Goal: Task Accomplishment & Management: Use online tool/utility

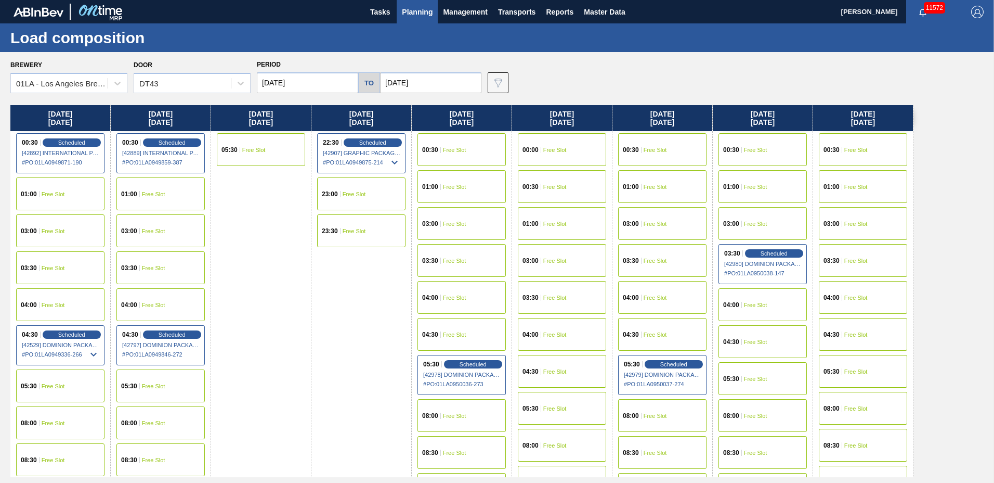
click at [409, 6] on span "Planning" at bounding box center [417, 12] width 31 height 12
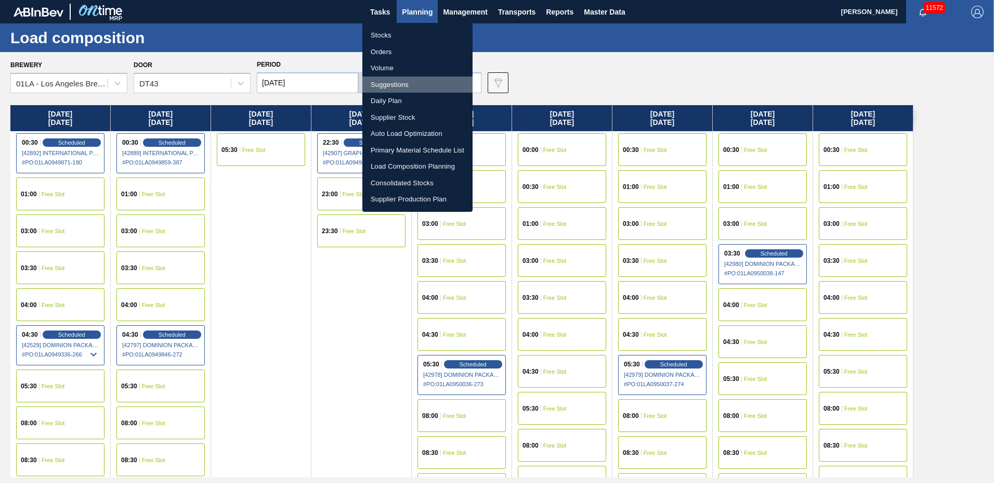
click at [392, 84] on li "Suggestions" at bounding box center [417, 84] width 110 height 17
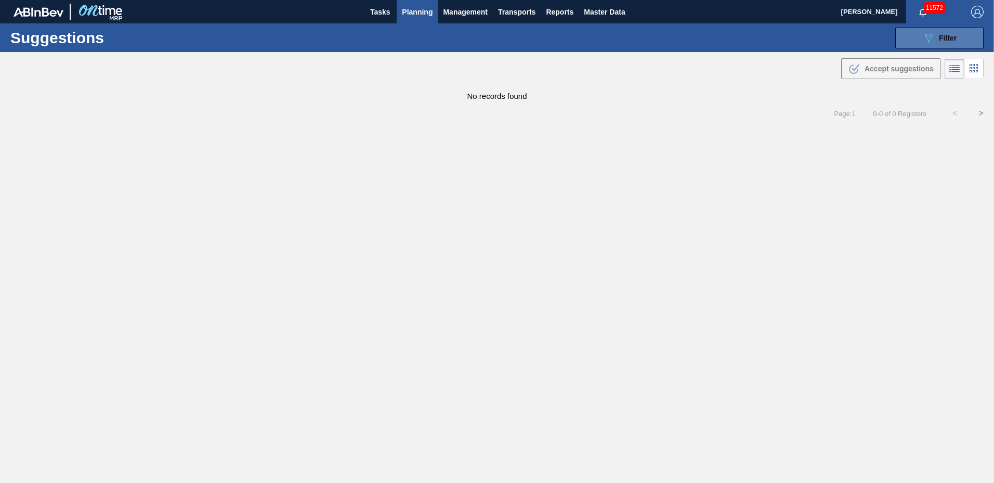
click at [943, 33] on div "089F7B8B-B2A5-4AFE-B5C0-19BA573D28AC Filter" at bounding box center [939, 38] width 34 height 12
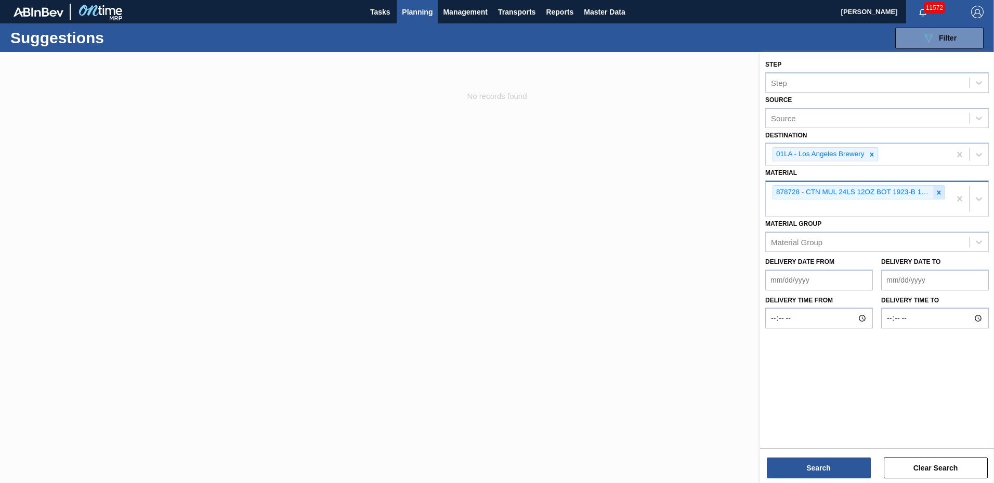
click at [941, 189] on icon at bounding box center [938, 192] width 7 height 7
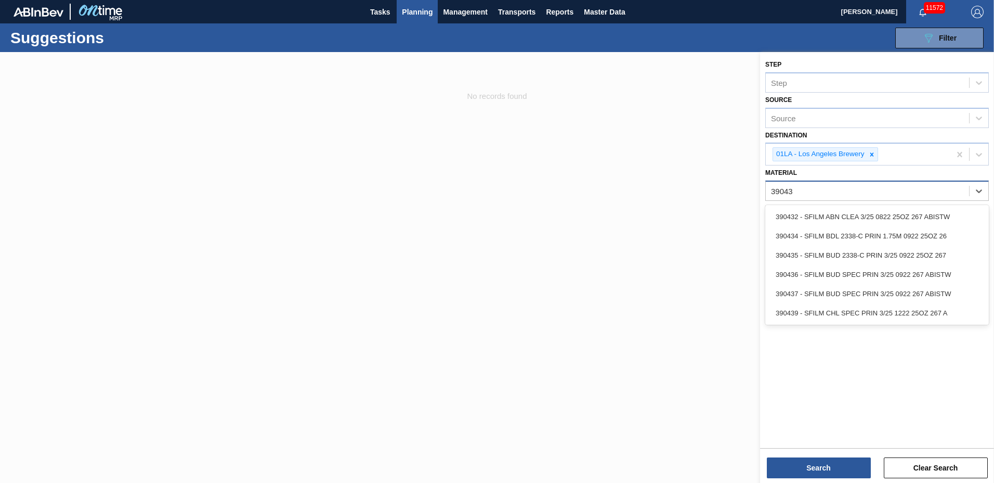
type input "390435"
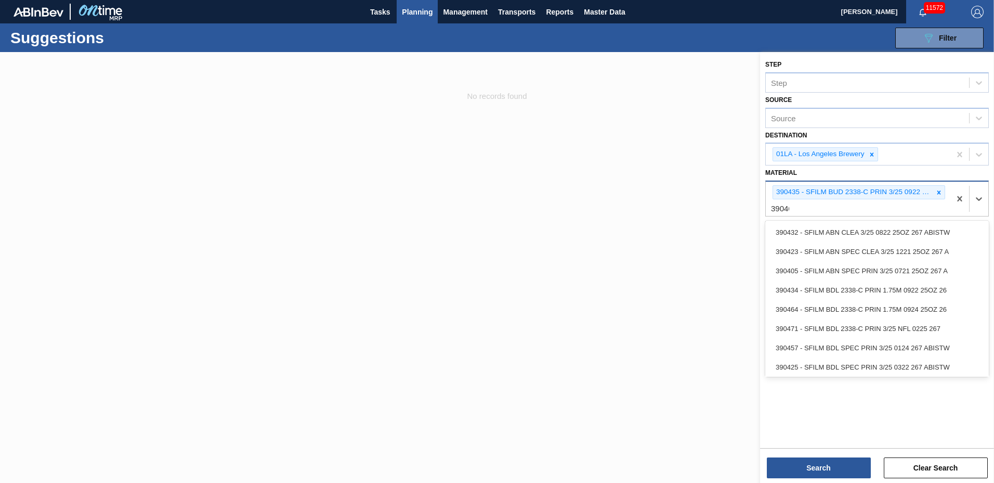
type input "390464"
type input "390389"
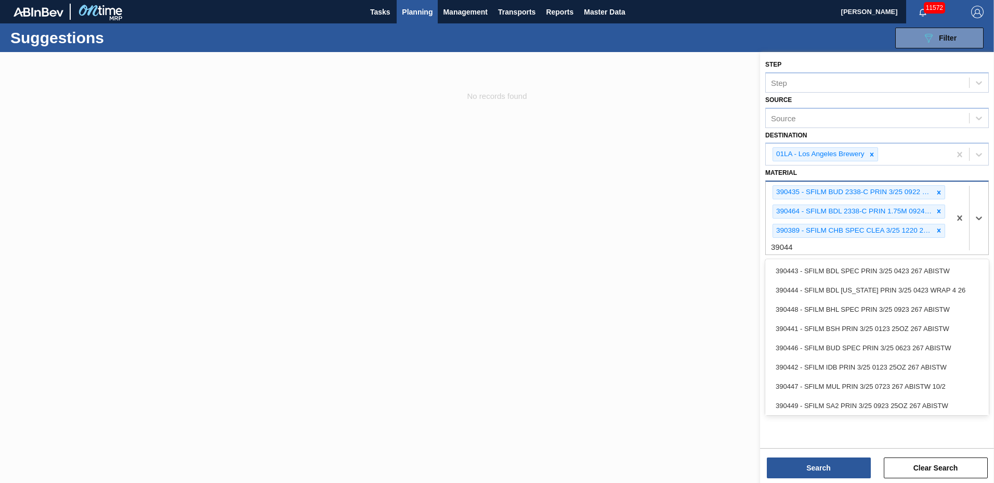
type input "390442"
type input "390447"
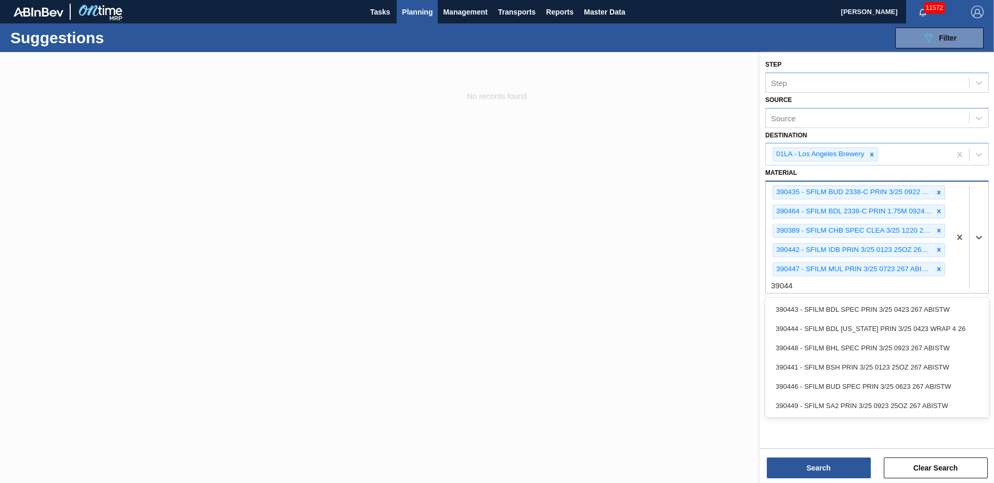
type input "390448"
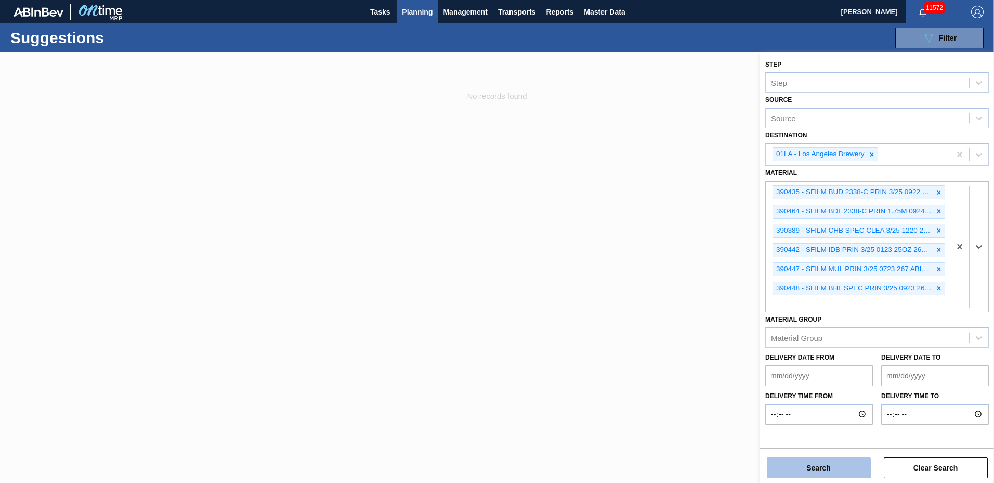
click at [826, 461] on button "Search" at bounding box center [819, 467] width 104 height 21
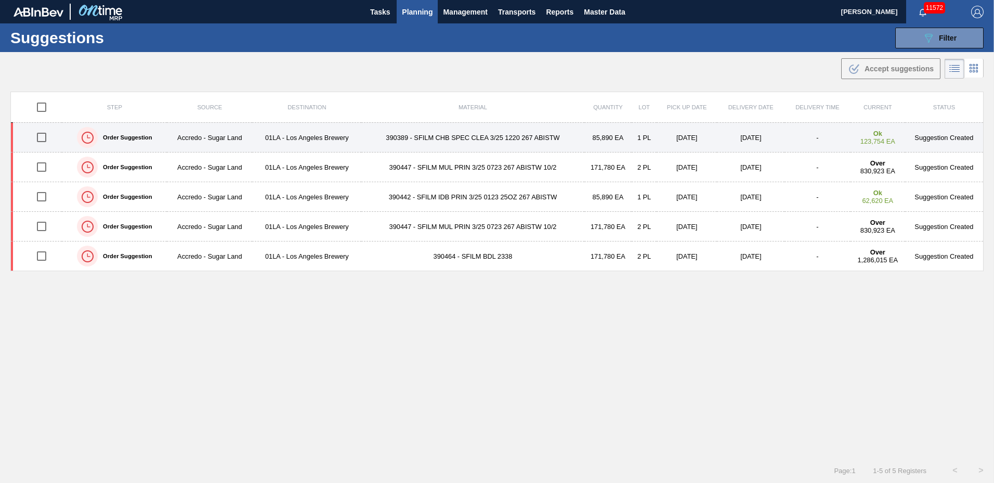
click at [40, 137] on input "checkbox" at bounding box center [42, 137] width 22 height 22
checkbox input "true"
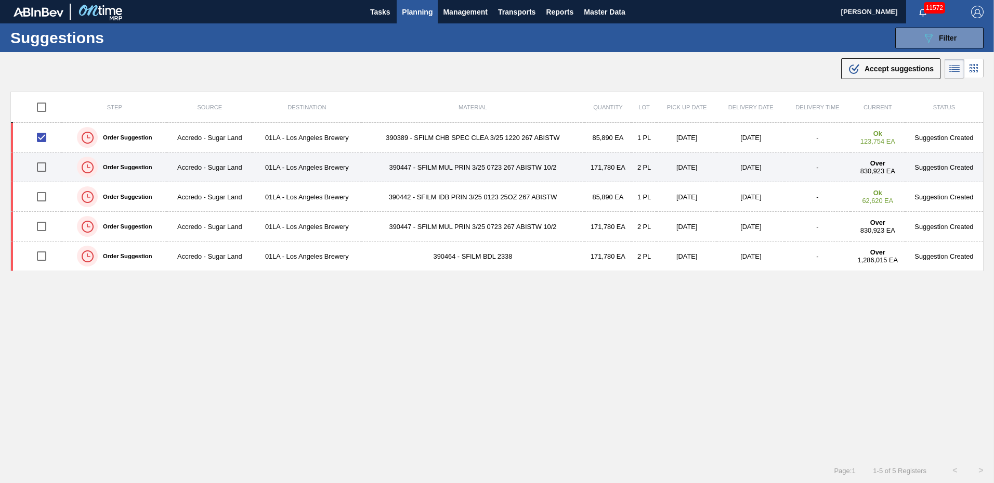
click at [38, 170] on input "checkbox" at bounding box center [42, 167] width 22 height 22
checkbox input "true"
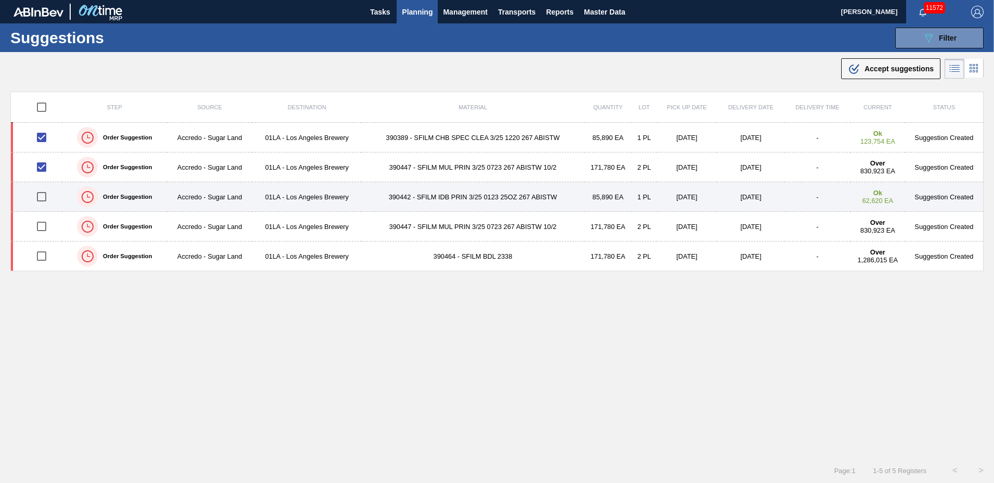
click at [41, 196] on input "checkbox" at bounding box center [42, 197] width 22 height 22
checkbox input "true"
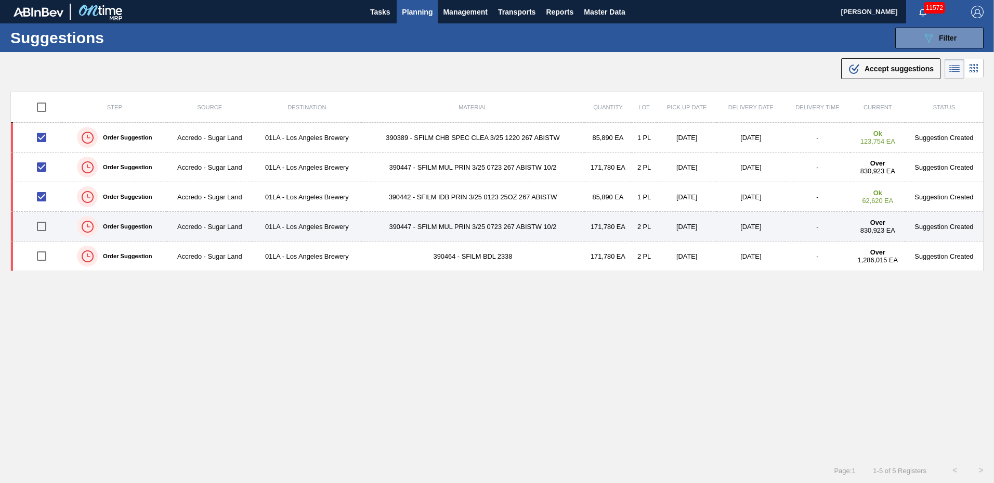
click at [43, 225] on input "checkbox" at bounding box center [42, 226] width 22 height 22
checkbox input "true"
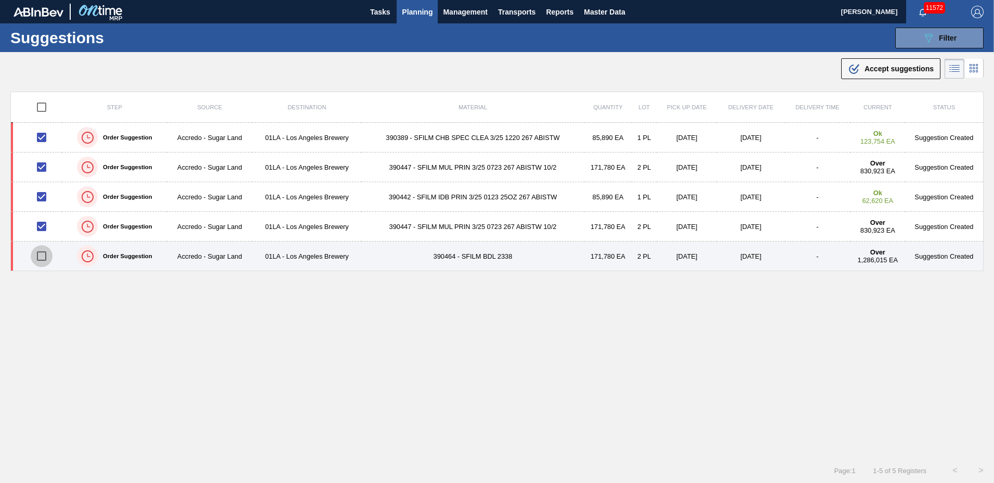
click at [44, 255] on input "checkbox" at bounding box center [42, 256] width 22 height 22
checkbox input "true"
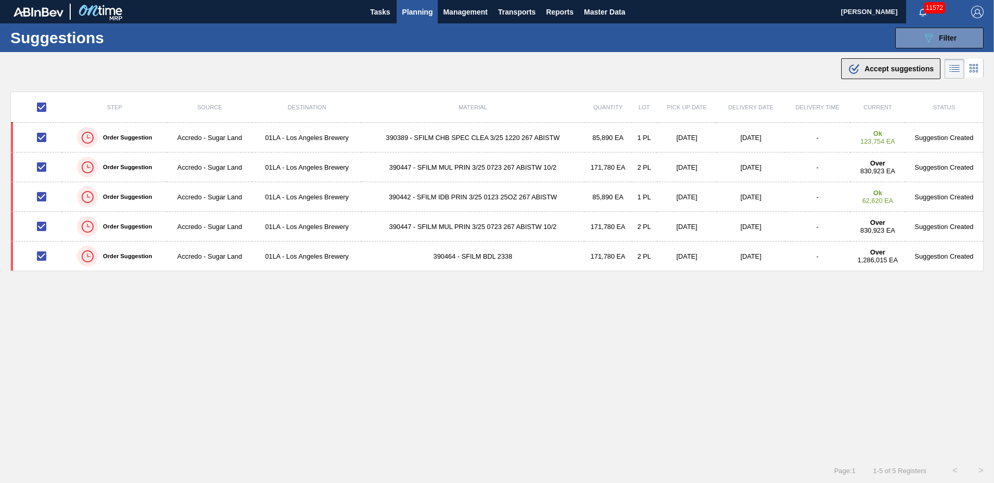
click at [882, 69] on span "Accept suggestions" at bounding box center [899, 68] width 69 height 8
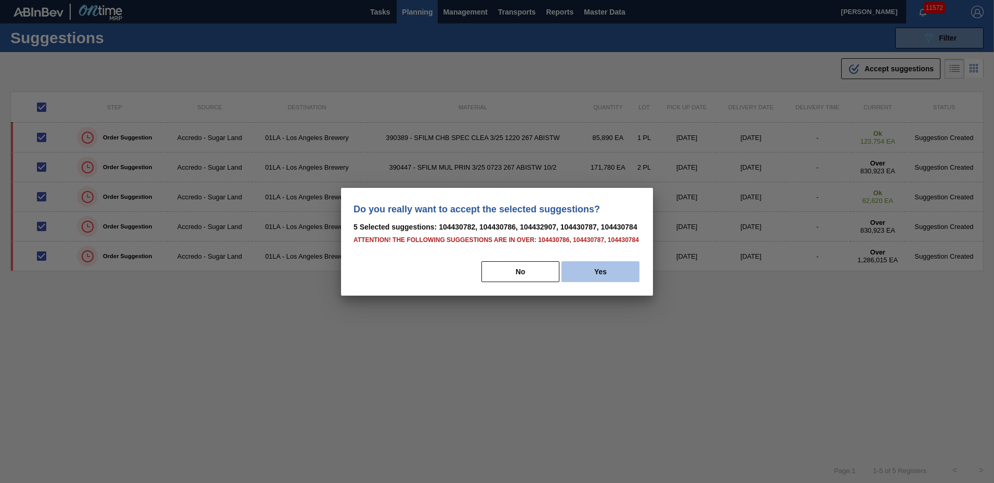
click at [608, 267] on button "Yes" at bounding box center [601, 271] width 78 height 21
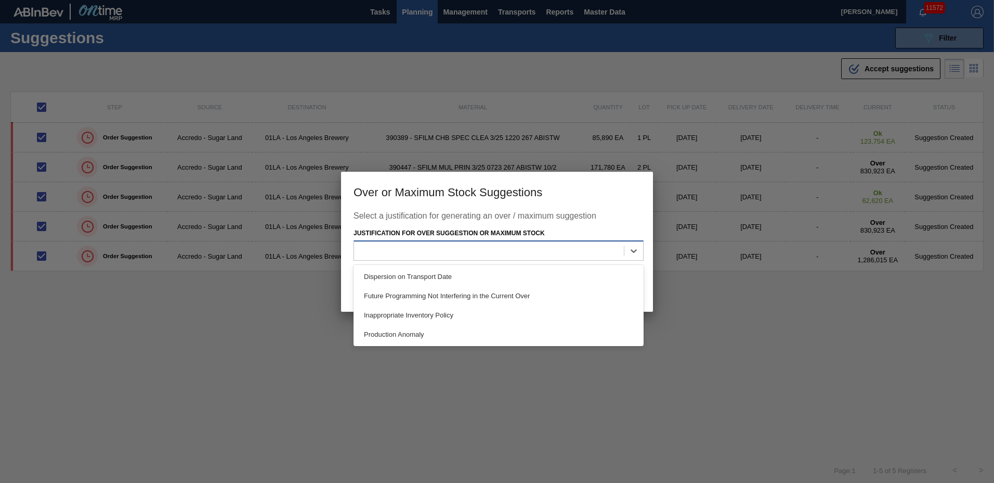
click at [598, 253] on div at bounding box center [489, 250] width 270 height 15
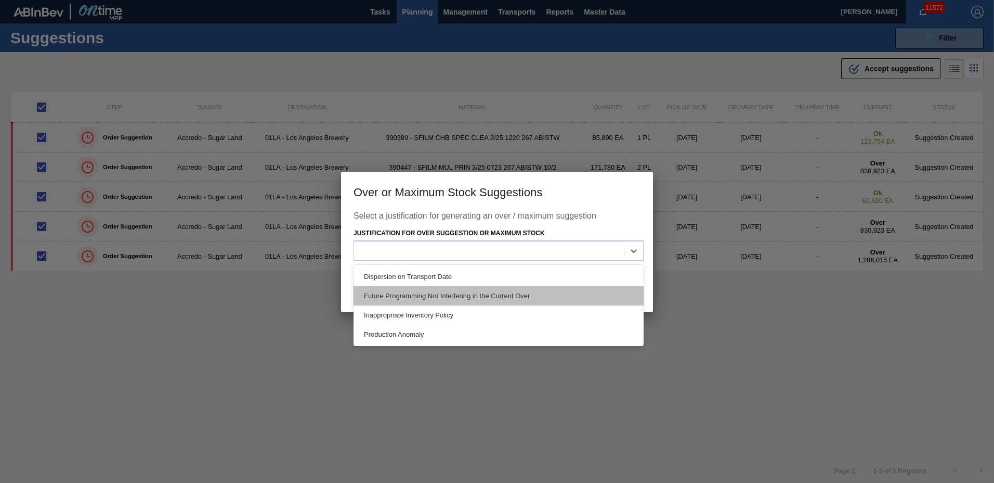
click at [441, 297] on div "Future Programming Not Interfering in the Current Over" at bounding box center [499, 295] width 290 height 19
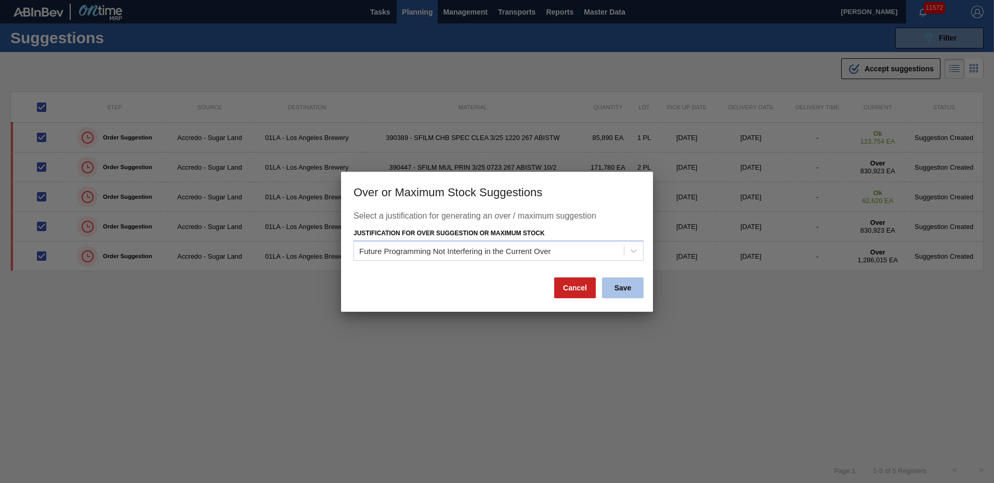
click at [615, 290] on button "Save" at bounding box center [623, 287] width 42 height 21
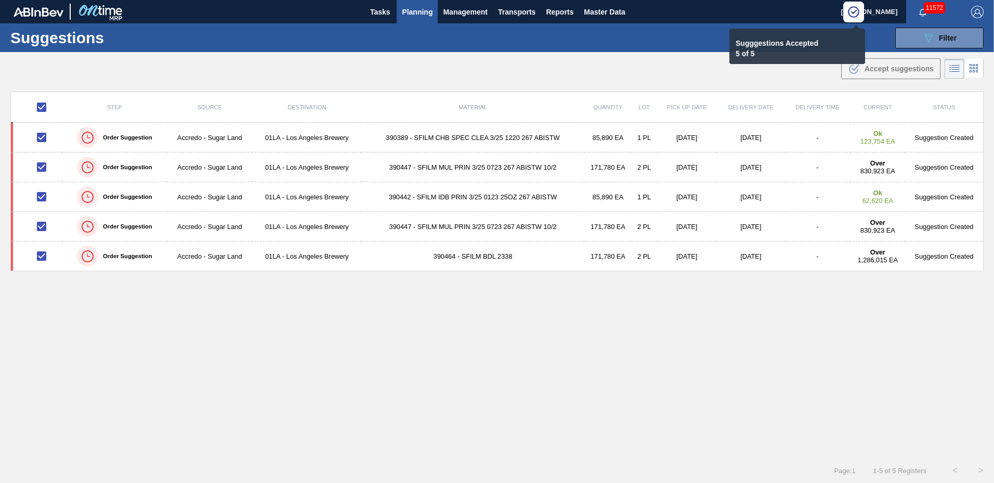
click at [412, 7] on span "Planning" at bounding box center [417, 12] width 31 height 12
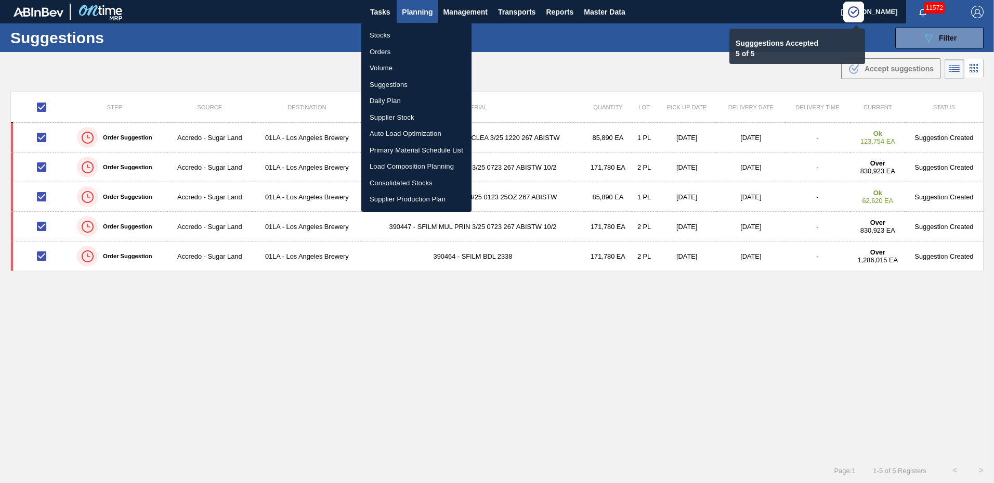
click at [394, 164] on li "Load Composition Planning" at bounding box center [416, 166] width 110 height 17
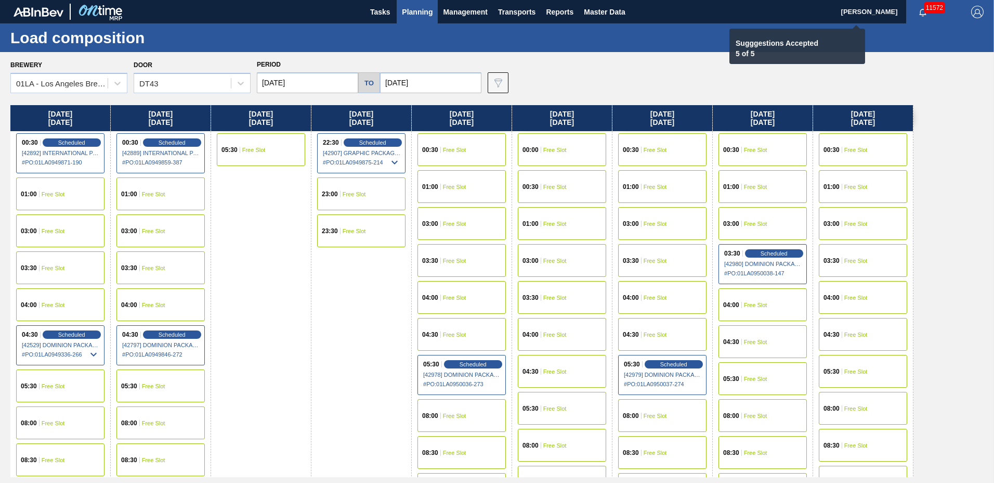
click at [284, 83] on input "[DATE]" at bounding box center [307, 82] width 101 height 21
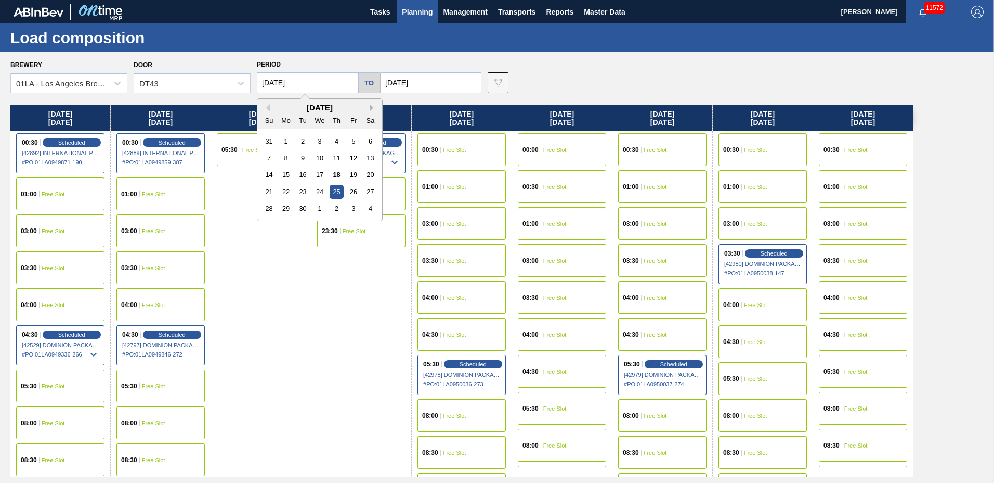
click at [374, 109] on button "Next Month" at bounding box center [373, 107] width 7 height 7
click at [290, 192] on div "20" at bounding box center [286, 192] width 14 height 14
type input "10/20/2025"
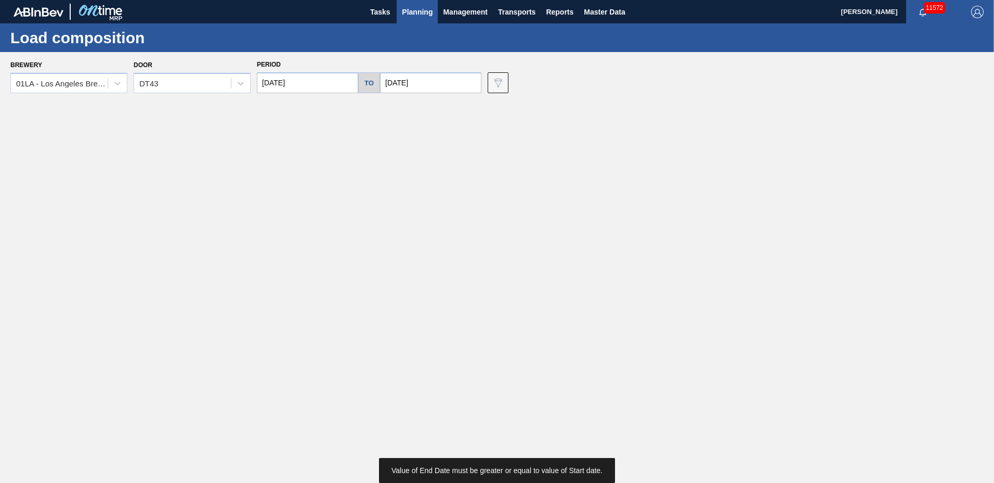
click at [412, 85] on input "[DATE]" at bounding box center [430, 82] width 101 height 21
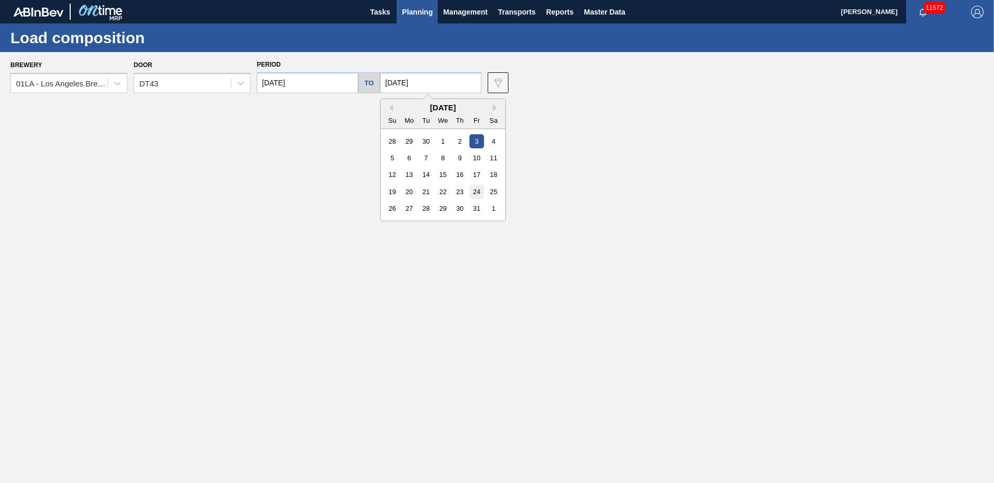
click at [471, 193] on div "24" at bounding box center [477, 192] width 14 height 14
type input "10/24/2025"
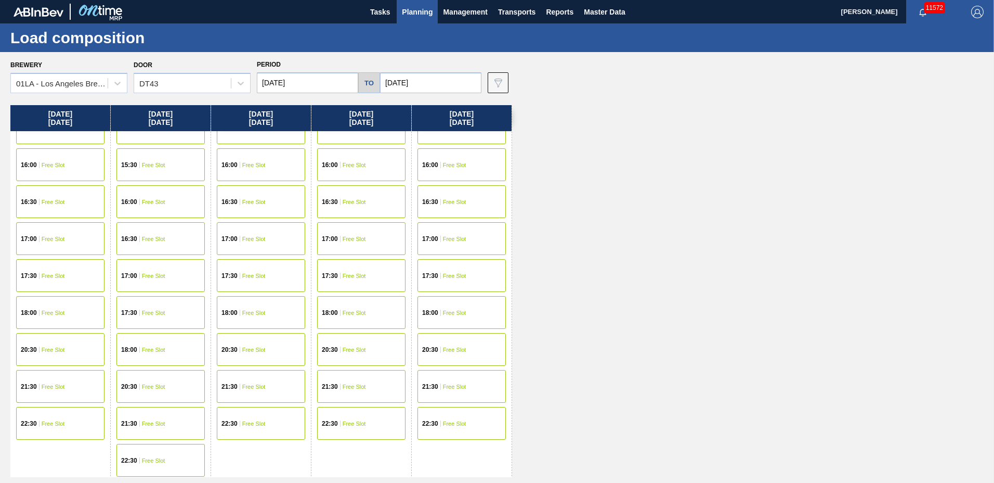
scroll to position [399, 0]
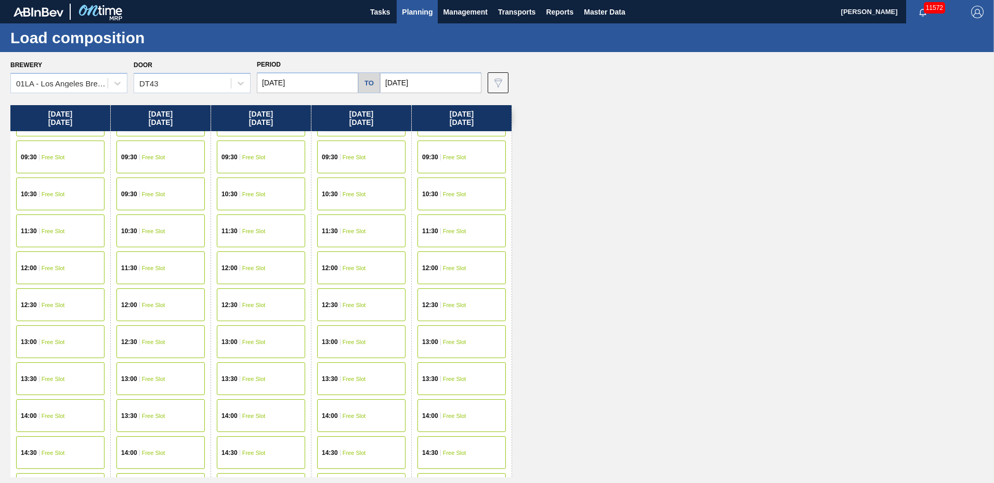
click at [346, 272] on div "12:00 Free Slot" at bounding box center [361, 267] width 88 height 33
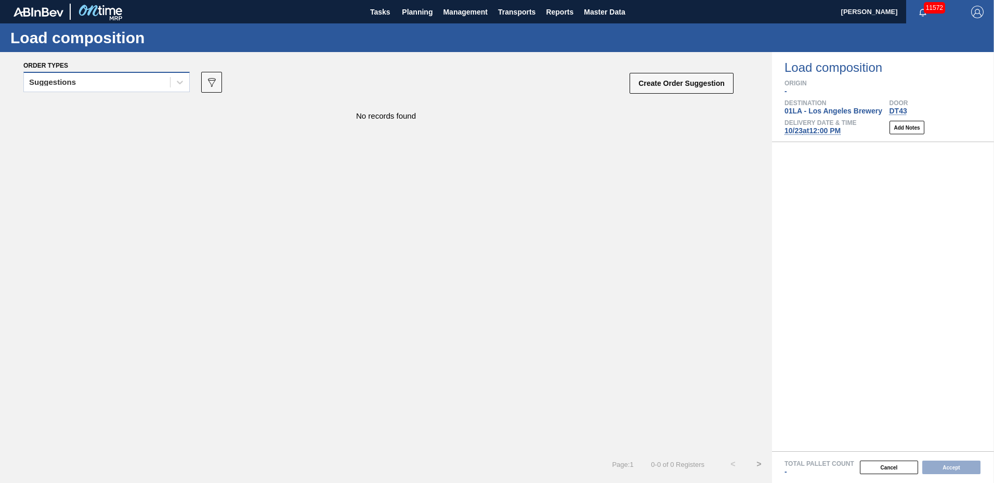
click at [72, 85] on div "Suggestions" at bounding box center [52, 82] width 47 height 7
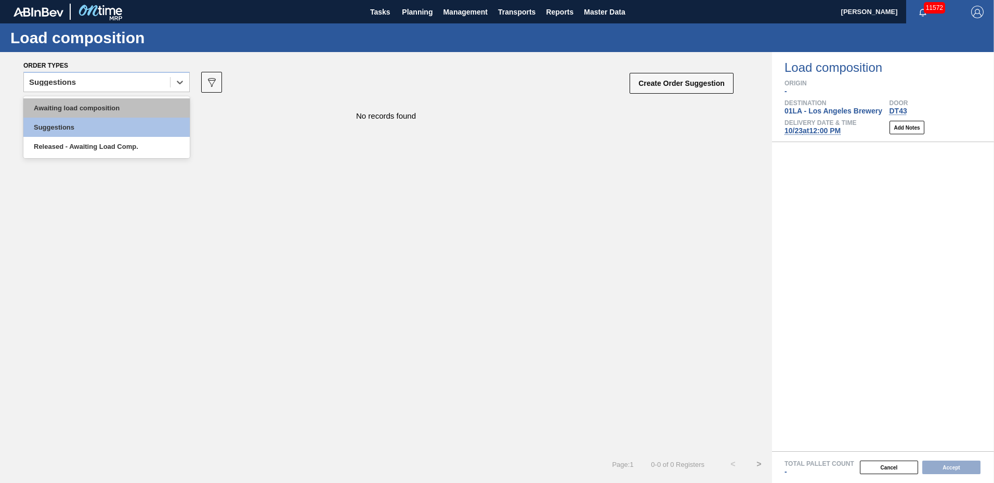
click at [78, 105] on div "Awaiting load composition" at bounding box center [106, 107] width 166 height 19
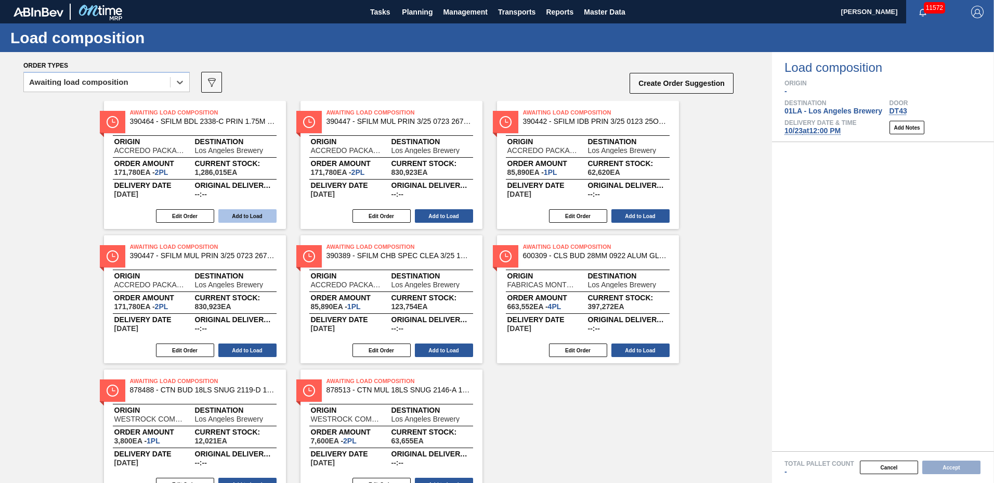
click at [240, 214] on button "Add to Load" at bounding box center [247, 216] width 58 height 14
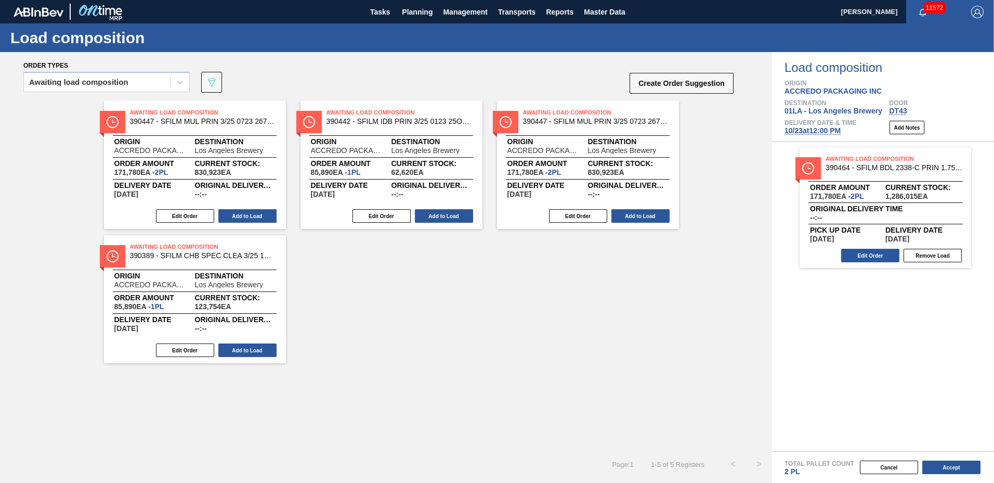
click at [240, 214] on button "Add to Load" at bounding box center [247, 216] width 58 height 14
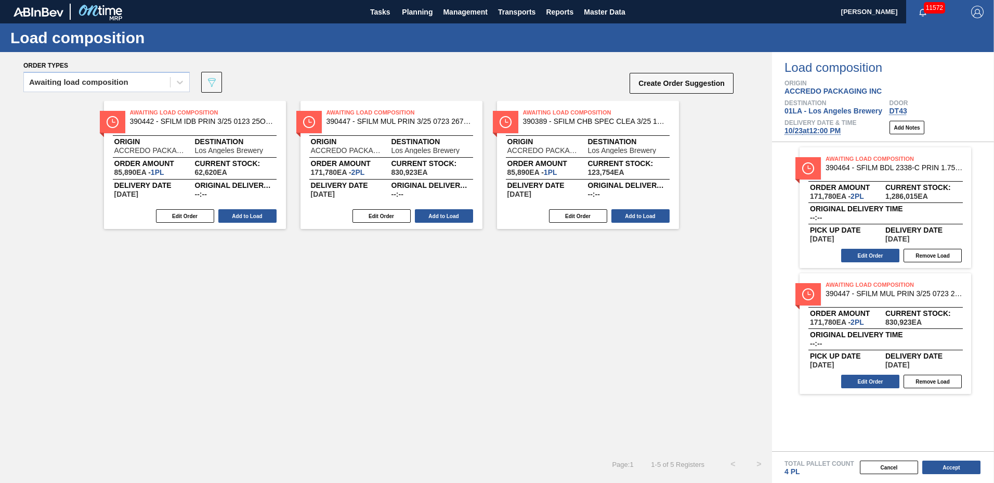
click at [240, 214] on button "Add to Load" at bounding box center [247, 216] width 58 height 14
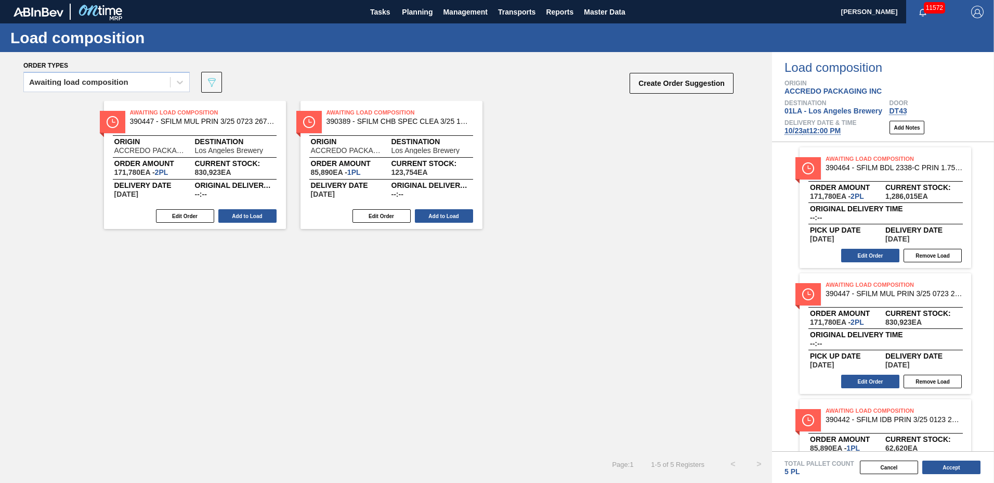
click at [240, 214] on button "Add to Load" at bounding box center [247, 216] width 58 height 14
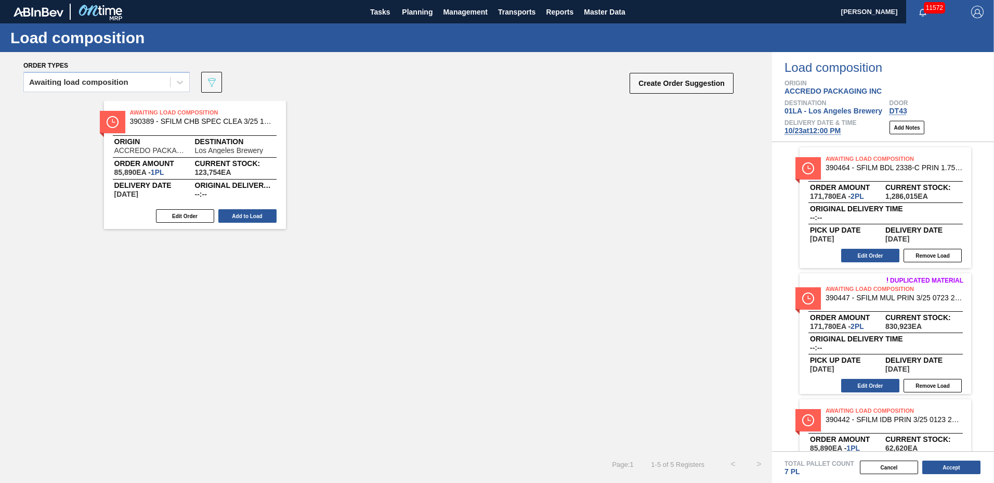
click at [240, 214] on button "Add to Load" at bounding box center [247, 216] width 58 height 14
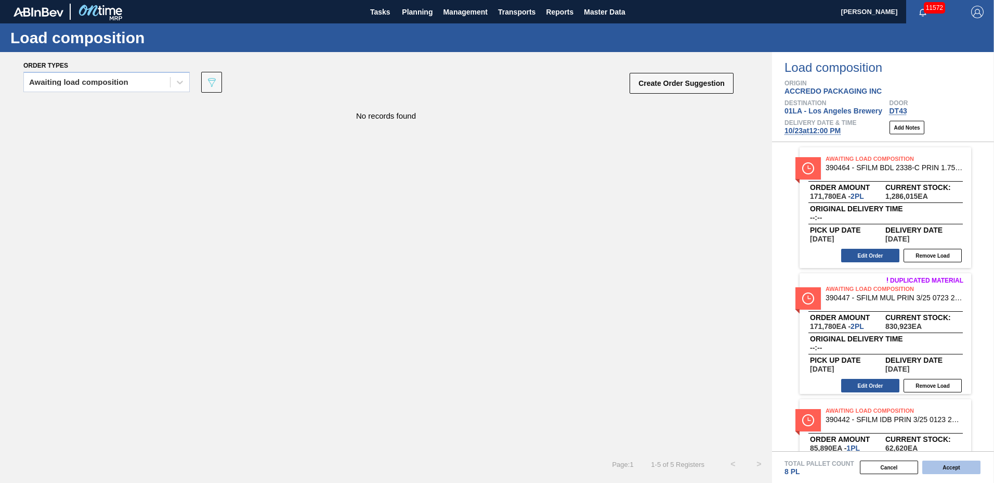
click at [943, 473] on button "Accept" at bounding box center [951, 467] width 58 height 14
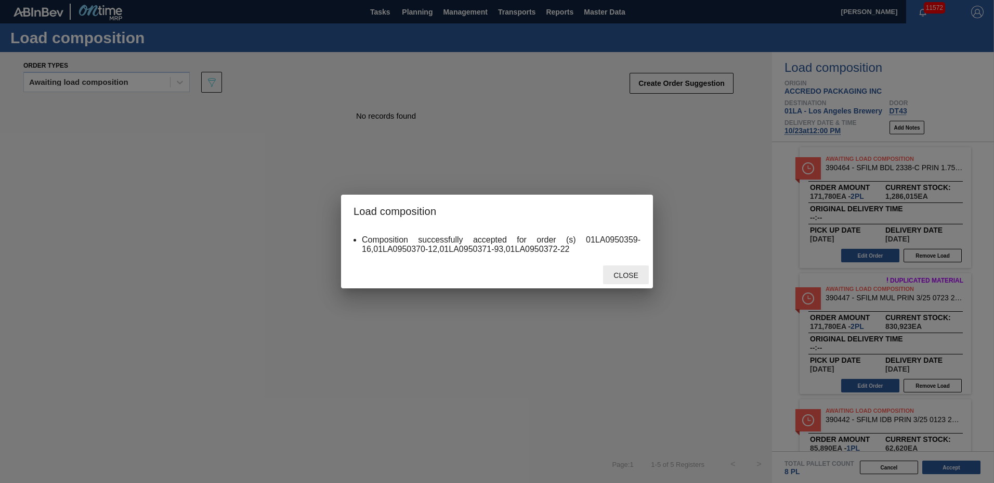
click at [612, 278] on span "Close" at bounding box center [625, 275] width 41 height 8
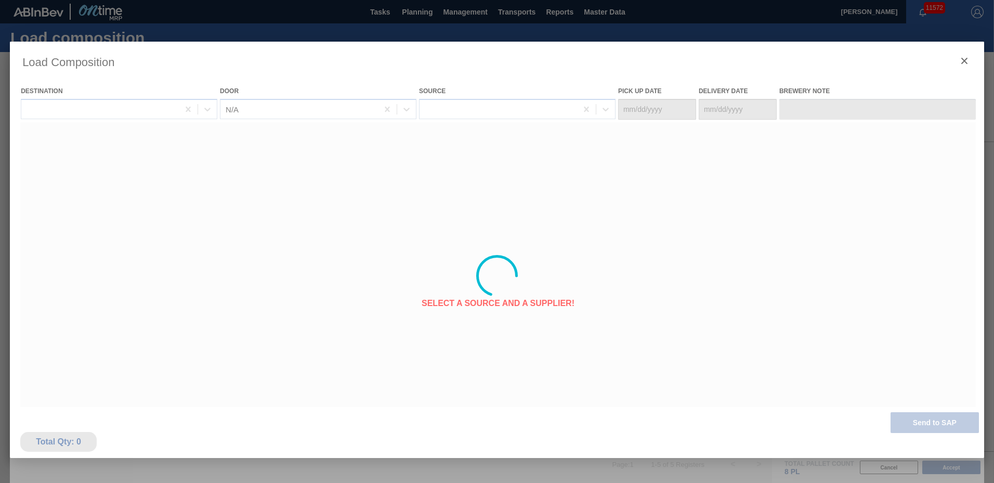
type Date "10/20/2025"
type Date "10/23/2025"
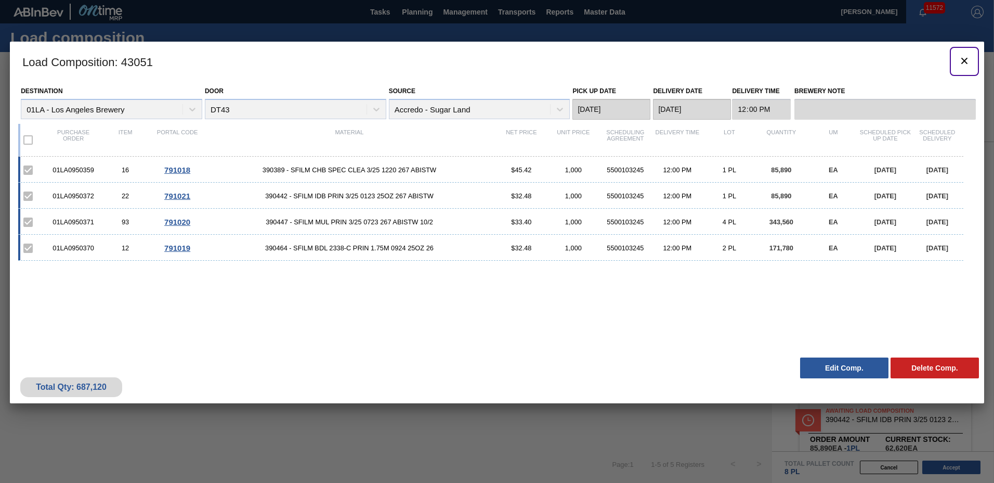
click at [961, 62] on icon "botão de ícone" at bounding box center [964, 61] width 12 height 12
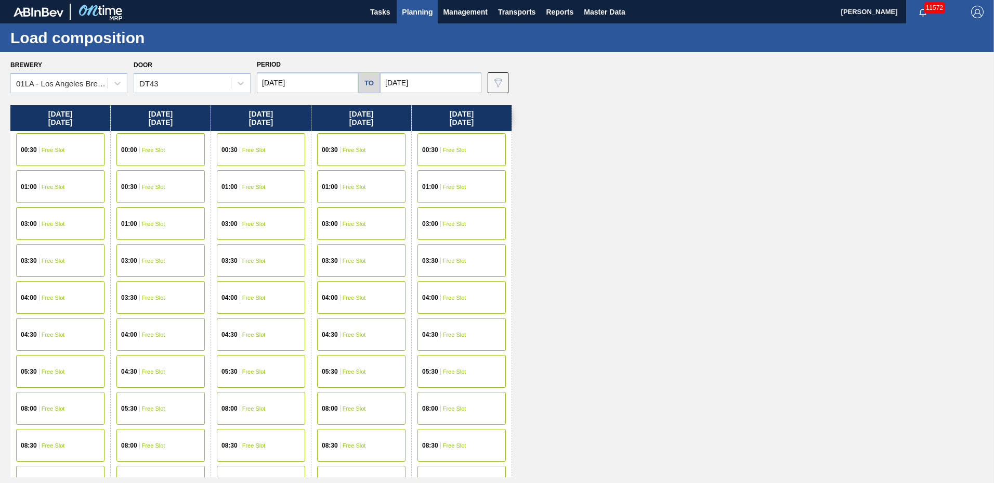
click at [420, 6] on span "Planning" at bounding box center [417, 12] width 31 height 12
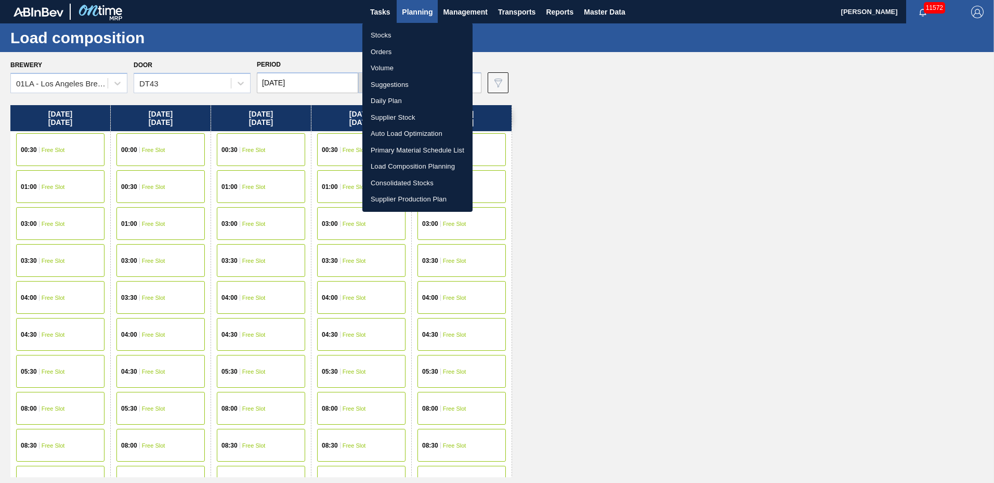
click at [407, 87] on li "Suggestions" at bounding box center [417, 84] width 110 height 17
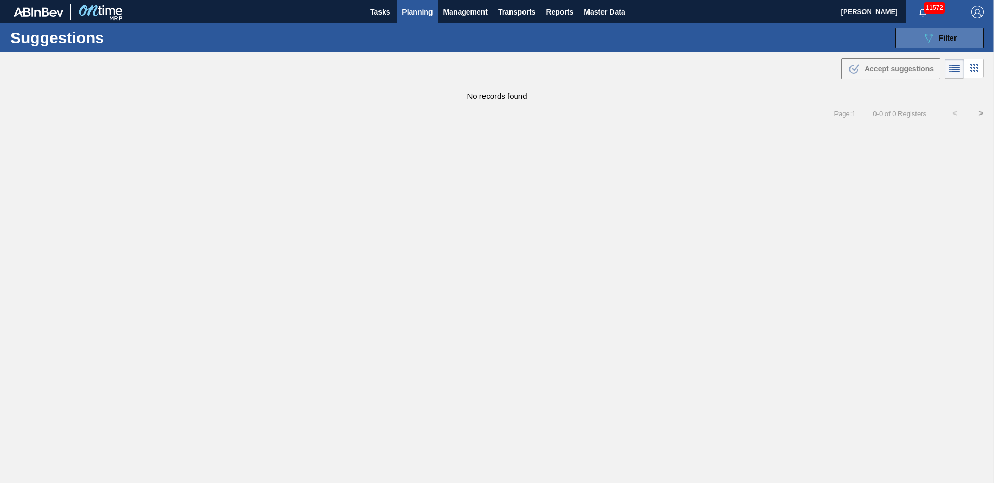
click at [933, 39] on icon "089F7B8B-B2A5-4AFE-B5C0-19BA573D28AC" at bounding box center [928, 38] width 12 height 12
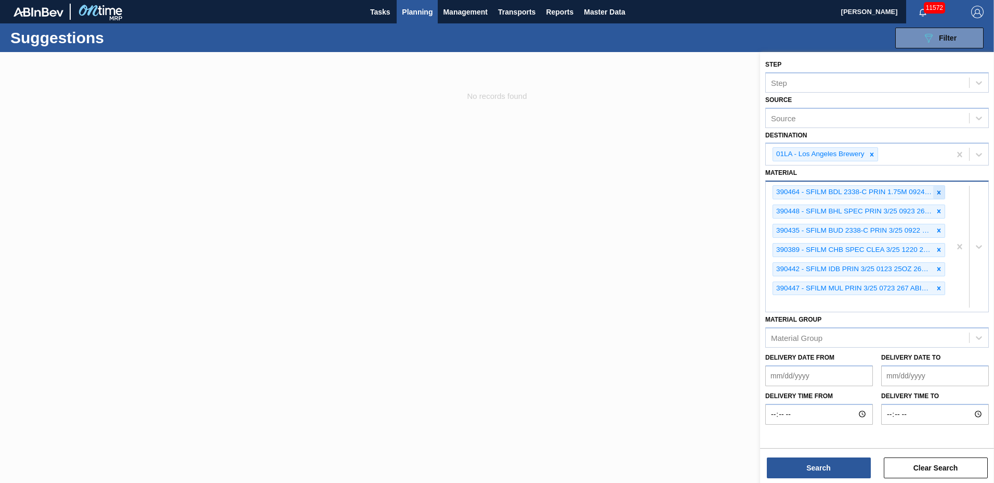
click at [938, 193] on icon at bounding box center [939, 192] width 4 height 4
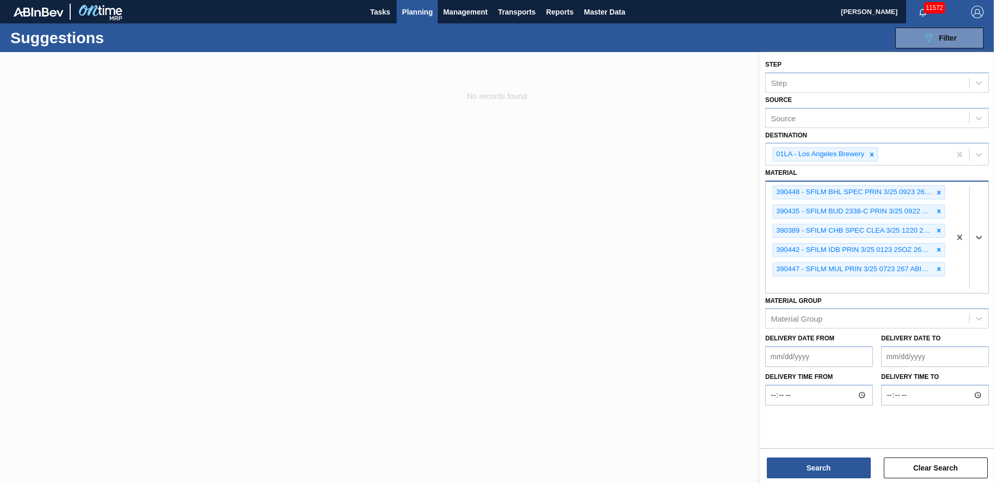
click at [938, 193] on icon at bounding box center [939, 192] width 4 height 4
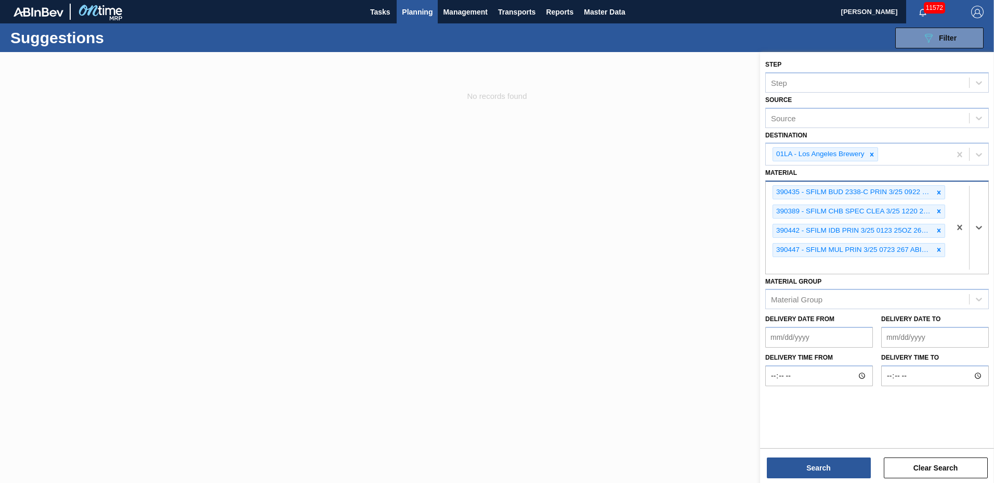
click at [938, 192] on icon at bounding box center [938, 192] width 7 height 7
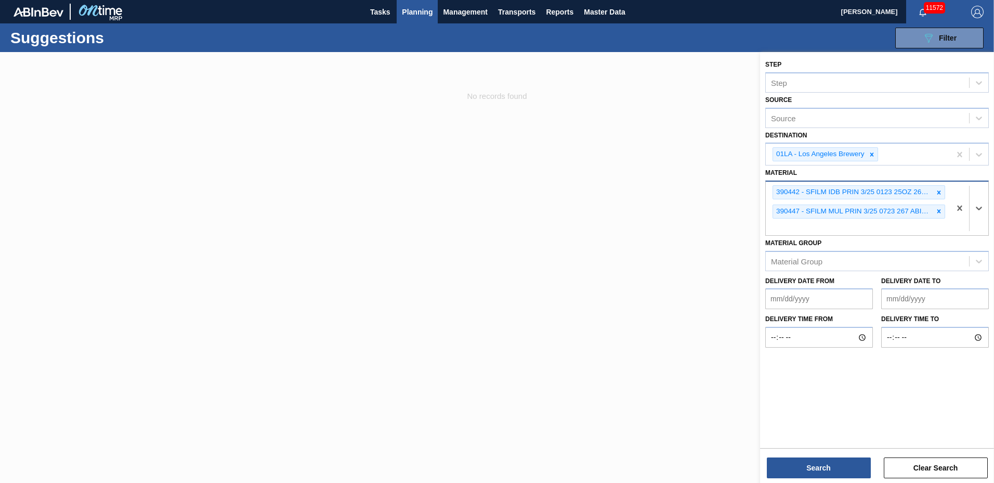
click at [938, 192] on icon at bounding box center [938, 192] width 7 height 7
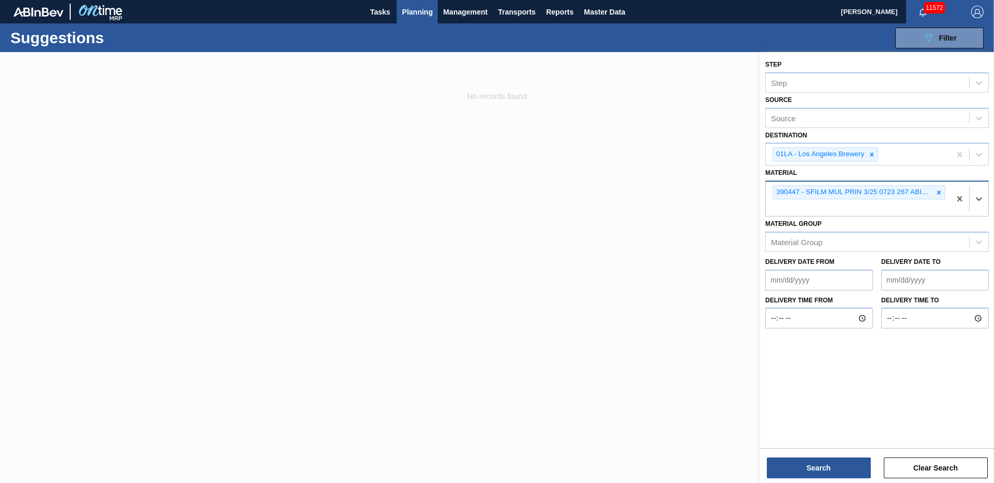
click at [938, 192] on icon at bounding box center [938, 192] width 7 height 7
click at [938, 192] on div "390447 - SFILM MUL PRIN 3/25 0723 267 ABISTW 10/2" at bounding box center [858, 198] width 185 height 34
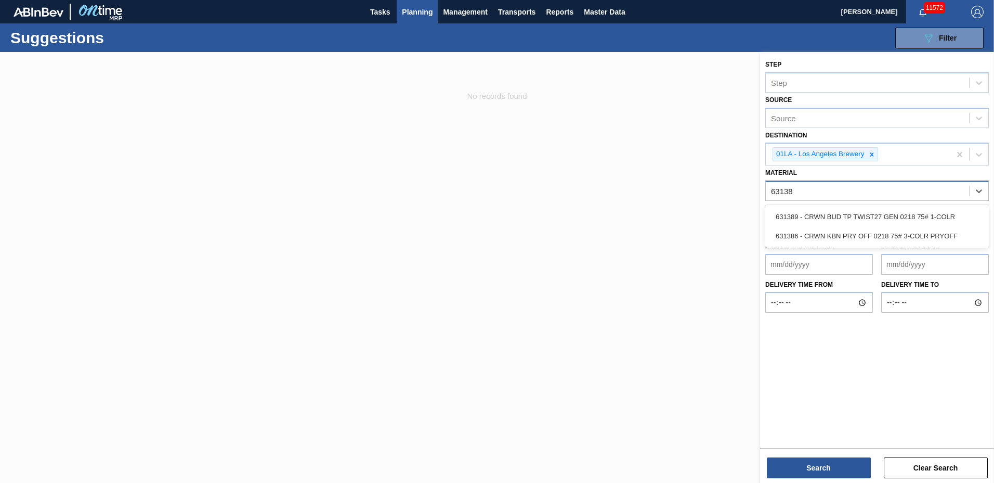
type input "631389"
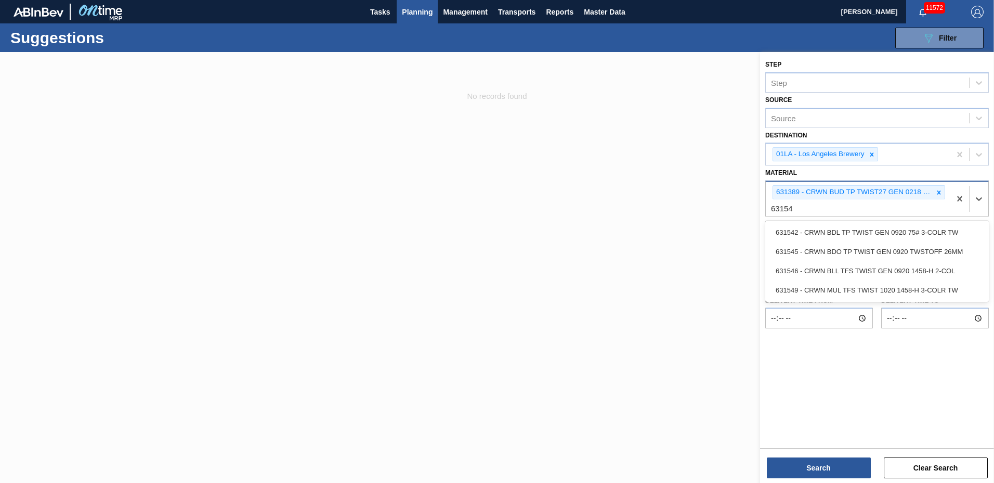
type input "631542"
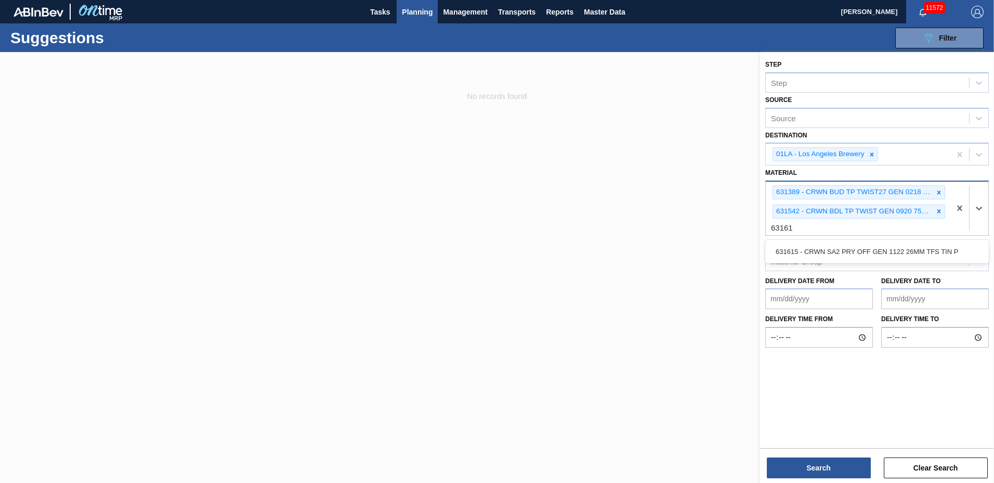
type input "631615"
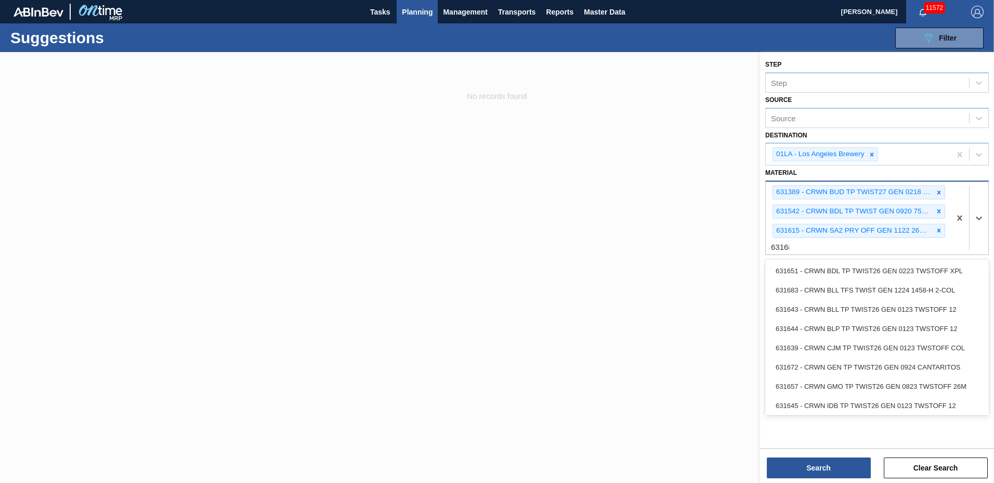
type input "631683"
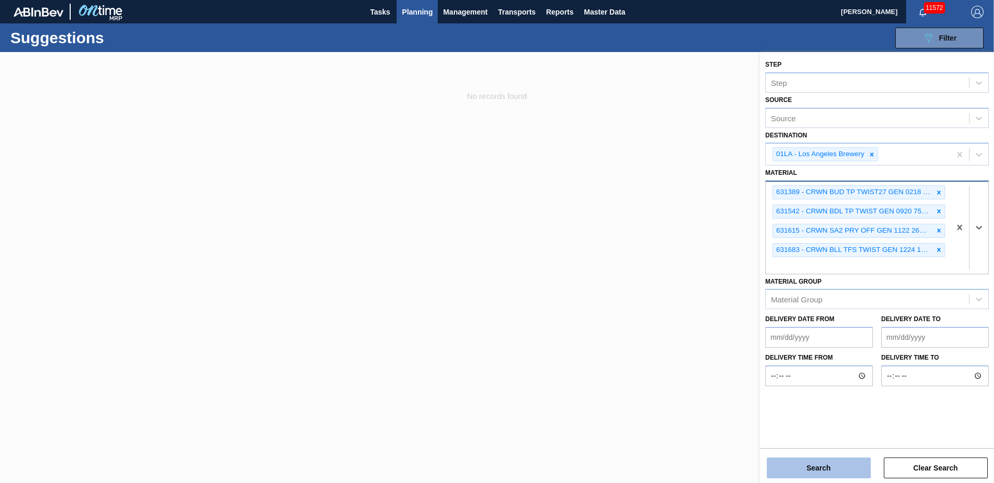
click at [818, 470] on button "Search" at bounding box center [819, 467] width 104 height 21
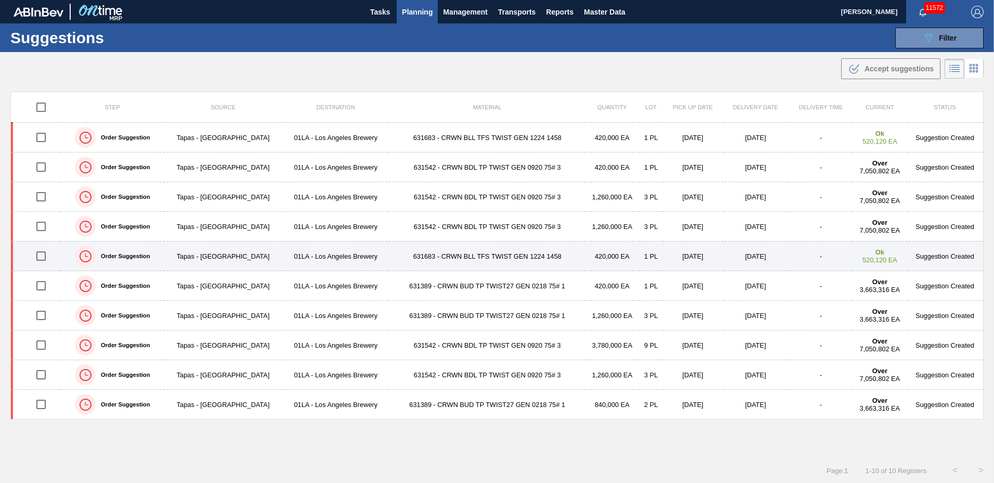
click at [45, 259] on input "checkbox" at bounding box center [41, 256] width 22 height 22
checkbox input "true"
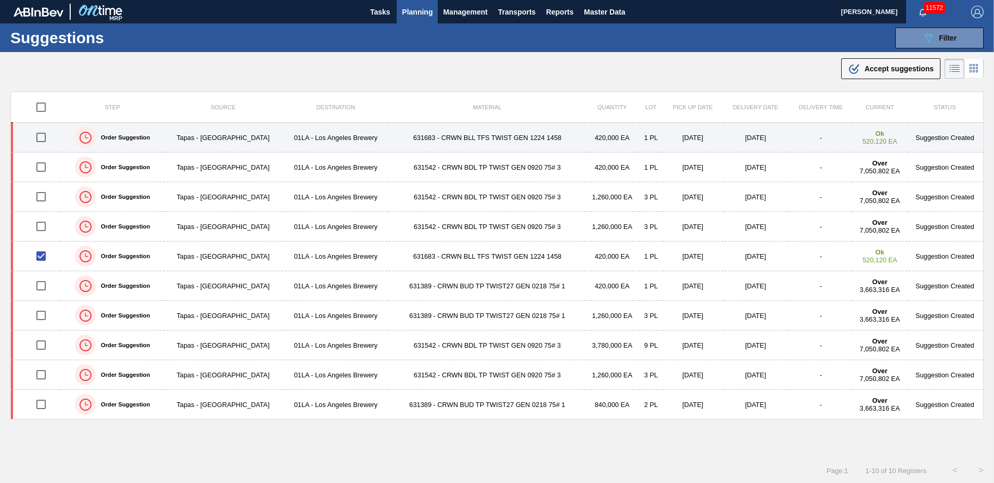
click at [44, 135] on input "checkbox" at bounding box center [41, 137] width 22 height 22
checkbox input "true"
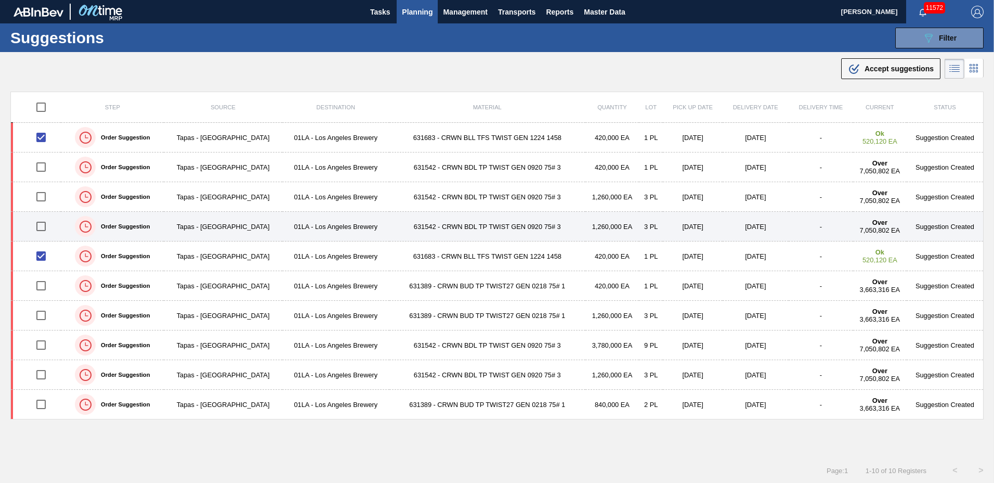
click at [42, 226] on input "checkbox" at bounding box center [41, 226] width 22 height 22
checkbox input "true"
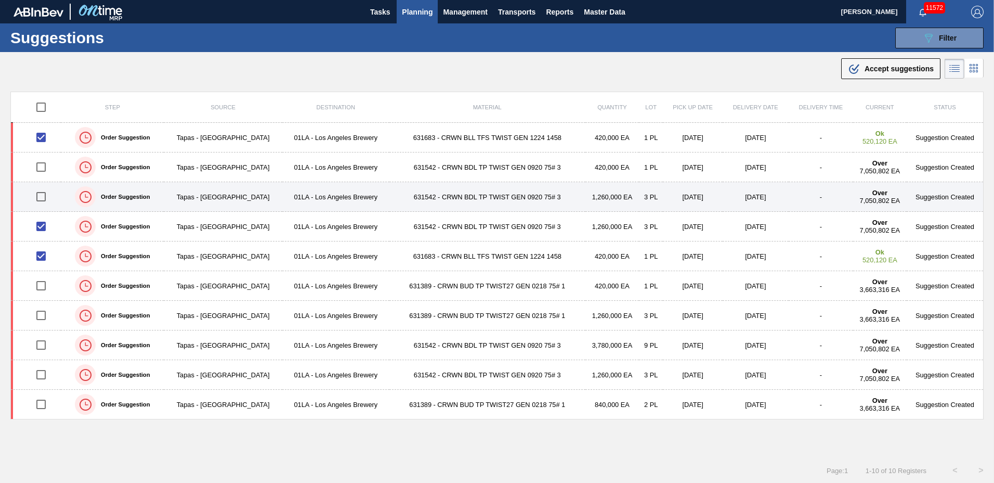
click at [44, 201] on input "checkbox" at bounding box center [41, 197] width 22 height 22
checkbox input "true"
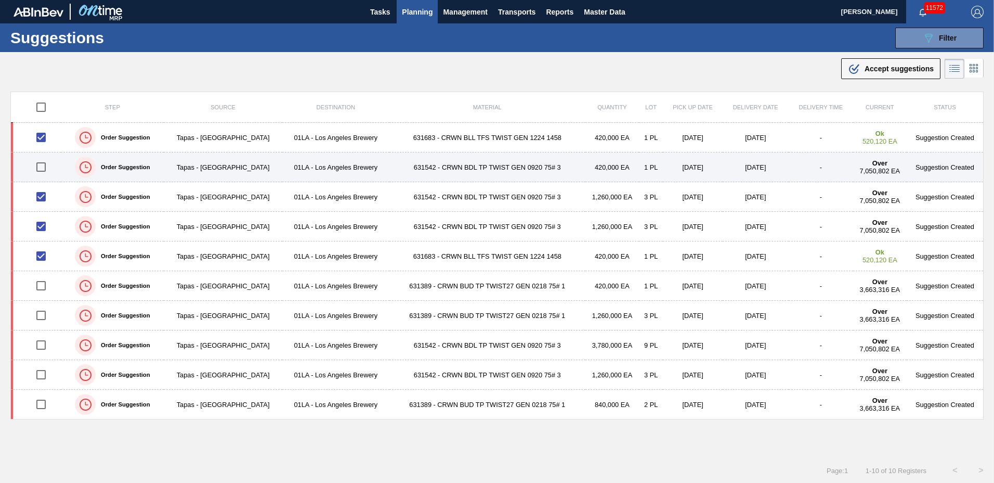
click at [47, 170] on input "checkbox" at bounding box center [41, 167] width 22 height 22
checkbox input "true"
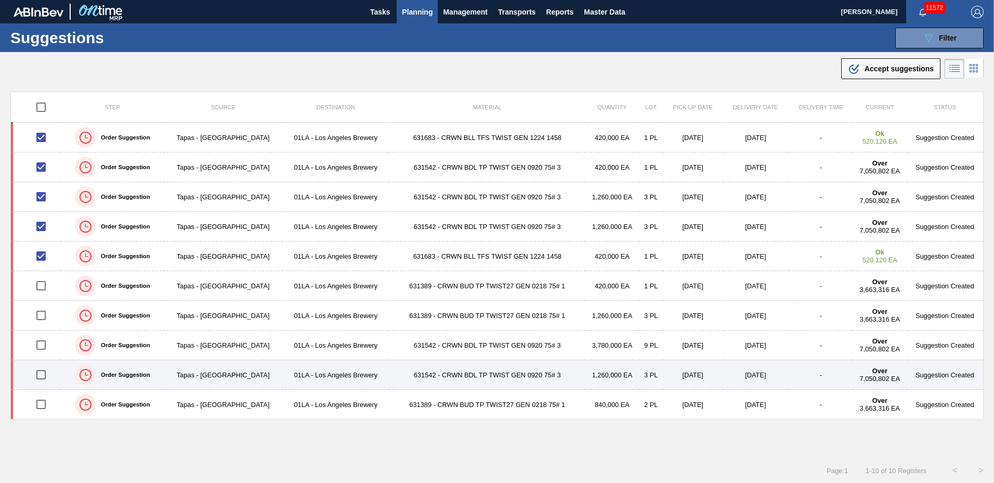
click at [44, 373] on input "checkbox" at bounding box center [41, 374] width 22 height 22
checkbox input "true"
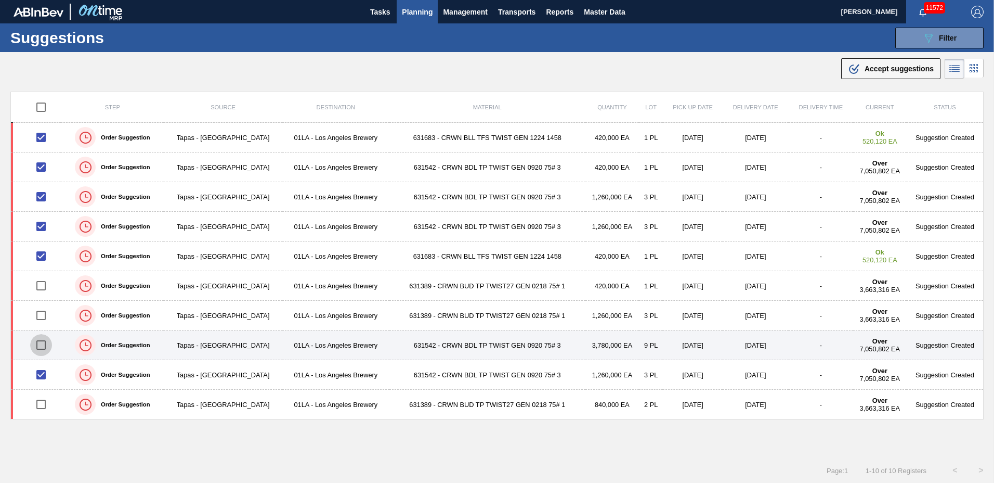
click at [41, 345] on input "checkbox" at bounding box center [41, 345] width 22 height 22
checkbox input "true"
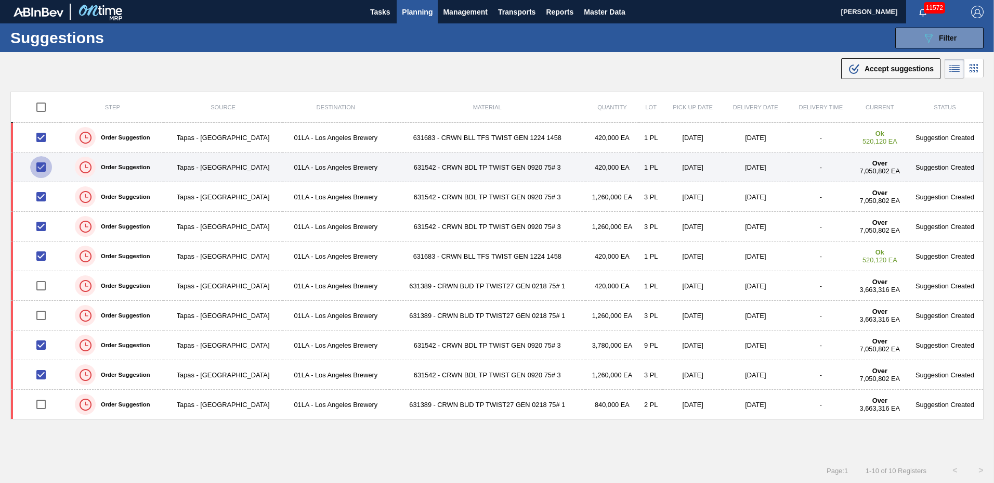
click at [49, 167] on input "checkbox" at bounding box center [41, 167] width 22 height 22
checkbox input "false"
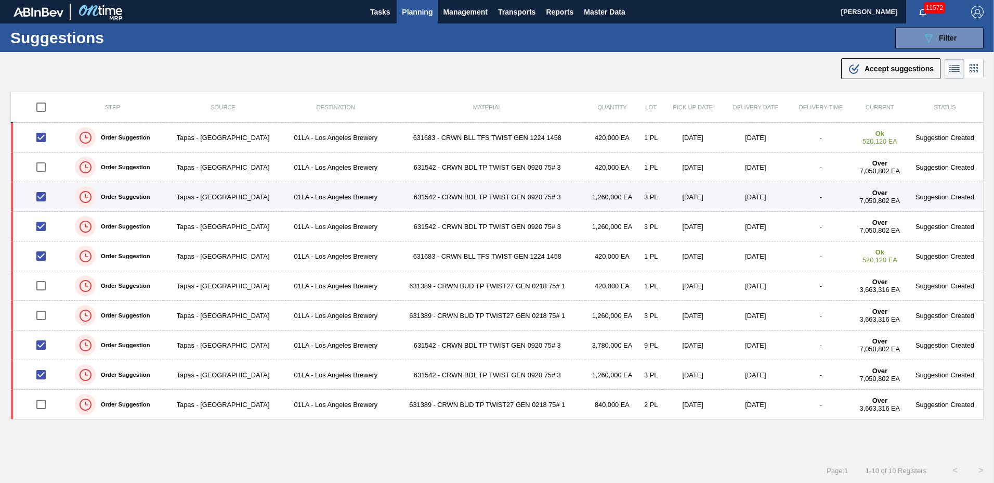
click at [44, 190] on input "checkbox" at bounding box center [41, 197] width 22 height 22
checkbox input "false"
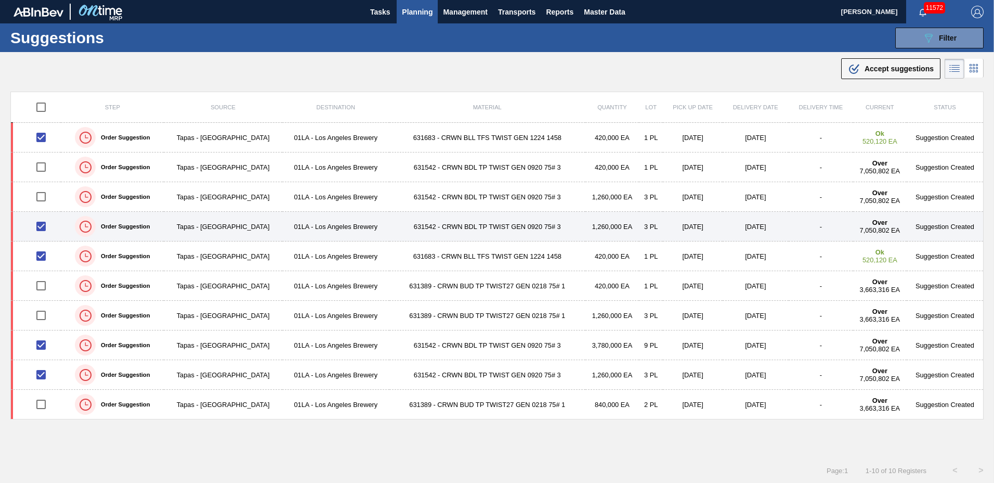
click at [39, 225] on input "checkbox" at bounding box center [41, 226] width 22 height 22
checkbox input "false"
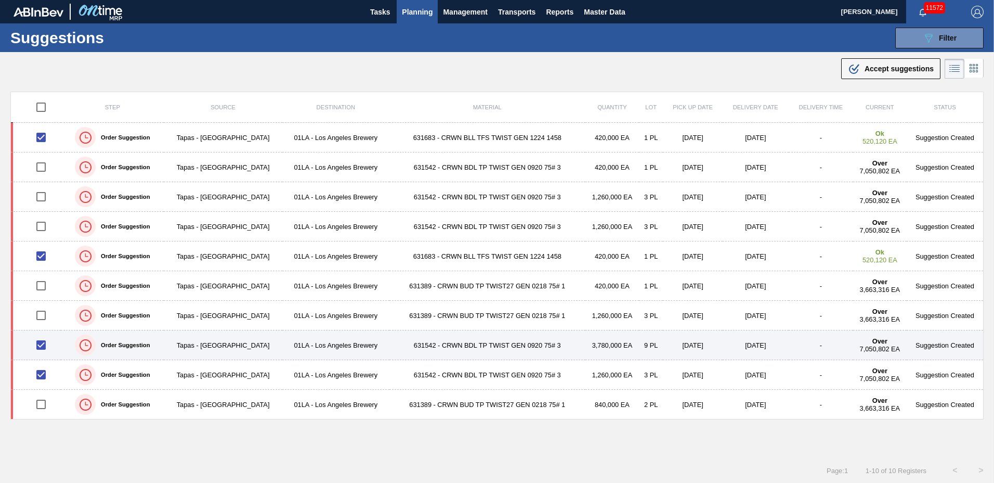
scroll to position [1, 0]
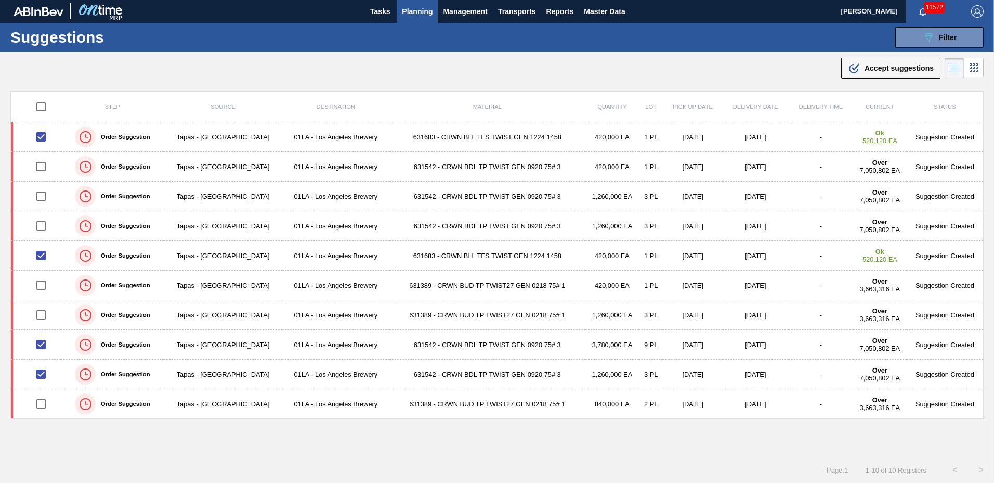
click at [873, 66] on span "Accept suggestions" at bounding box center [899, 68] width 69 height 8
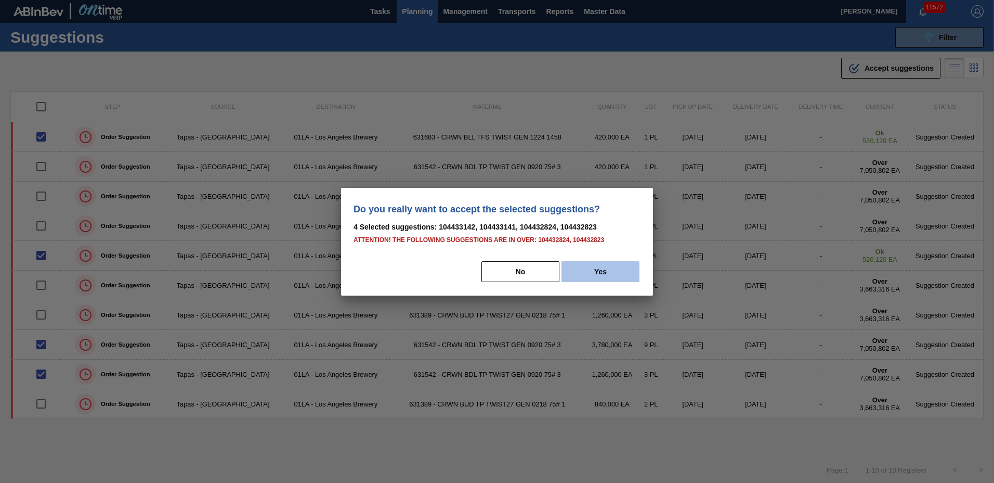
click at [625, 275] on button "Yes" at bounding box center [601, 271] width 78 height 21
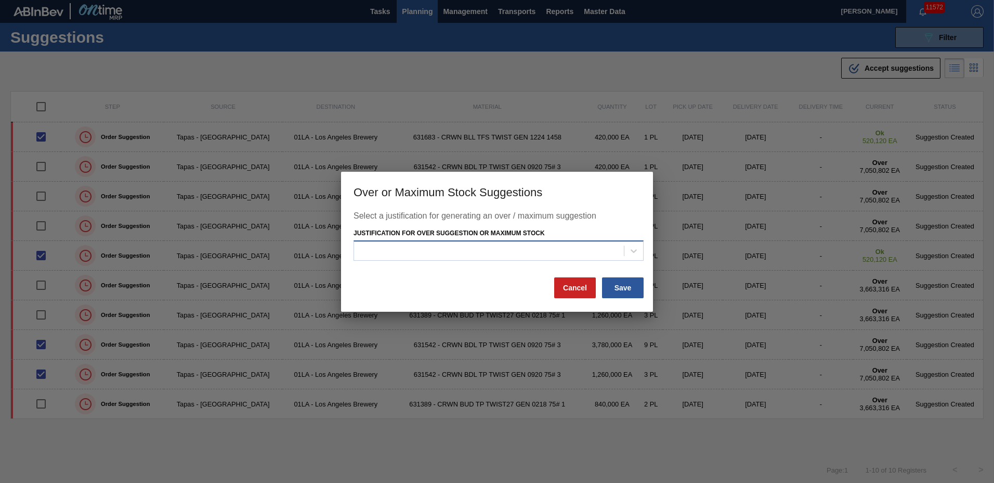
click at [447, 254] on div at bounding box center [489, 250] width 270 height 15
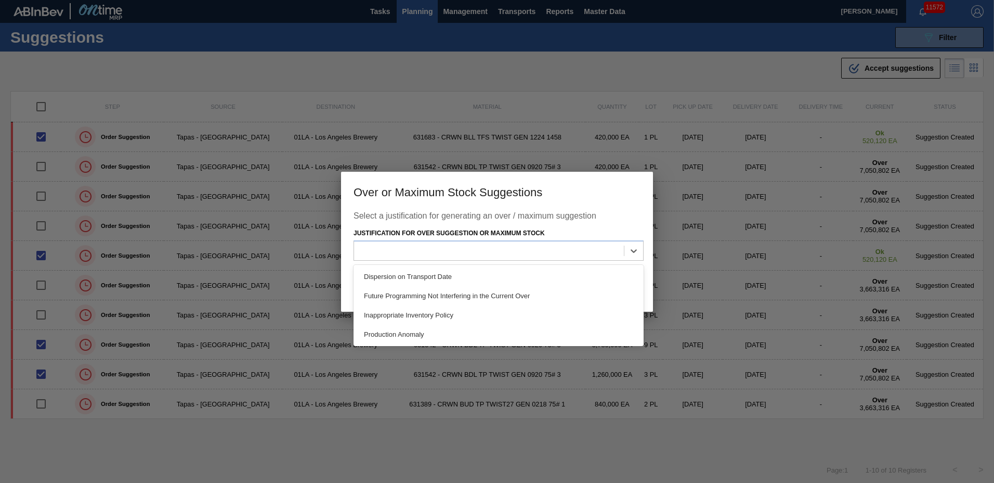
click at [432, 294] on div "Future Programming Not Interfering in the Current Over" at bounding box center [499, 295] width 290 height 19
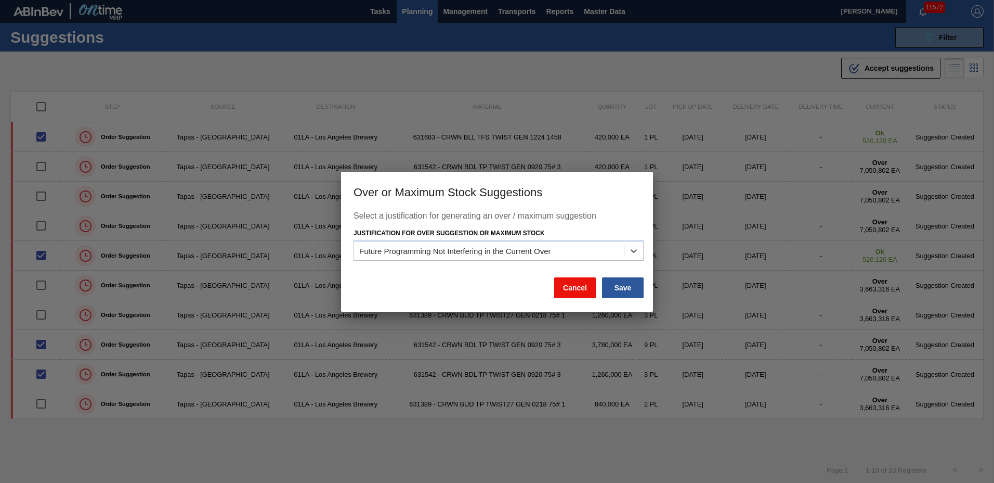
click at [614, 283] on button "Save" at bounding box center [623, 287] width 42 height 21
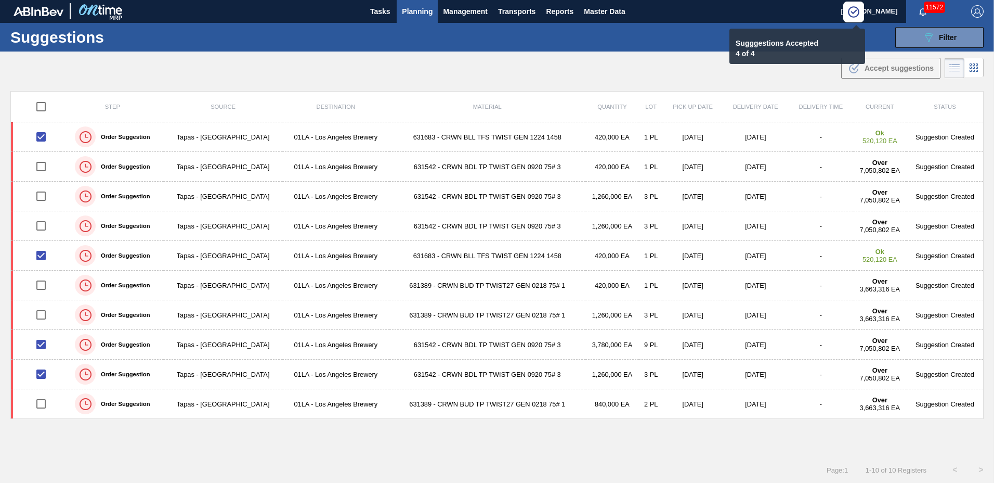
click at [418, 7] on span "Planning" at bounding box center [417, 11] width 31 height 12
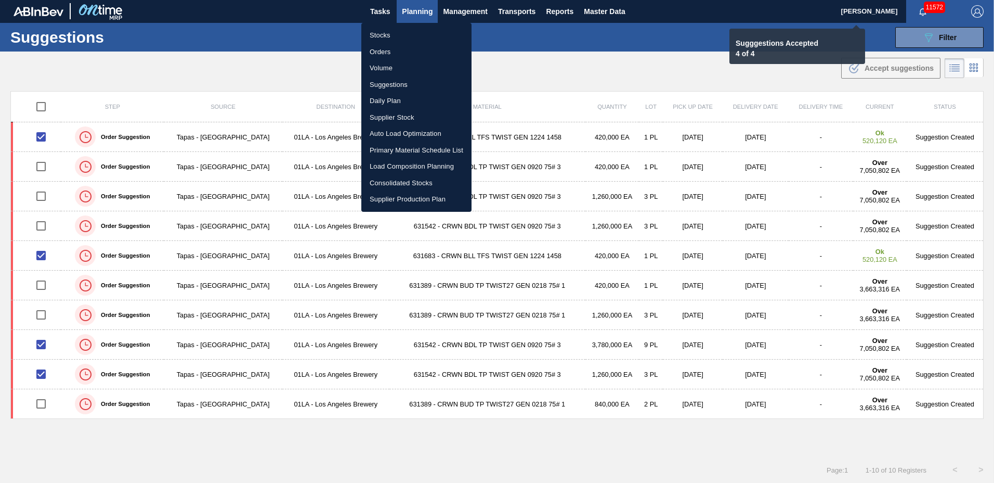
click at [400, 167] on li "Load Composition Planning" at bounding box center [416, 166] width 110 height 17
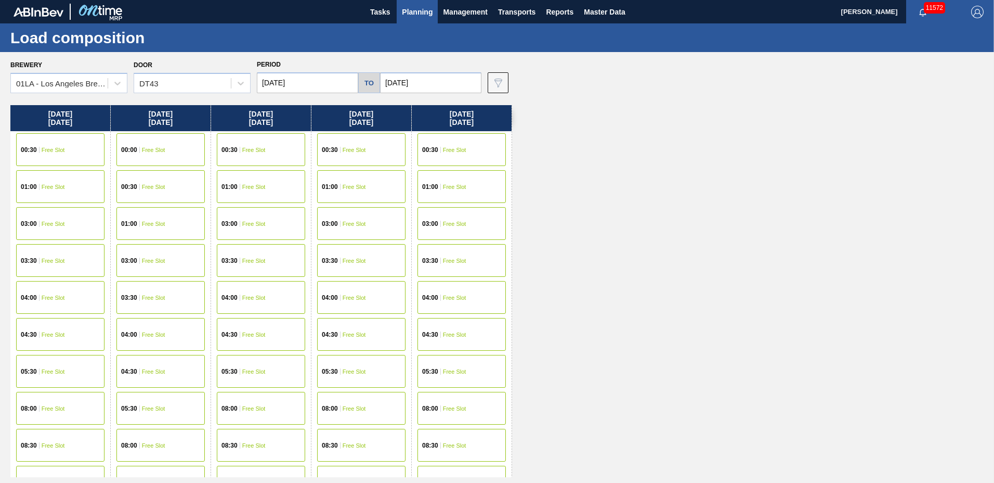
scroll to position [399, 0]
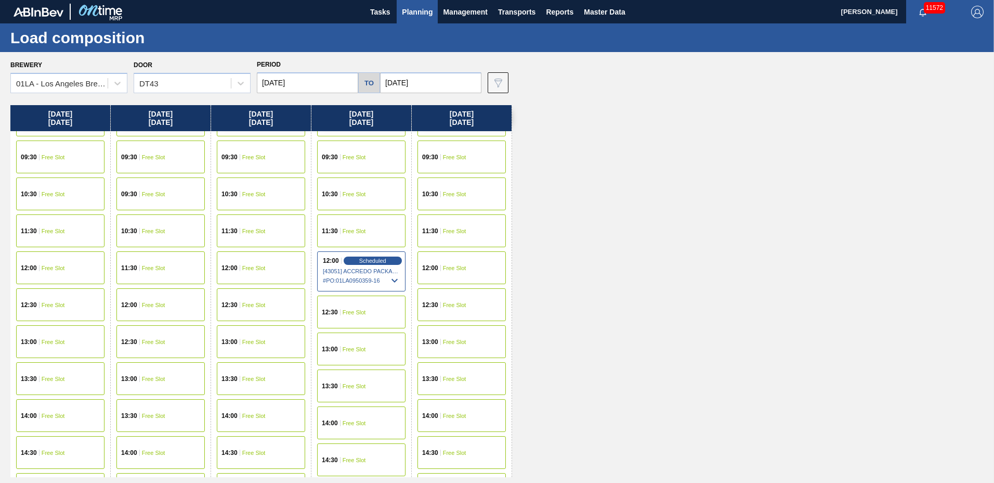
click at [249, 265] on span "Free Slot" at bounding box center [253, 268] width 23 height 6
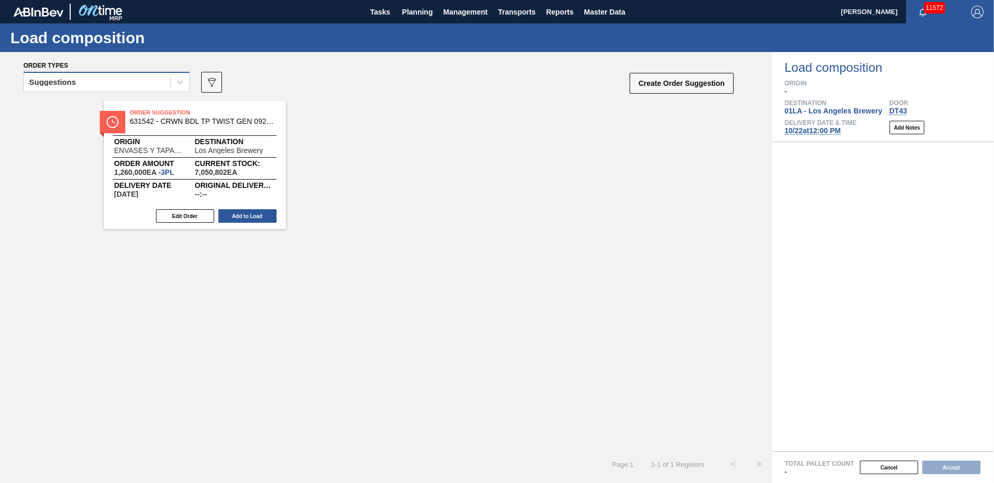
click at [126, 80] on div "Suggestions" at bounding box center [97, 82] width 146 height 15
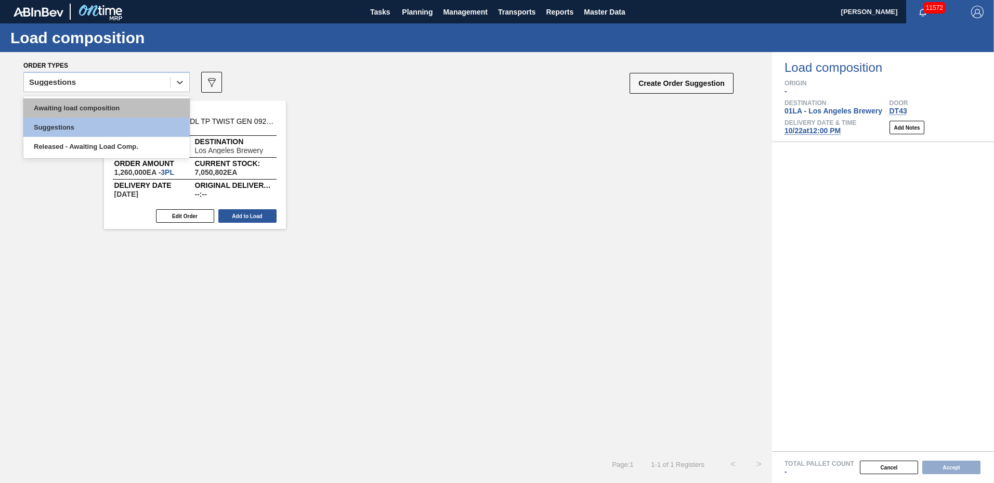
click at [128, 108] on div "Awaiting load composition" at bounding box center [106, 107] width 166 height 19
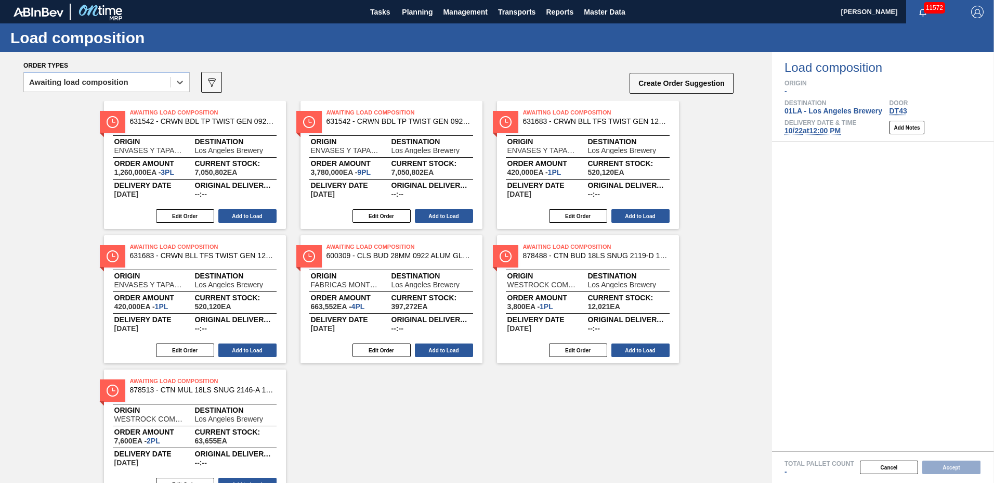
click at [236, 223] on div "Edit Order Add to Load" at bounding box center [191, 216] width 174 height 16
click at [238, 215] on button "Add to Load" at bounding box center [247, 216] width 58 height 14
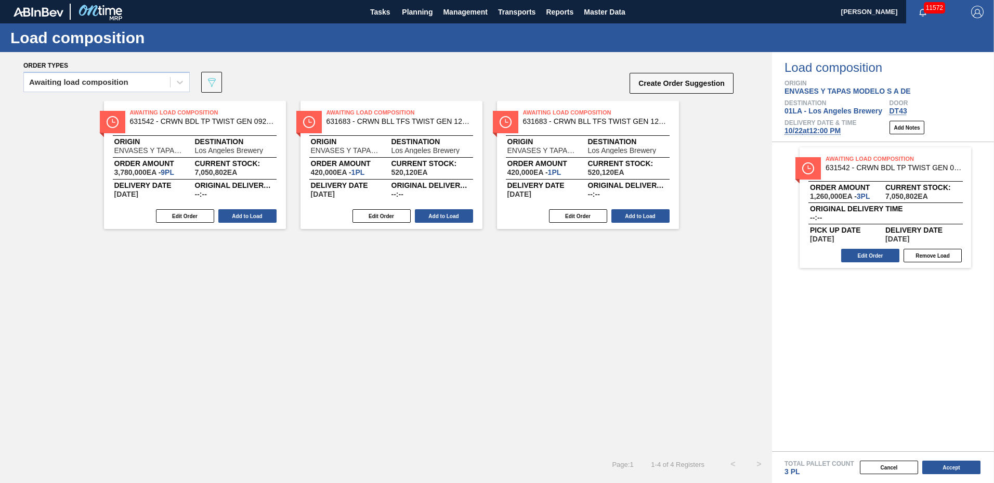
click at [238, 215] on button "Add to Load" at bounding box center [247, 216] width 58 height 14
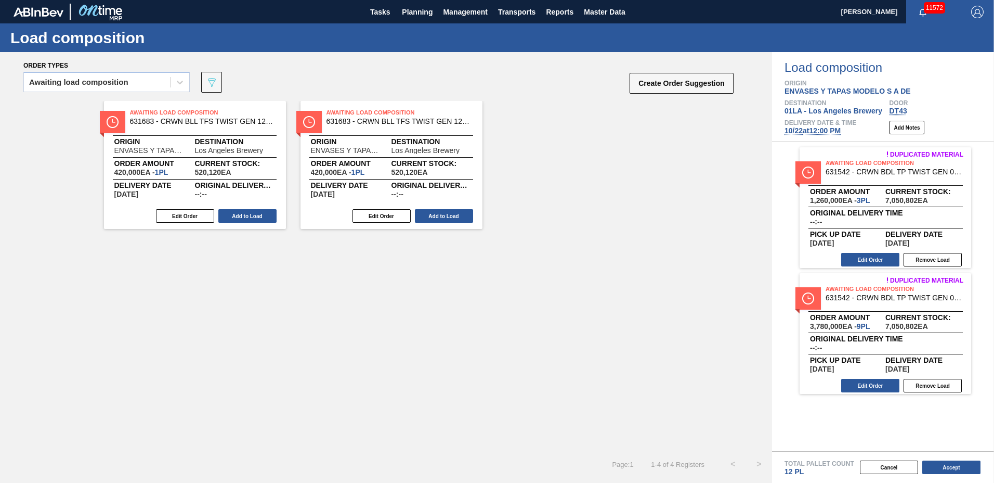
click at [238, 215] on button "Add to Load" at bounding box center [247, 216] width 58 height 14
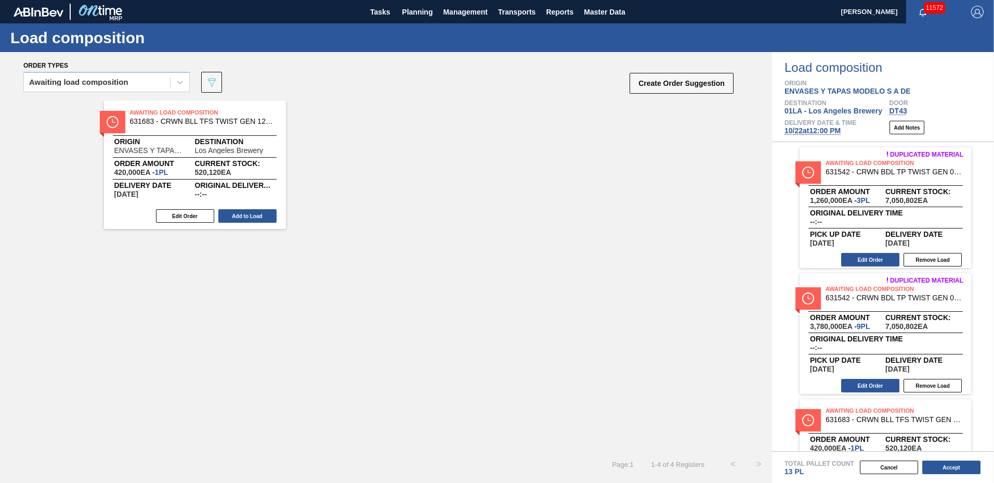
click at [238, 215] on button "Add to Load" at bounding box center [247, 216] width 58 height 14
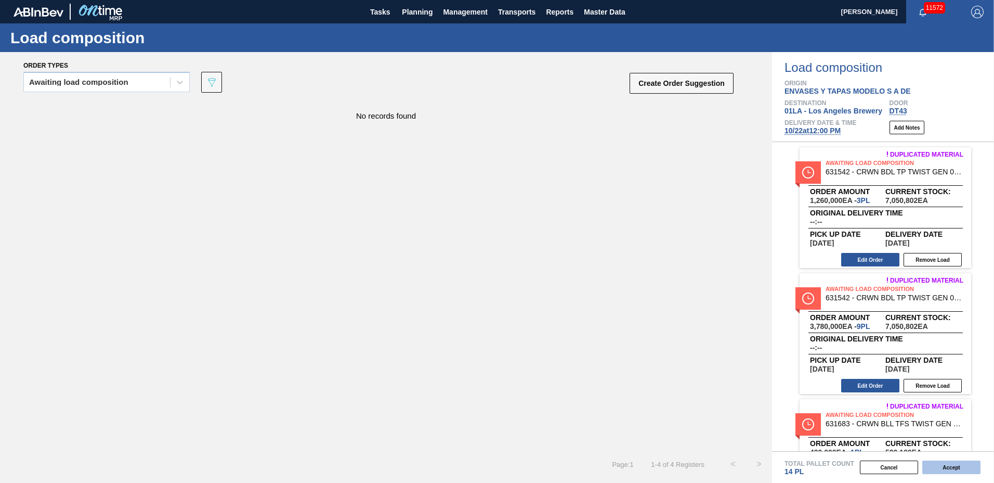
click at [935, 461] on button "Accept" at bounding box center [951, 467] width 58 height 14
click at [949, 465] on button "Accept" at bounding box center [951, 467] width 58 height 14
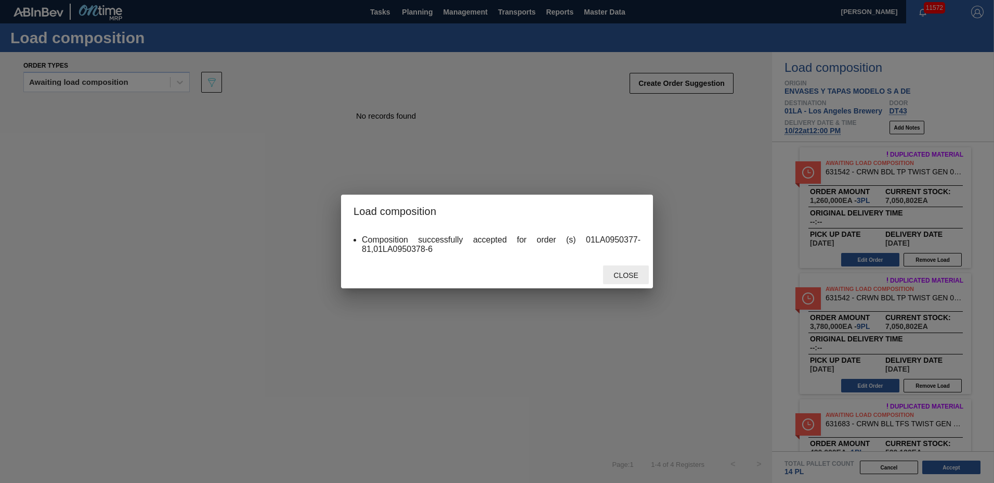
drag, startPoint x: 625, startPoint y: 266, endPoint x: 631, endPoint y: 276, distance: 11.4
click at [631, 276] on div "Close" at bounding box center [626, 274] width 46 height 19
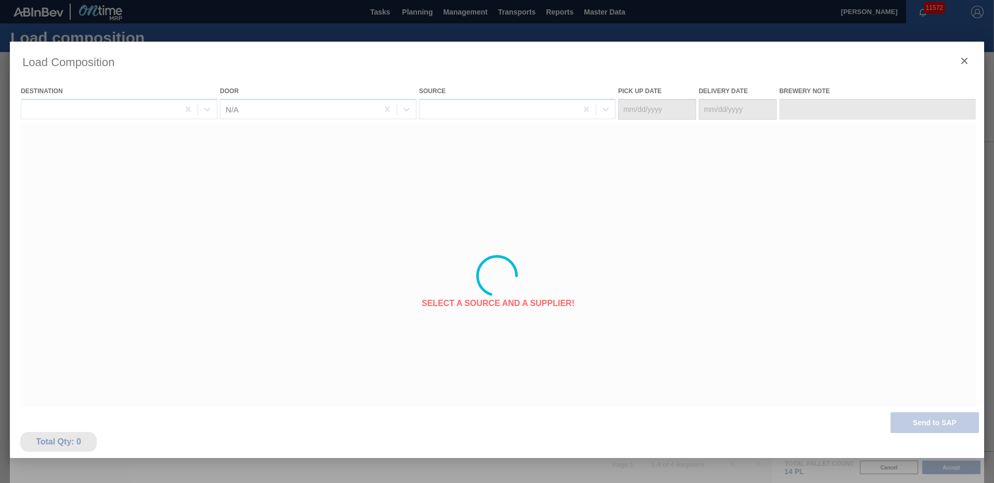
type Date "10/15/2025"
type Date "10/22/2025"
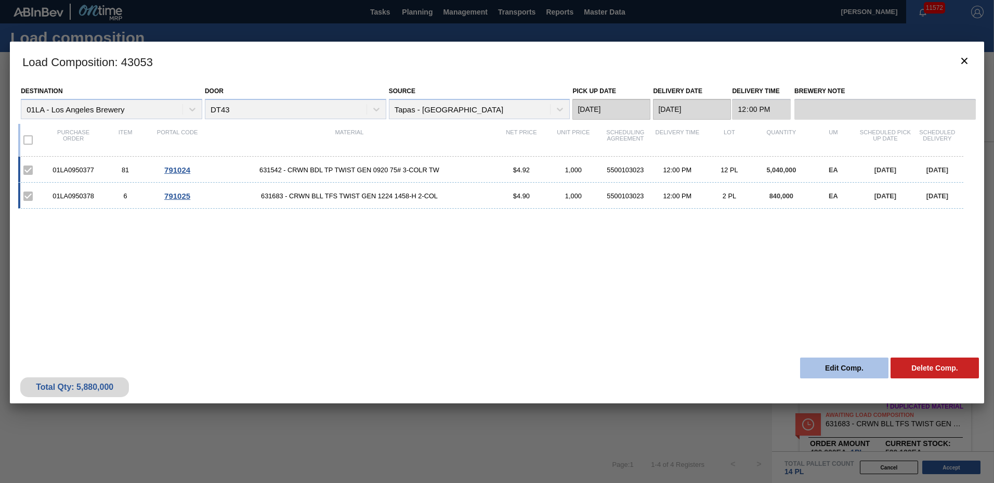
click at [856, 371] on button "Edit Comp." at bounding box center [844, 367] width 88 height 21
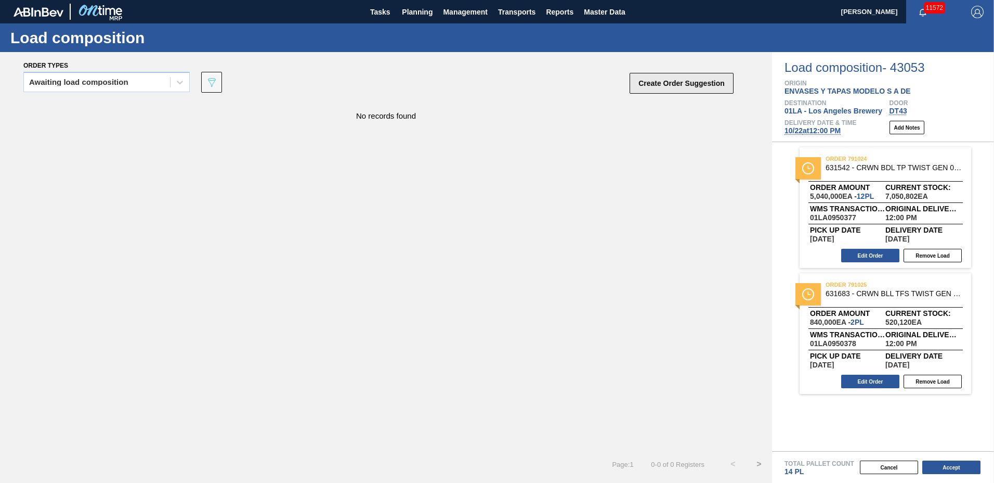
click at [649, 87] on button "Create Order Suggestion" at bounding box center [682, 83] width 104 height 21
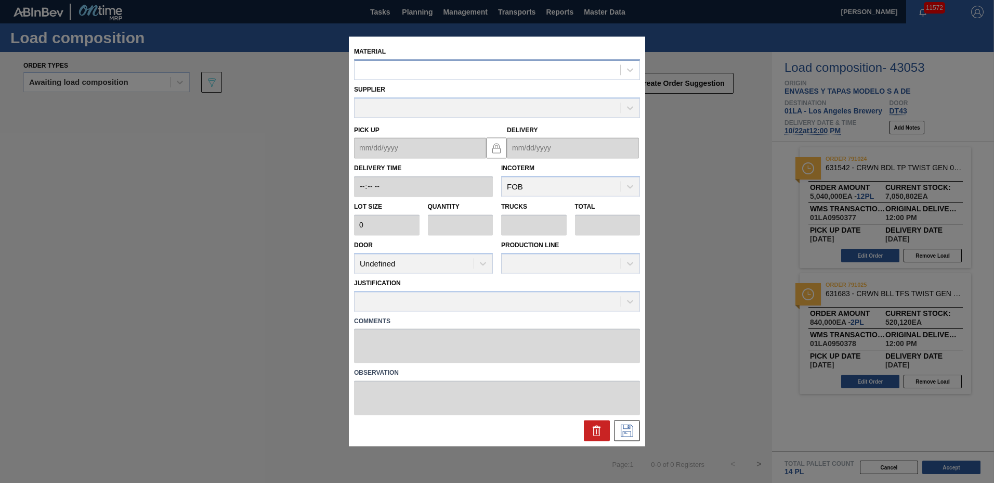
click at [510, 74] on div at bounding box center [488, 69] width 266 height 15
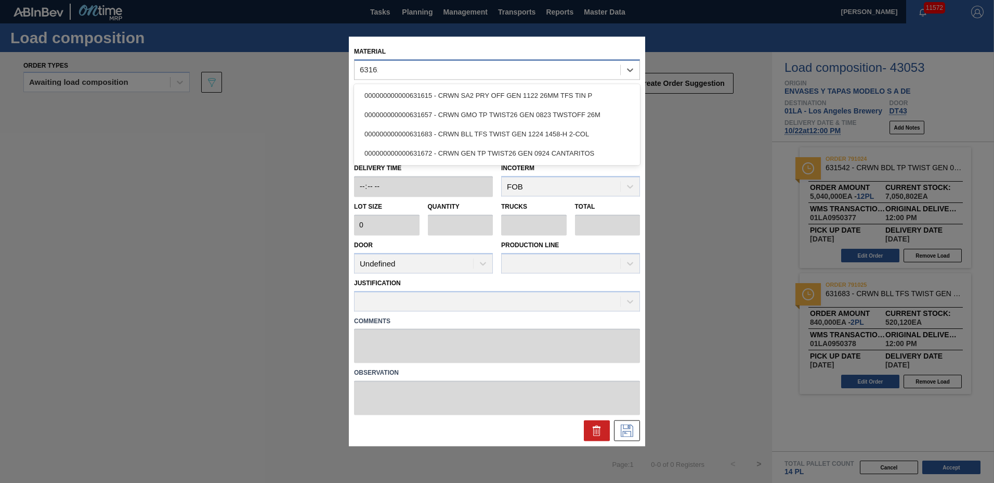
type input "631615"
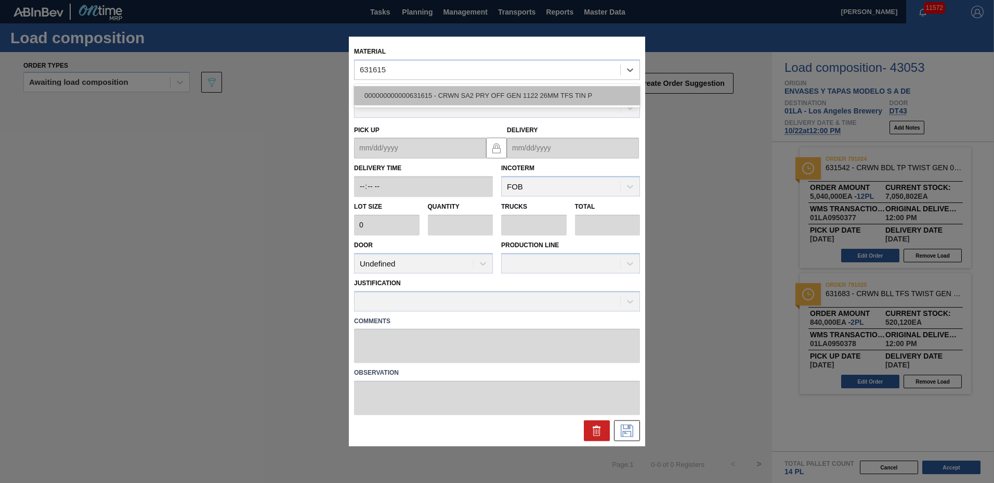
click at [493, 94] on div "000000000000631615 - CRWN SA2 PRY OFF GEN 1122 26MM TFS TIN P" at bounding box center [497, 95] width 286 height 19
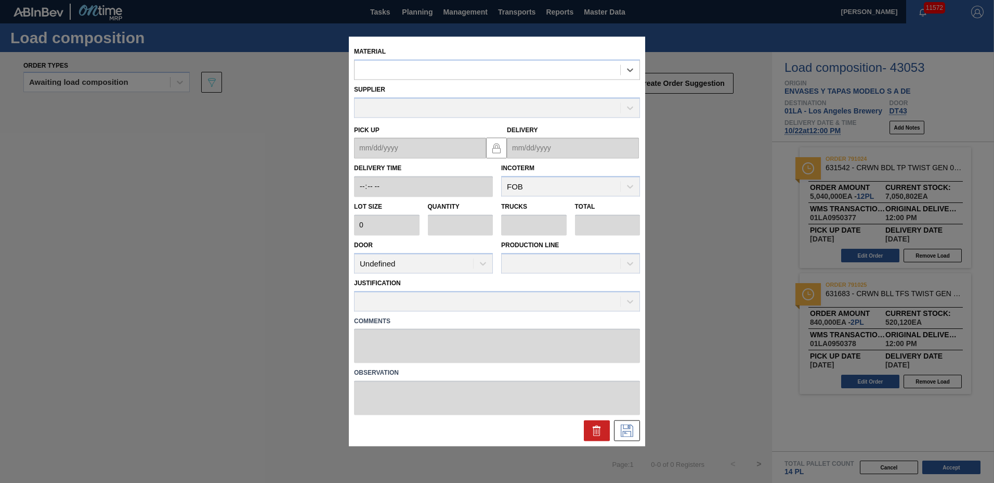
type input "420,000"
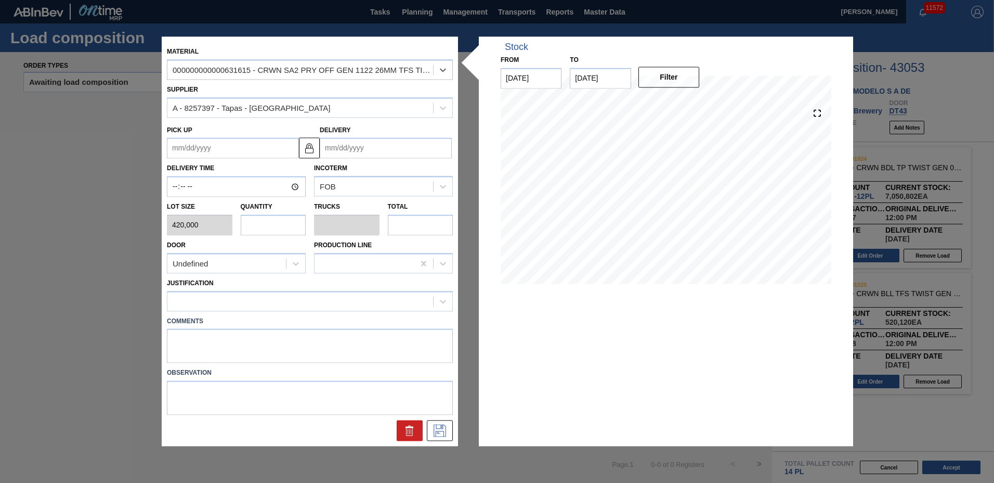
click at [342, 151] on input "Delivery" at bounding box center [386, 148] width 132 height 21
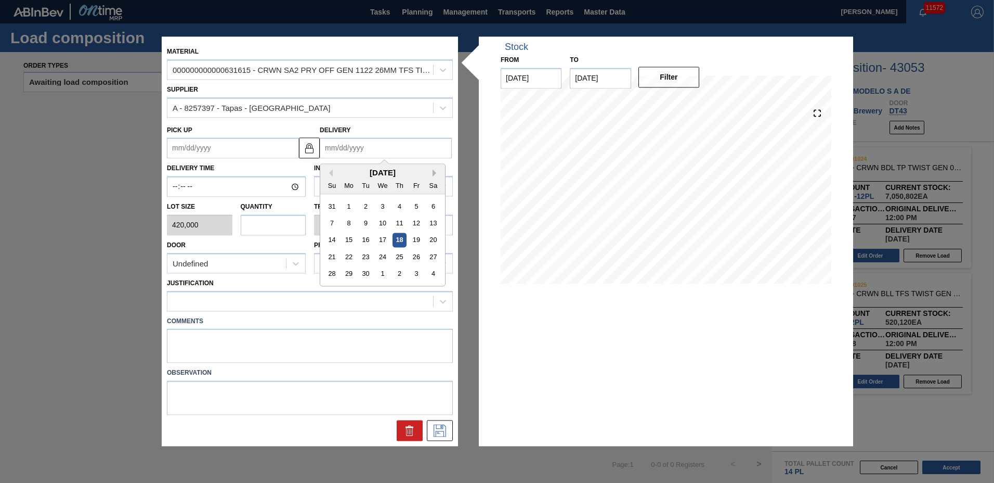
click at [433, 170] on button "Next Month" at bounding box center [436, 173] width 7 height 7
click at [384, 254] on div "22" at bounding box center [382, 257] width 14 height 14
type up "10/15/2025"
type input "10/22/2025"
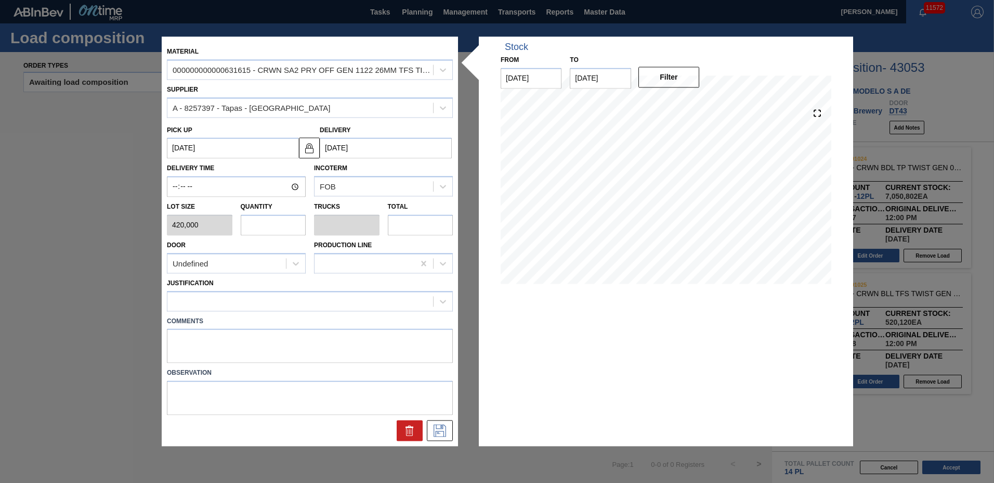
click at [289, 229] on input "text" at bounding box center [274, 224] width 66 height 21
type input "4"
type input "0.182"
type input "1,680,000"
type input "4"
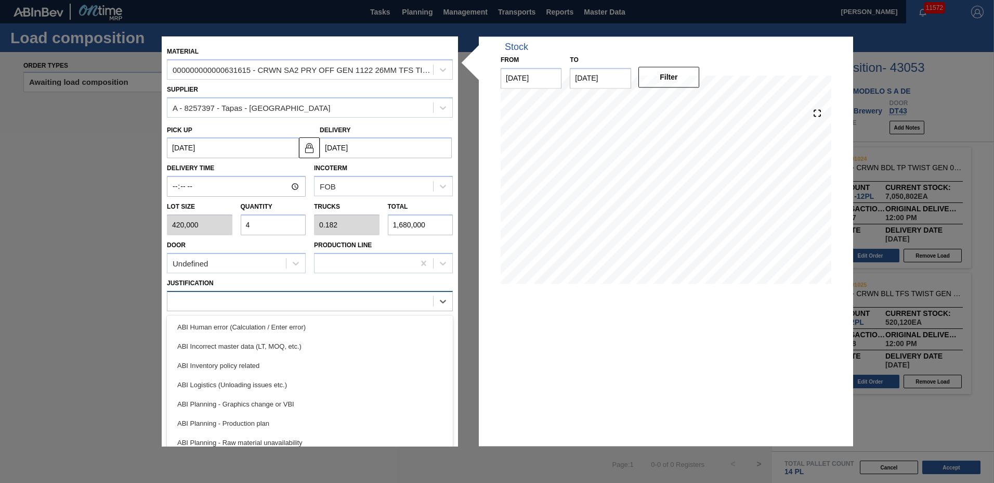
click at [202, 298] on div at bounding box center [300, 300] width 266 height 15
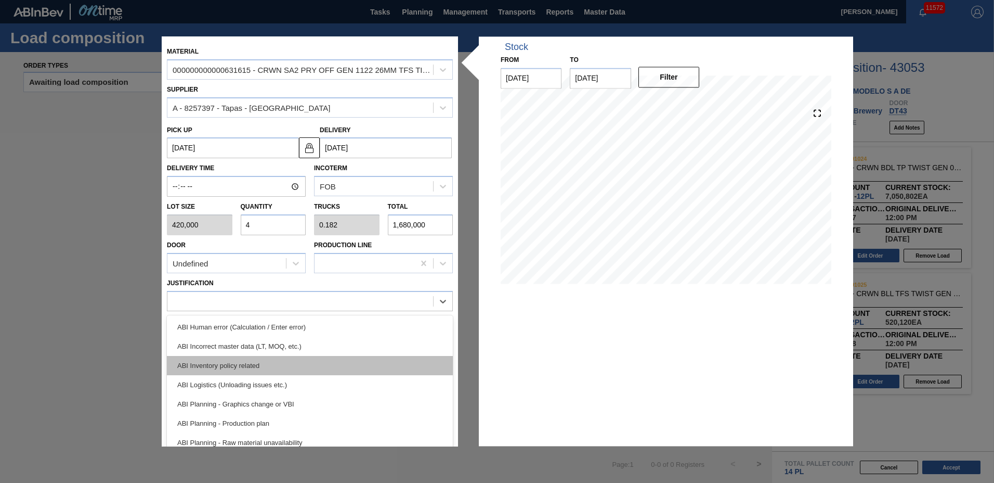
click at [205, 363] on div "ABI Inventory policy related" at bounding box center [310, 365] width 286 height 19
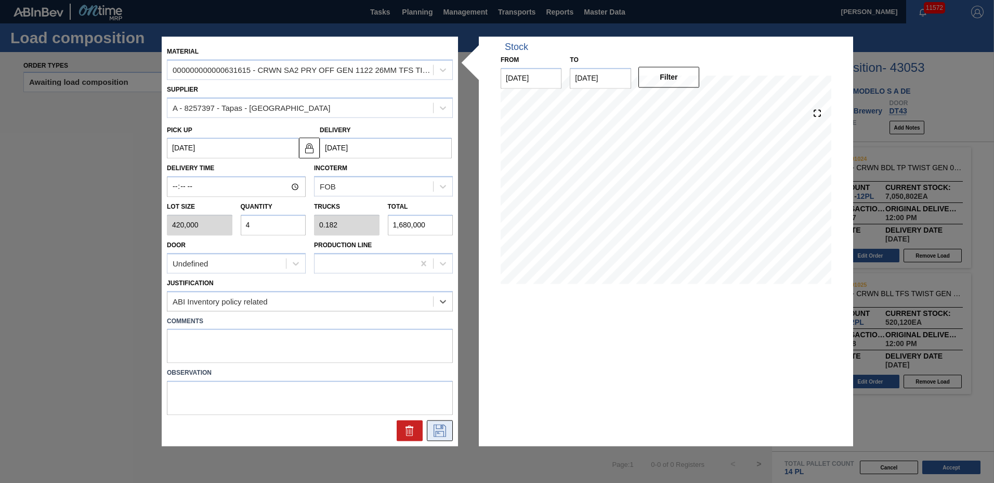
click at [442, 433] on icon at bounding box center [440, 430] width 17 height 12
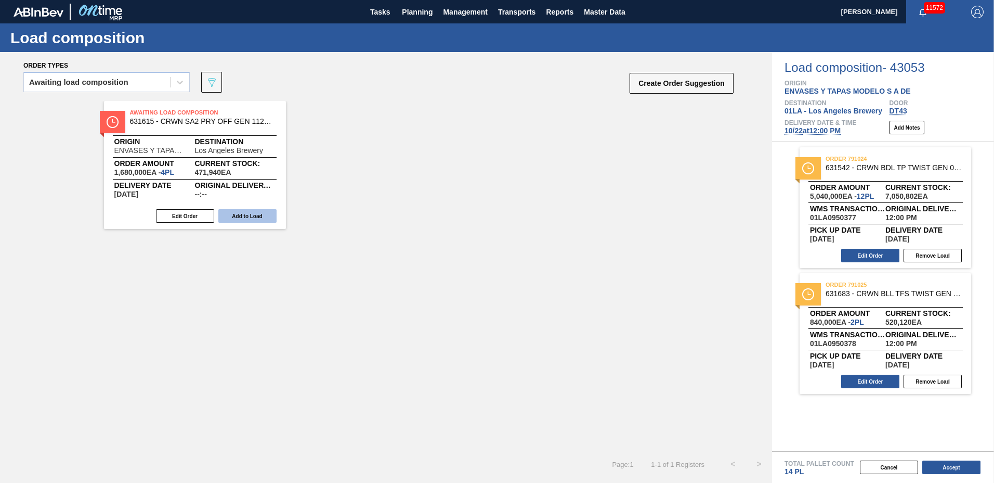
click at [258, 218] on button "Add to Load" at bounding box center [247, 216] width 58 height 14
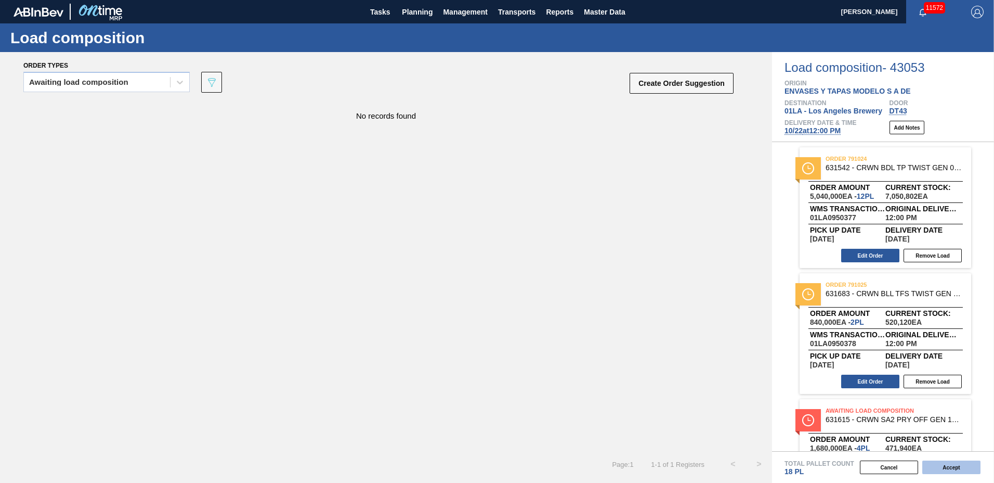
click at [942, 470] on button "Accept" at bounding box center [951, 467] width 58 height 14
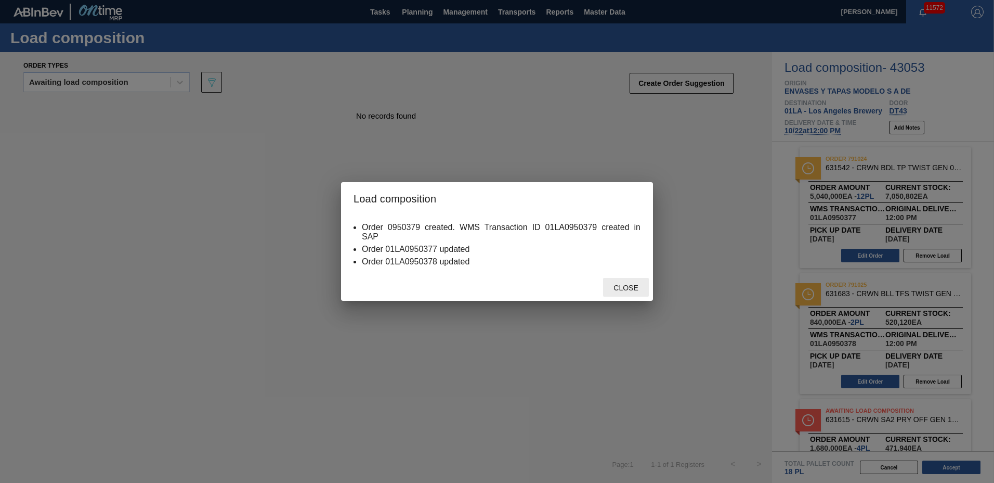
click at [620, 288] on span "Close" at bounding box center [625, 287] width 41 height 8
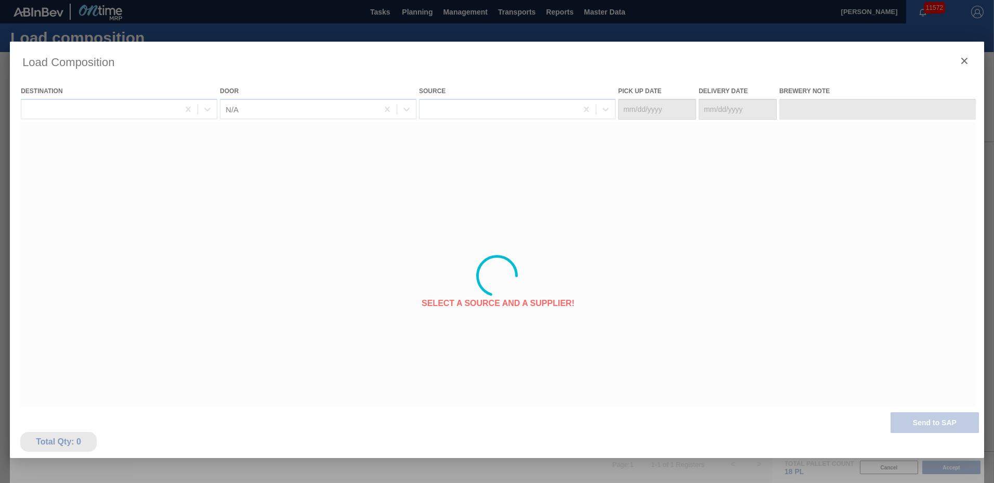
type Date "10/15/2025"
type Date "10/22/2025"
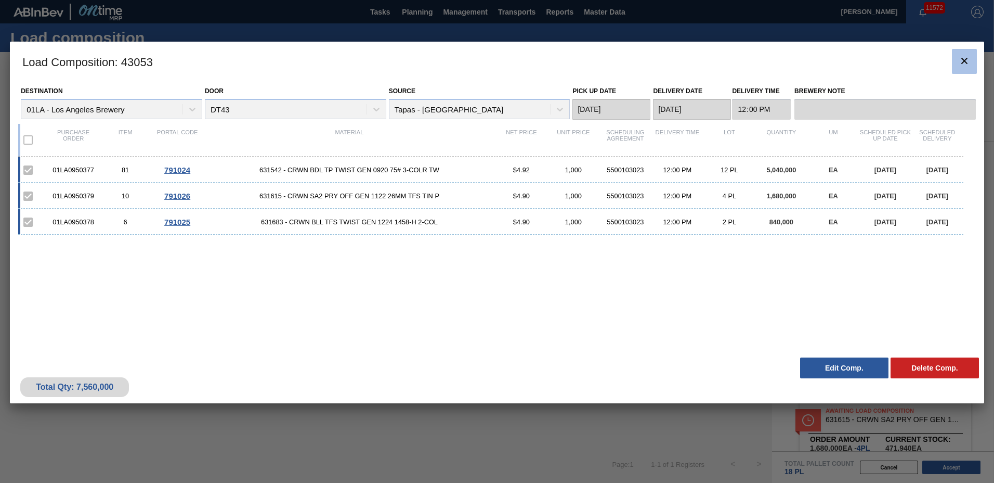
click at [977, 54] on h3 "Load Composition : 43053" at bounding box center [497, 62] width 974 height 40
click at [958, 61] on icon "botão de ícone" at bounding box center [964, 61] width 12 height 12
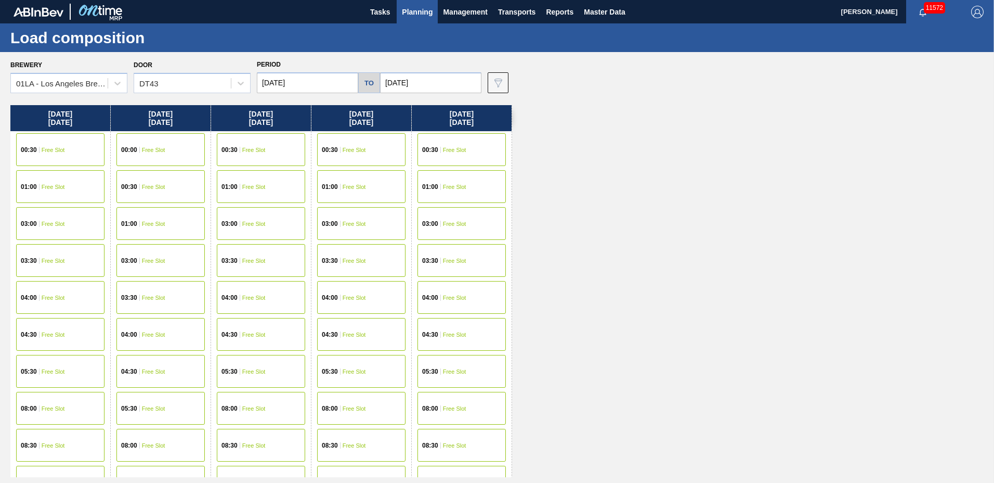
click at [419, 15] on span "Planning" at bounding box center [417, 12] width 31 height 12
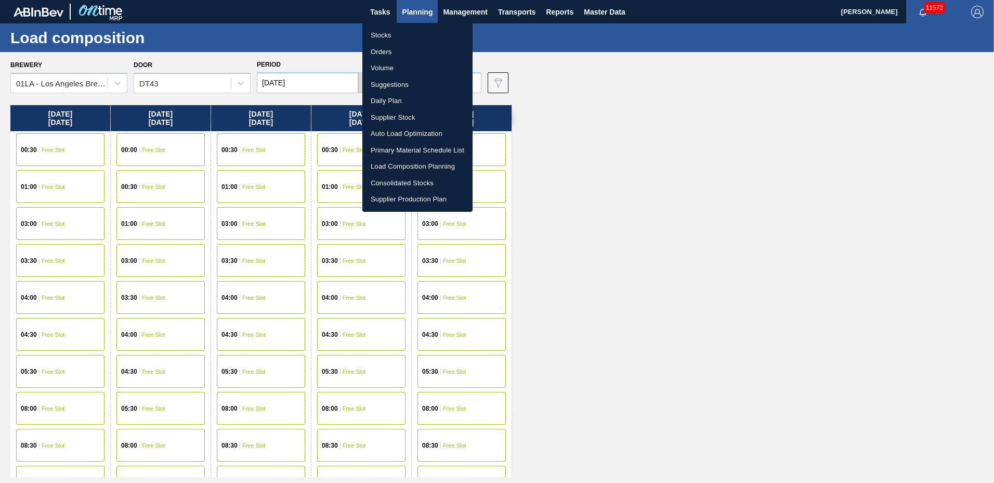
click at [427, 85] on li "Suggestions" at bounding box center [417, 84] width 110 height 17
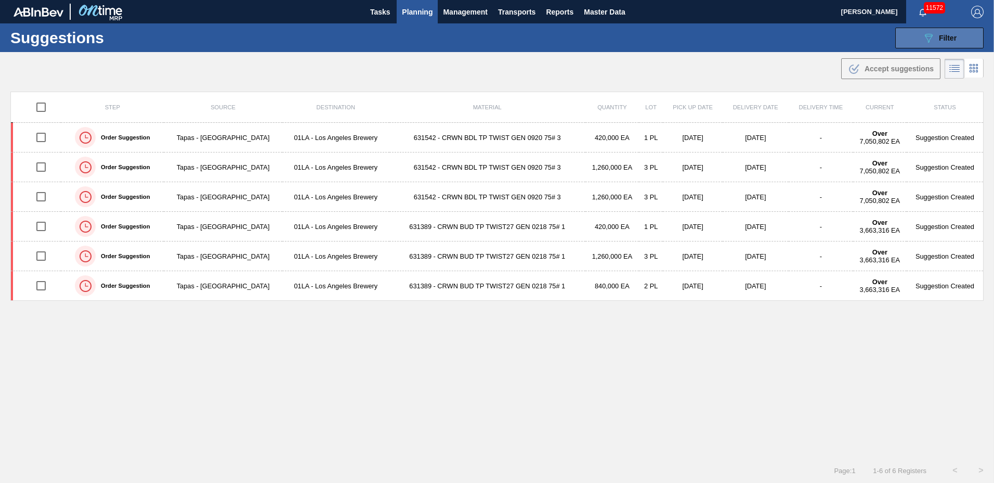
click at [928, 40] on icon at bounding box center [929, 38] width 8 height 9
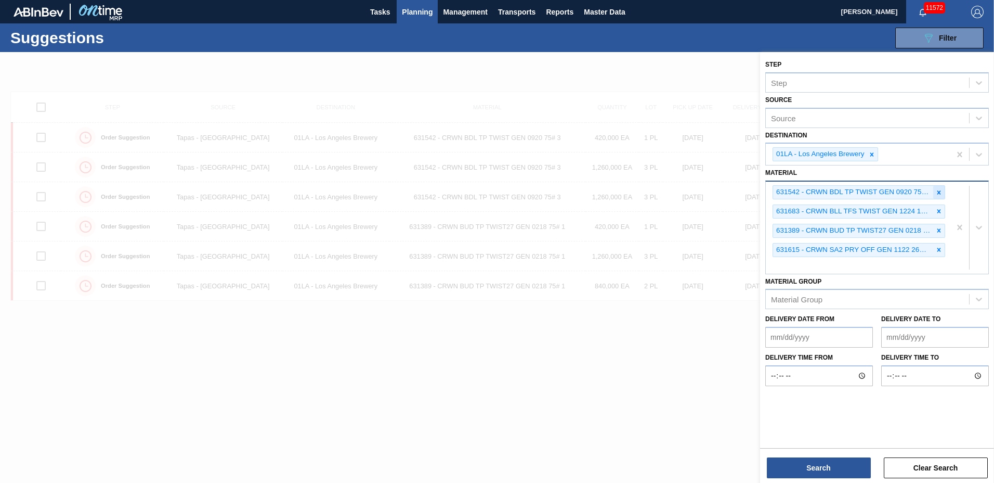
click at [935, 192] on div at bounding box center [938, 192] width 11 height 13
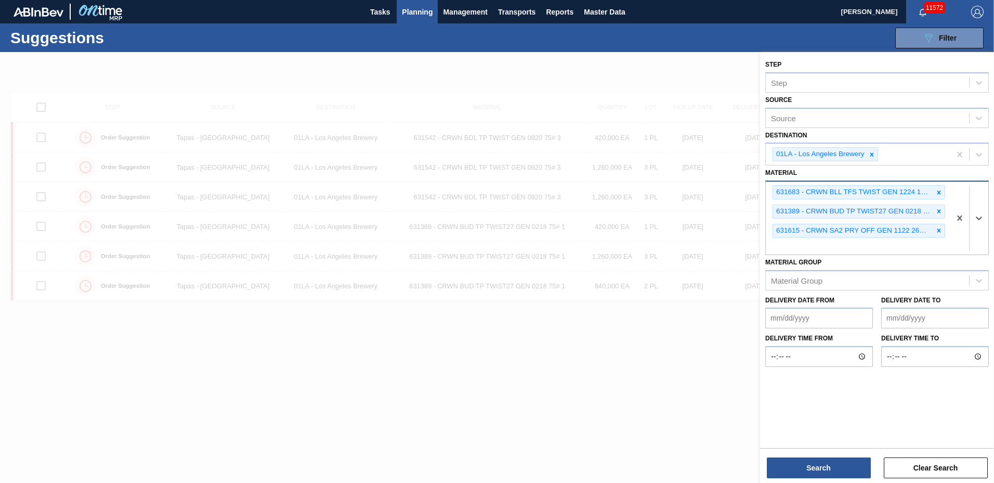
click at [935, 192] on div at bounding box center [938, 192] width 11 height 13
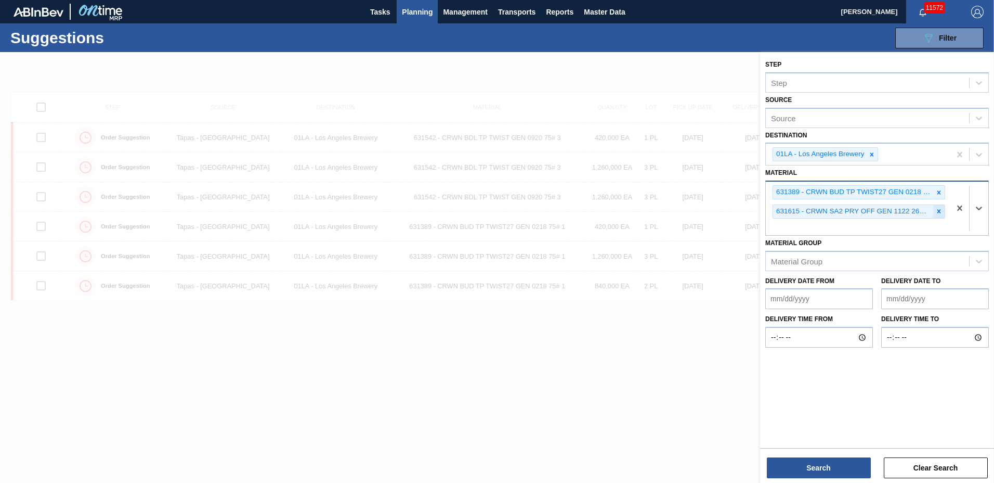
click at [935, 211] on div at bounding box center [938, 211] width 11 height 13
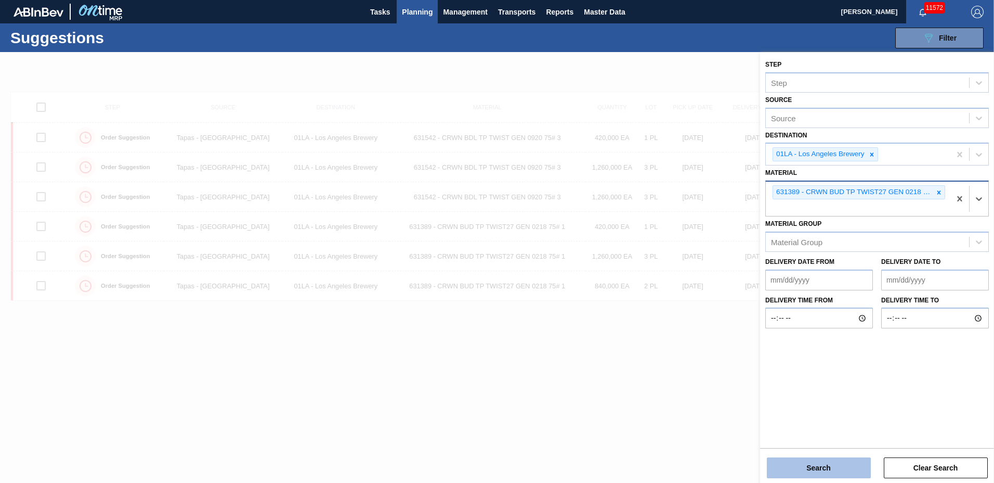
click at [818, 471] on button "Search" at bounding box center [819, 467] width 104 height 21
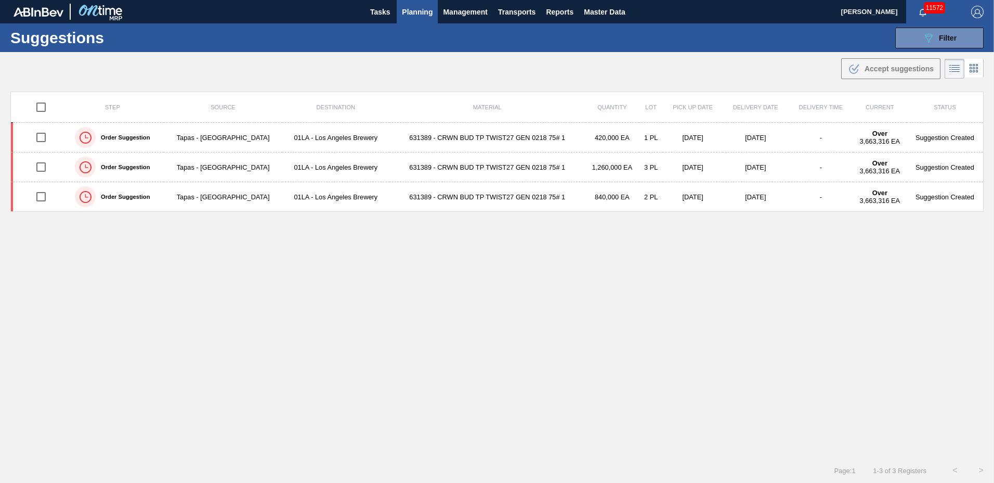
click at [45, 108] on input "checkbox" at bounding box center [41, 107] width 22 height 22
checkbox input "true"
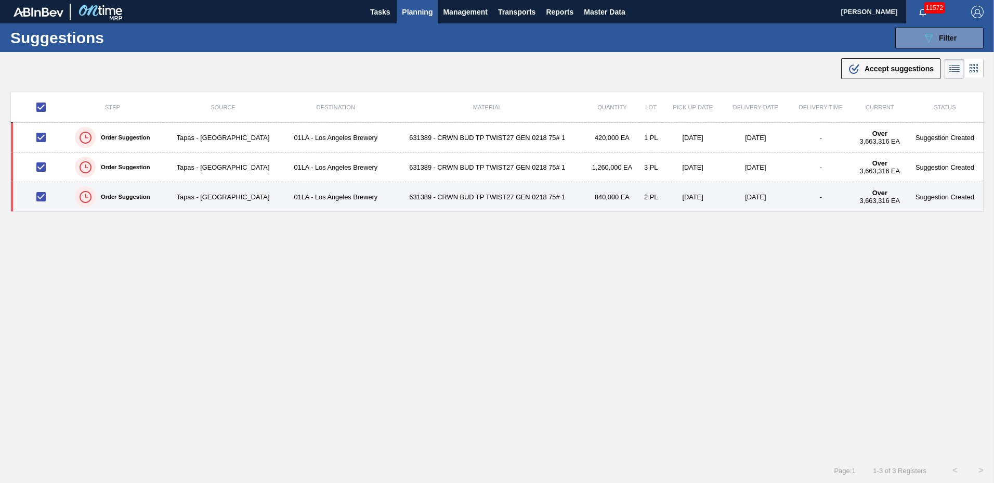
click at [41, 198] on input "checkbox" at bounding box center [41, 197] width 22 height 22
checkbox input "false"
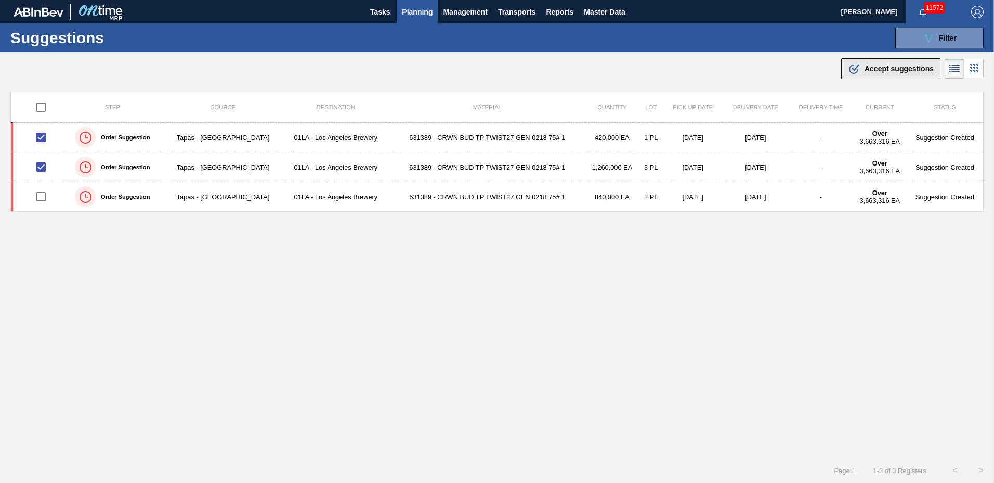
click at [893, 70] on span "Accept suggestions" at bounding box center [899, 68] width 69 height 8
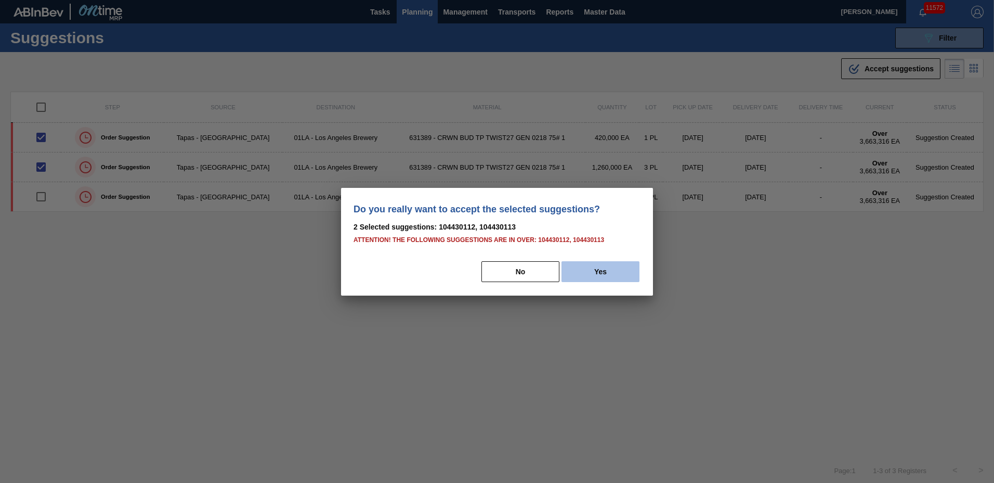
click at [586, 270] on button "Yes" at bounding box center [601, 271] width 78 height 21
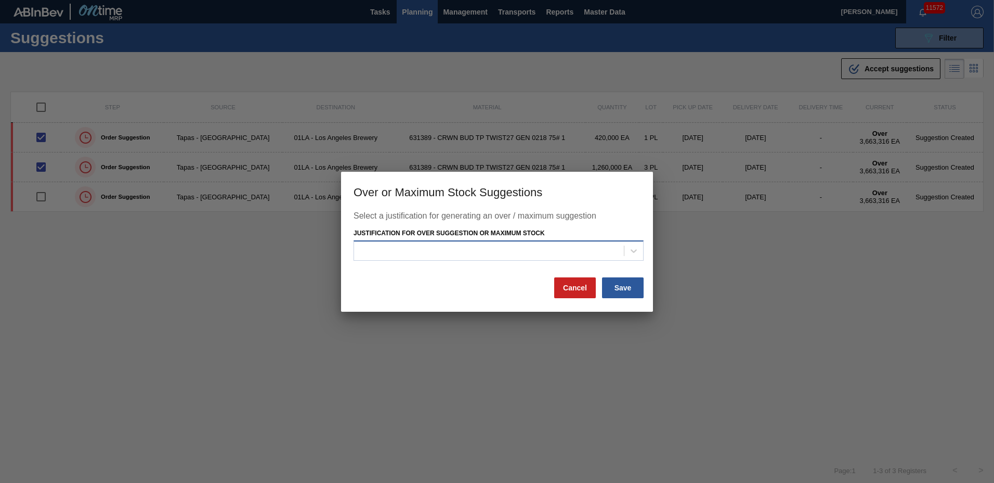
click at [528, 256] on div at bounding box center [489, 250] width 270 height 15
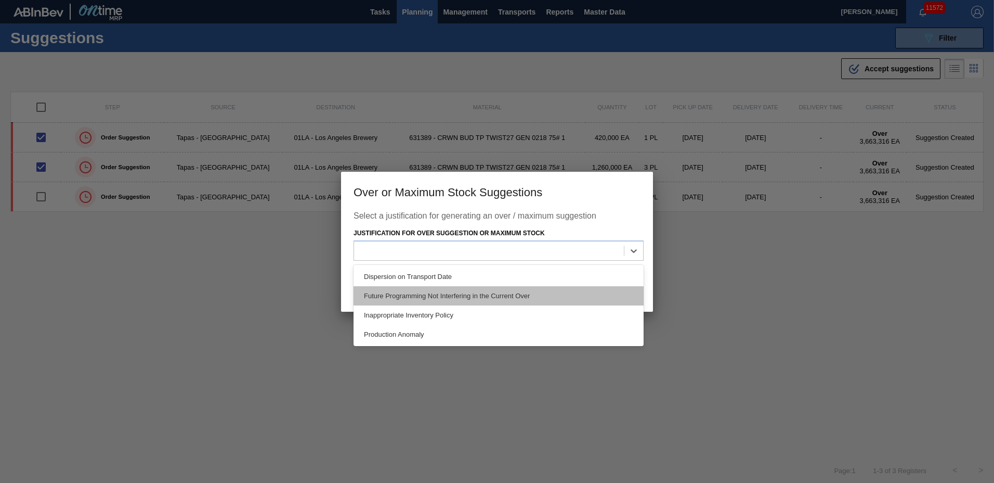
click at [486, 294] on div "Future Programming Not Interfering in the Current Over" at bounding box center [499, 295] width 290 height 19
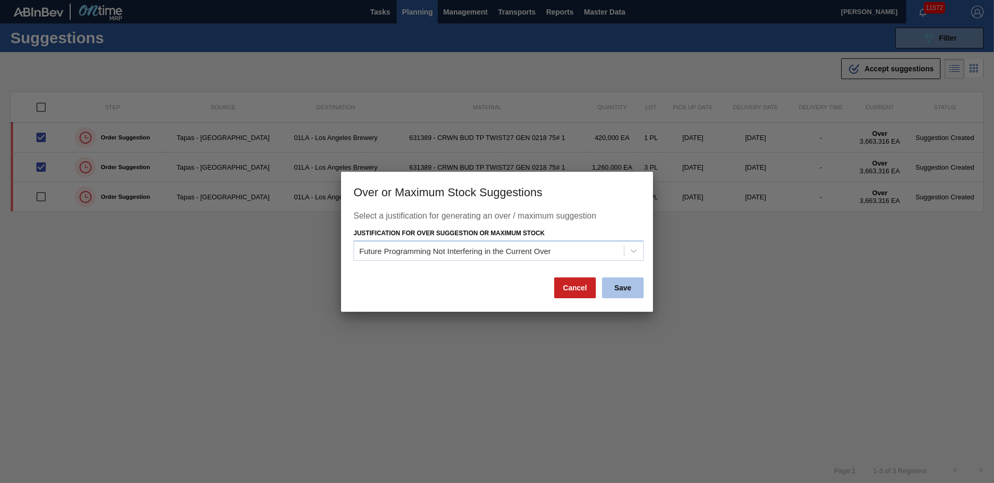
click at [632, 290] on button "Save" at bounding box center [623, 287] width 42 height 21
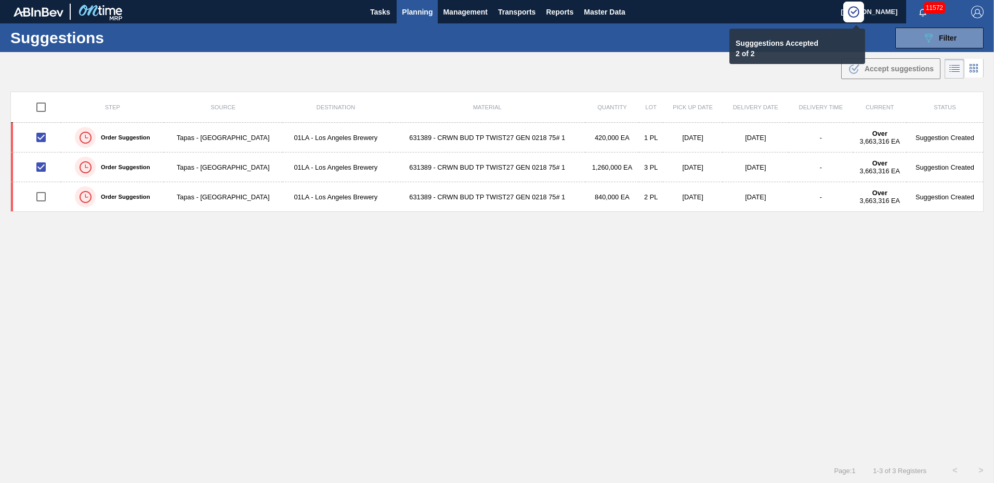
click at [409, 9] on span "Planning" at bounding box center [417, 12] width 31 height 12
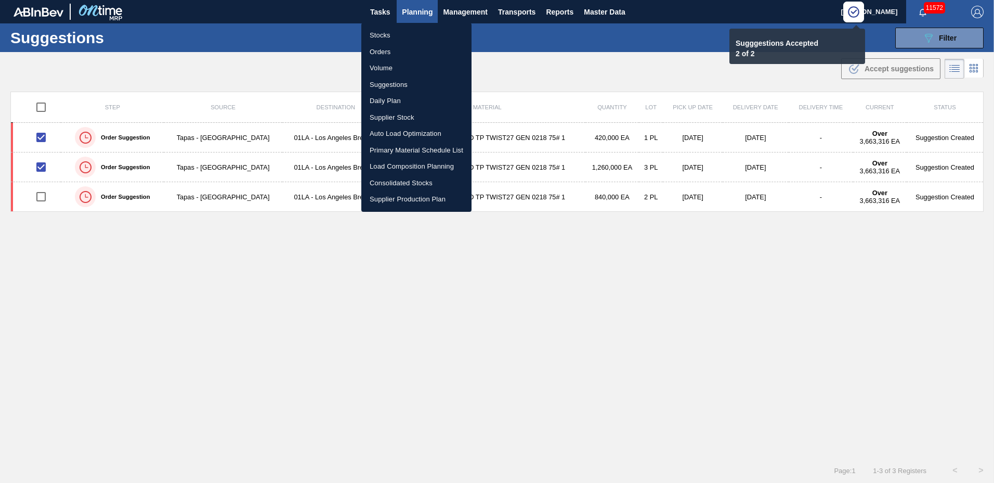
click at [409, 161] on li "Load Composition Planning" at bounding box center [416, 166] width 110 height 17
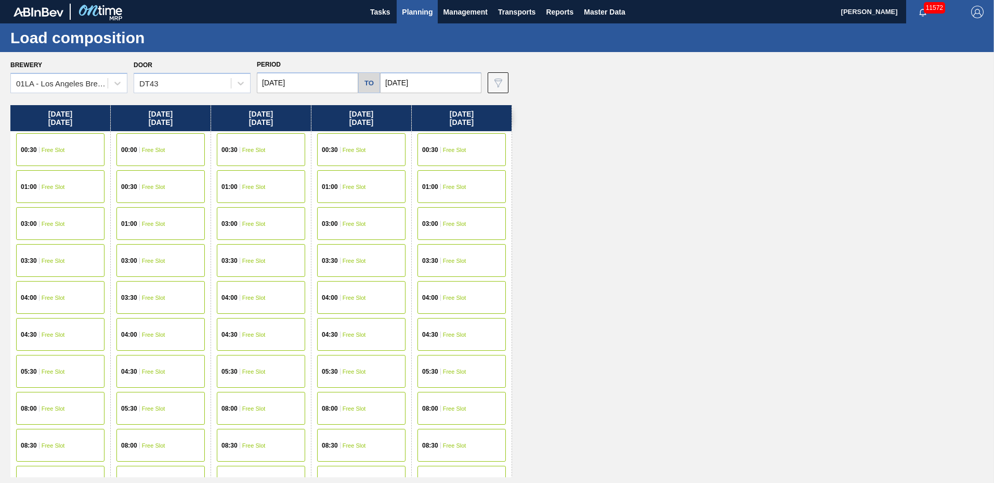
scroll to position [399, 0]
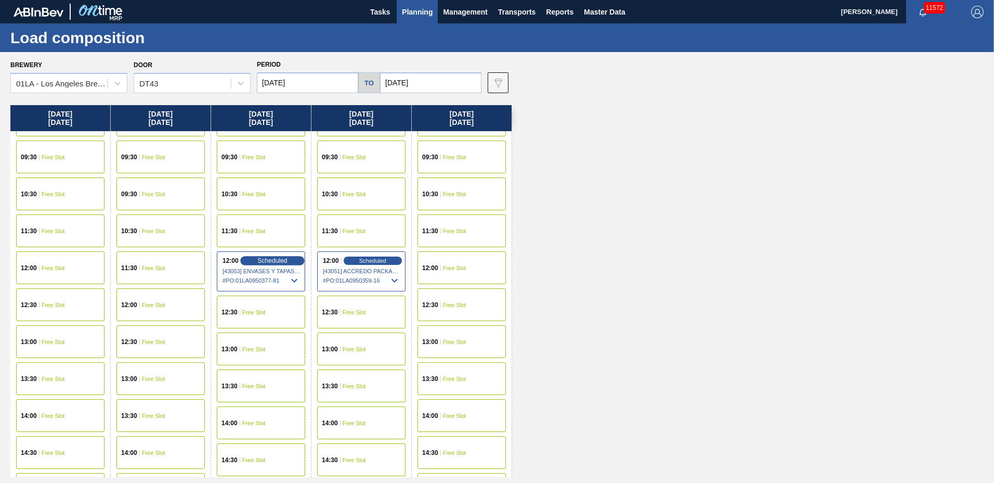
click at [275, 259] on span "Scheduled" at bounding box center [272, 260] width 30 height 7
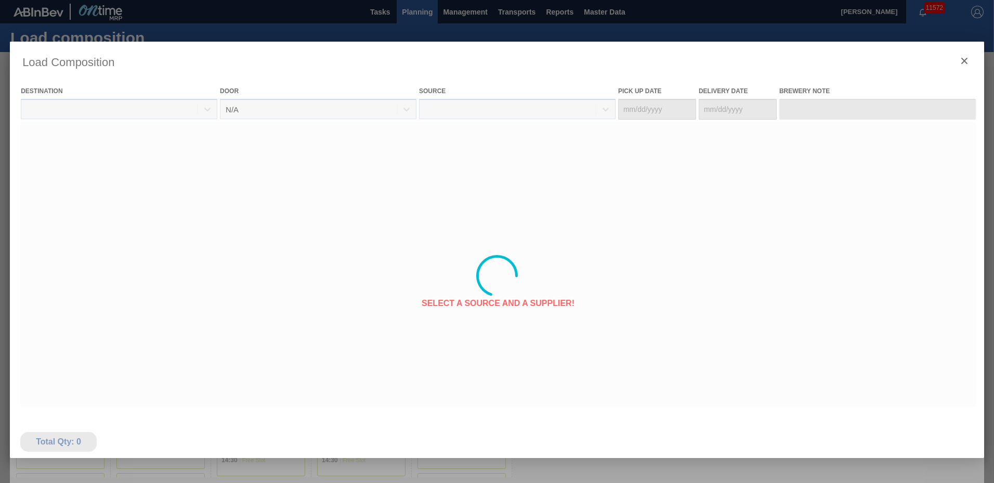
type Date "10/15/2025"
type Date "10/22/2025"
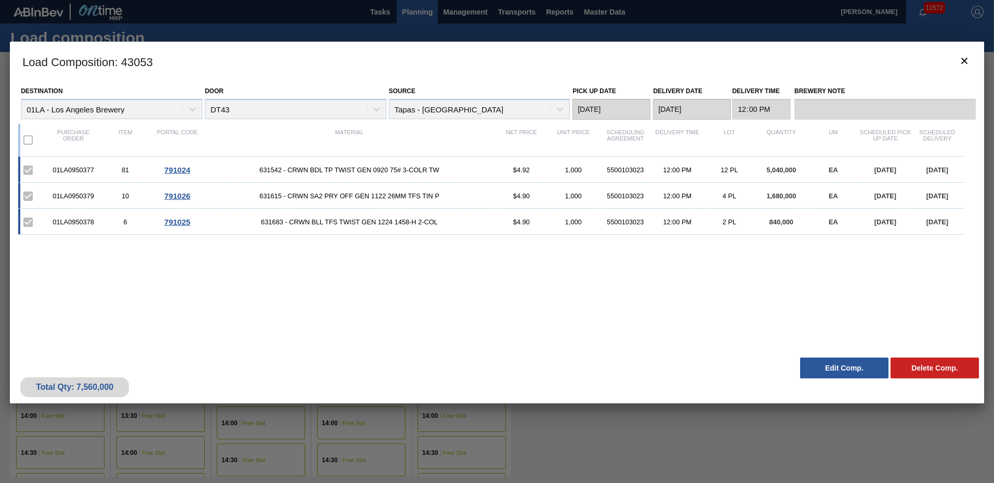
click at [832, 368] on button "Edit Comp." at bounding box center [844, 367] width 88 height 21
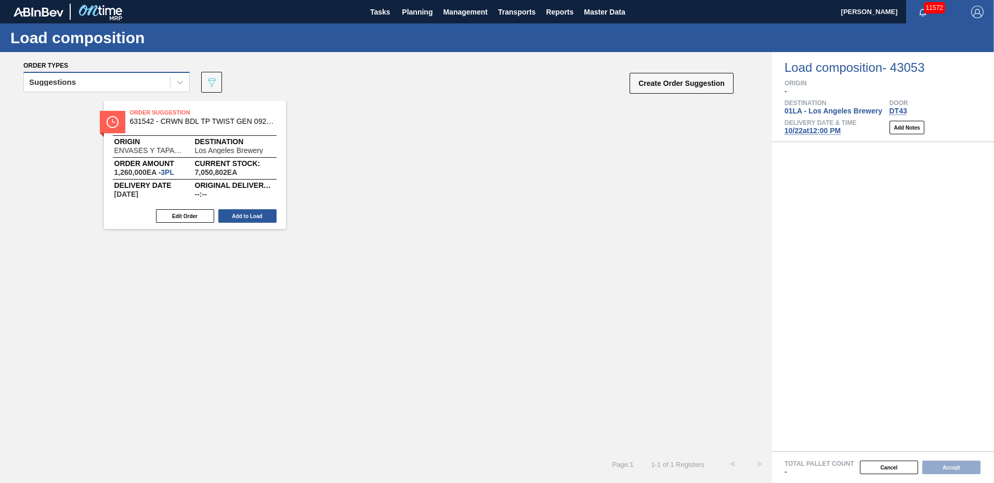
click at [129, 80] on div "Suggestions" at bounding box center [97, 82] width 146 height 15
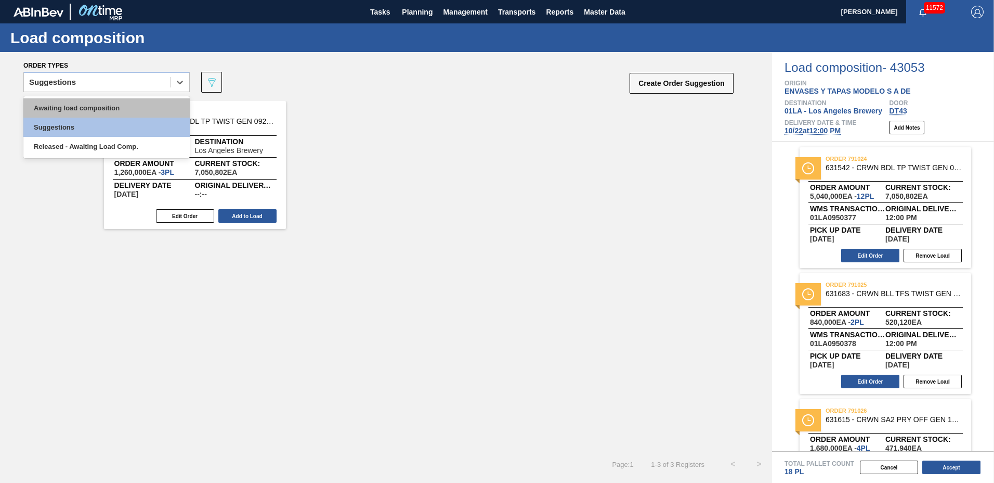
click at [122, 104] on div "Awaiting load composition" at bounding box center [106, 107] width 166 height 19
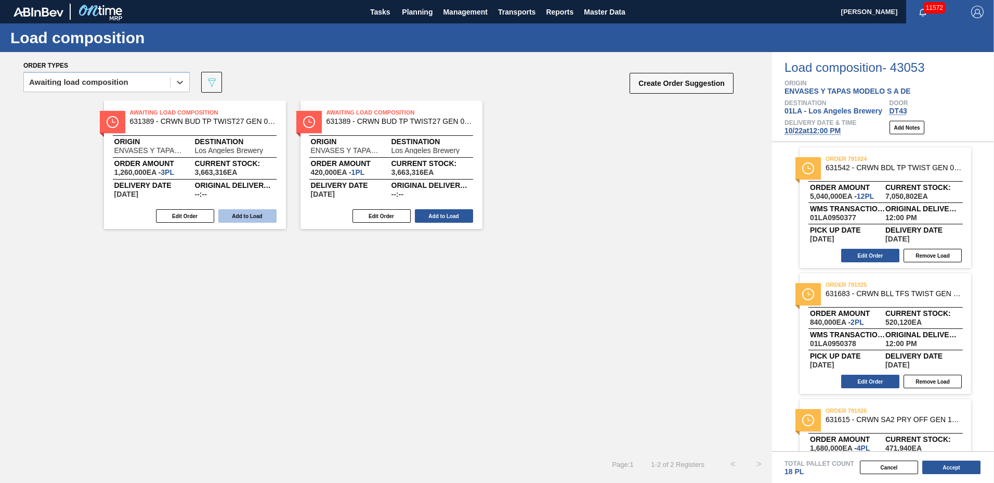
click at [253, 214] on button "Add to Load" at bounding box center [247, 216] width 58 height 14
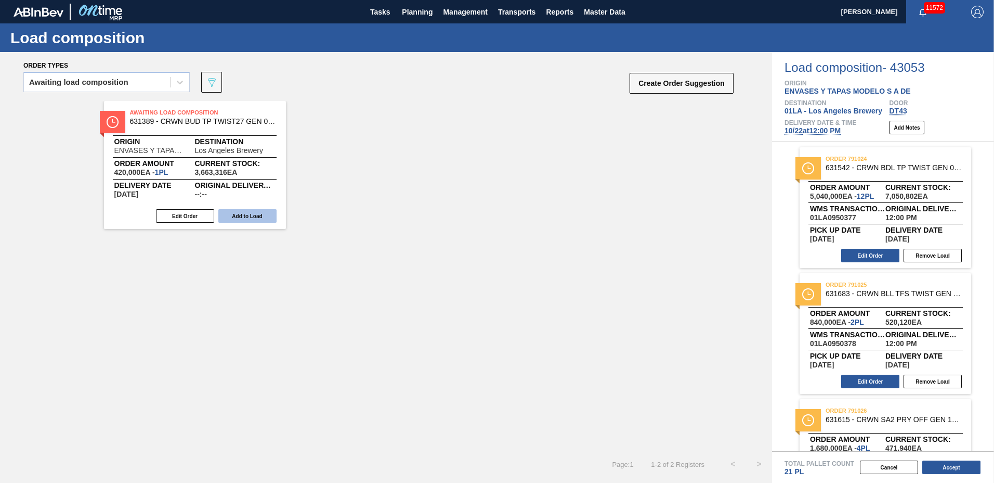
click at [254, 215] on button "Add to Load" at bounding box center [247, 216] width 58 height 14
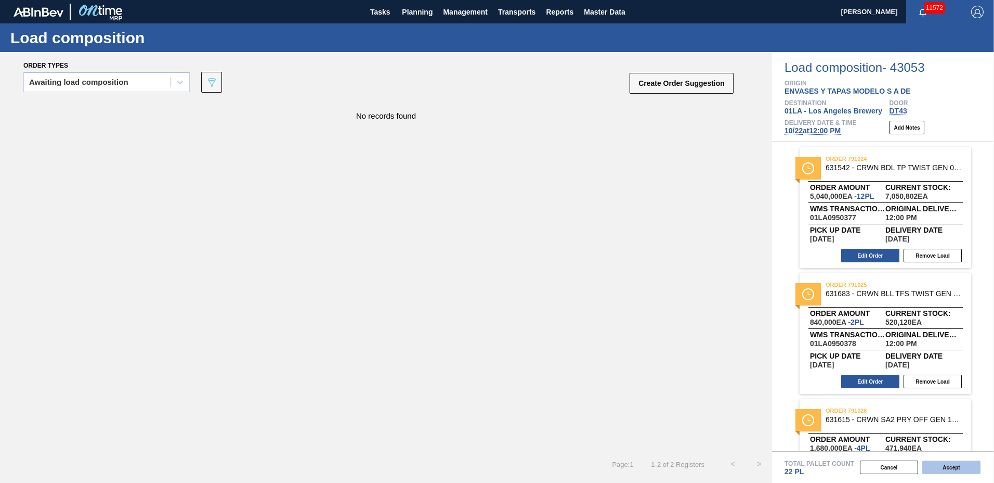
click at [954, 466] on button "Accept" at bounding box center [951, 467] width 58 height 14
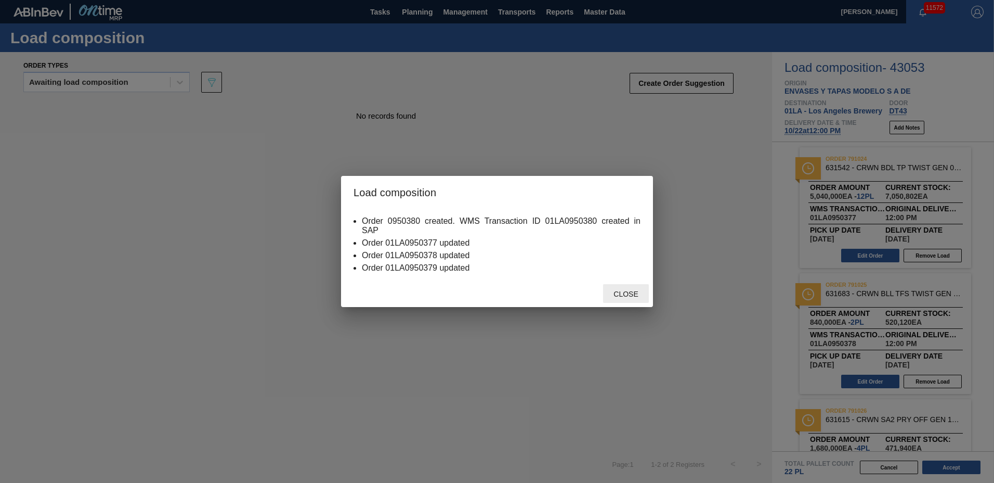
click at [614, 289] on div "Close" at bounding box center [626, 293] width 46 height 19
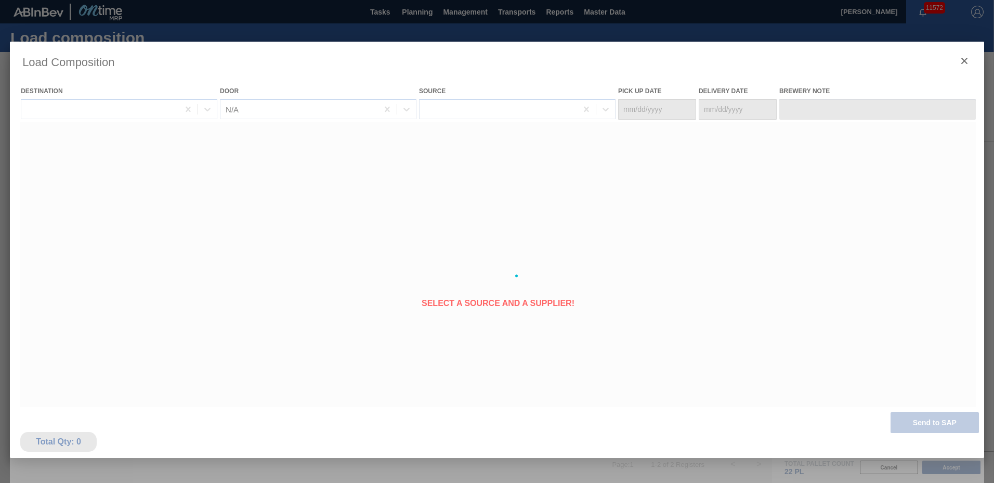
type Date "10/15/2025"
type Date "10/22/2025"
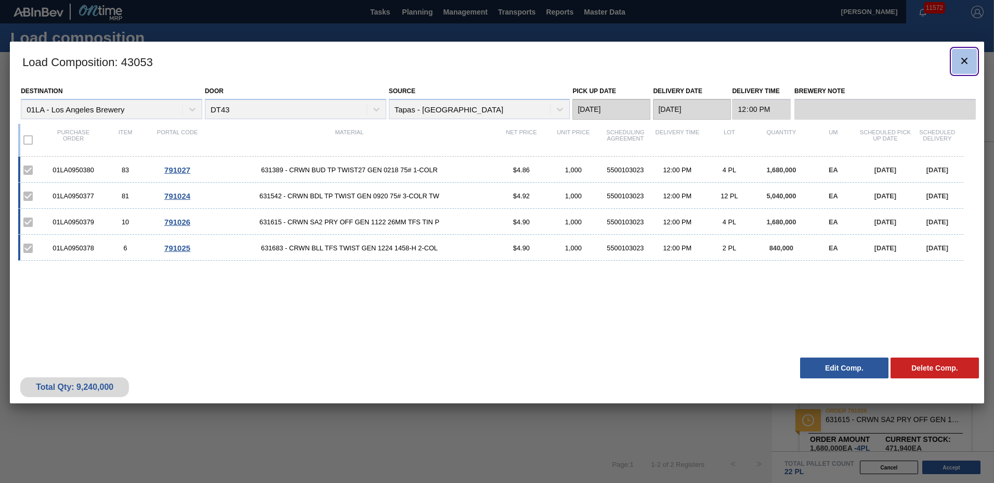
click at [965, 63] on icon "botão de ícone" at bounding box center [964, 61] width 12 height 12
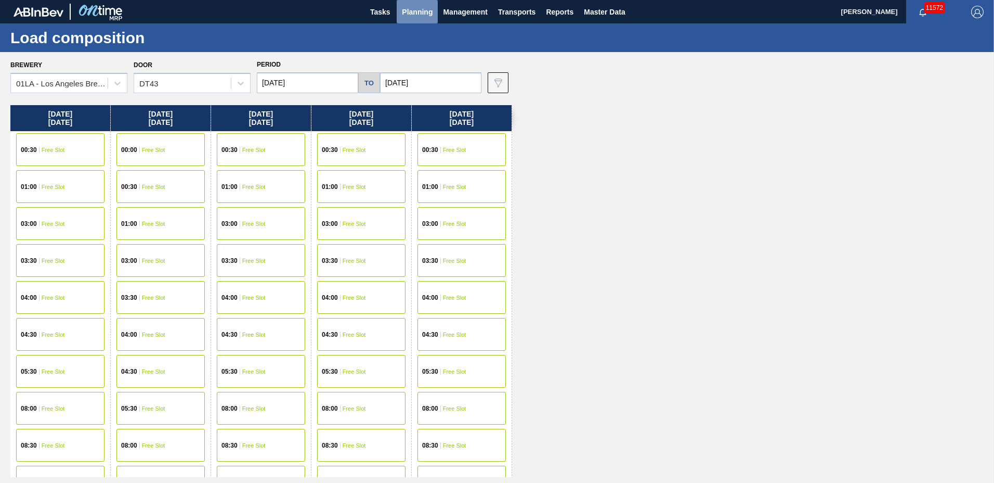
click at [406, 10] on span "Planning" at bounding box center [417, 12] width 31 height 12
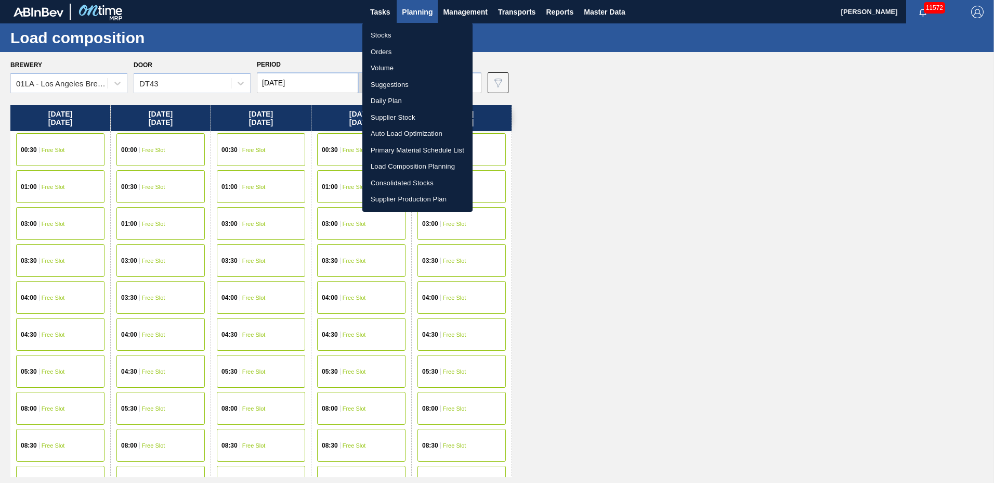
click at [412, 83] on li "Suggestions" at bounding box center [417, 84] width 110 height 17
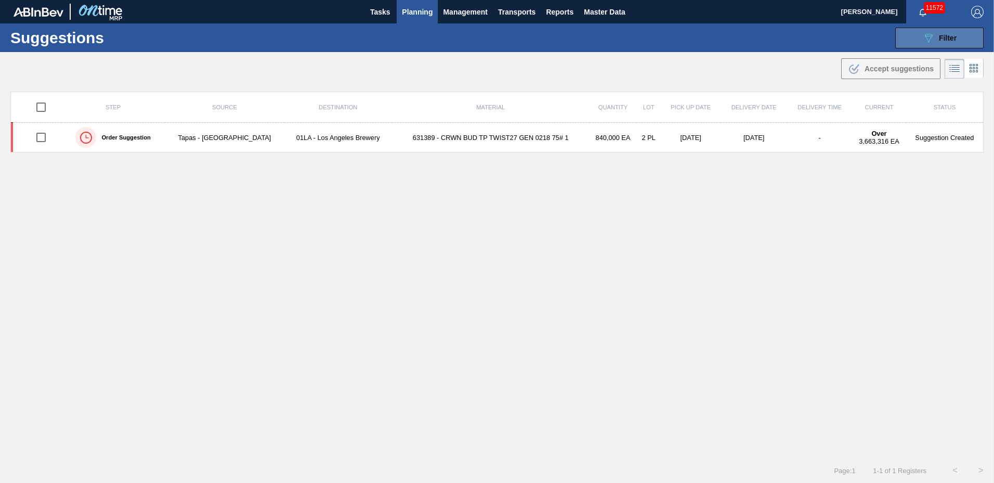
click at [939, 38] on span "Filter" at bounding box center [948, 38] width 18 height 8
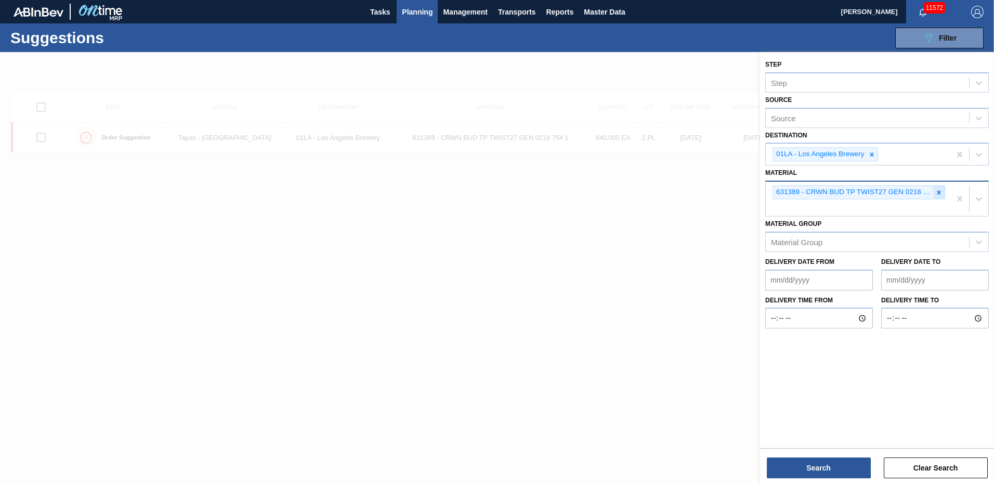
click at [938, 191] on icon at bounding box center [939, 192] width 4 height 4
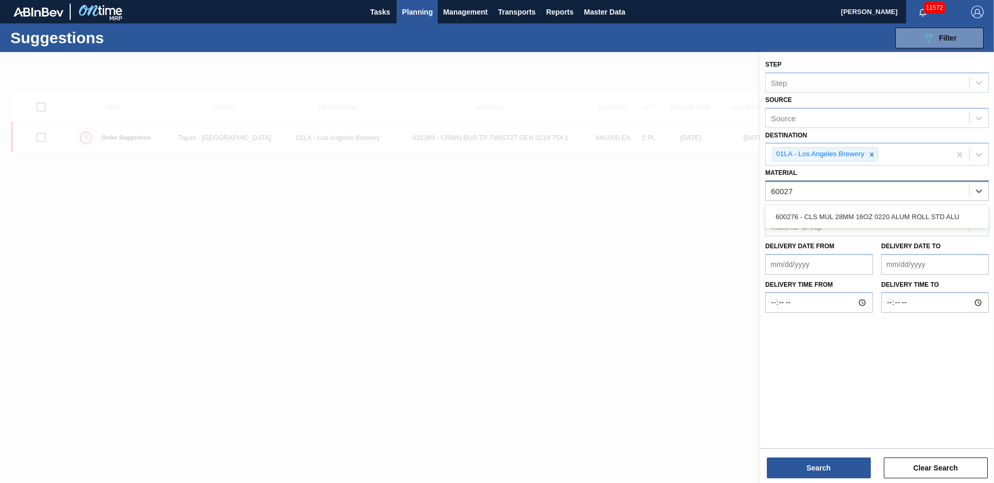
type input "600276"
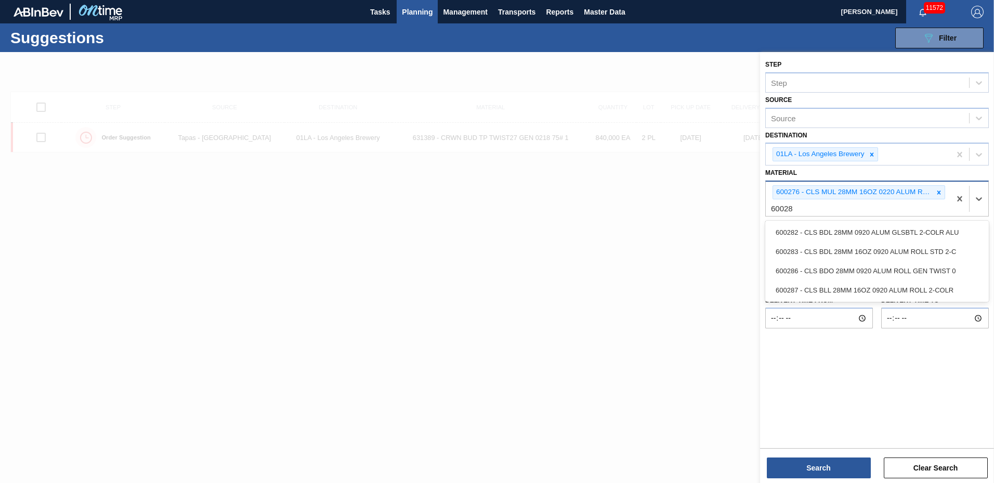
type input "600283"
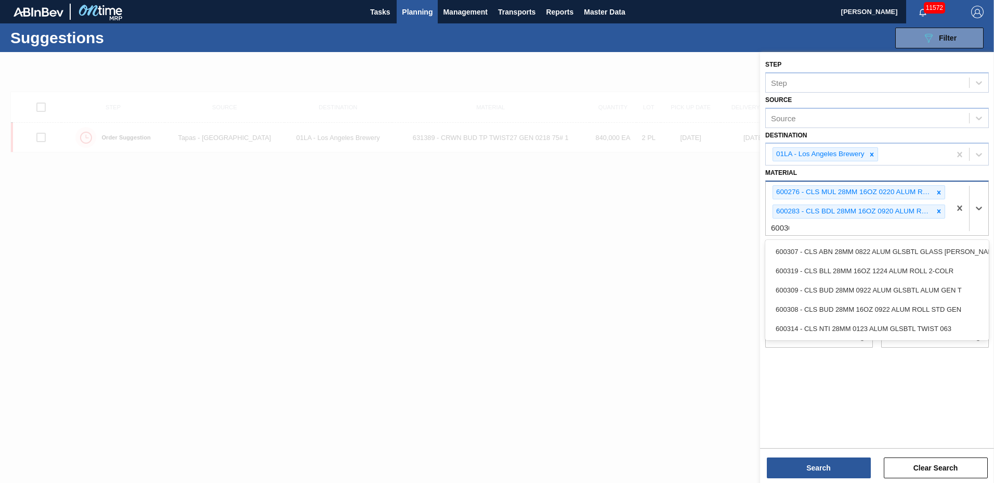
type input "600308"
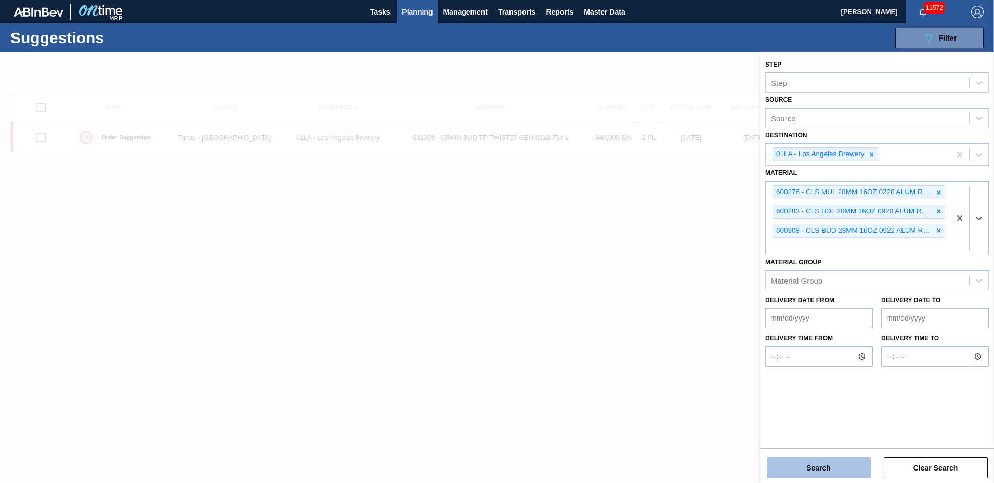
click at [786, 472] on button "Search" at bounding box center [819, 467] width 104 height 21
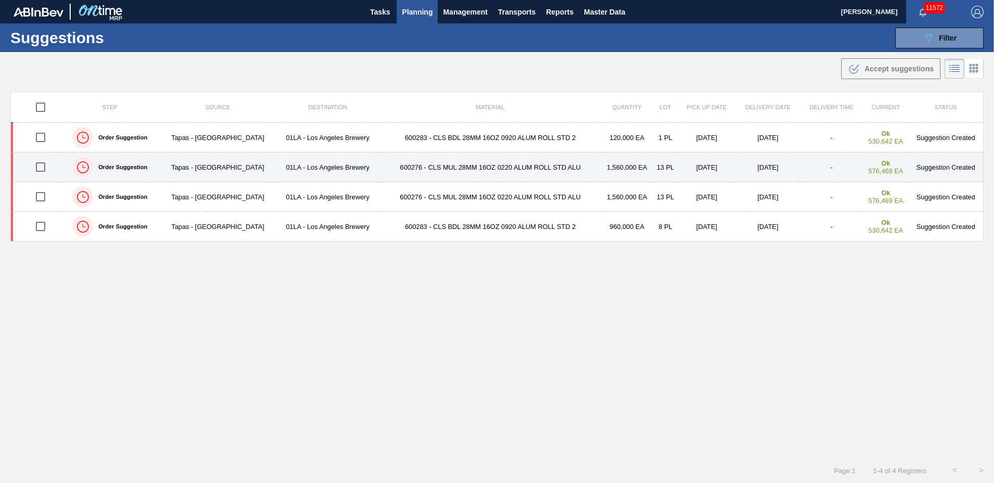
click at [41, 164] on input "checkbox" at bounding box center [41, 167] width 22 height 22
checkbox input "true"
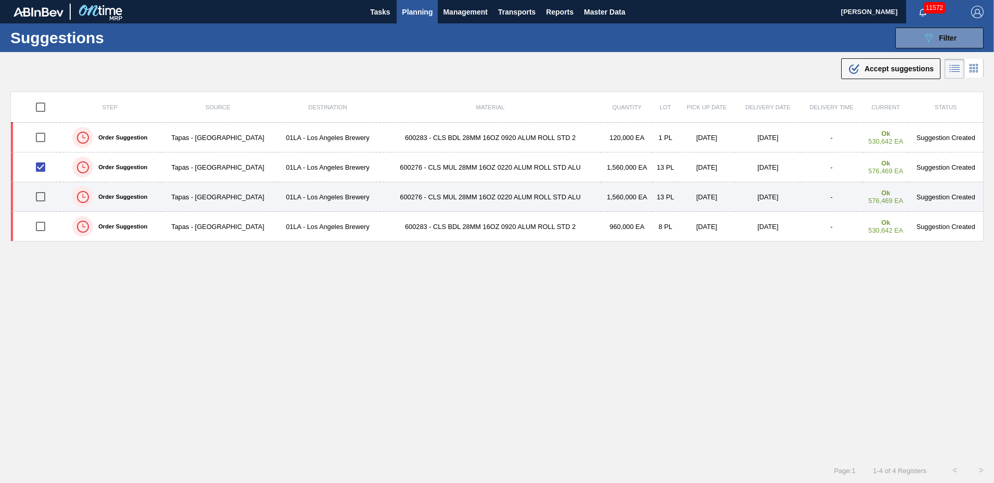
click at [43, 194] on input "checkbox" at bounding box center [41, 197] width 22 height 22
checkbox input "true"
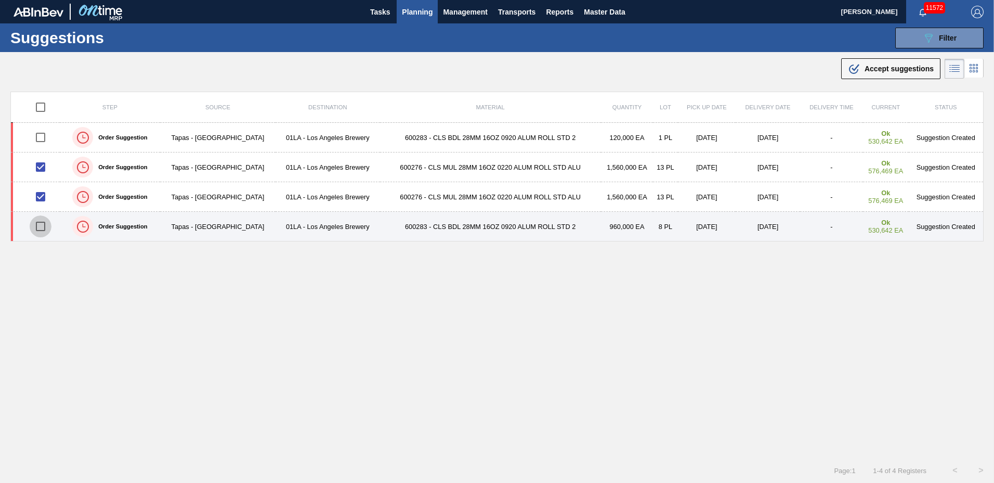
click at [42, 228] on input "checkbox" at bounding box center [41, 226] width 22 height 22
checkbox input "true"
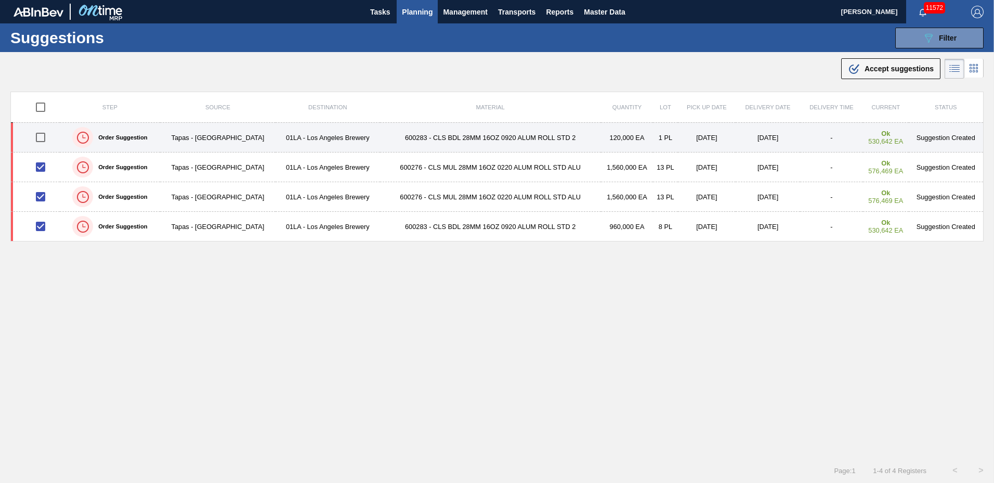
click at [45, 135] on input "checkbox" at bounding box center [41, 137] width 22 height 22
checkbox input "true"
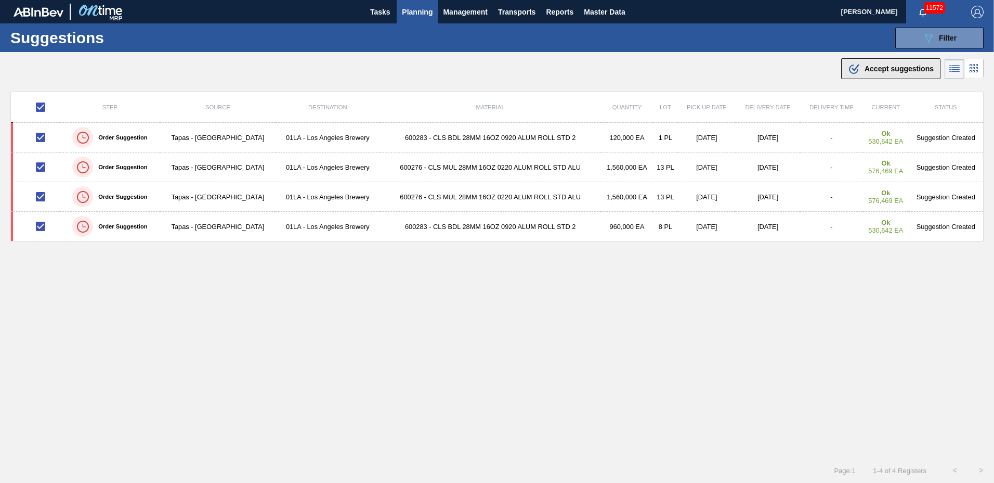
click at [881, 73] on div ".b{fill:var(--color-action-default)} Accept suggestions" at bounding box center [891, 68] width 86 height 12
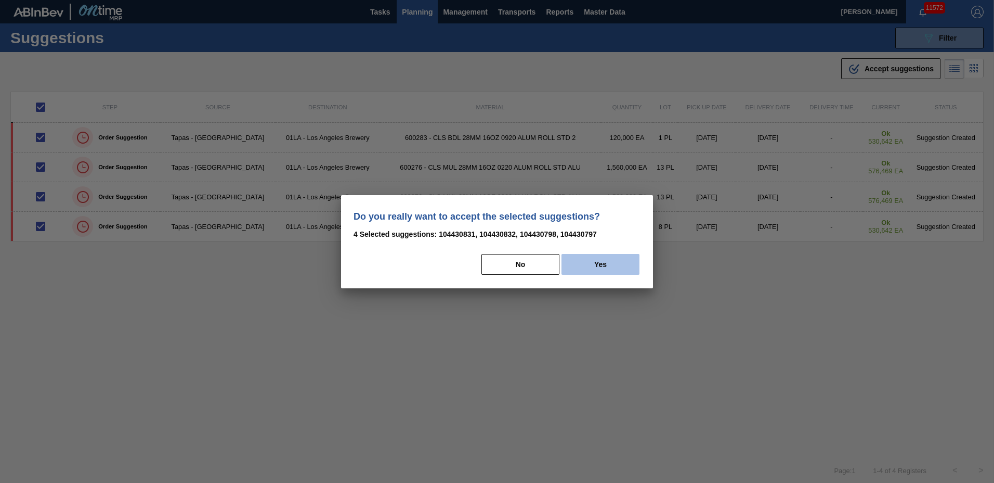
click at [605, 264] on button "Yes" at bounding box center [601, 264] width 78 height 21
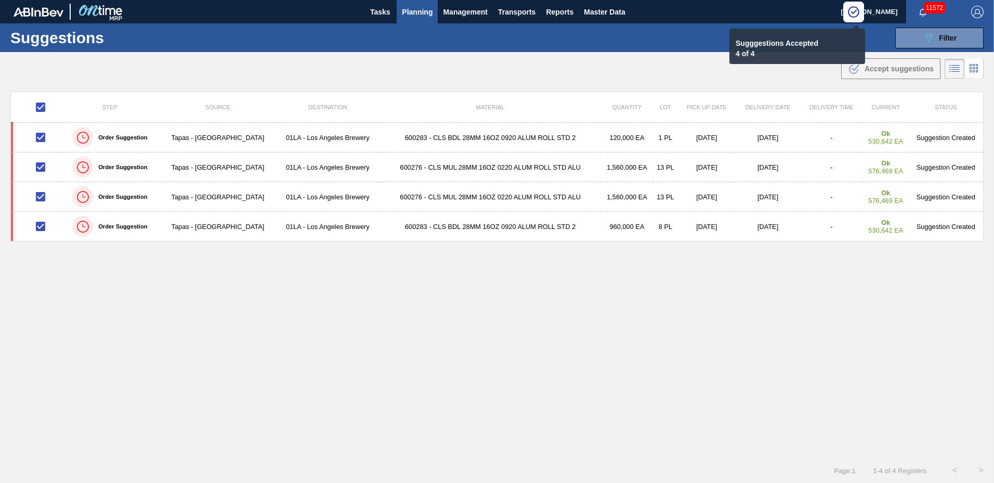
click at [425, 7] on span "Planning" at bounding box center [417, 12] width 31 height 12
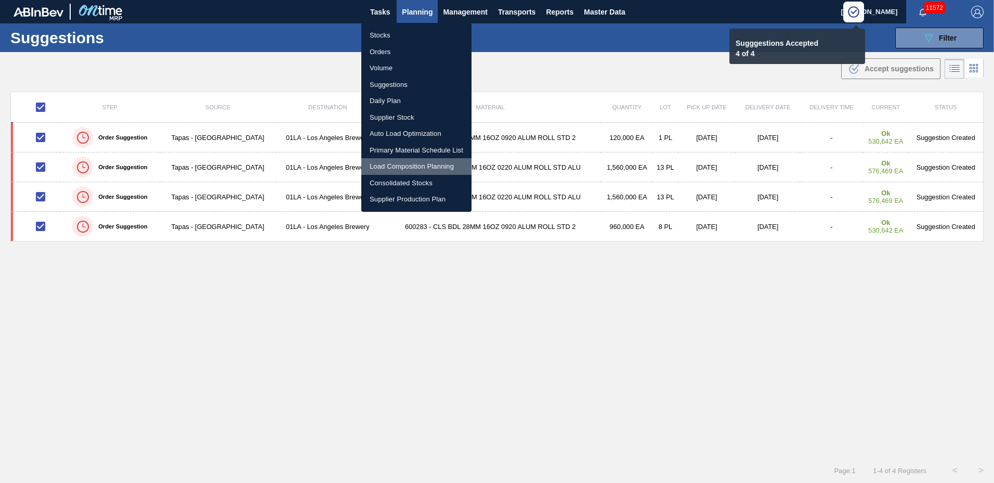
click at [404, 164] on li "Load Composition Planning" at bounding box center [416, 166] width 110 height 17
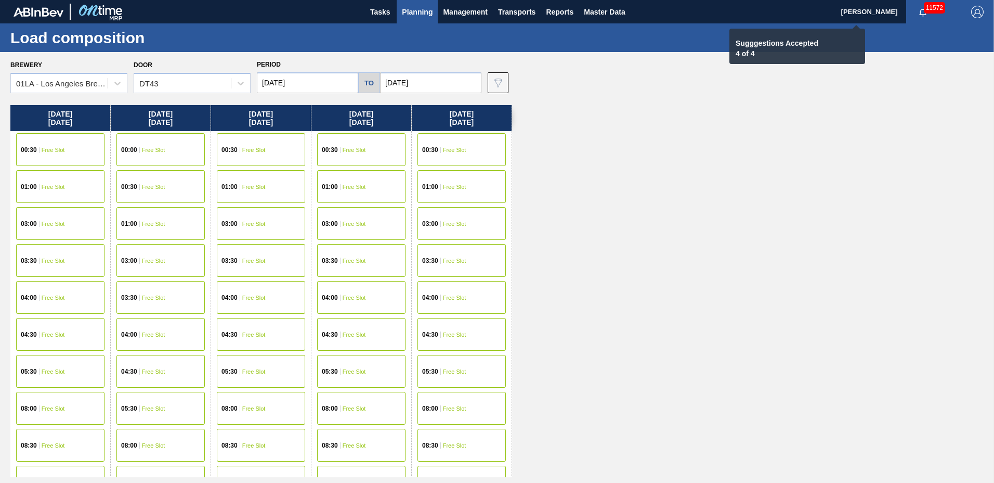
click at [423, 80] on input "10/24/2025" at bounding box center [430, 82] width 101 height 21
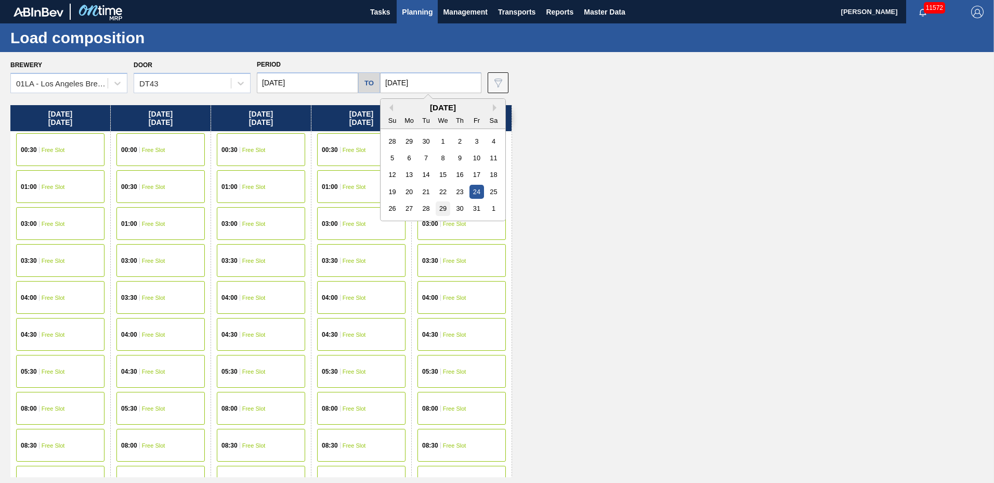
click at [441, 212] on div "29" at bounding box center [443, 208] width 14 height 14
type input "10/29/2025"
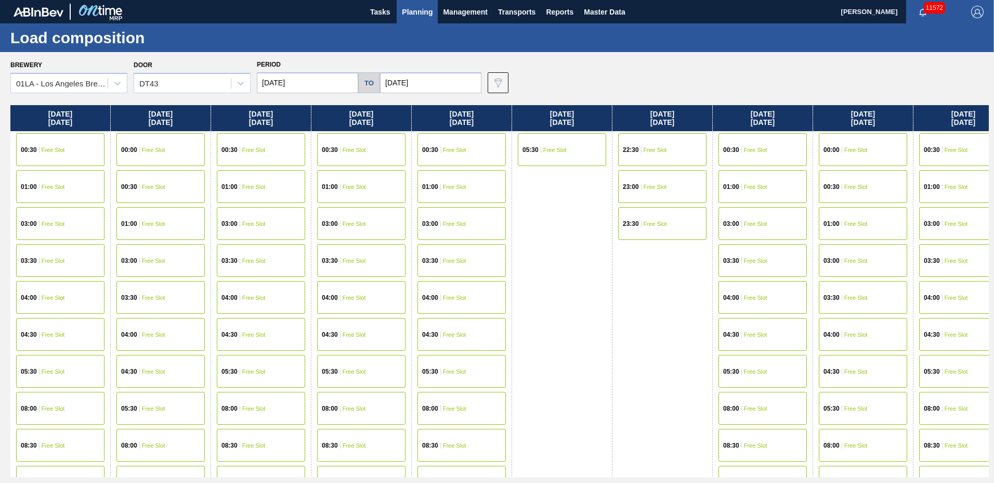
scroll to position [399, 0]
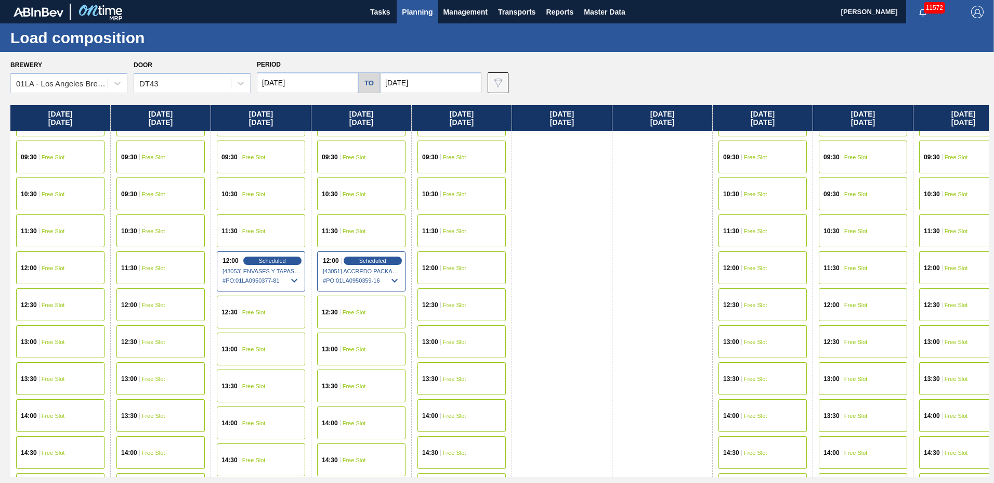
click at [960, 266] on span "Free Slot" at bounding box center [956, 268] width 23 height 6
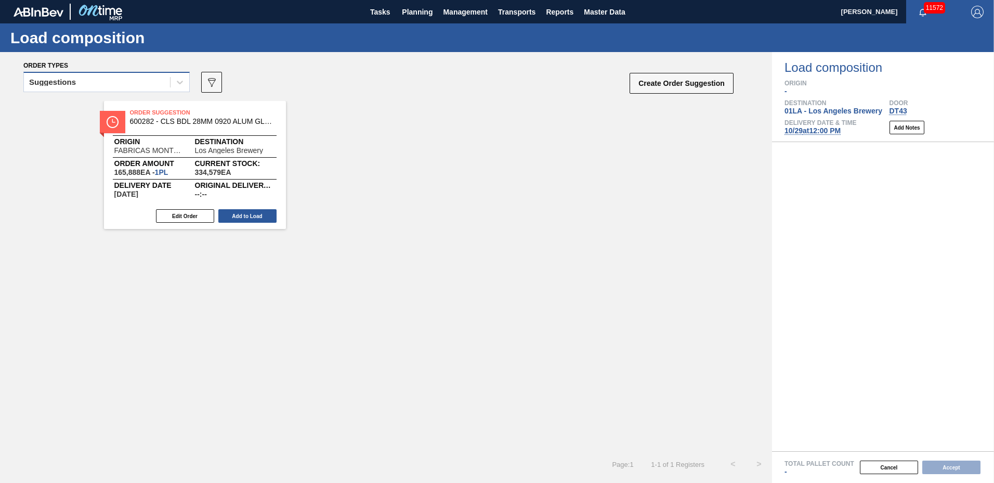
click at [131, 84] on div "Suggestions" at bounding box center [97, 82] width 146 height 15
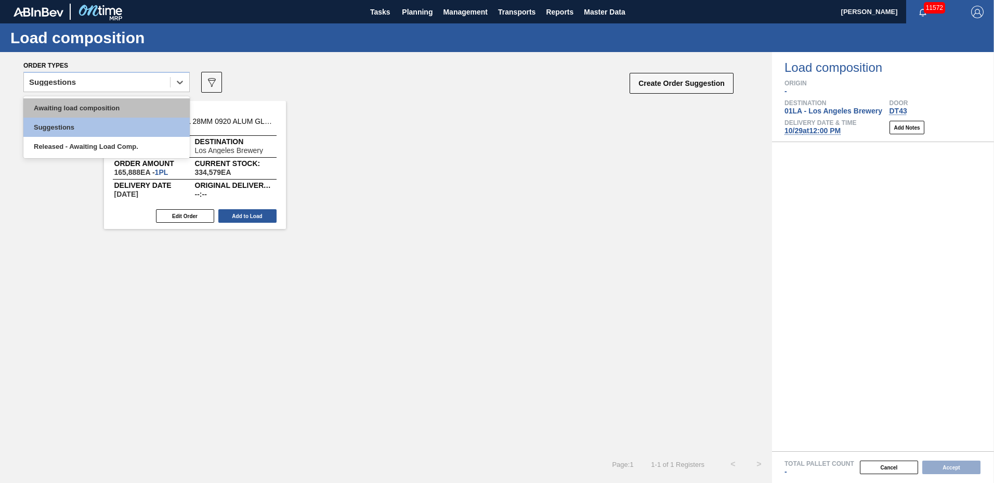
click at [126, 101] on div "Awaiting load composition" at bounding box center [106, 107] width 166 height 19
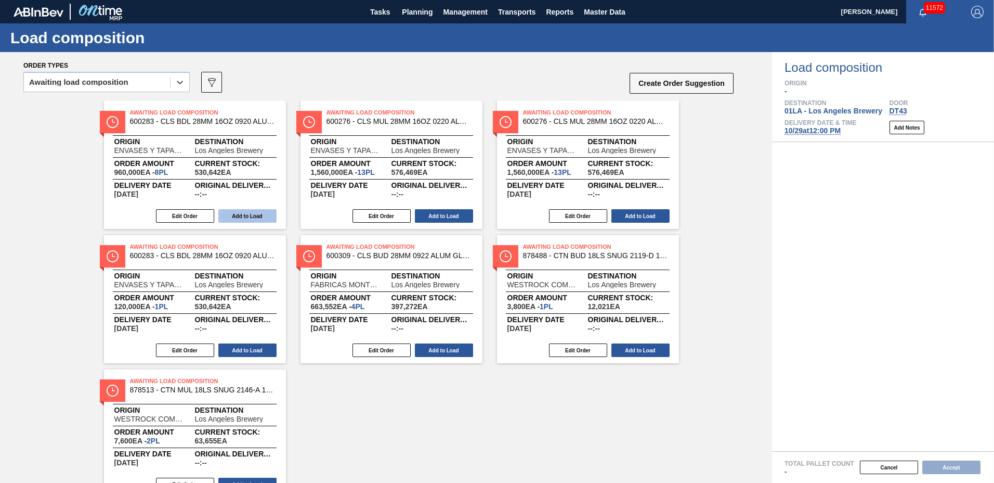
click at [253, 217] on button "Add to Load" at bounding box center [247, 216] width 58 height 14
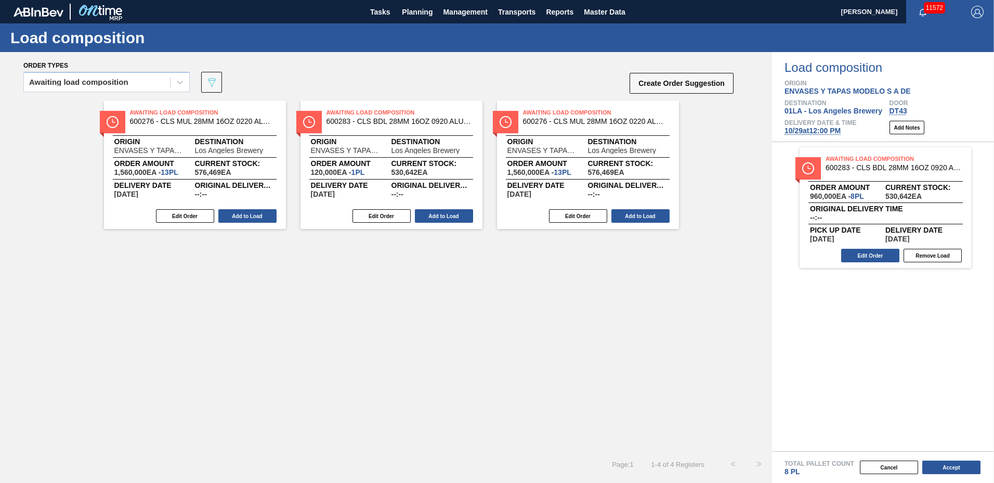
click at [253, 217] on button "Add to Load" at bounding box center [247, 216] width 58 height 14
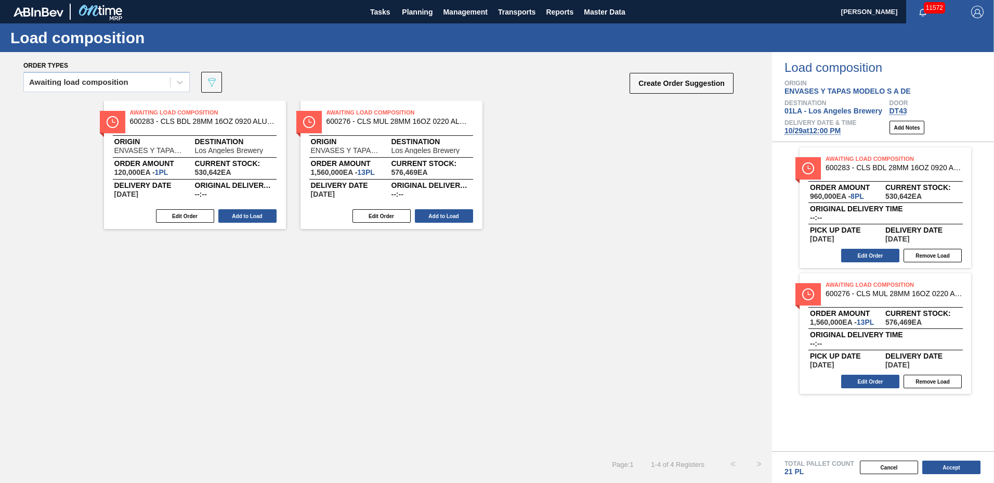
click at [253, 217] on button "Add to Load" at bounding box center [247, 216] width 58 height 14
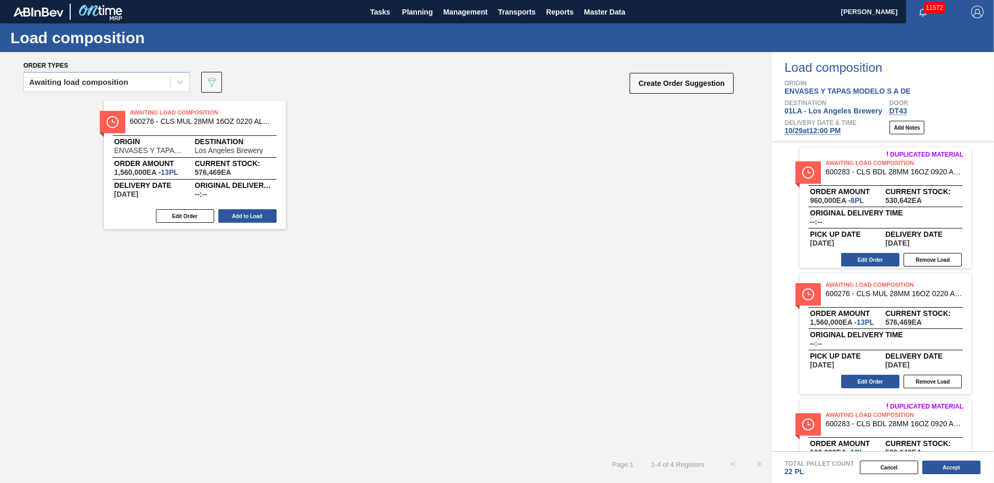
click at [253, 217] on button "Add to Load" at bounding box center [247, 216] width 58 height 14
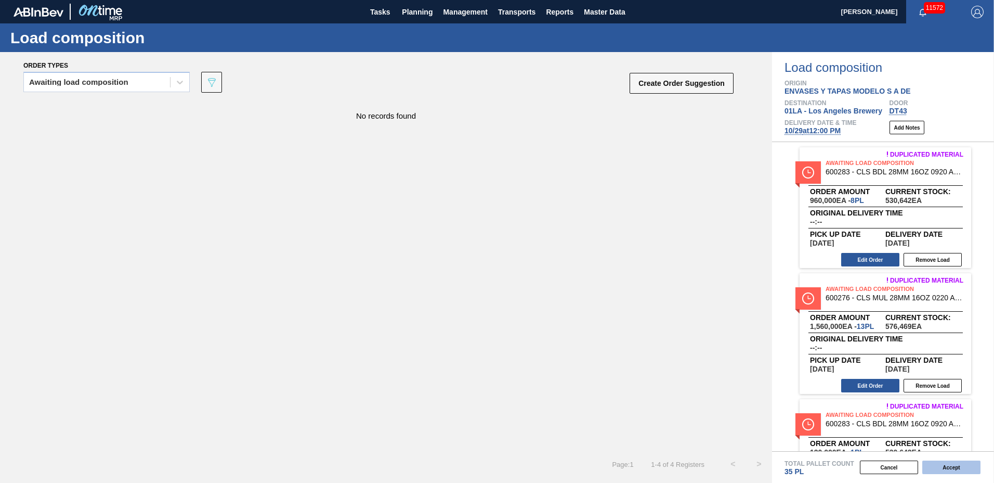
click at [962, 463] on button "Accept" at bounding box center [951, 467] width 58 height 14
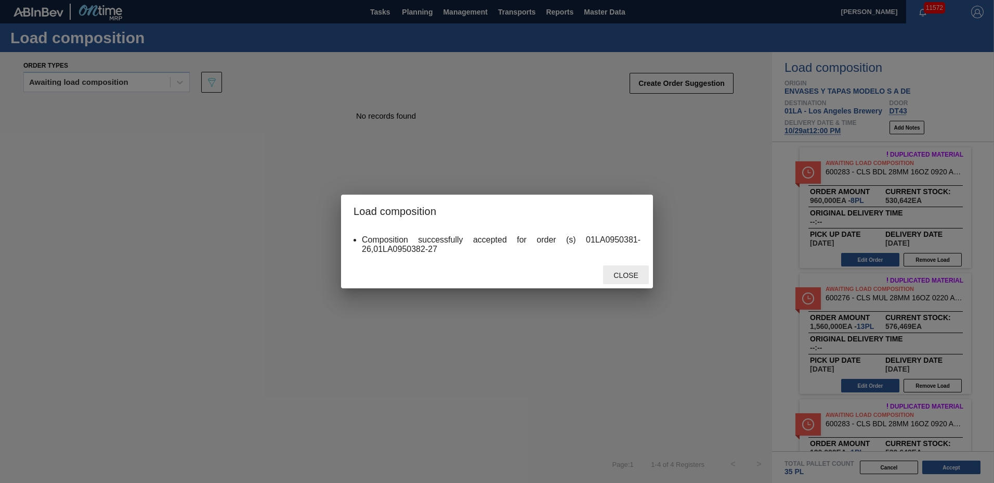
click at [622, 276] on span "Close" at bounding box center [625, 275] width 41 height 8
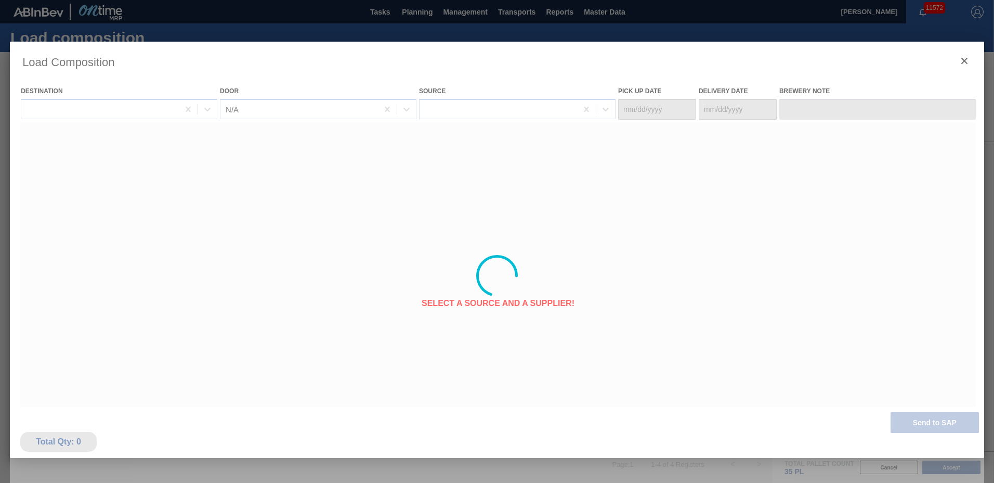
type Date "10/22/2025"
type Date "10/29/2025"
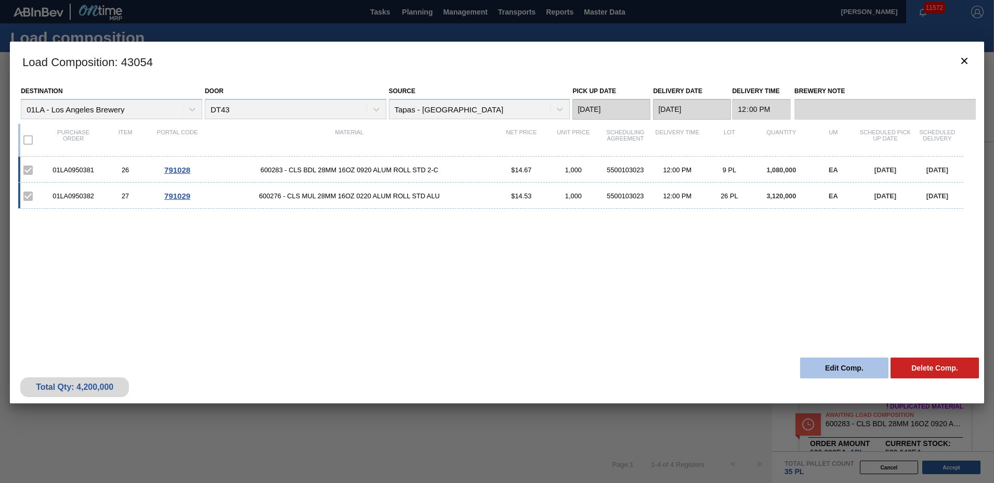
click at [844, 363] on button "Edit Comp." at bounding box center [844, 367] width 88 height 21
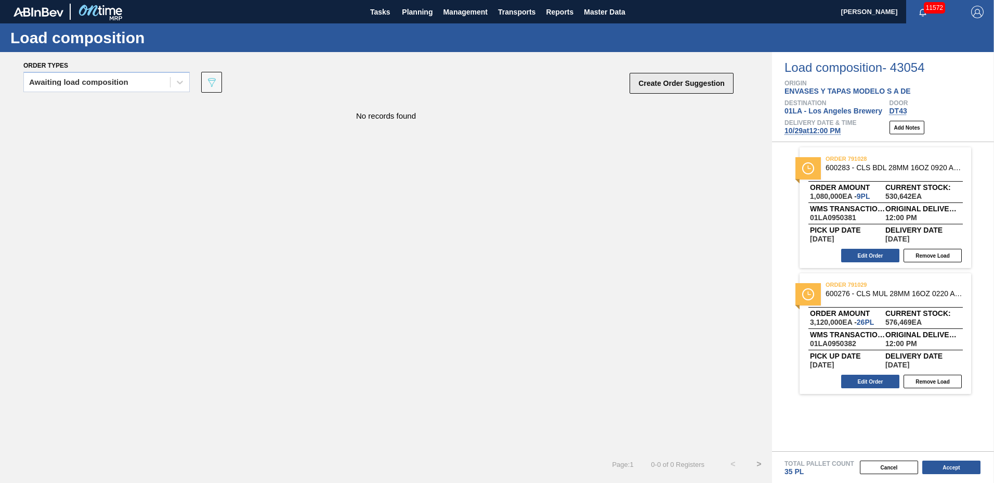
click at [646, 89] on button "Create Order Suggestion" at bounding box center [682, 83] width 104 height 21
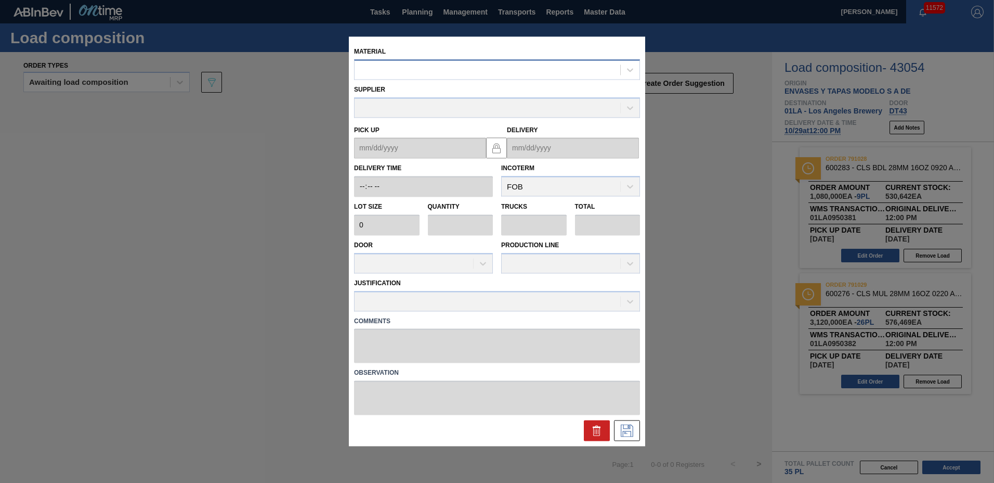
click at [466, 70] on div at bounding box center [488, 69] width 266 height 15
type input "600308"
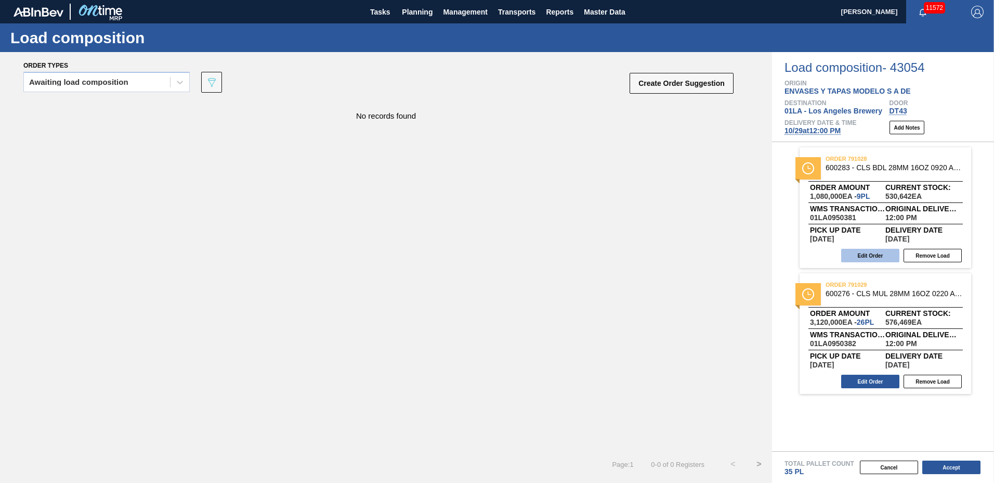
click at [869, 255] on button "Edit Order" at bounding box center [870, 256] width 58 height 14
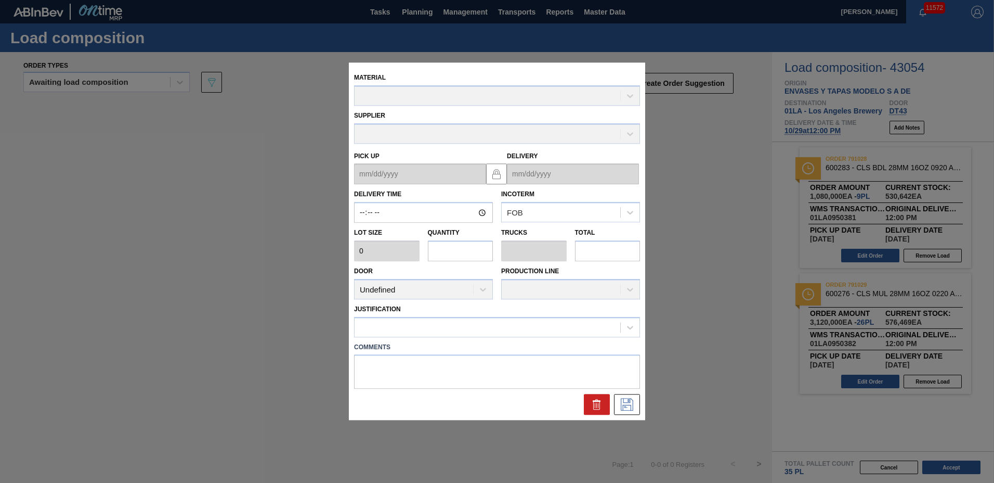
type input "12:00:00"
type input "120,000"
type input "9"
type input "0.281"
type input "1,080,000"
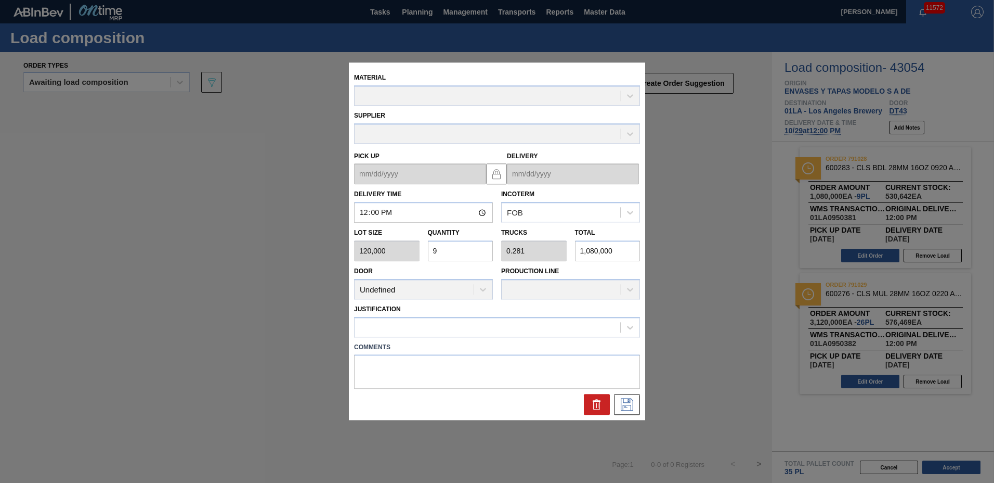
type up "10/22/2025"
type input "10/29/2025"
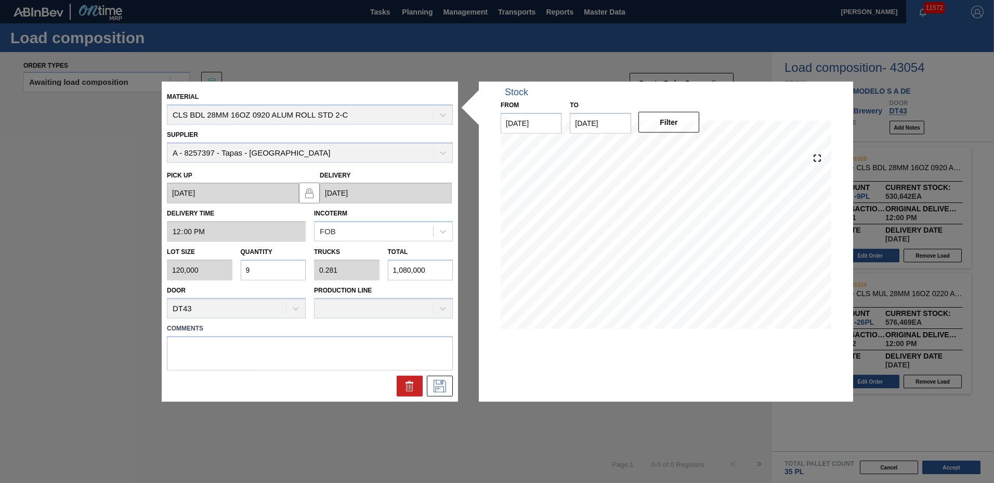
click at [276, 269] on input "9" at bounding box center [274, 269] width 66 height 21
type input "0"
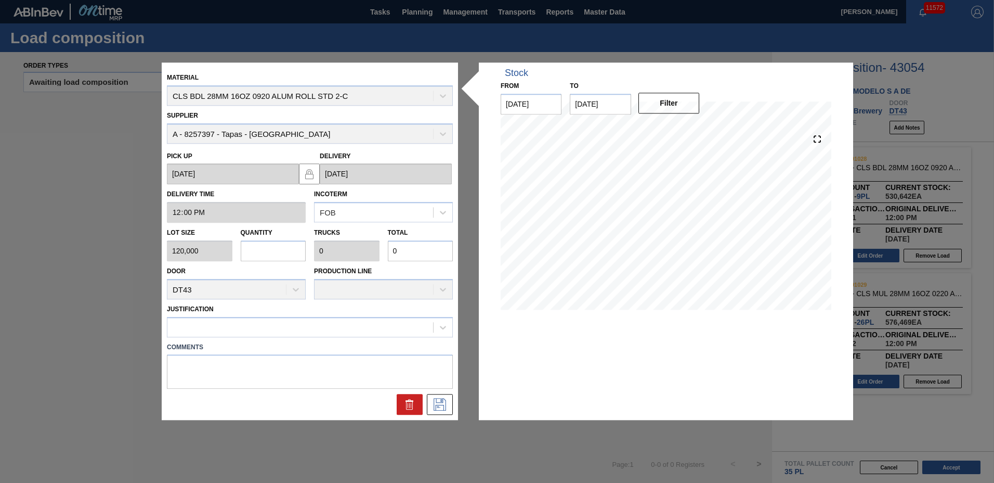
type input "1"
type input "0.031"
type input "120,000"
type input "10"
type input "0.313"
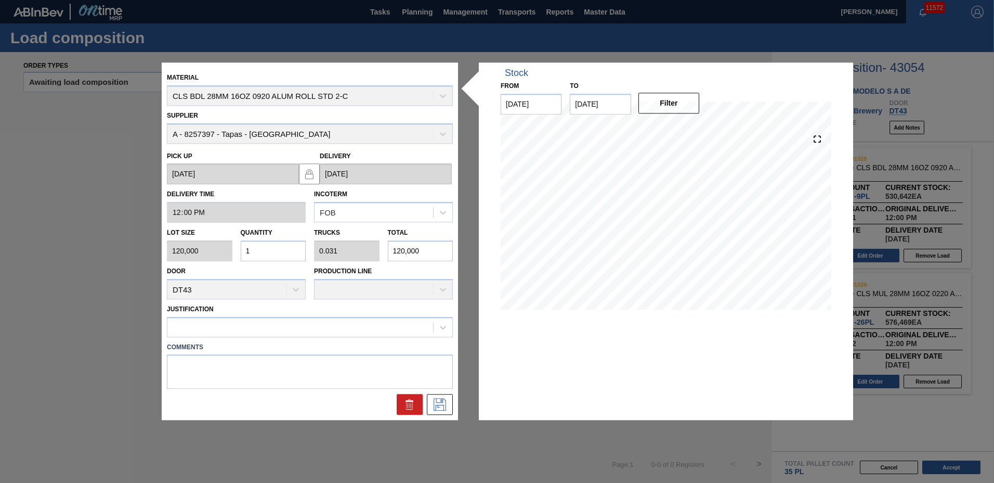
type input "1,200,000"
type input "10"
click at [239, 324] on div at bounding box center [300, 326] width 266 height 15
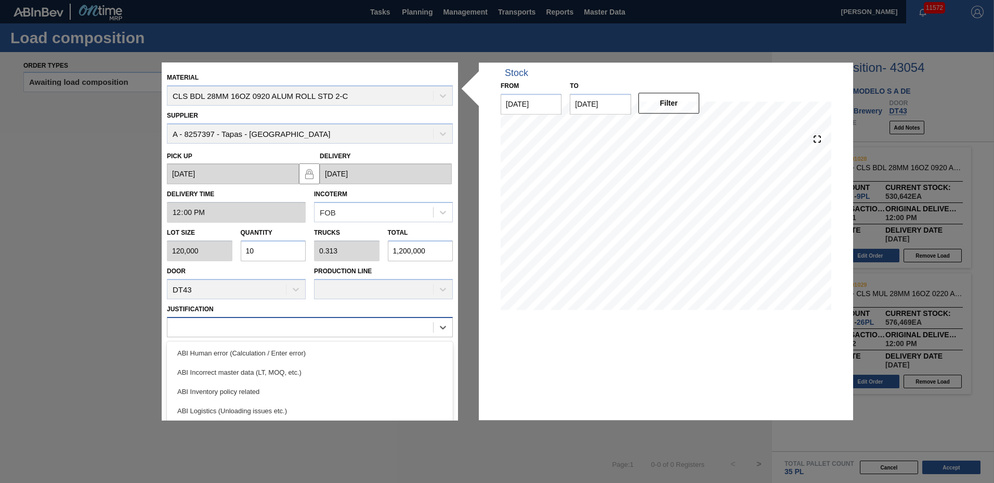
click at [236, 327] on div at bounding box center [300, 326] width 266 height 15
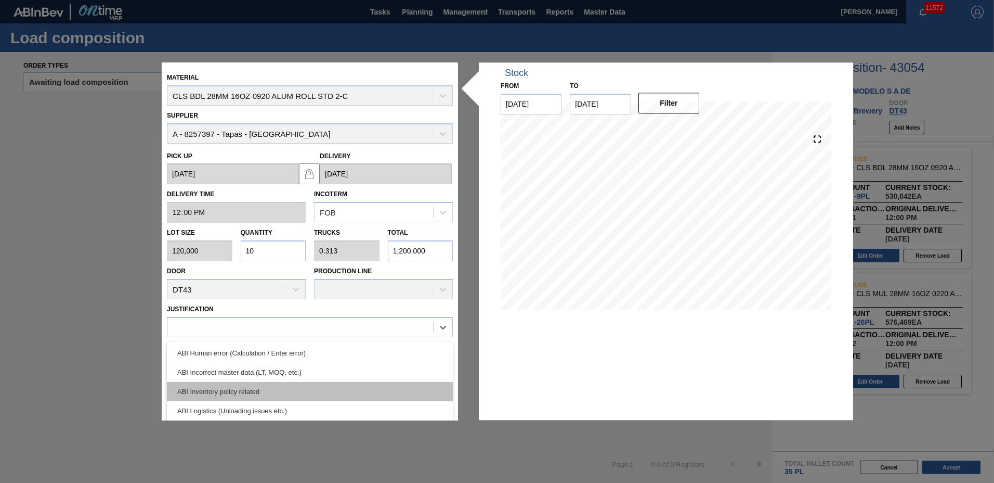
click at [245, 382] on div "ABI Inventory policy related" at bounding box center [310, 391] width 286 height 19
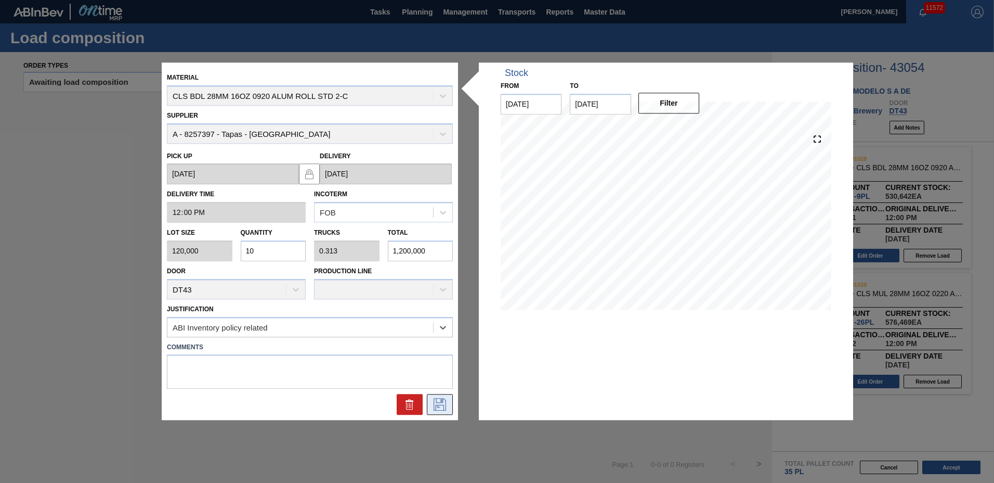
click at [447, 407] on icon at bounding box center [440, 404] width 17 height 12
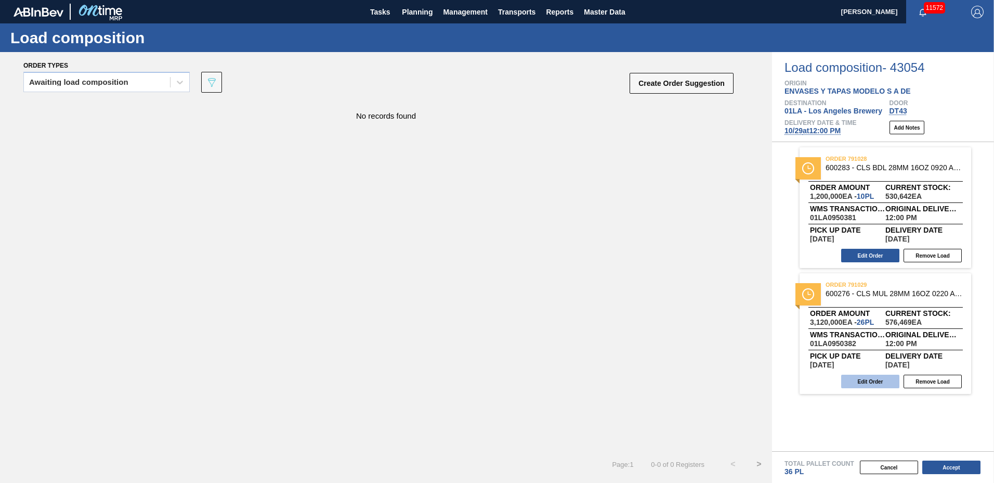
click at [874, 384] on button "Edit Order" at bounding box center [870, 381] width 58 height 14
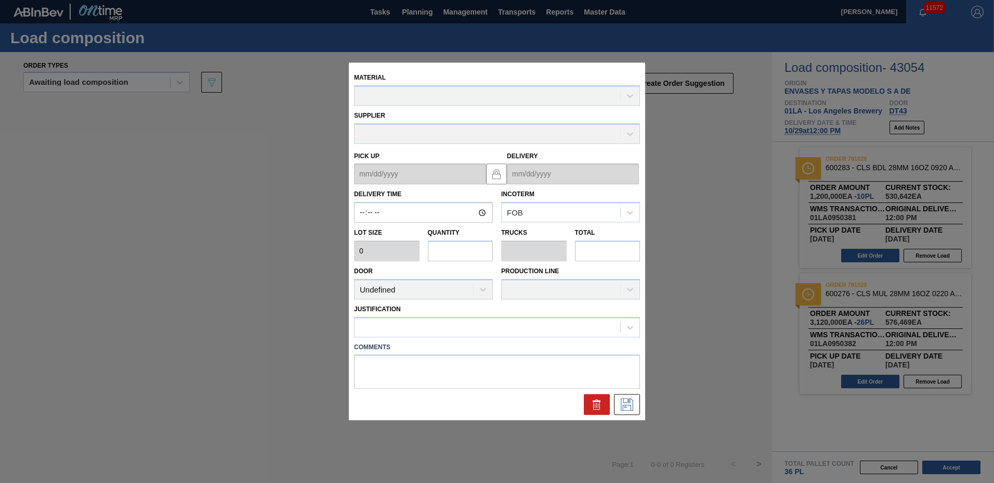
type input "12:00:00"
type input "120,000"
type input "26"
type input "0.812"
type input "3,120,000"
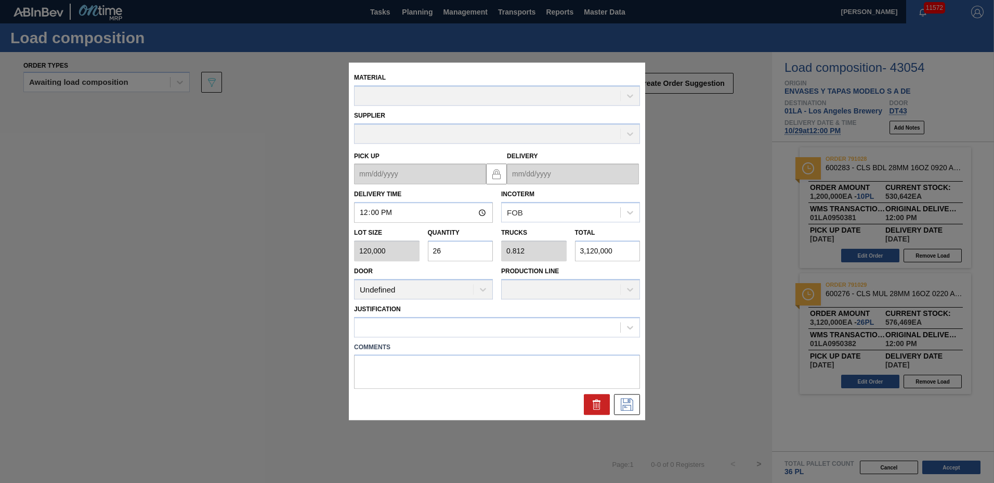
type up "10/22/2025"
type input "10/29/2025"
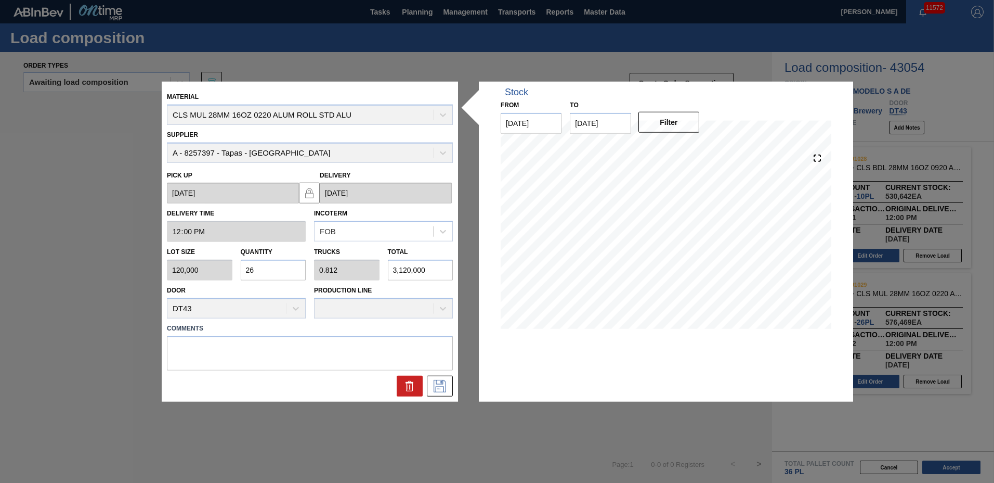
drag, startPoint x: 269, startPoint y: 278, endPoint x: 269, endPoint y: 268, distance: 9.4
click at [269, 277] on input "26" at bounding box center [274, 269] width 66 height 21
type input "2"
type input "0.063"
type input "240,000"
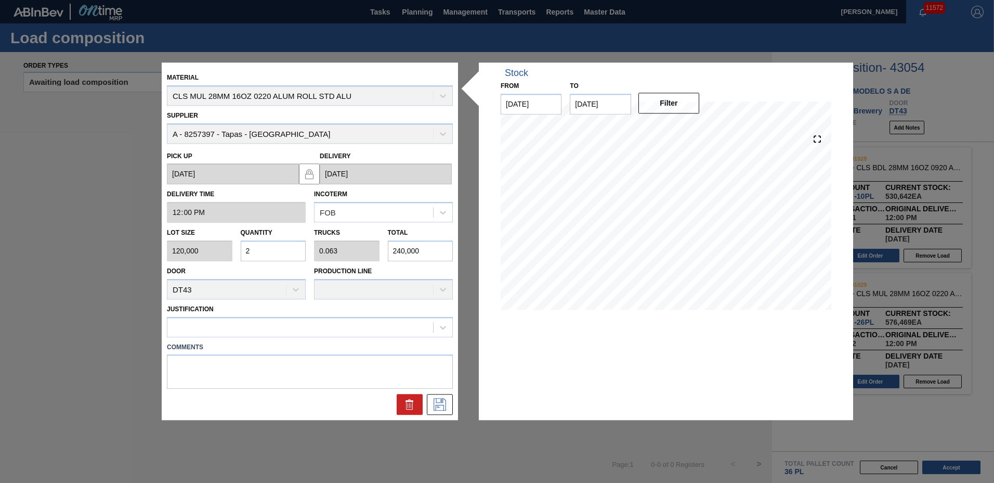
type input "22"
type input "0.688"
type input "2,640,000"
type input "22"
click at [446, 404] on icon at bounding box center [440, 404] width 17 height 12
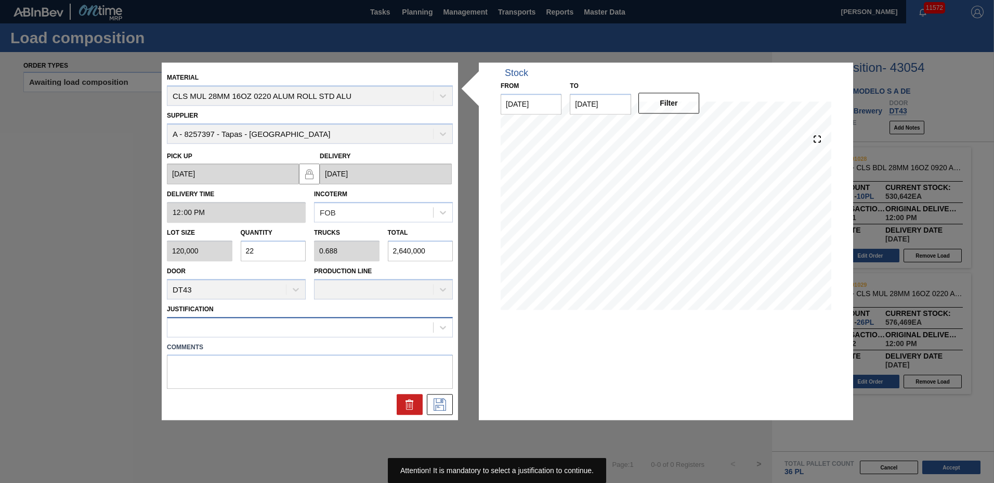
click at [242, 329] on div at bounding box center [300, 326] width 266 height 15
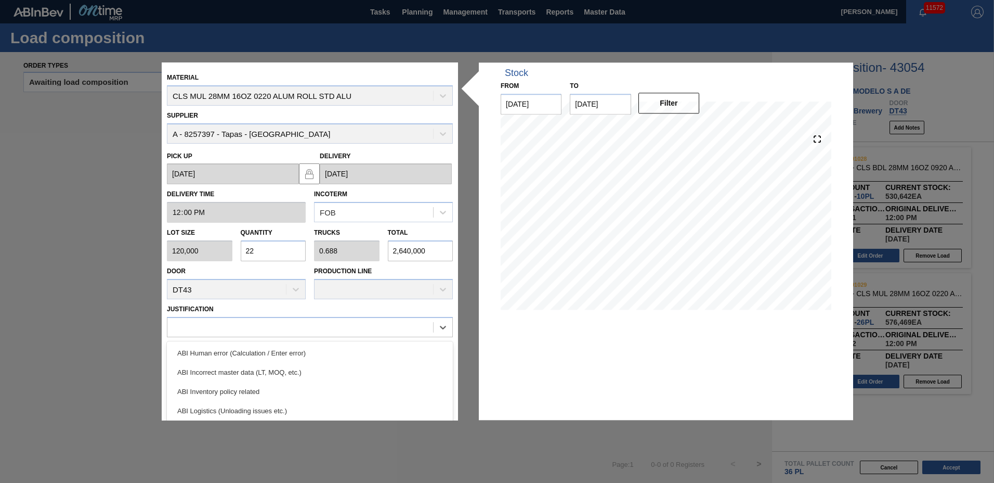
click at [219, 384] on div "ABI Inventory policy related" at bounding box center [310, 391] width 286 height 19
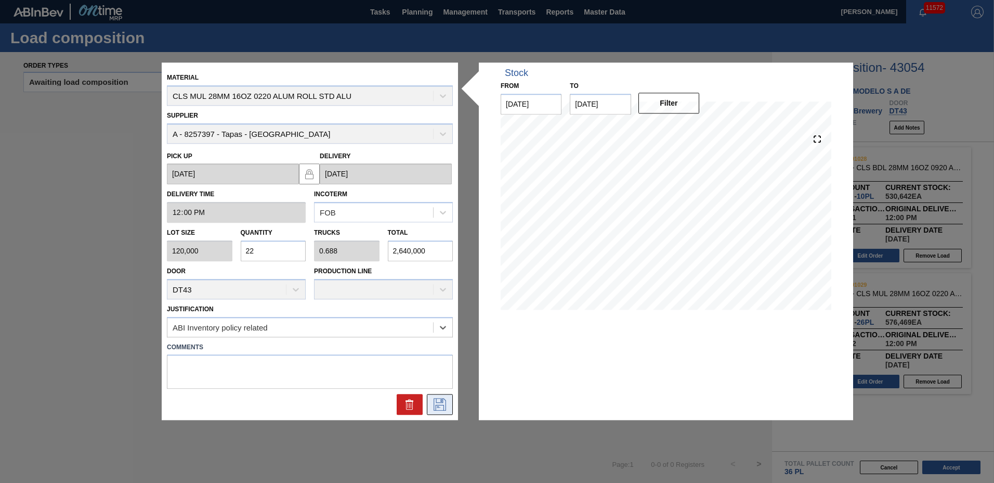
click at [437, 400] on icon at bounding box center [440, 404] width 17 height 12
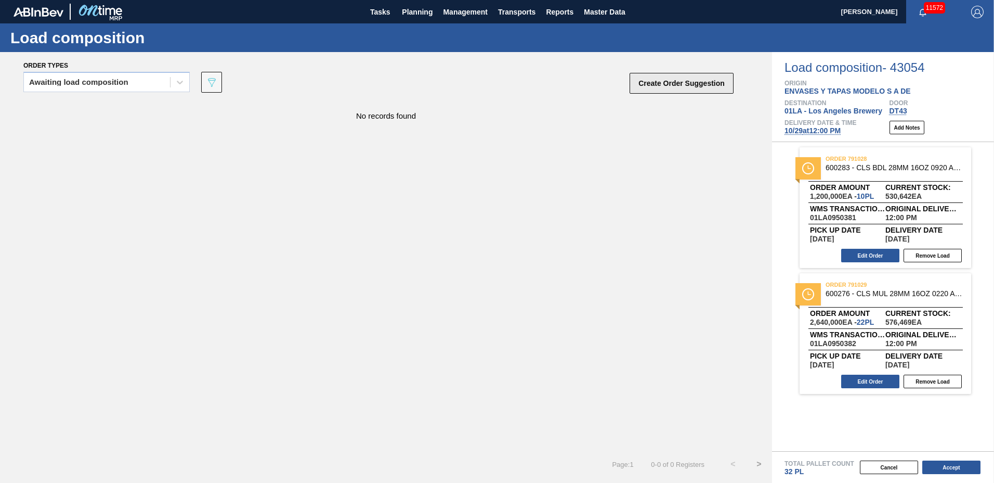
click at [695, 84] on button "Create Order Suggestion" at bounding box center [682, 83] width 104 height 21
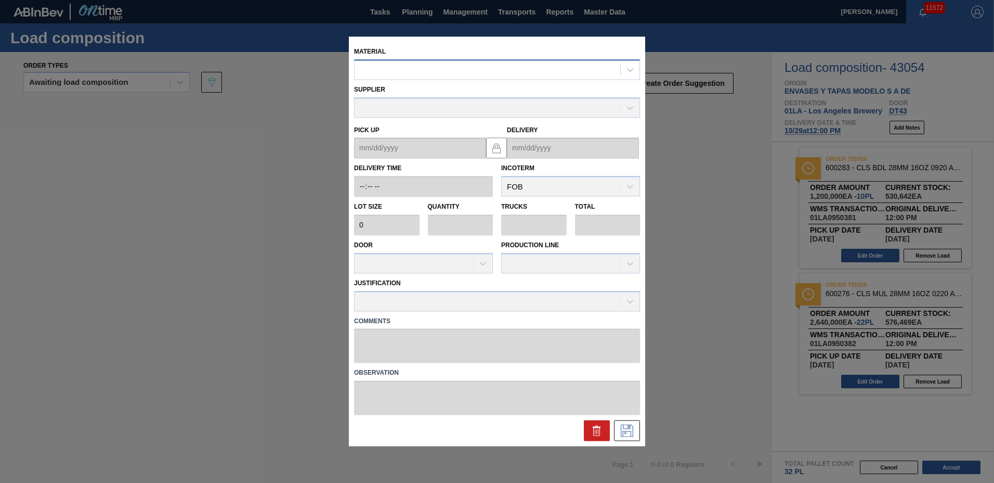
click at [448, 67] on div at bounding box center [488, 69] width 266 height 15
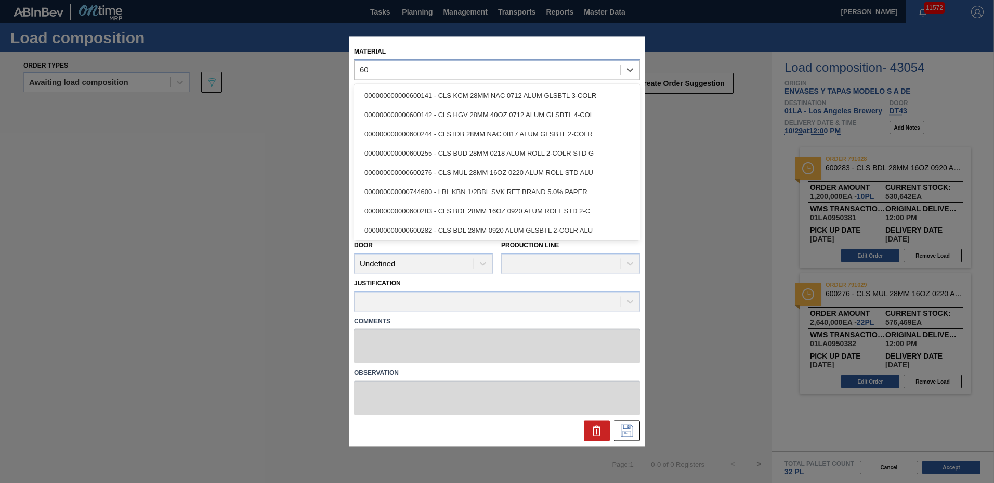
type input "6"
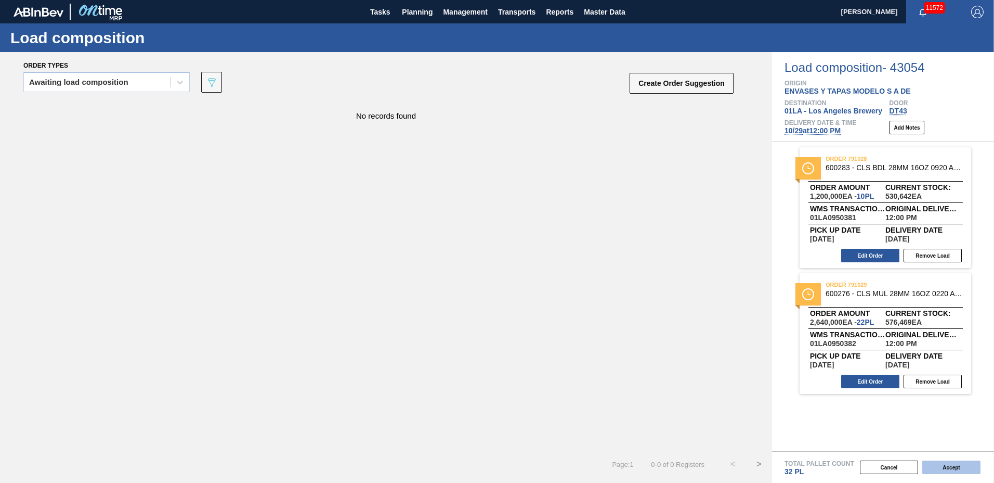
click at [957, 462] on button "Accept" at bounding box center [951, 467] width 58 height 14
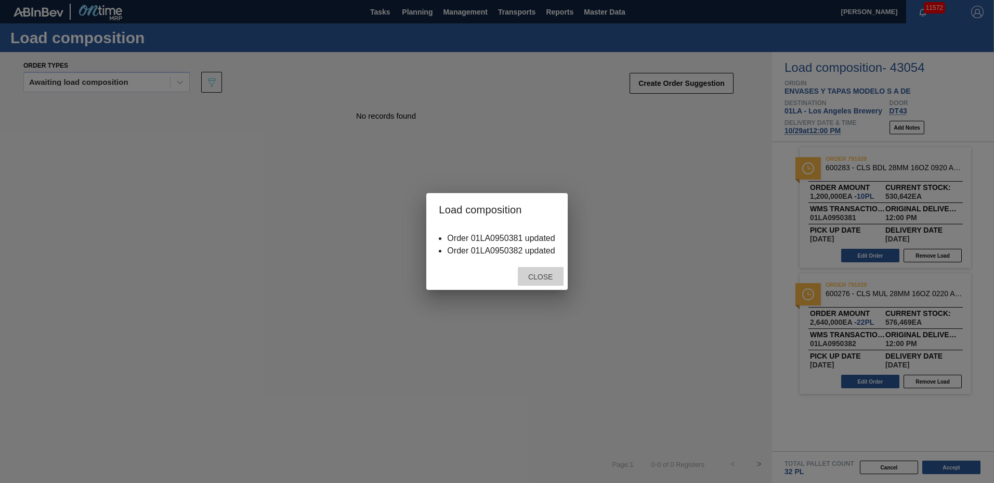
click at [538, 277] on span "Close" at bounding box center [540, 276] width 41 height 8
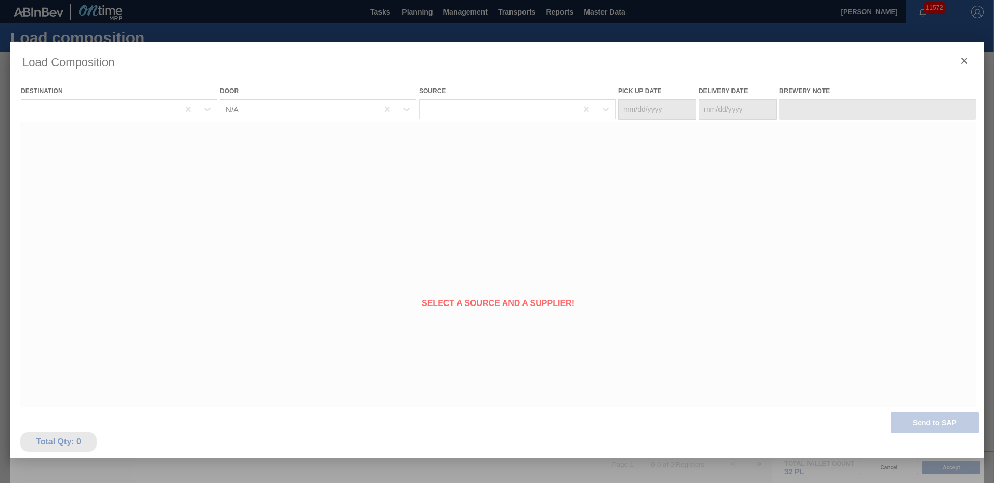
type Date "10/22/2025"
type Date "10/29/2025"
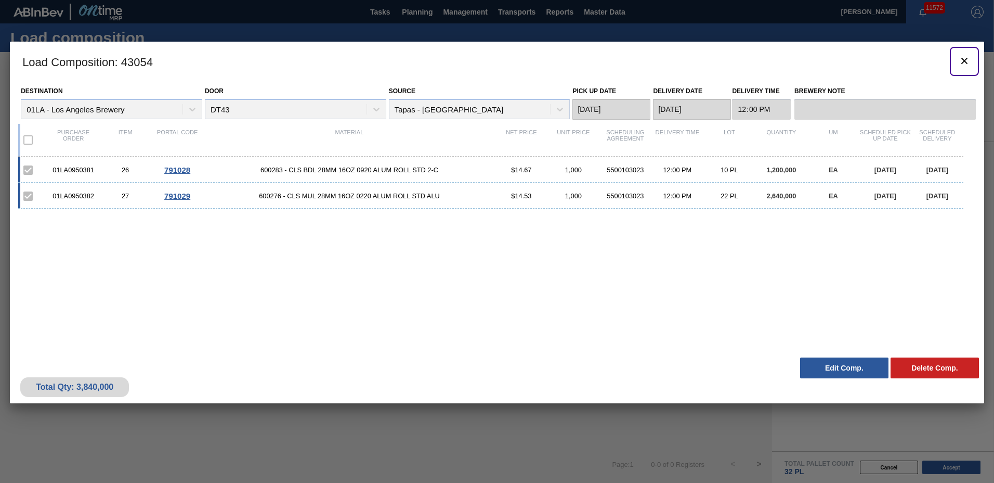
click at [964, 58] on icon "botão de ícone" at bounding box center [964, 61] width 12 height 12
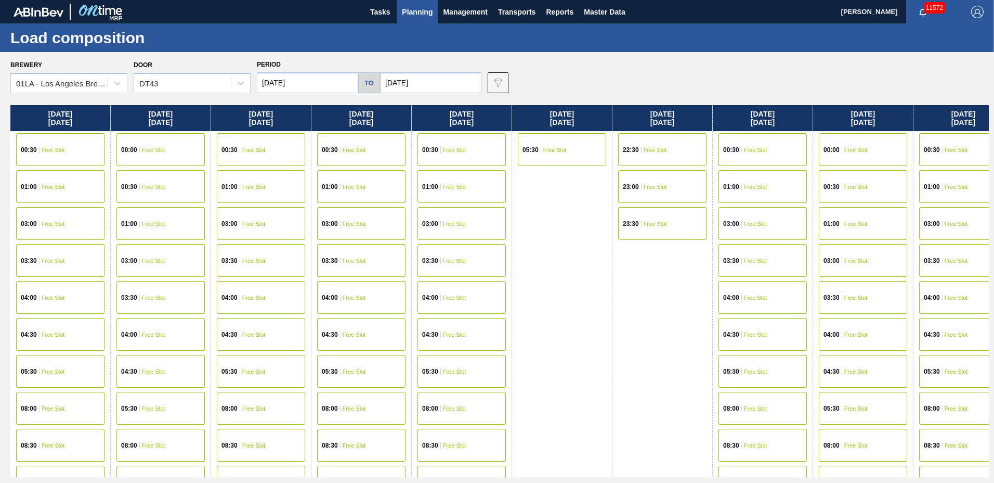
click at [415, 11] on span "Planning" at bounding box center [417, 12] width 31 height 12
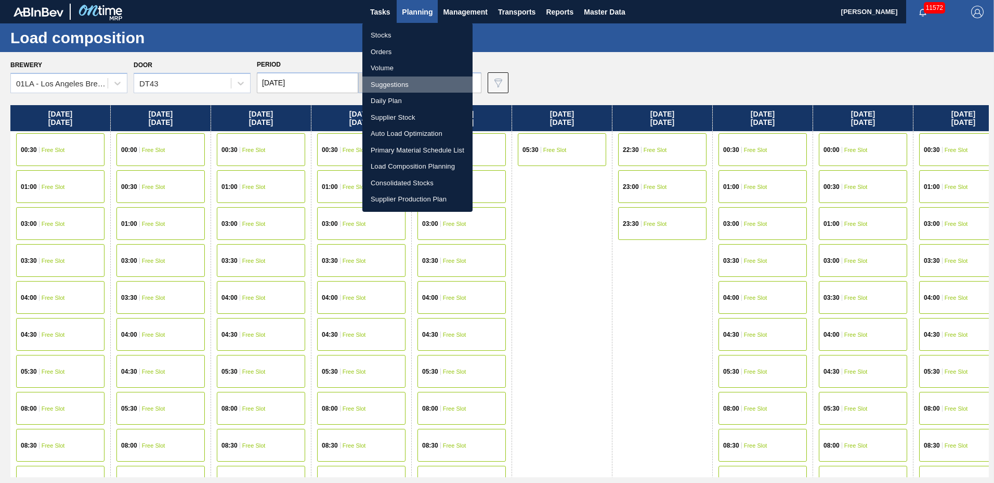
click at [409, 84] on li "Suggestions" at bounding box center [417, 84] width 110 height 17
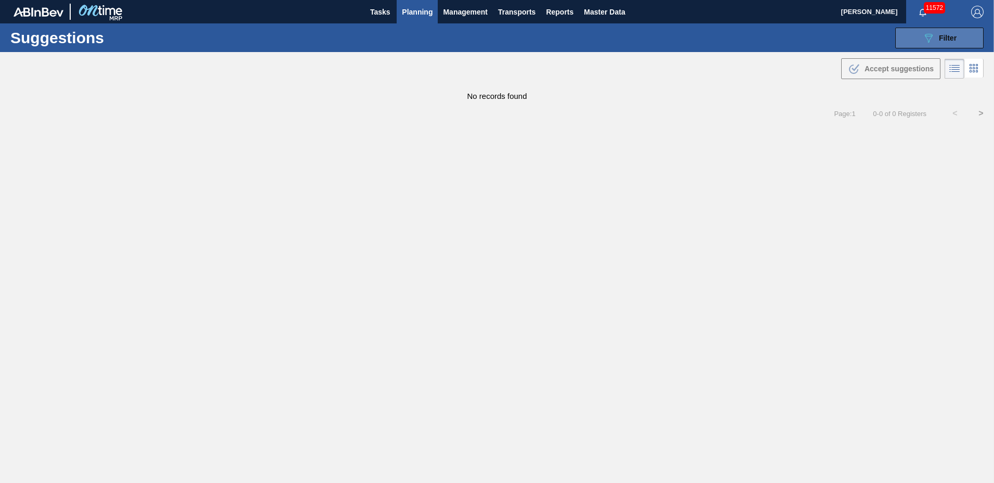
click at [946, 39] on span "Filter" at bounding box center [948, 38] width 18 height 8
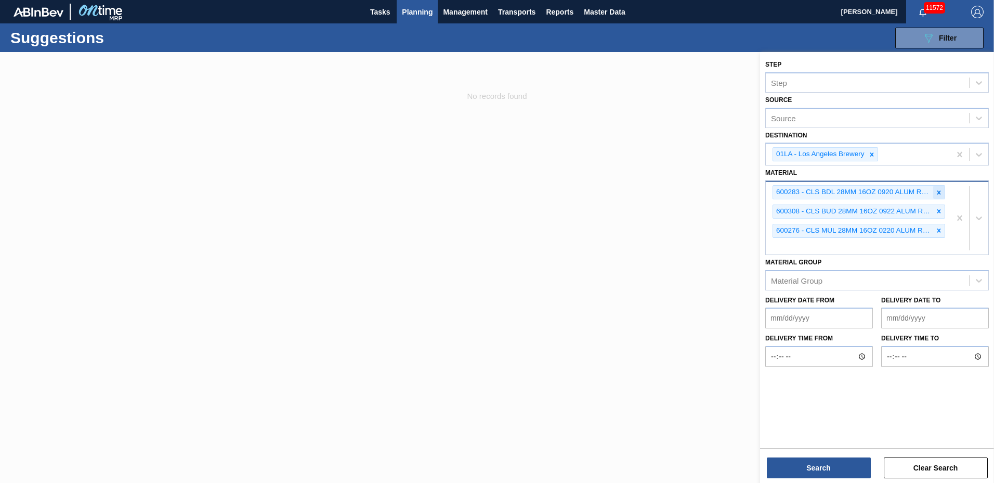
click at [943, 194] on div at bounding box center [938, 192] width 11 height 13
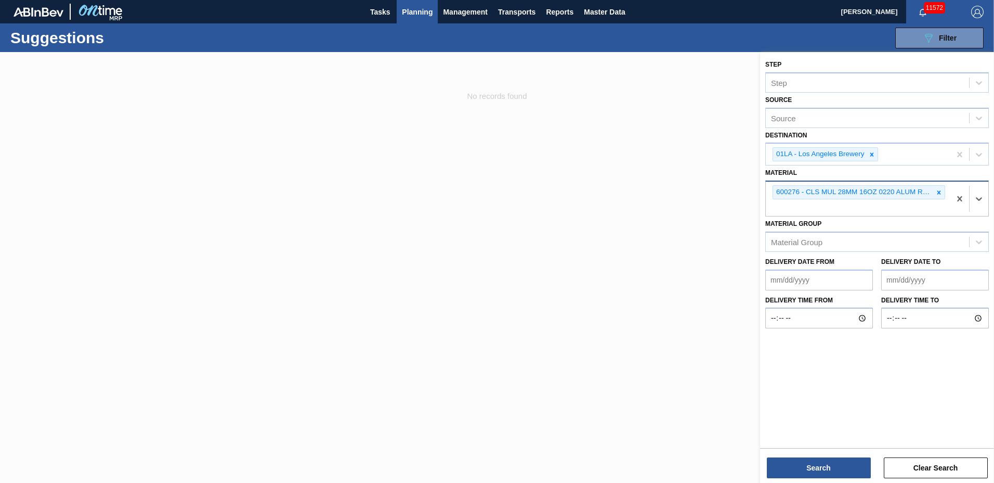
click at [943, 194] on div at bounding box center [938, 192] width 11 height 13
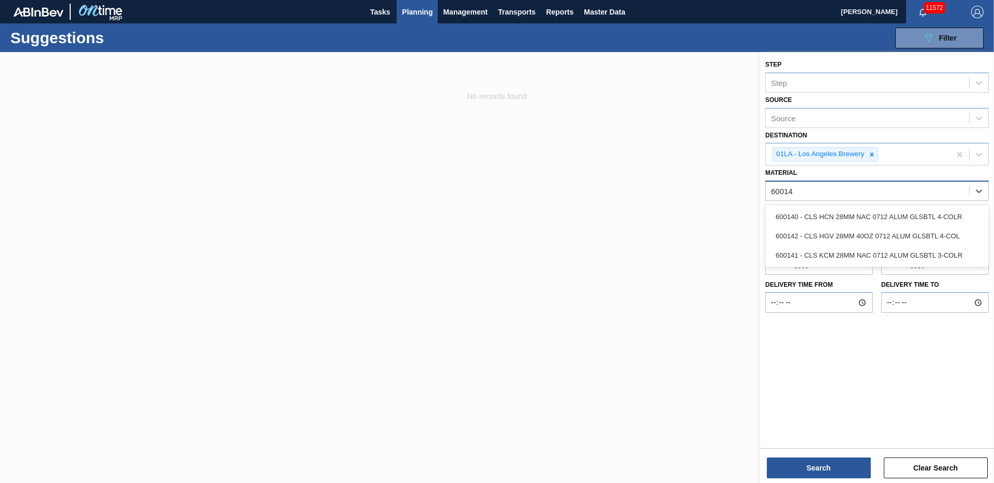
type input "600141"
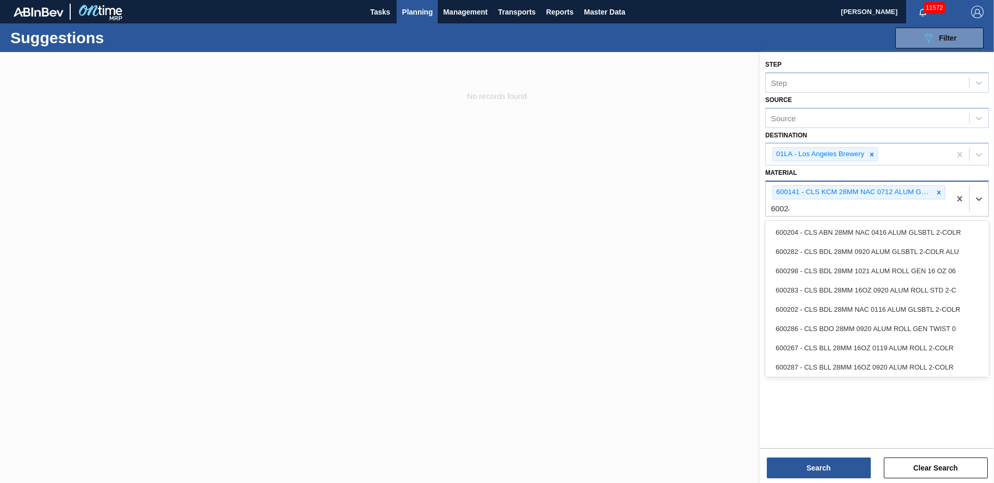
type input "600244"
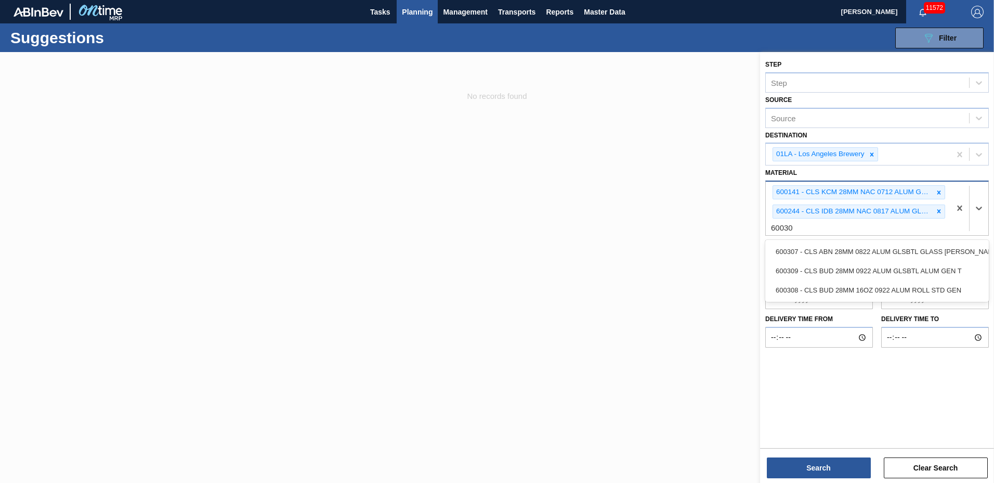
type input "600309"
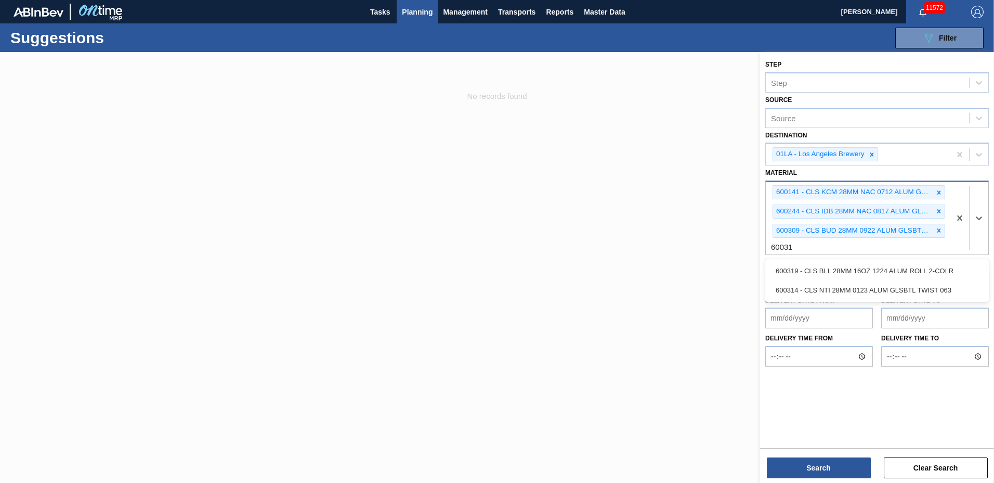
type input "600314"
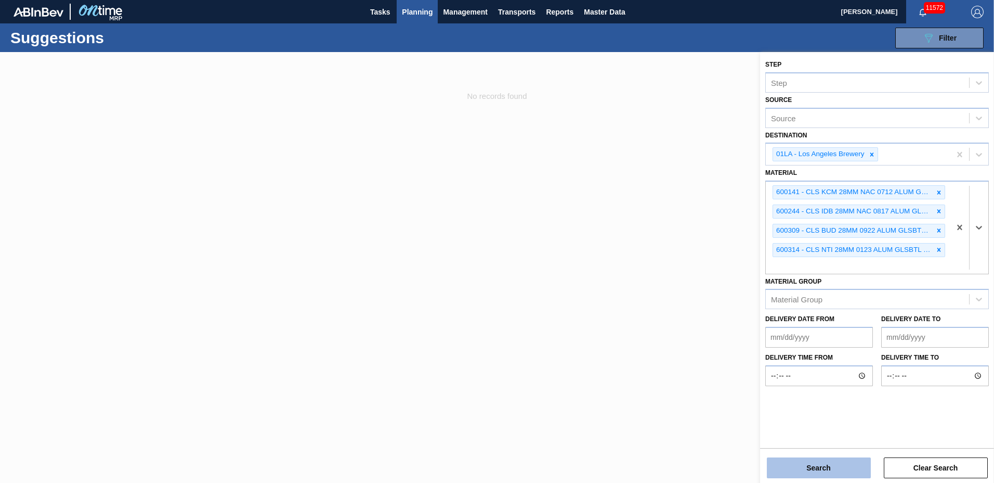
click at [814, 463] on button "Search" at bounding box center [819, 467] width 104 height 21
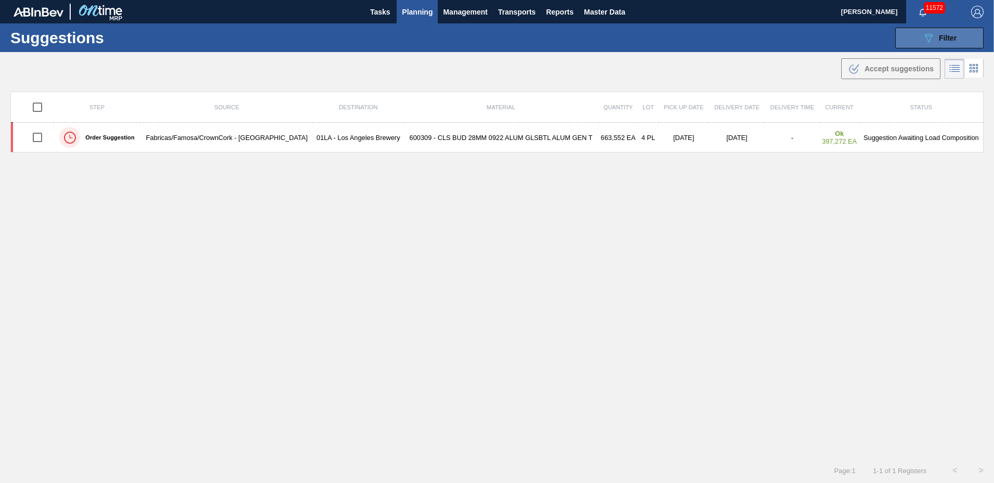
click at [944, 41] on span "Filter" at bounding box center [948, 38] width 18 height 8
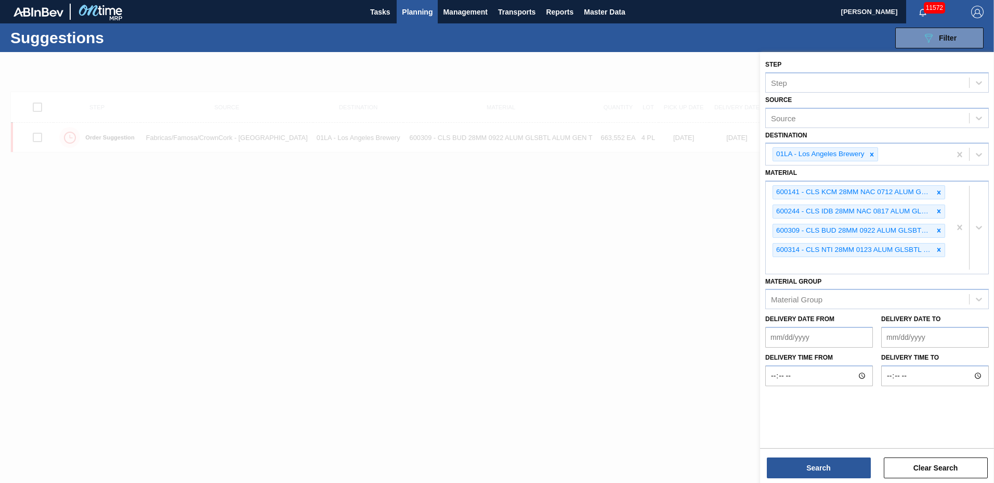
click at [916, 316] on label "Delivery Date to" at bounding box center [910, 318] width 59 height 7
click at [916, 327] on to "Delivery Date to" at bounding box center [935, 337] width 108 height 21
click at [913, 334] on to "Delivery Date to" at bounding box center [935, 337] width 108 height 21
click at [911, 334] on to "Delivery Date to" at bounding box center [935, 337] width 108 height 21
type to "12/05/2025"
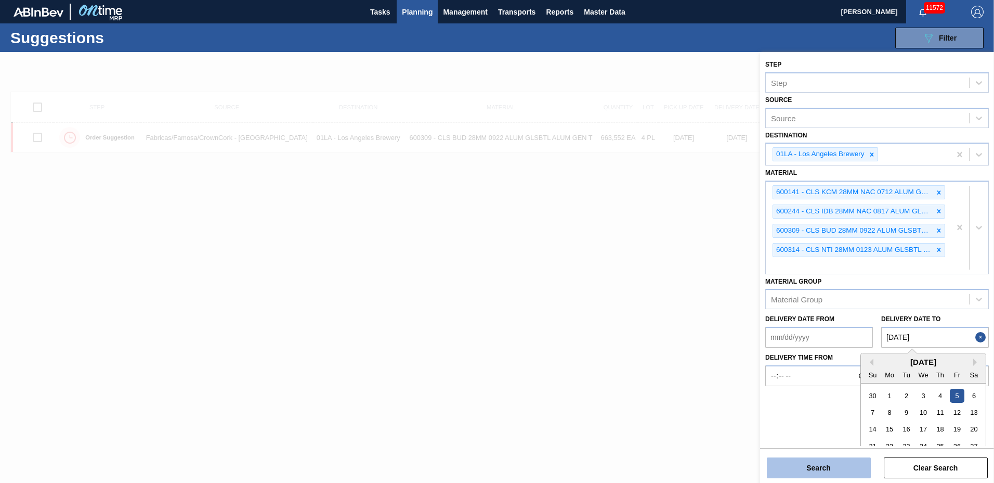
click at [806, 468] on button "Search" at bounding box center [819, 467] width 104 height 21
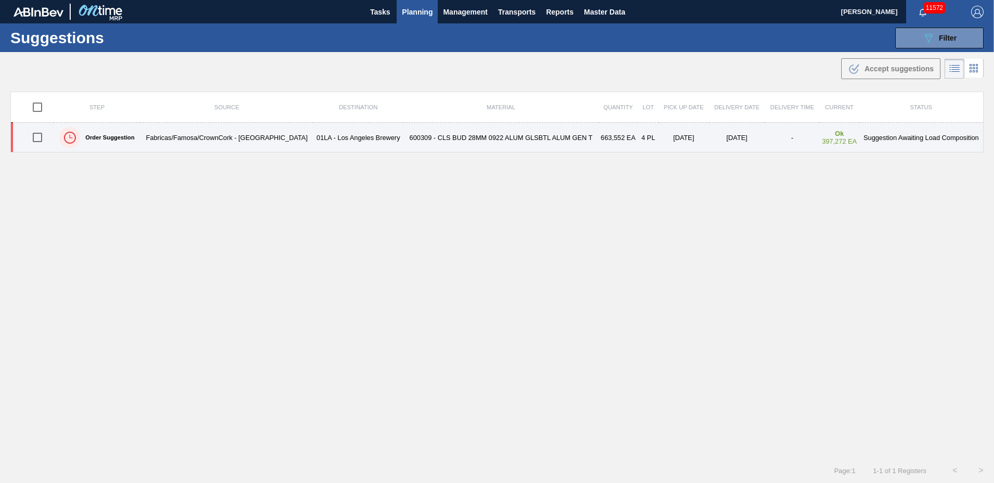
click at [374, 138] on td "01LA - Los Angeles Brewery" at bounding box center [358, 138] width 90 height 30
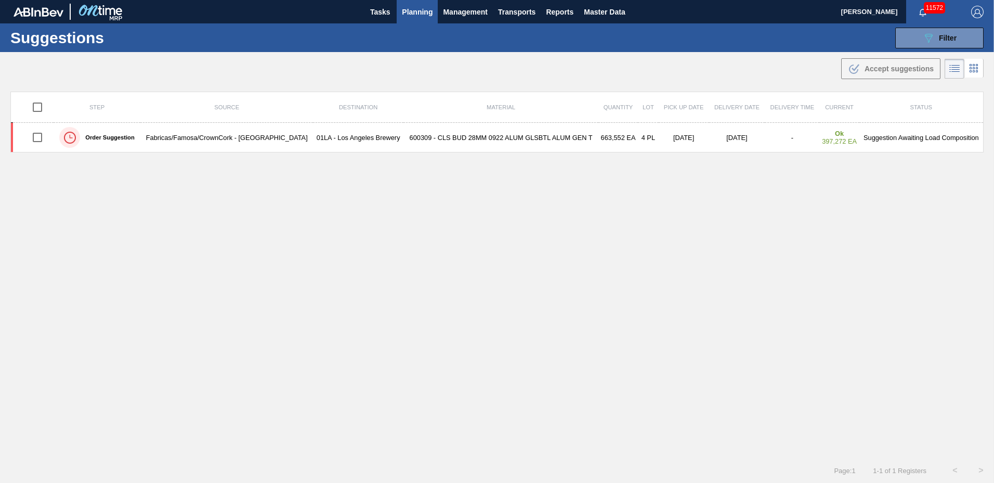
type to "12/05/2025"
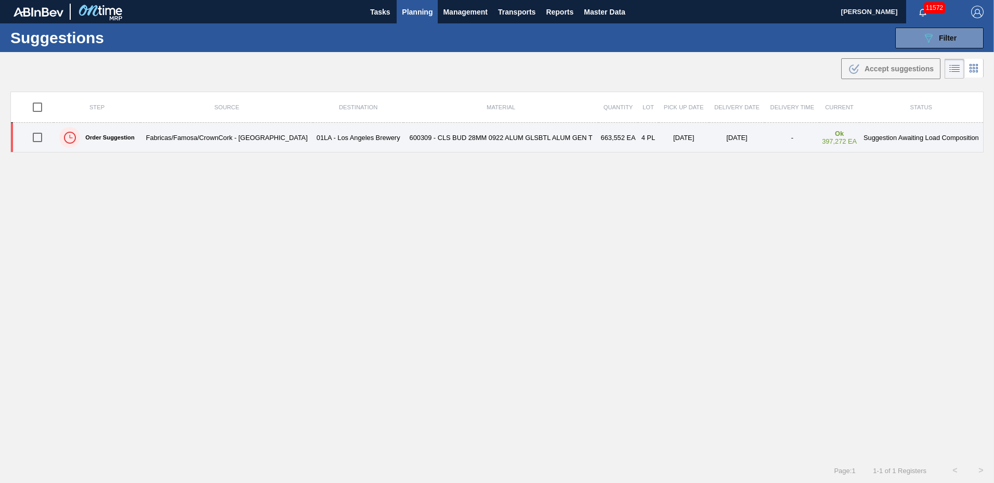
click at [38, 140] on input "checkbox" at bounding box center [38, 137] width 22 height 22
checkbox input "true"
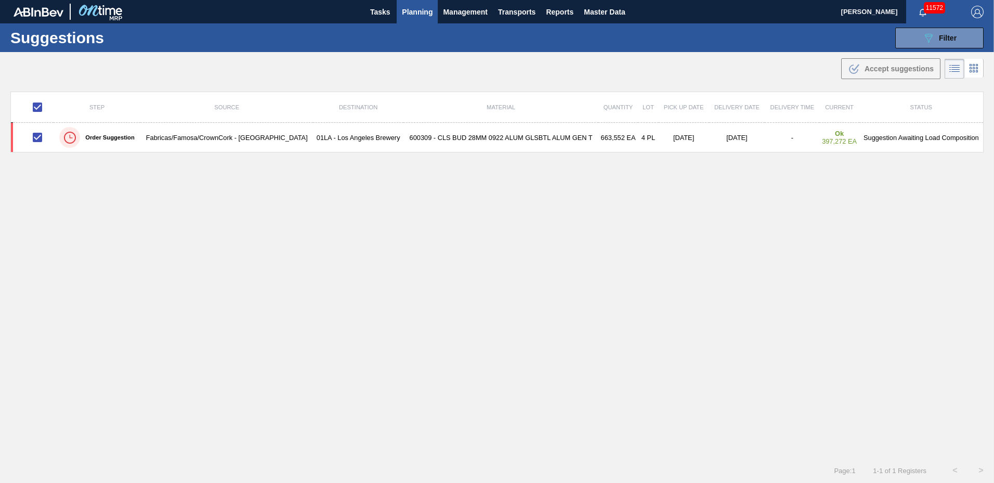
click at [408, 8] on span "Planning" at bounding box center [417, 12] width 31 height 12
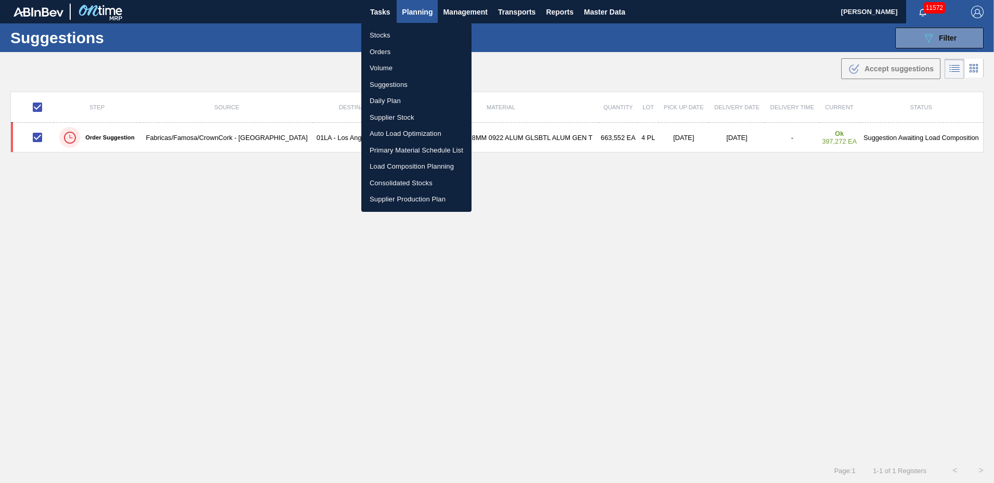
click at [386, 165] on li "Load Composition Planning" at bounding box center [416, 166] width 110 height 17
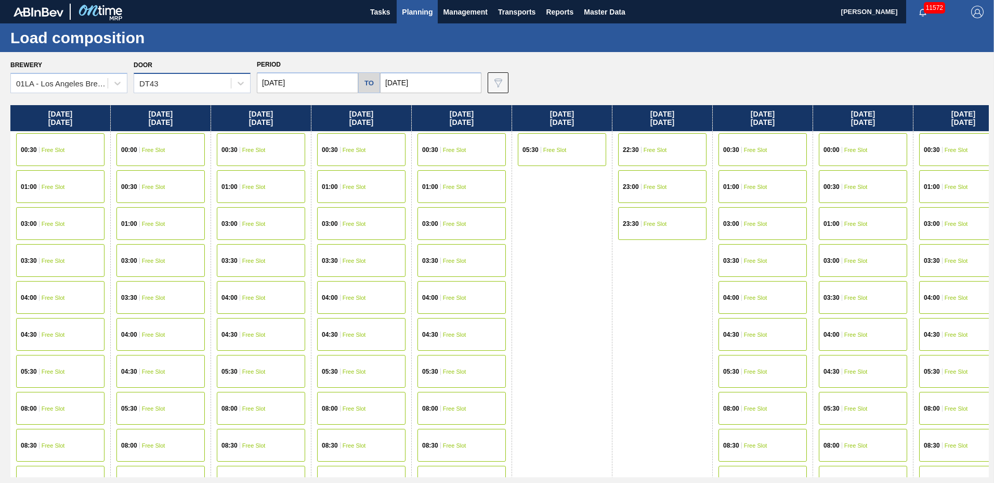
click at [184, 86] on div "DT43" at bounding box center [182, 83] width 97 height 15
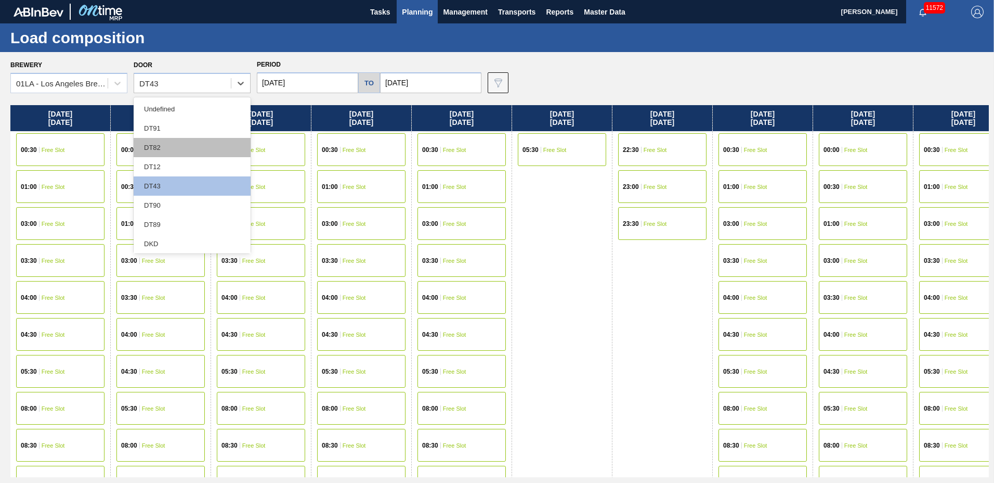
click at [189, 139] on div "DT82" at bounding box center [192, 147] width 117 height 19
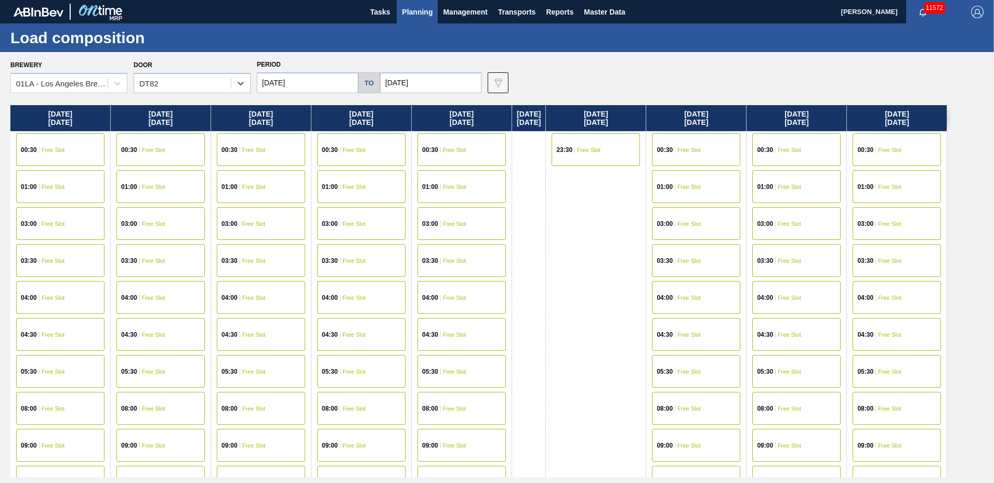
click at [778, 438] on div "09:00 Free Slot" at bounding box center [796, 444] width 88 height 33
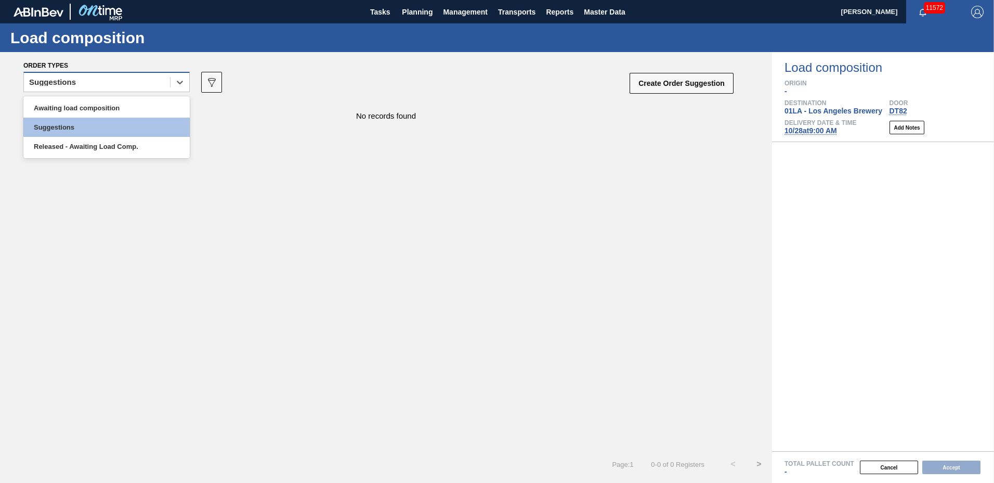
click at [74, 79] on div "Suggestions" at bounding box center [52, 82] width 47 height 7
click at [98, 111] on div "Awaiting load composition" at bounding box center [106, 107] width 166 height 19
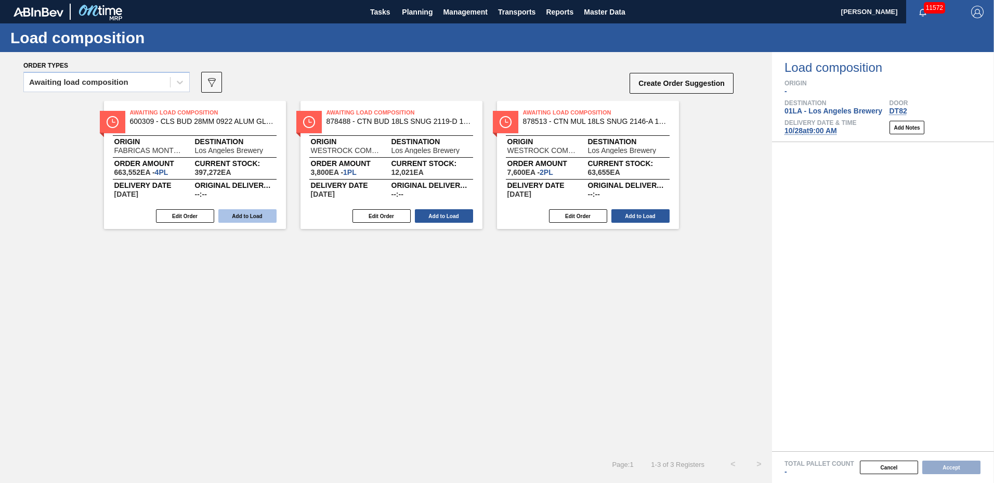
click at [251, 214] on button "Add to Load" at bounding box center [247, 216] width 58 height 14
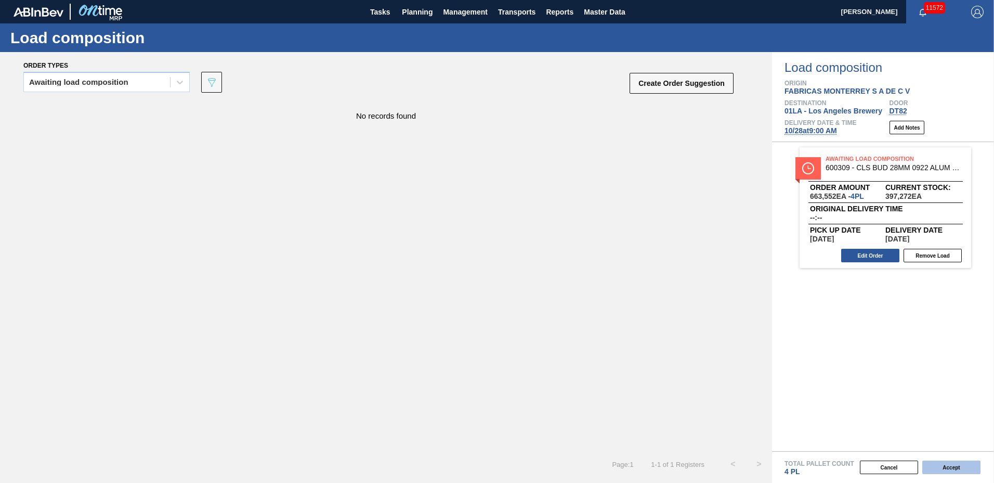
click at [940, 466] on button "Accept" at bounding box center [951, 467] width 58 height 14
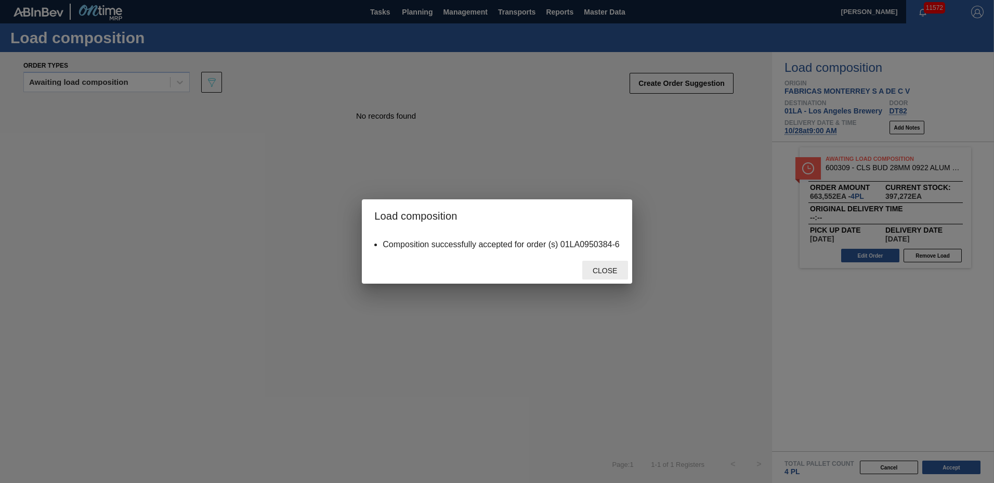
click at [605, 271] on span "Close" at bounding box center [604, 270] width 41 height 8
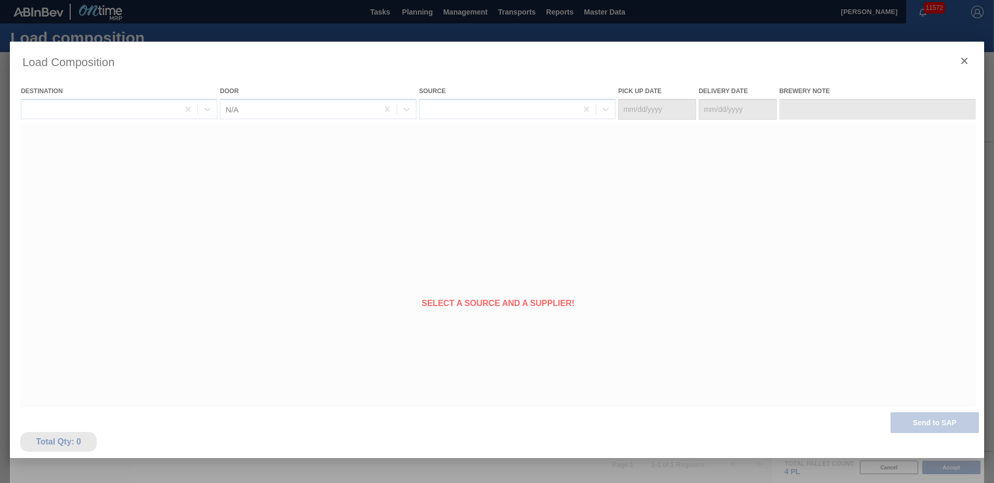
type Date "10/21/2025"
type Date "10/28/2025"
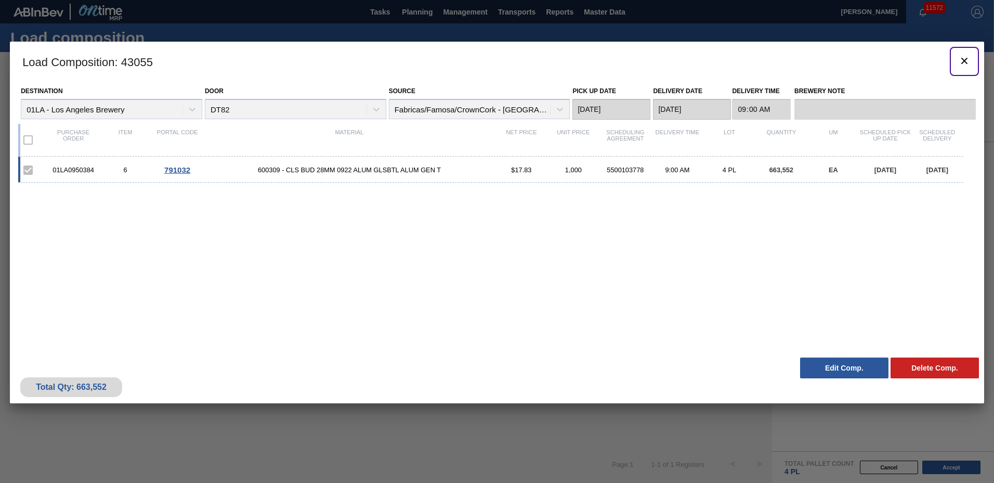
click at [965, 61] on icon "botão de ícone" at bounding box center [964, 61] width 6 height 6
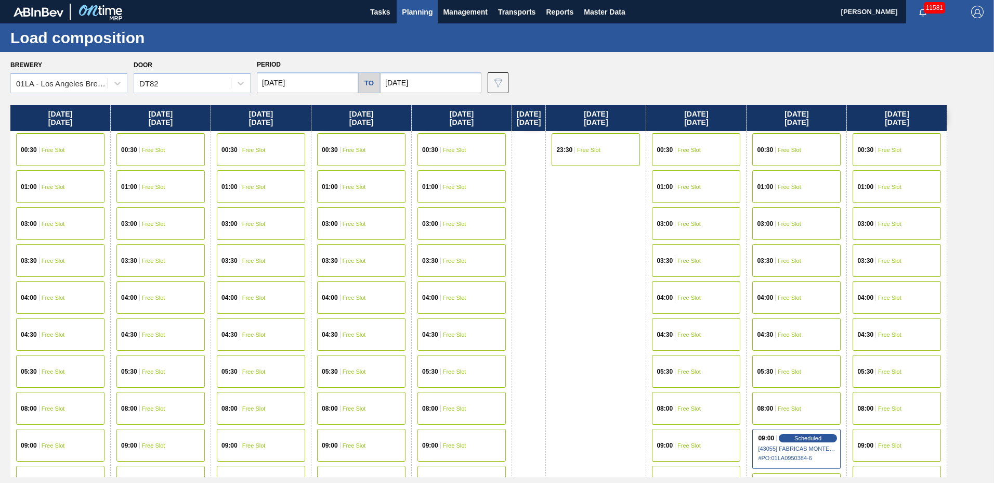
click at [408, 13] on span "Planning" at bounding box center [417, 12] width 31 height 12
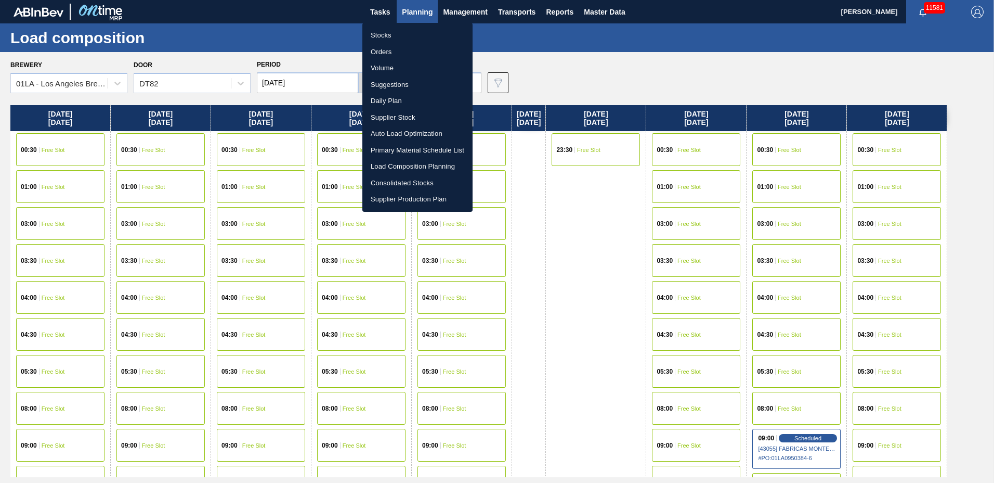
click at [403, 87] on li "Suggestions" at bounding box center [417, 84] width 110 height 17
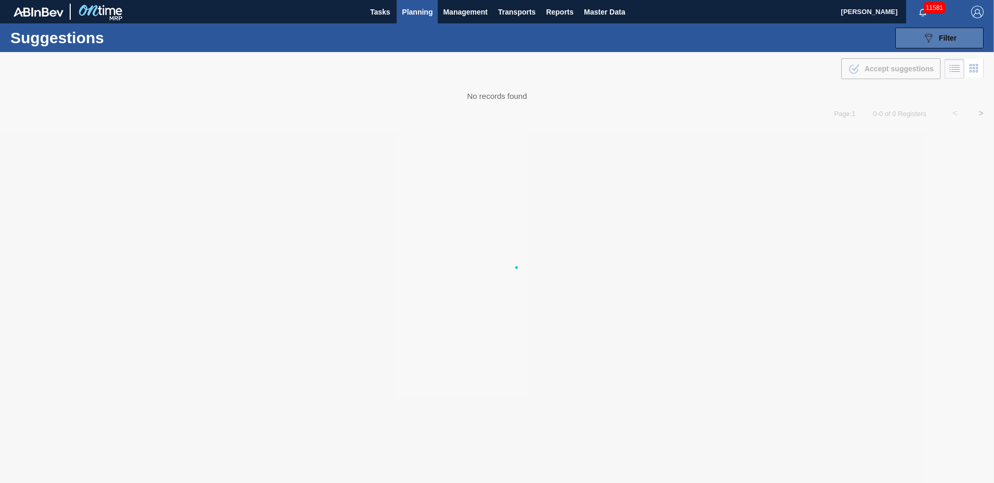
type to "12/05/2025"
click at [931, 37] on icon "089F7B8B-B2A5-4AFE-B5C0-19BA573D28AC" at bounding box center [928, 38] width 12 height 12
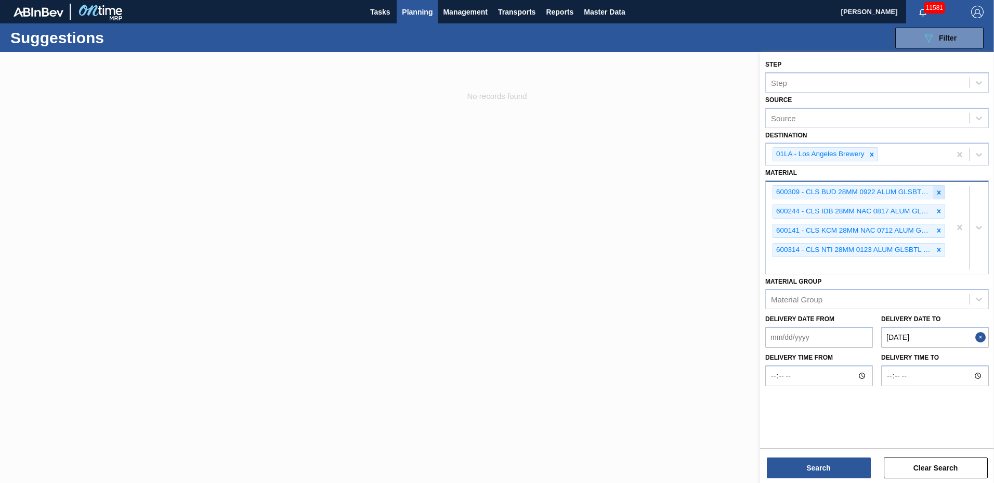
click at [935, 193] on icon at bounding box center [938, 192] width 7 height 7
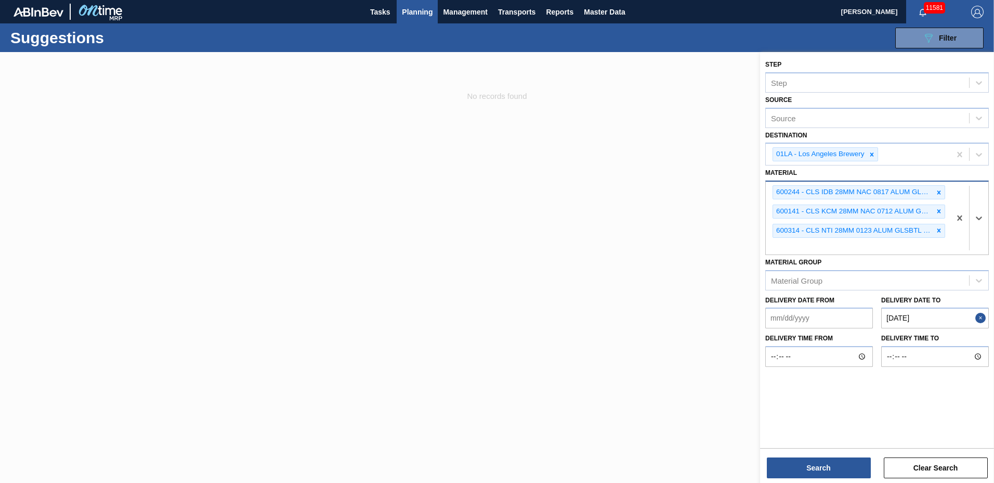
click at [935, 193] on icon at bounding box center [938, 192] width 7 height 7
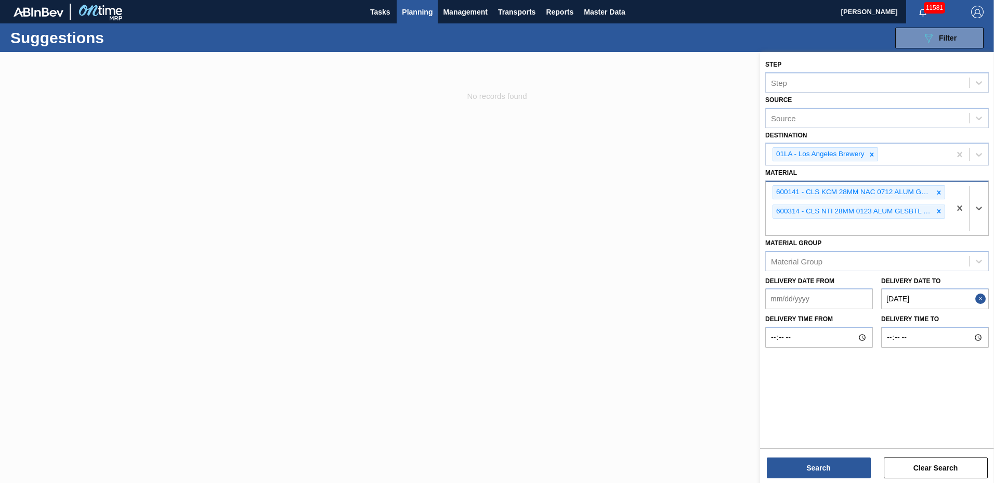
click at [935, 193] on icon at bounding box center [938, 192] width 7 height 7
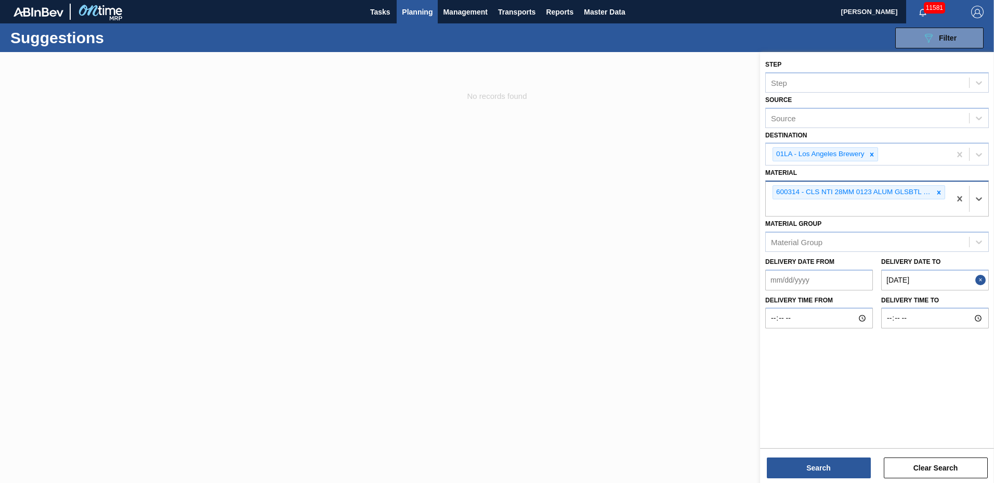
click at [935, 193] on icon at bounding box center [938, 192] width 7 height 7
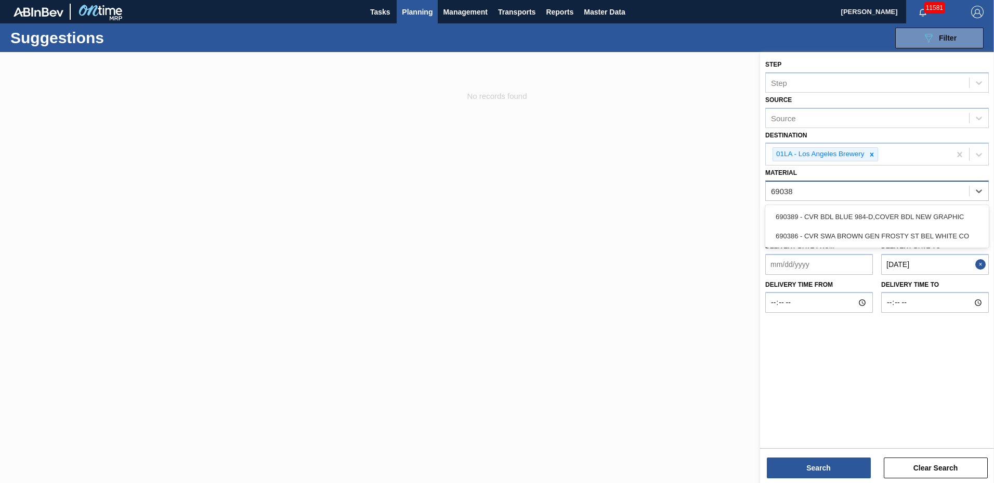
type input "690389"
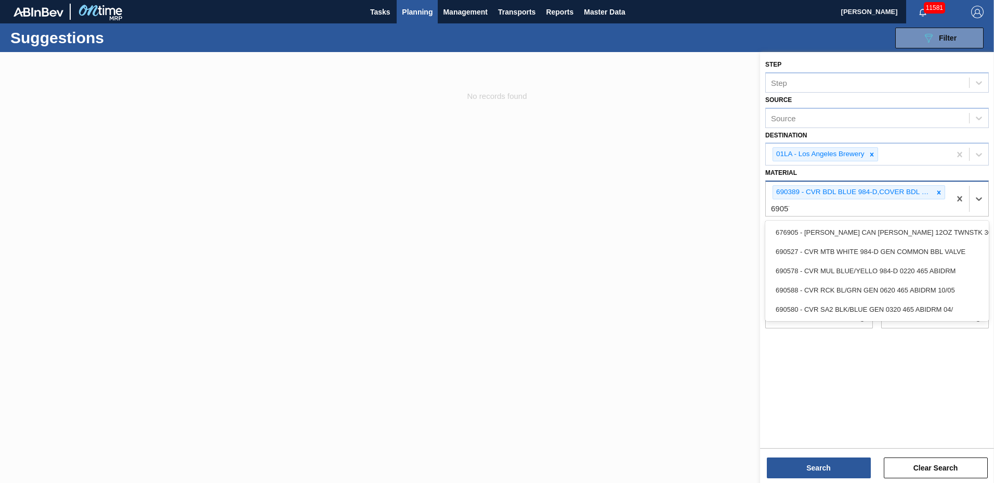
type input "690578"
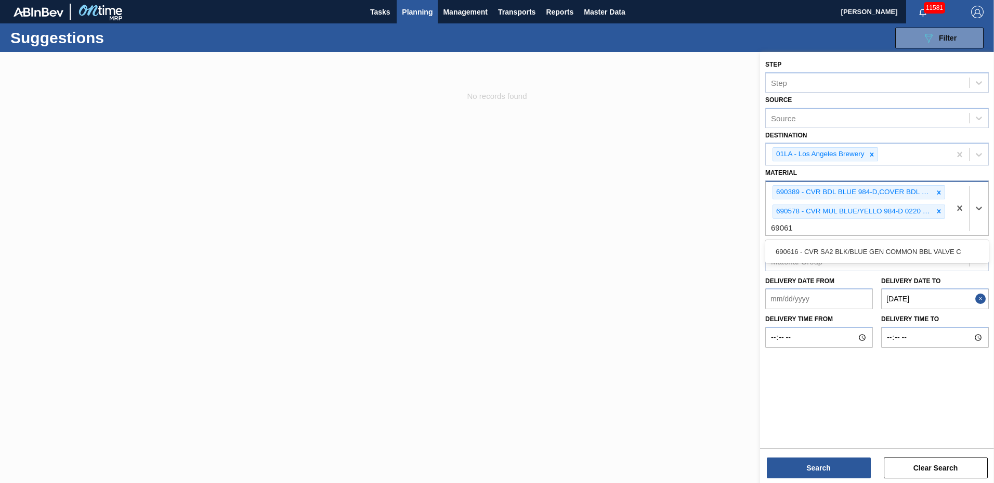
type input "690616"
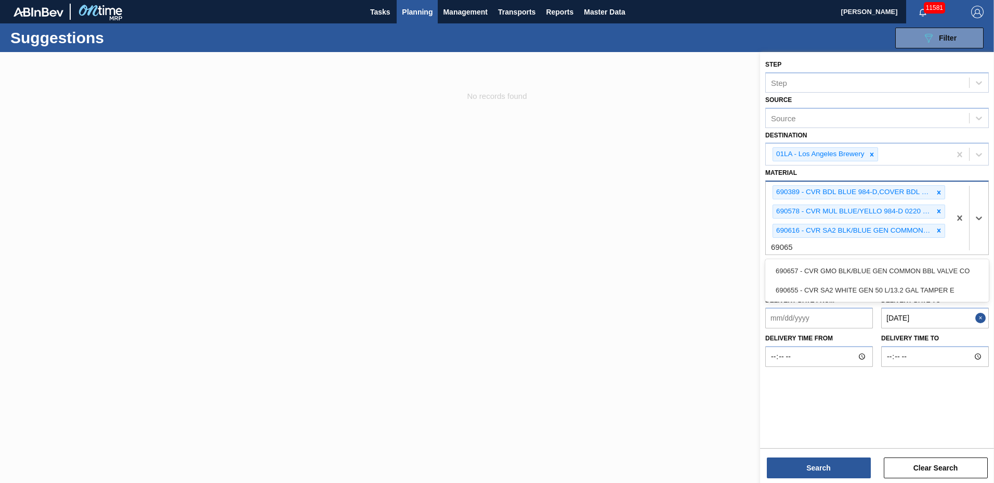
type input "690657"
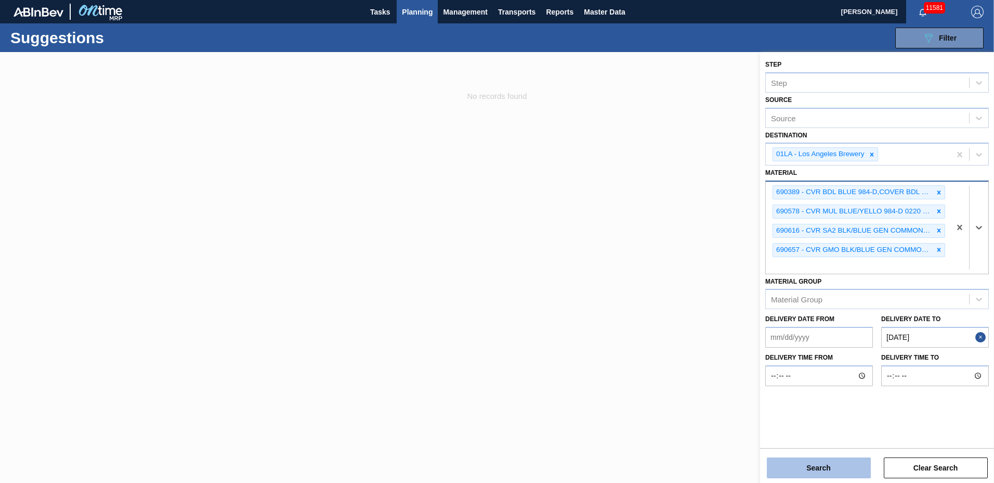
click at [822, 464] on button "Search" at bounding box center [819, 467] width 104 height 21
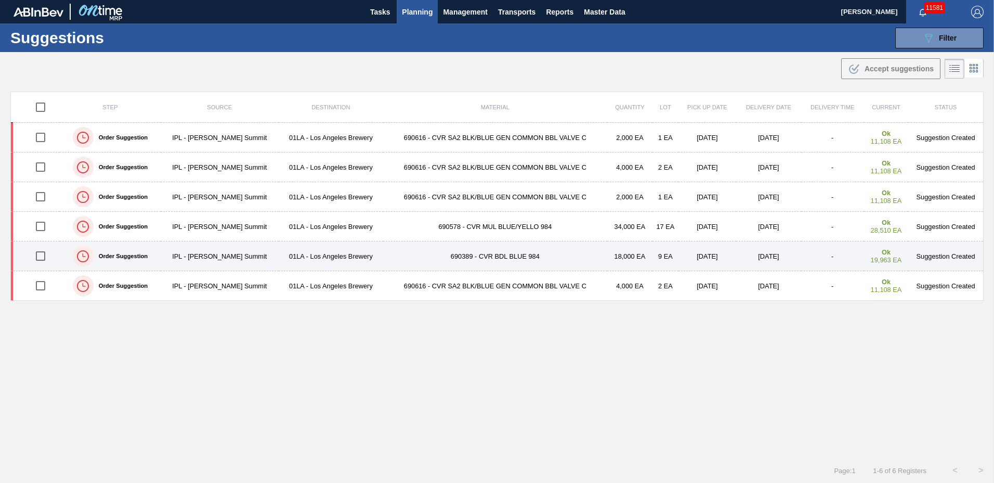
click at [46, 260] on input "checkbox" at bounding box center [41, 256] width 22 height 22
checkbox input "true"
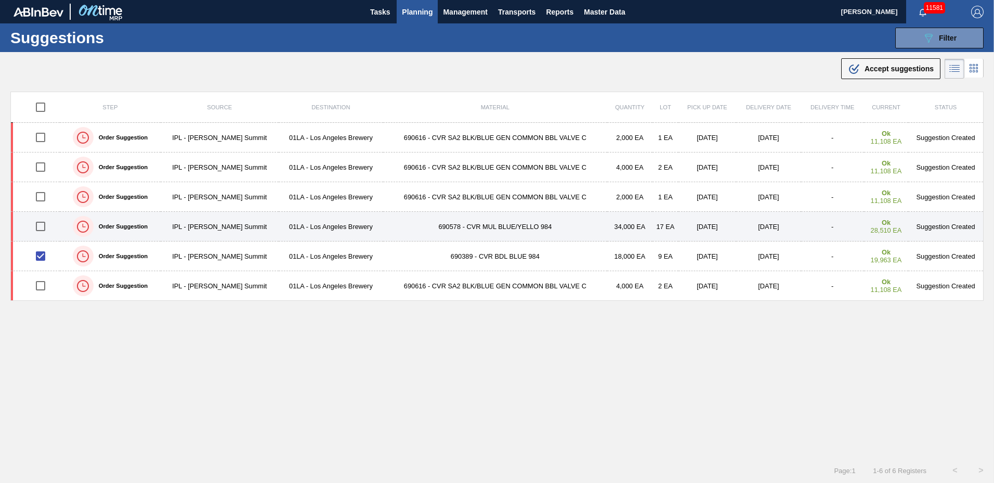
click at [41, 226] on input "checkbox" at bounding box center [41, 226] width 22 height 22
checkbox input "true"
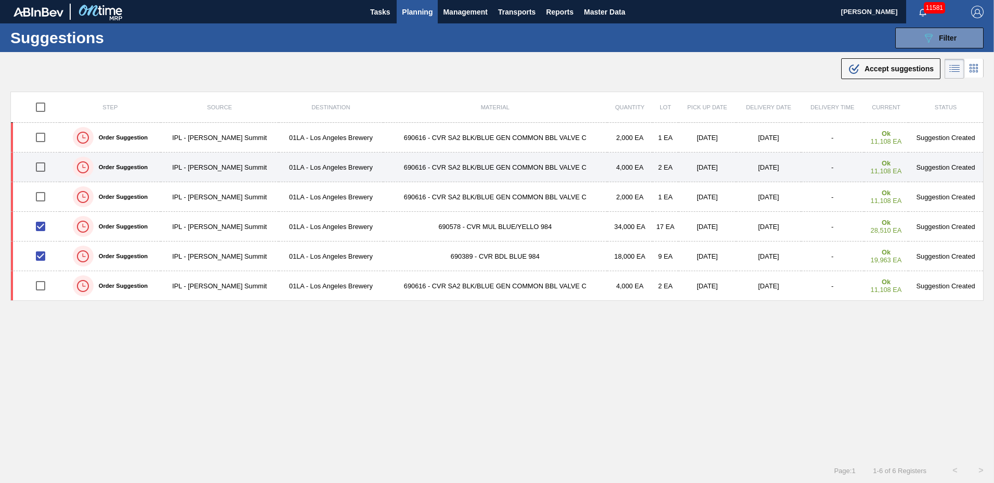
click at [42, 166] on input "checkbox" at bounding box center [41, 167] width 22 height 22
checkbox input "true"
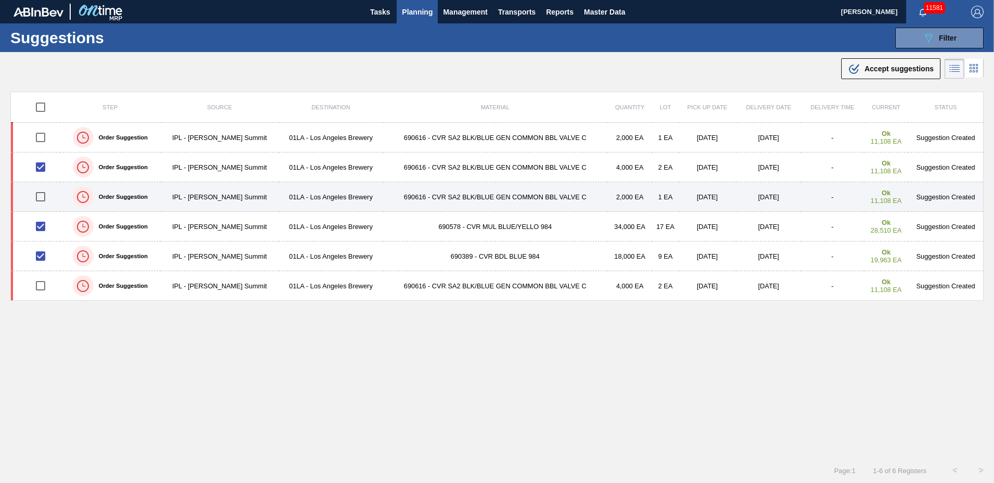
click at [38, 194] on input "checkbox" at bounding box center [41, 197] width 22 height 22
checkbox input "true"
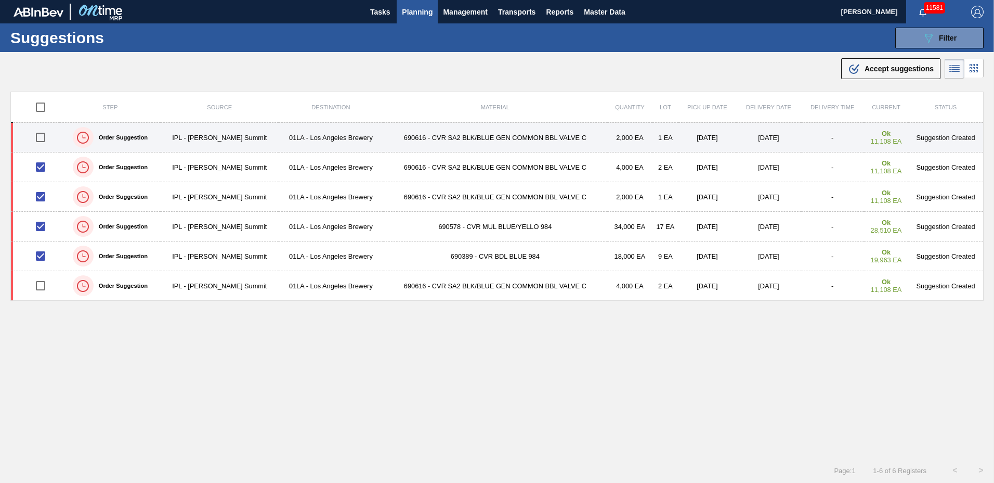
click at [37, 136] on input "checkbox" at bounding box center [41, 137] width 22 height 22
checkbox input "true"
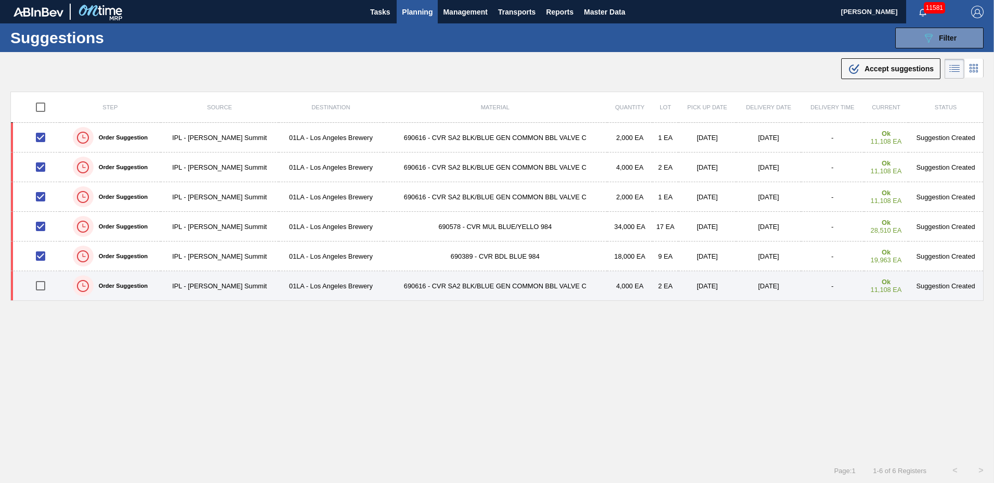
click at [40, 285] on input "checkbox" at bounding box center [41, 286] width 22 height 22
checkbox input "true"
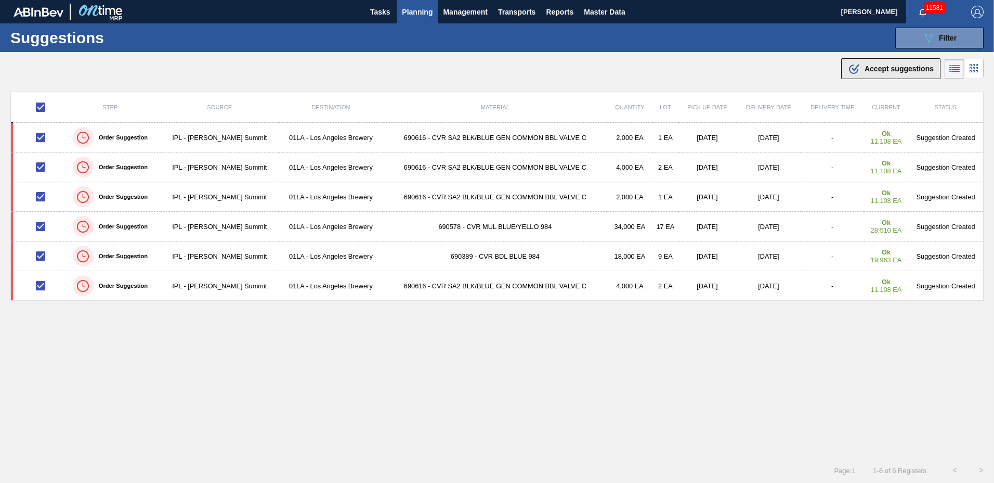
click at [890, 69] on span "Accept suggestions" at bounding box center [899, 68] width 69 height 8
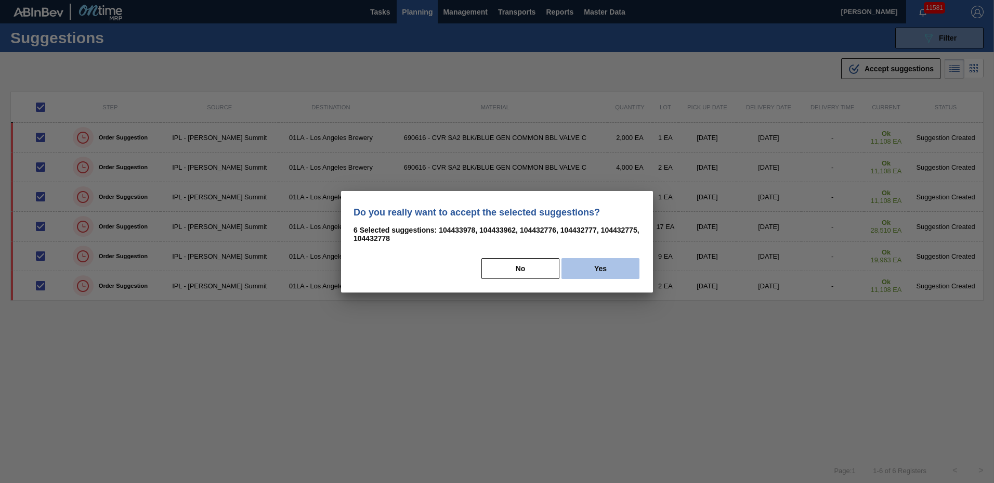
click at [585, 266] on button "Yes" at bounding box center [601, 268] width 78 height 21
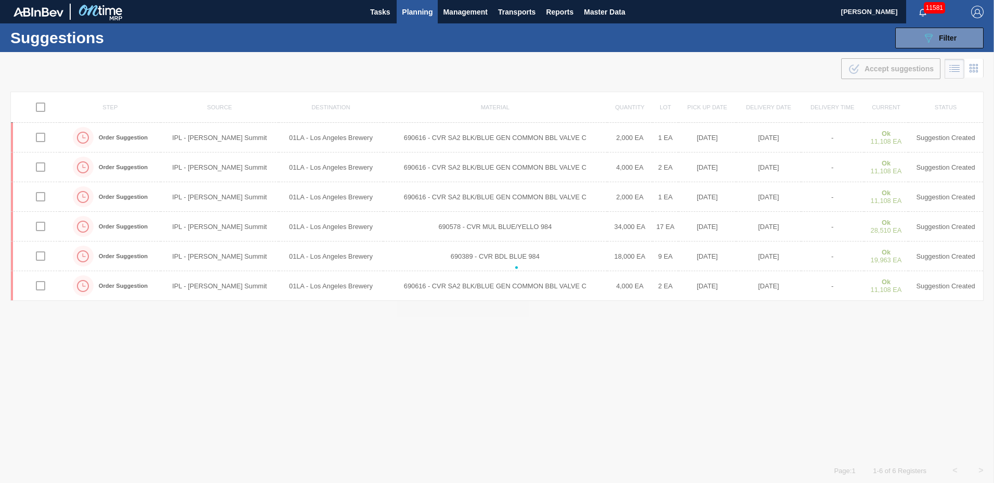
checkbox input "false"
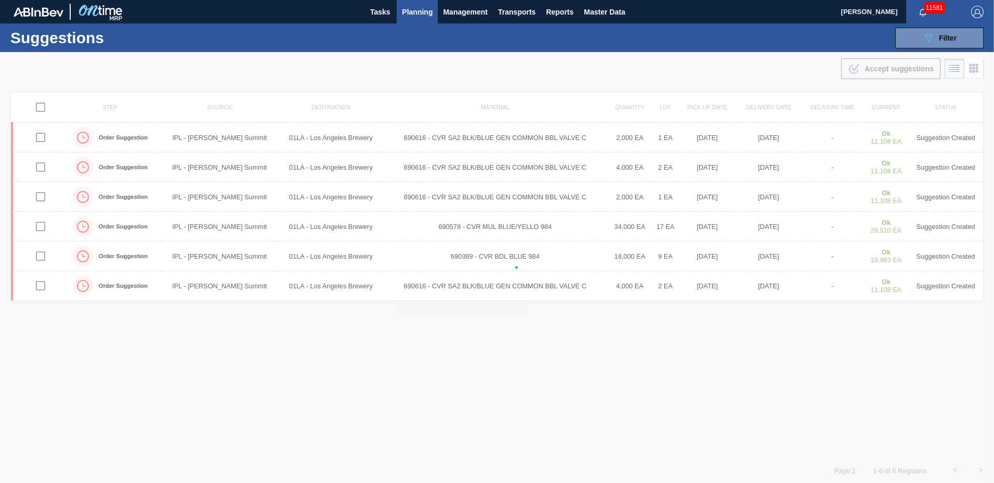
checkbox input "false"
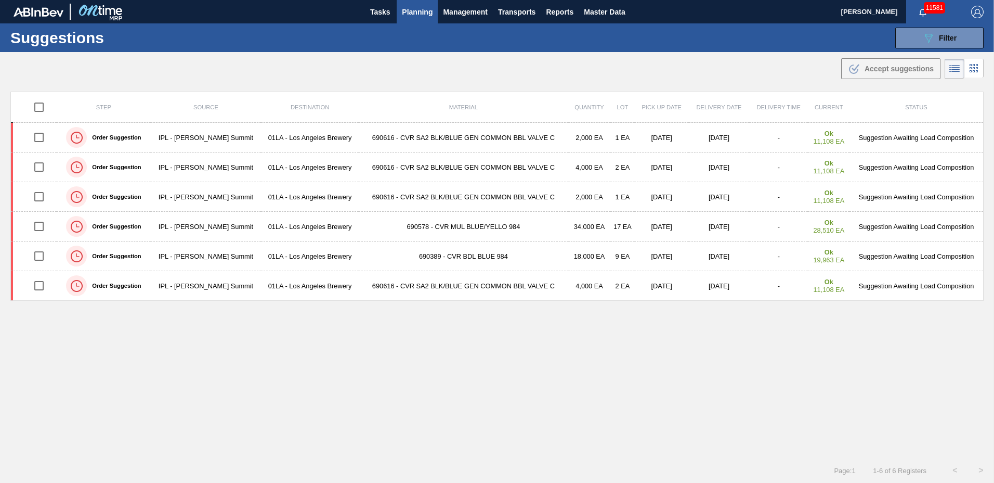
click at [421, 11] on span "Planning" at bounding box center [417, 12] width 31 height 12
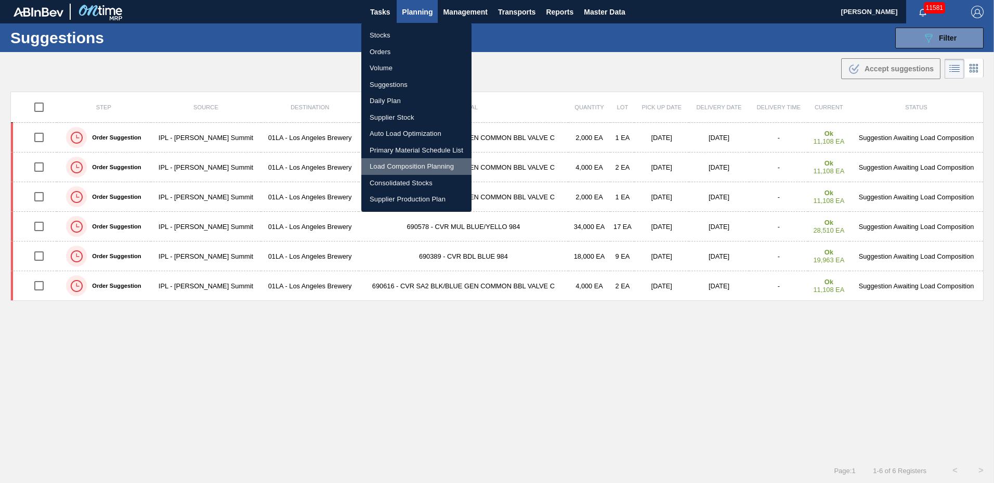
click at [402, 170] on li "Load Composition Planning" at bounding box center [416, 166] width 110 height 17
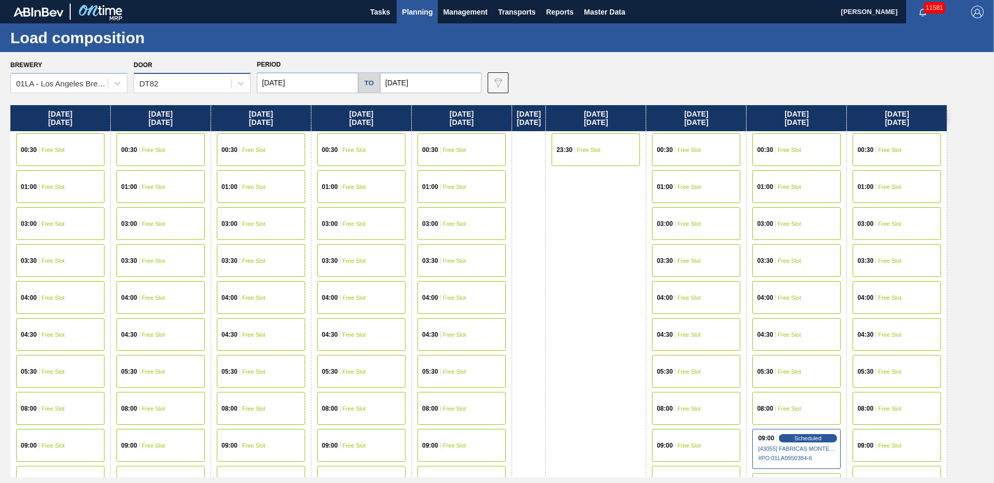
click at [186, 79] on div "DT82" at bounding box center [182, 83] width 97 height 15
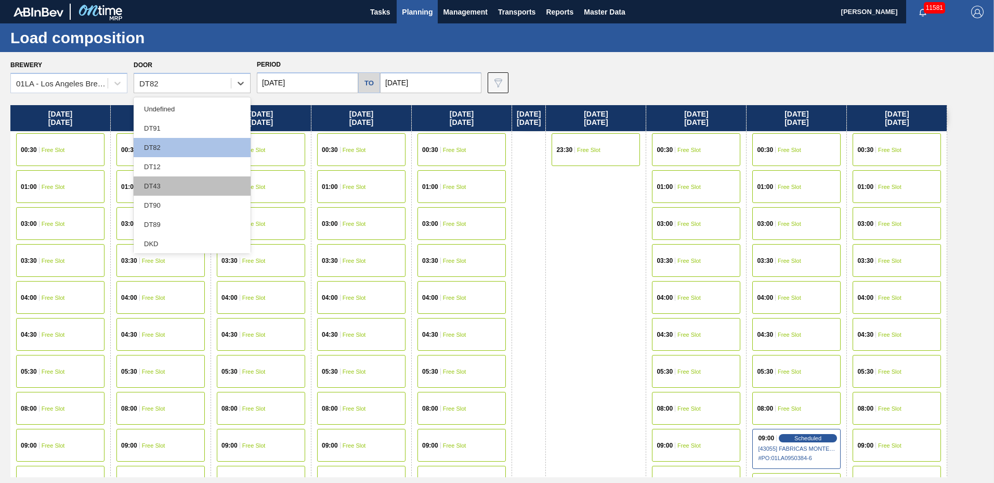
click at [176, 182] on div "DT43" at bounding box center [192, 185] width 117 height 19
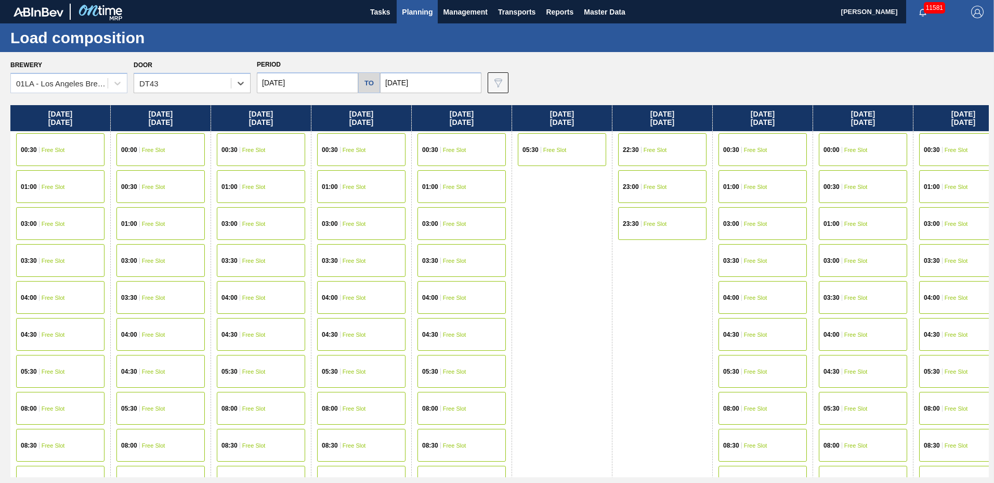
click at [401, 84] on input "10/29/2025" at bounding box center [430, 82] width 101 height 21
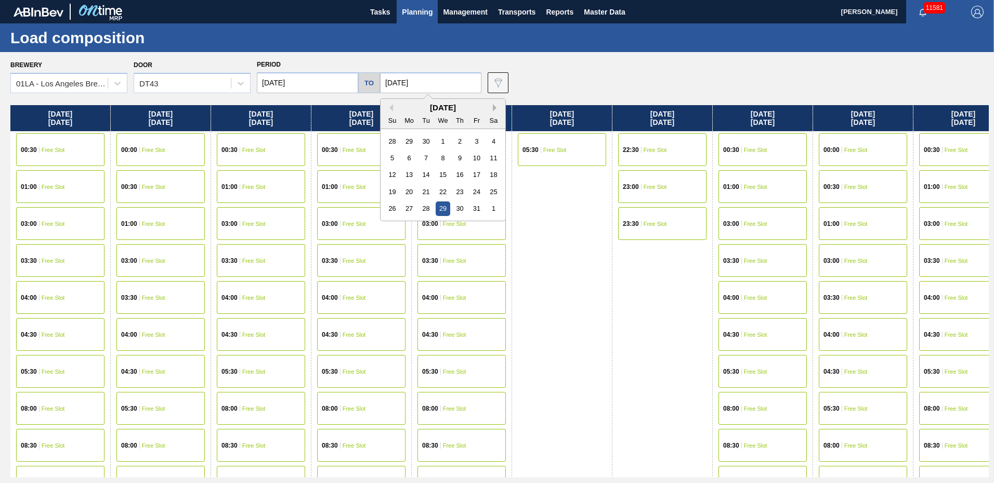
click at [493, 107] on button "Next Month" at bounding box center [496, 107] width 7 height 7
click at [409, 160] on div "3" at bounding box center [409, 158] width 14 height 14
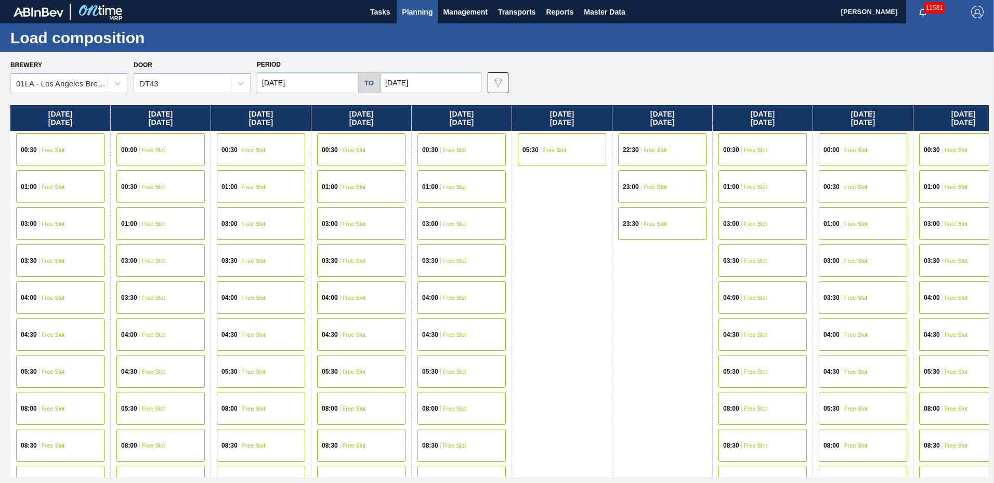
type input "11/03/2025"
click at [325, 85] on input "10/20/2025" at bounding box center [307, 82] width 101 height 21
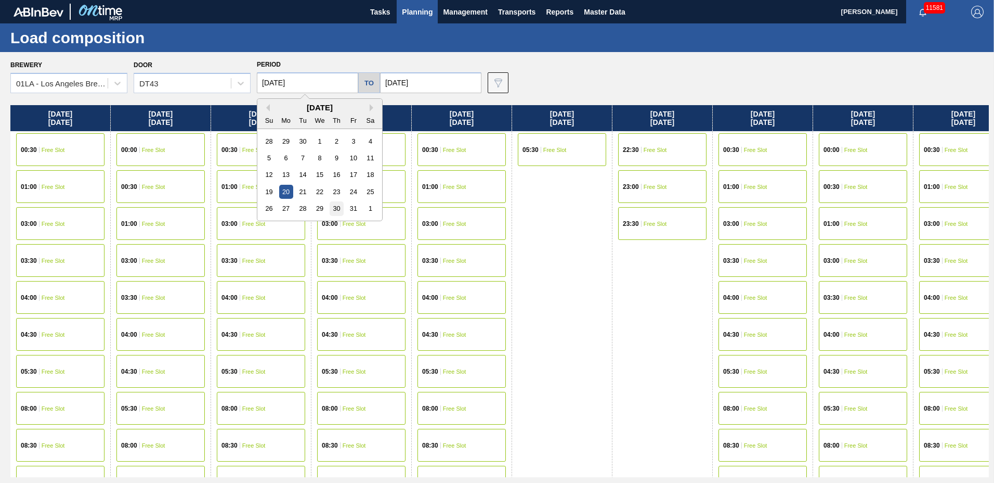
click at [340, 206] on div "30" at bounding box center [337, 208] width 14 height 14
type input "10/30/2025"
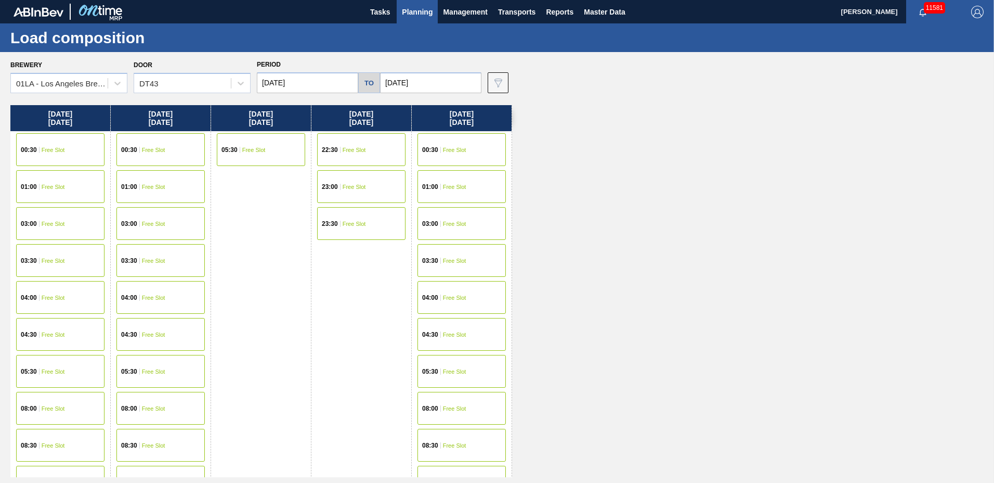
click at [454, 402] on div "08:00 Free Slot" at bounding box center [462, 408] width 88 height 33
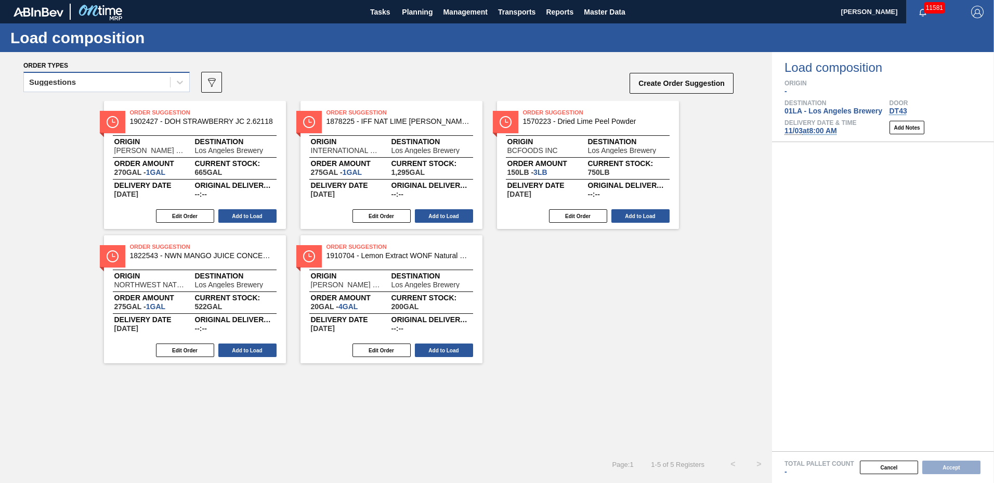
click at [91, 89] on div "Suggestions" at bounding box center [97, 82] width 146 height 15
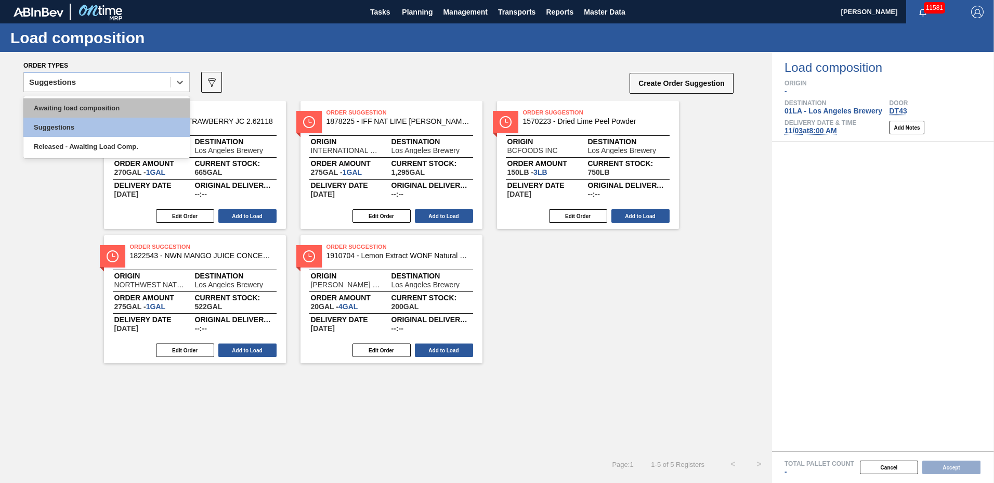
click at [95, 113] on div "Awaiting load composition" at bounding box center [106, 107] width 166 height 19
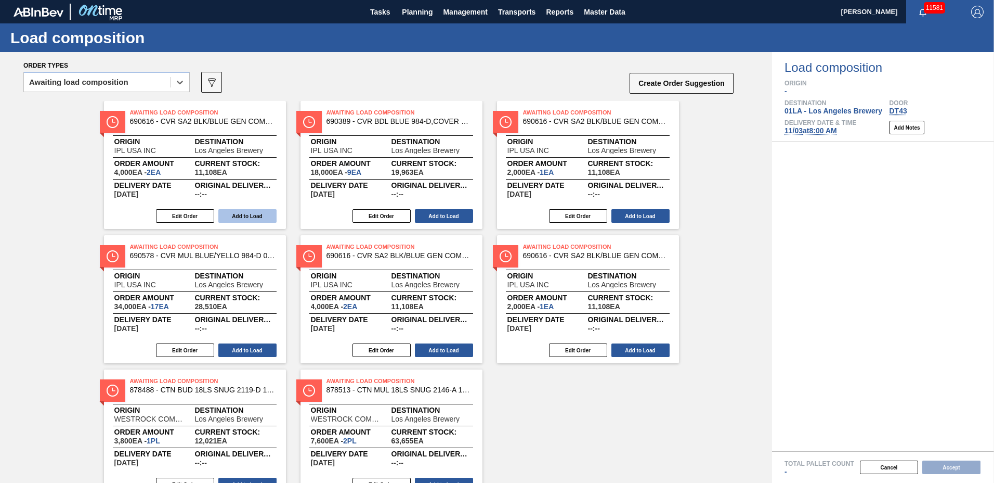
click at [256, 212] on button "Add to Load" at bounding box center [247, 216] width 58 height 14
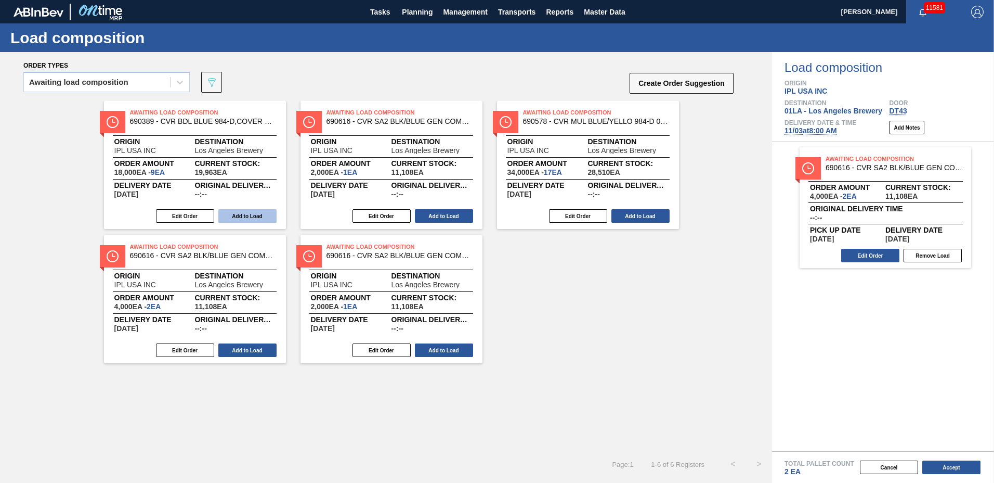
click at [255, 213] on button "Add to Load" at bounding box center [247, 216] width 58 height 14
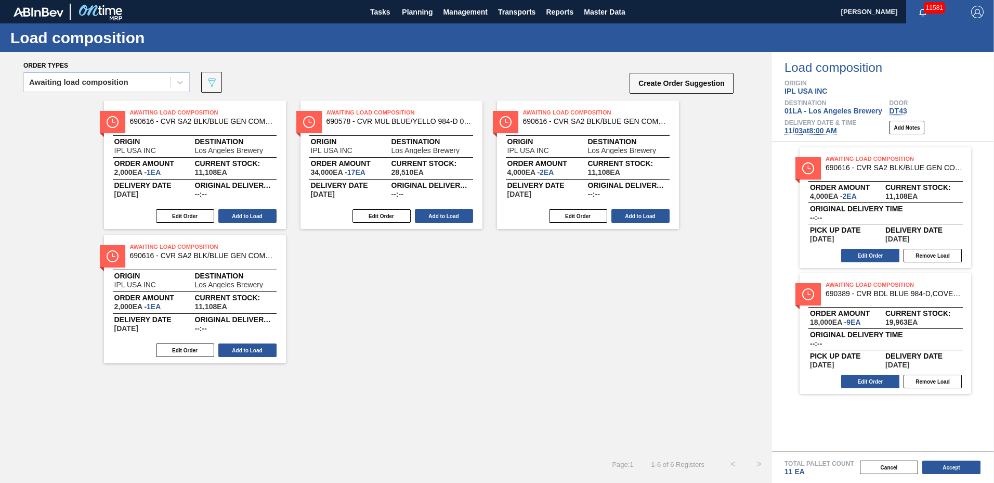
click at [255, 213] on button "Add to Load" at bounding box center [247, 216] width 58 height 14
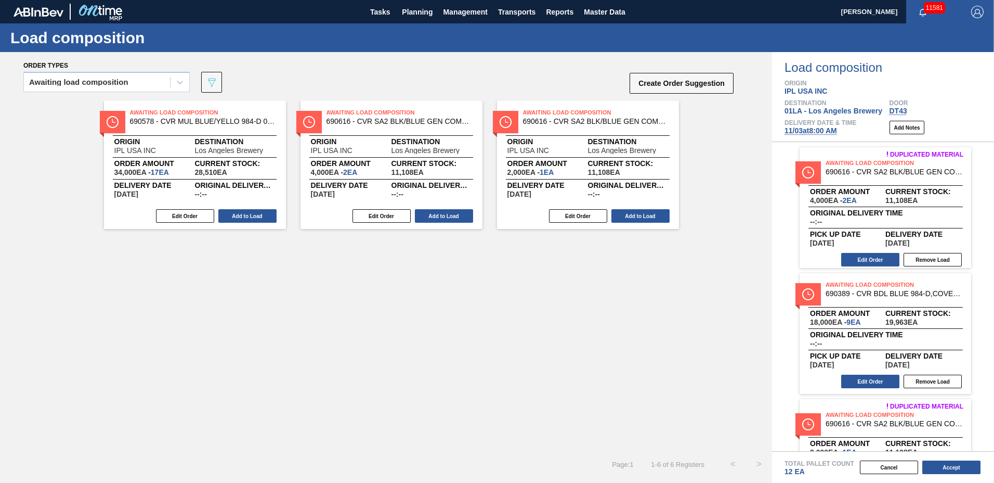
click at [255, 213] on button "Add to Load" at bounding box center [247, 216] width 58 height 14
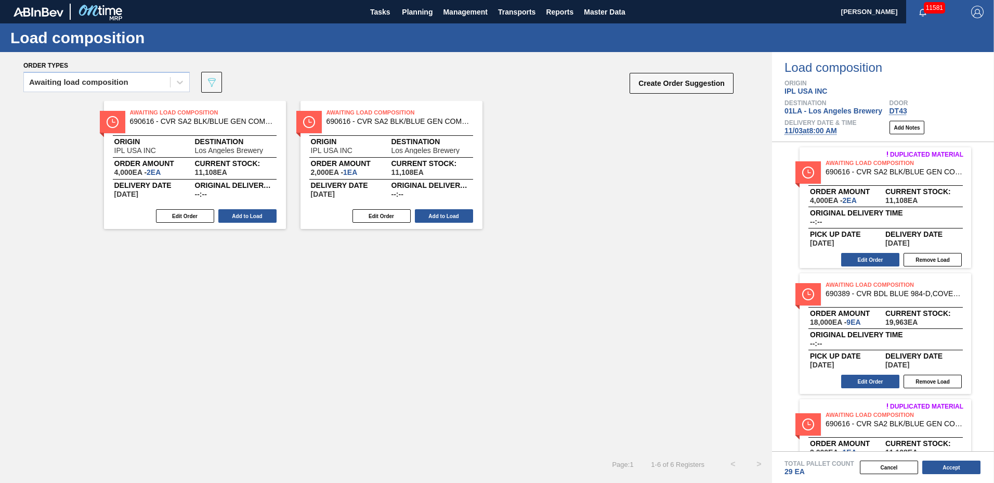
click at [255, 213] on button "Add to Load" at bounding box center [247, 216] width 58 height 14
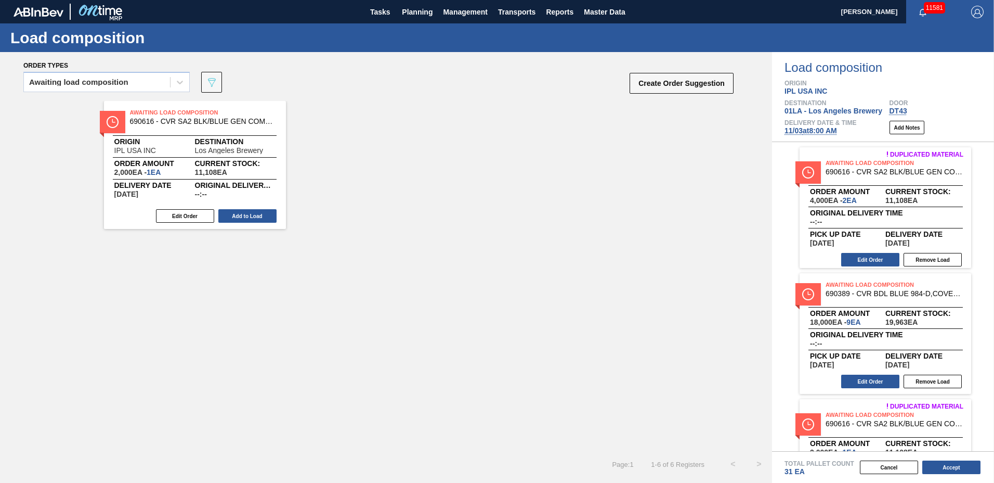
click at [255, 213] on button "Add to Load" at bounding box center [247, 216] width 58 height 14
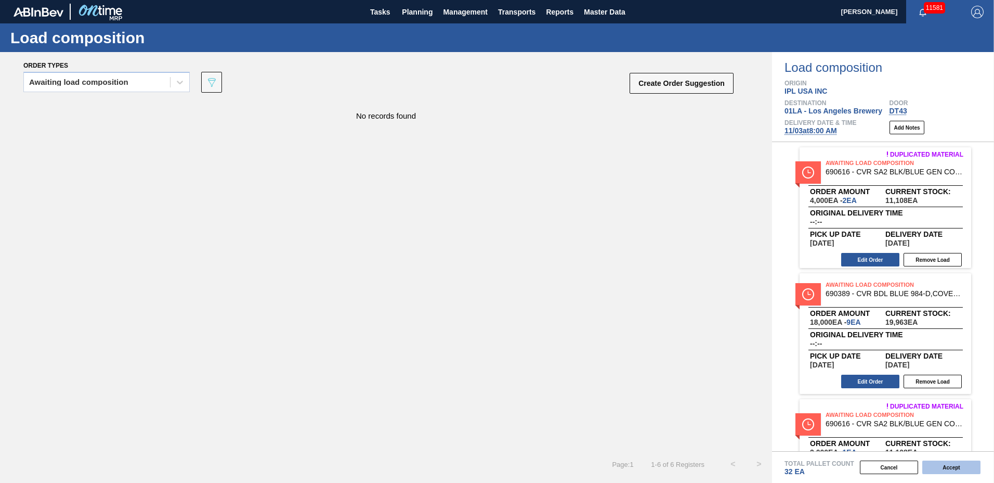
click at [948, 466] on button "Accept" at bounding box center [951, 467] width 58 height 14
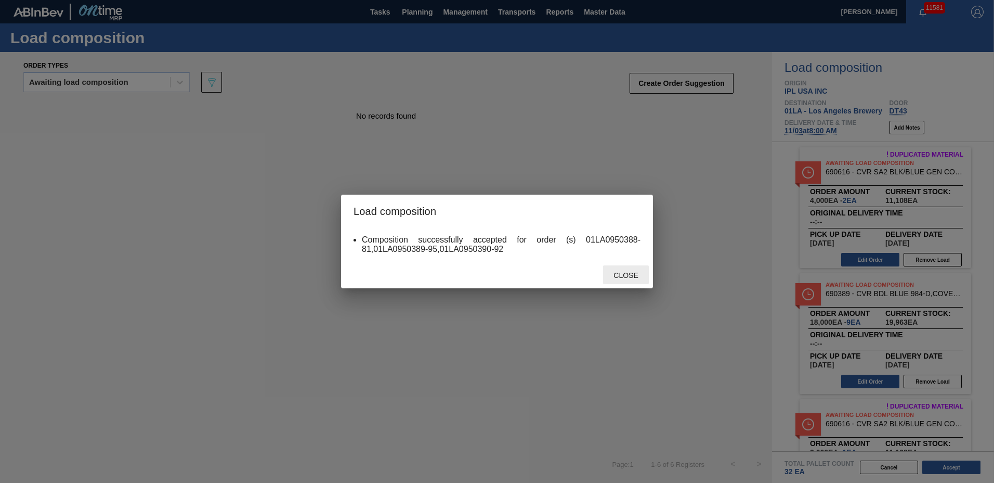
click at [619, 275] on span "Close" at bounding box center [625, 275] width 41 height 8
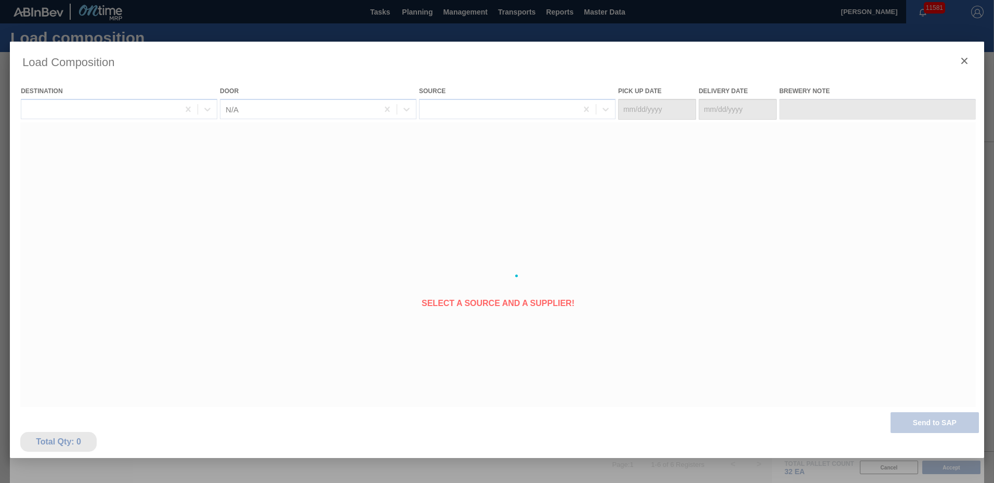
type Date "10/27/2025"
type Date "11/03/2025"
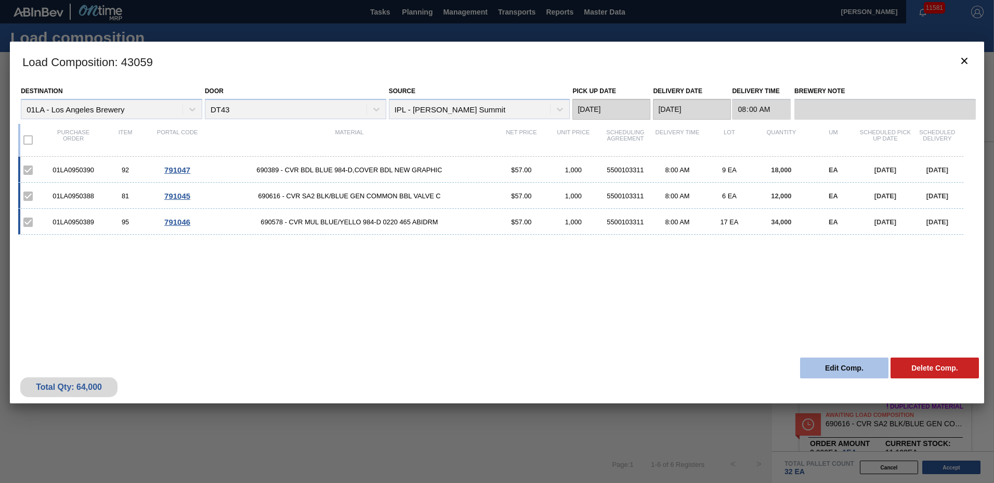
click at [819, 361] on button "Edit Comp." at bounding box center [844, 367] width 88 height 21
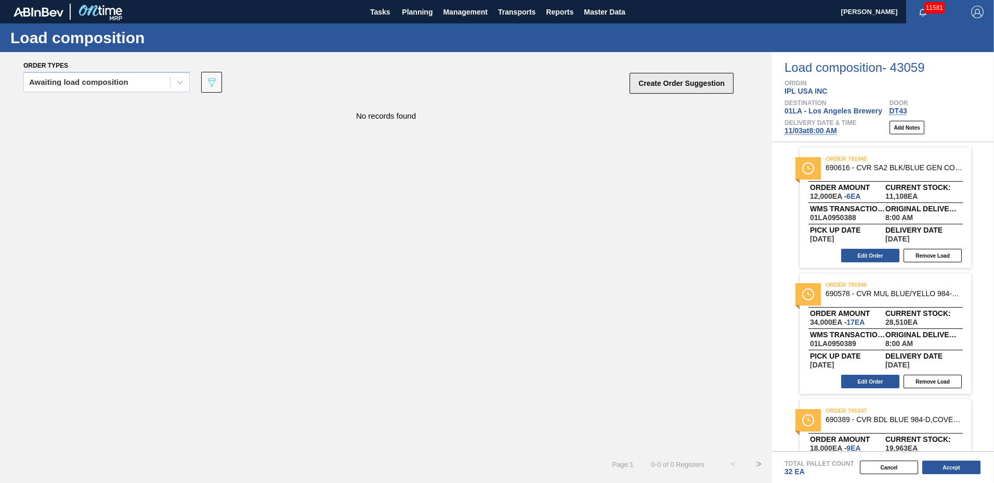
click at [700, 86] on button "Create Order Suggestion" at bounding box center [682, 83] width 104 height 21
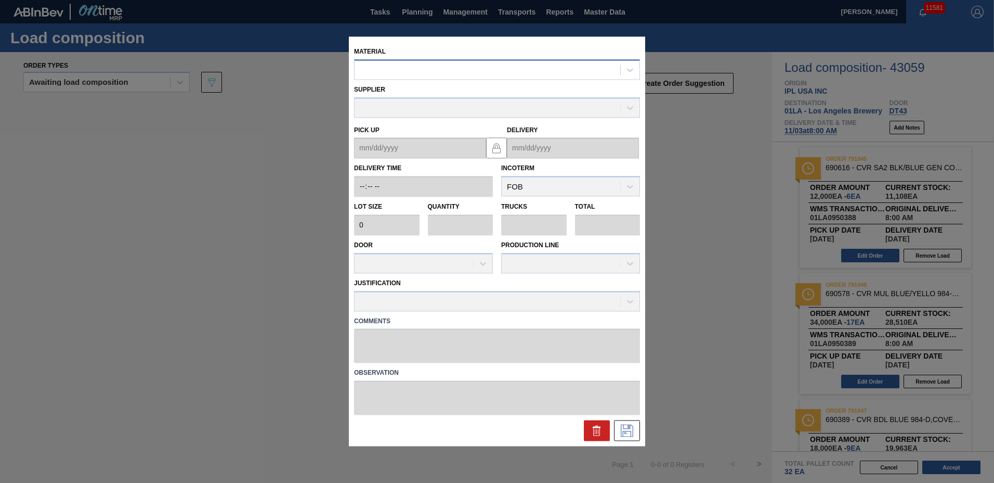
click at [507, 72] on div at bounding box center [488, 69] width 266 height 15
type input "690657"
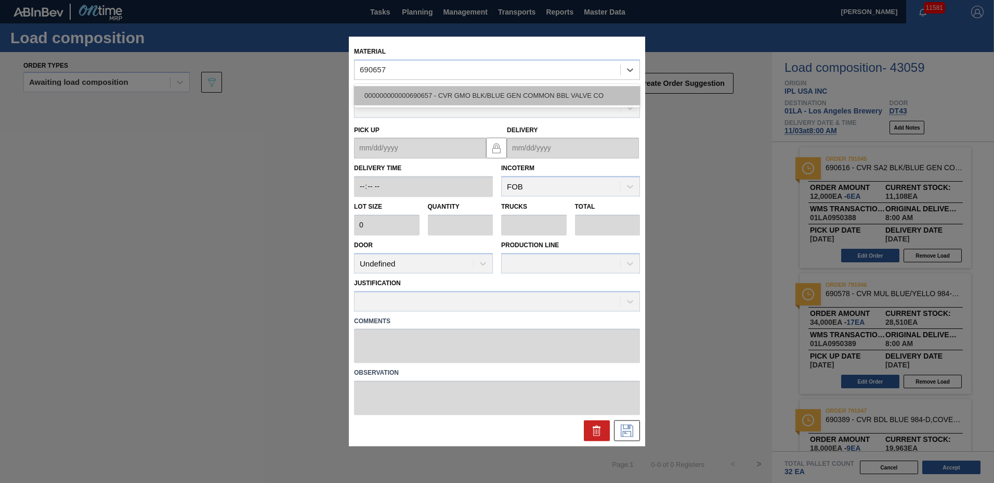
click at [490, 95] on div "000000000000690657 - CVR GMO BLK/BLUE GEN COMMON BBL VALVE CO" at bounding box center [497, 95] width 286 height 19
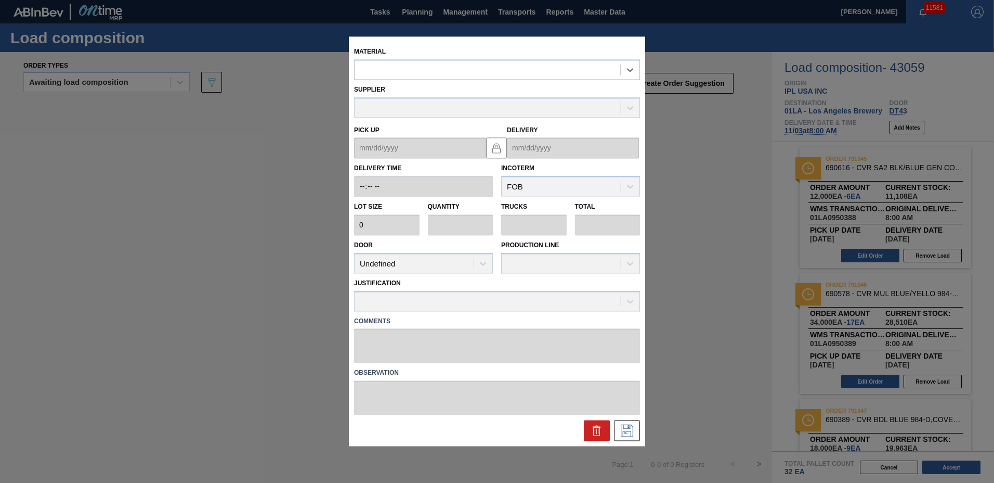
type input "2,000"
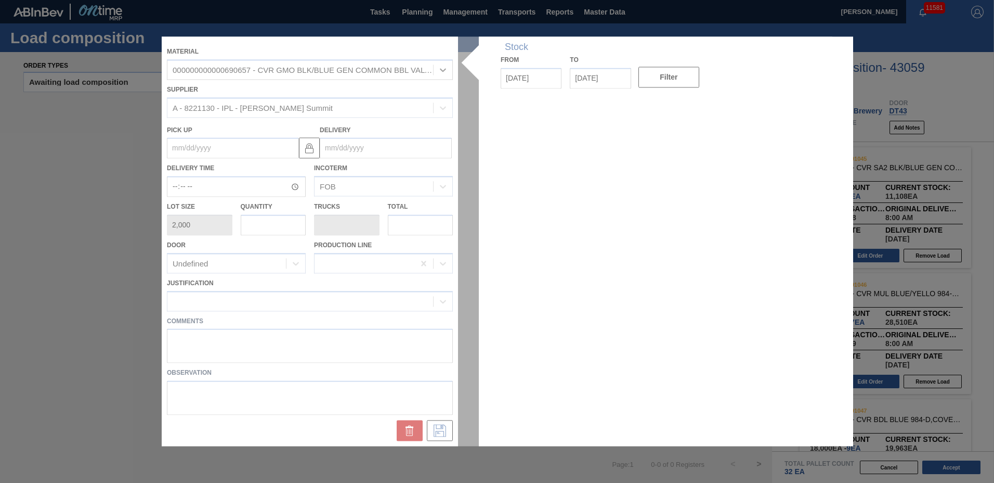
click at [427, 153] on div at bounding box center [497, 240] width 671 height 409
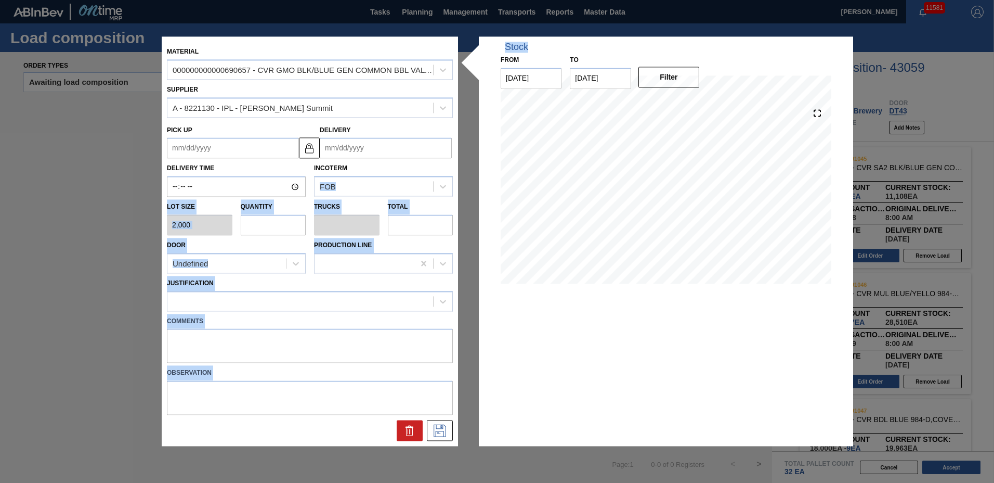
drag, startPoint x: 573, startPoint y: 46, endPoint x: 451, endPoint y: 174, distance: 177.3
click at [451, 174] on div "Material 000000000000690657 - CVR GMO BLK/BLUE GEN COMMON BBL VALVE CO Supplier…" at bounding box center [497, 240] width 671 height 409
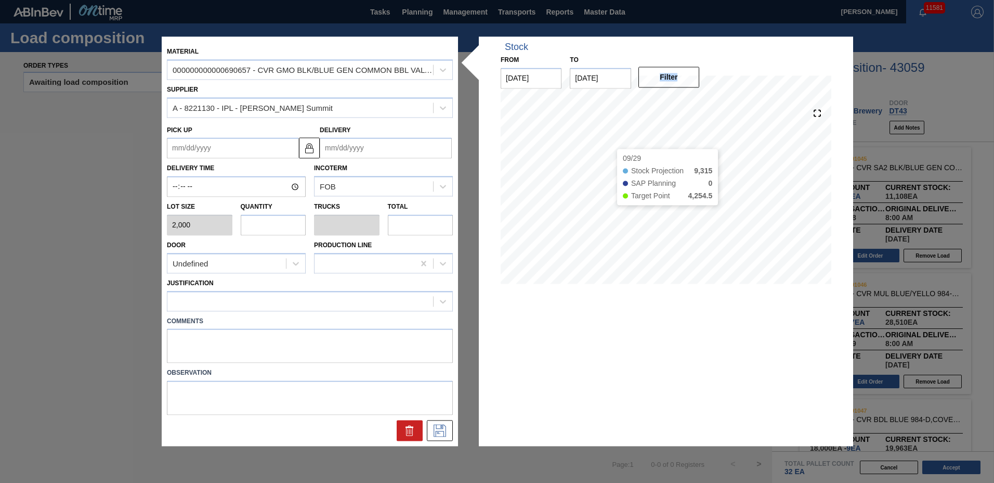
click at [728, 141] on div "Stock From 09/18/2025 to 10/02/2025 Filter 09/29 Stock Projection 9,315 SAP Pla…" at bounding box center [666, 170] width 364 height 257
click at [382, 152] on input "Delivery" at bounding box center [386, 148] width 132 height 21
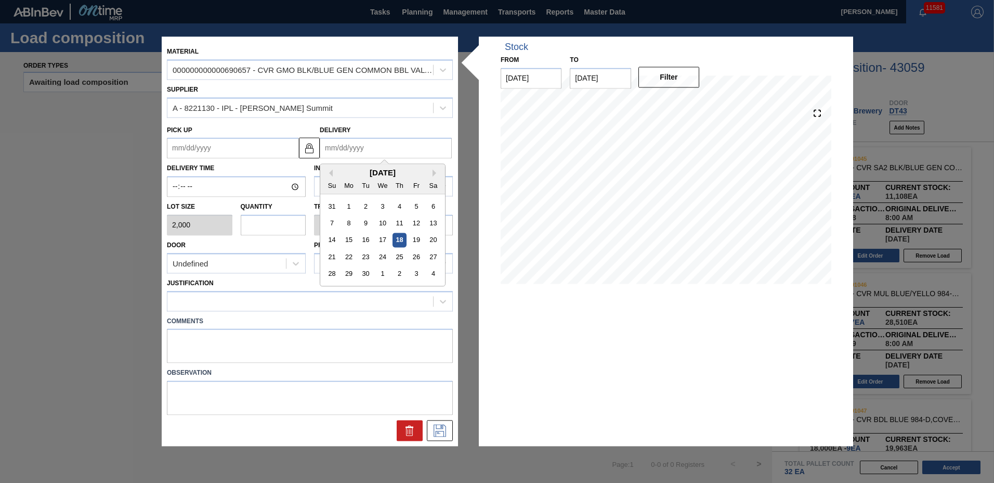
click at [431, 172] on div "September 2025" at bounding box center [382, 172] width 125 height 9
click at [436, 173] on button "Next Month" at bounding box center [436, 173] width 7 height 7
click at [346, 221] on div "3" at bounding box center [349, 223] width 14 height 14
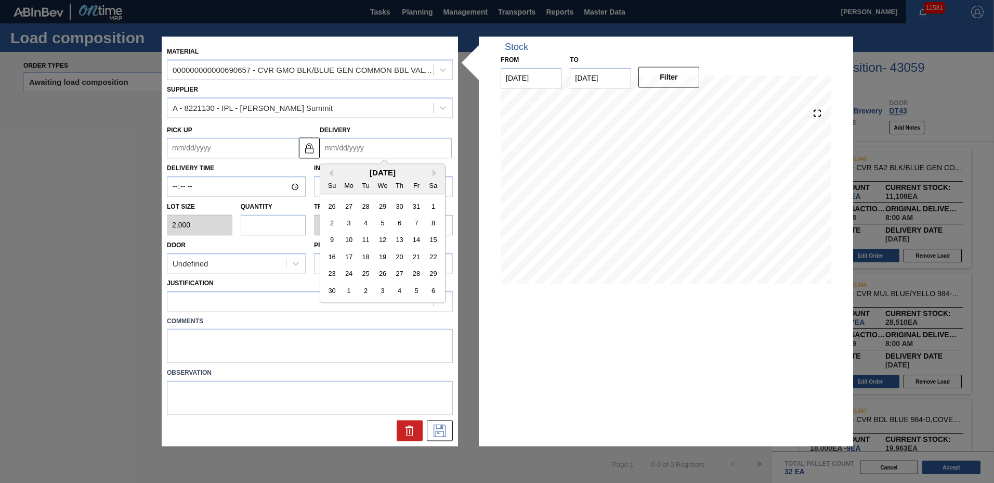
type up "10/27/2025"
type input "11/03/2025"
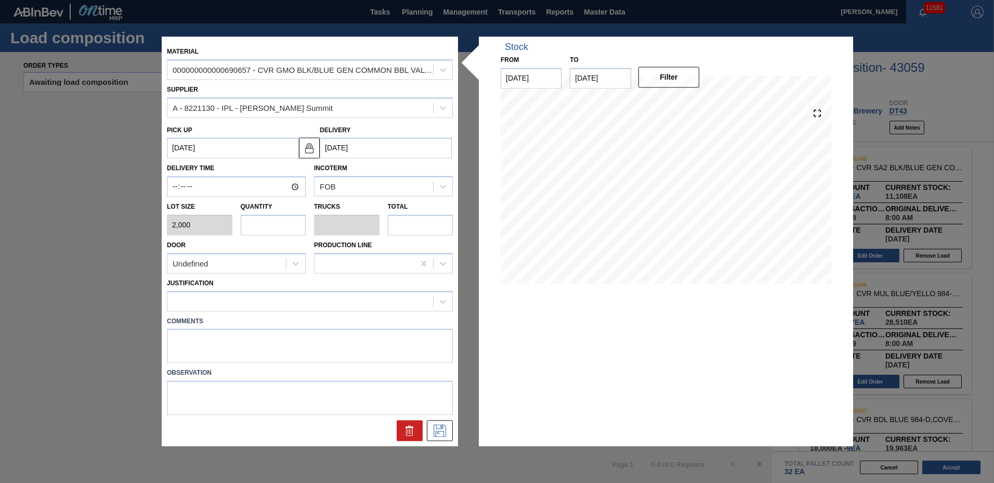
click at [281, 230] on input "text" at bounding box center [274, 224] width 66 height 21
type input "2"
type input "0.071"
type input "4,000"
type input "2"
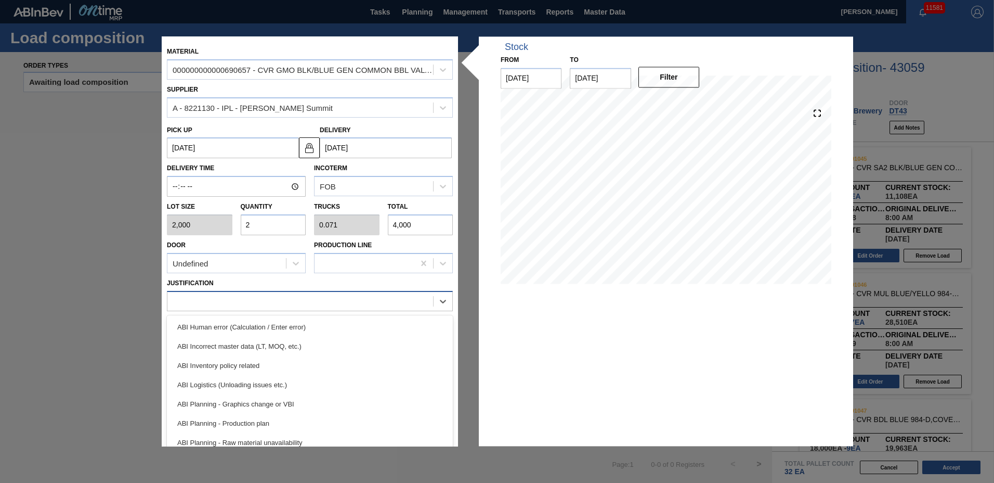
click at [272, 304] on div at bounding box center [300, 300] width 266 height 15
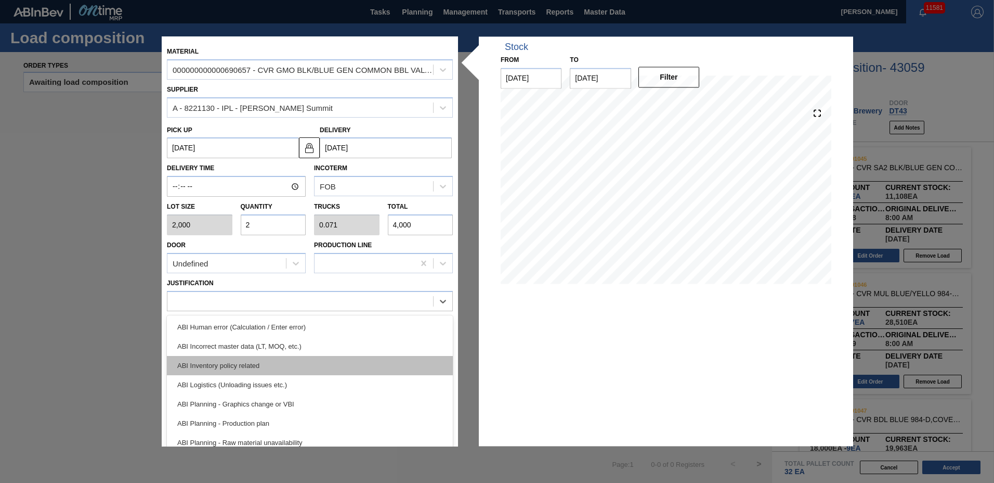
click at [254, 365] on div "ABI Inventory policy related" at bounding box center [310, 365] width 286 height 19
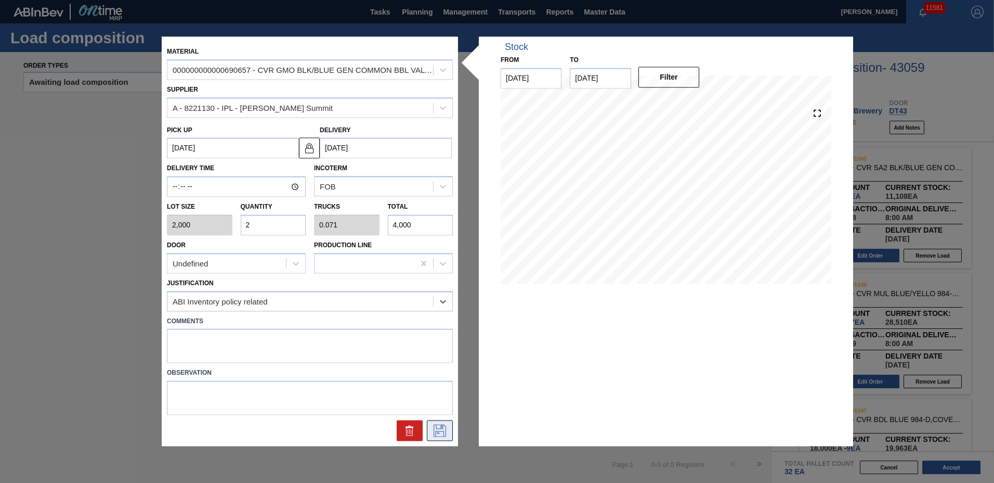
click at [436, 426] on icon at bounding box center [440, 430] width 12 height 12
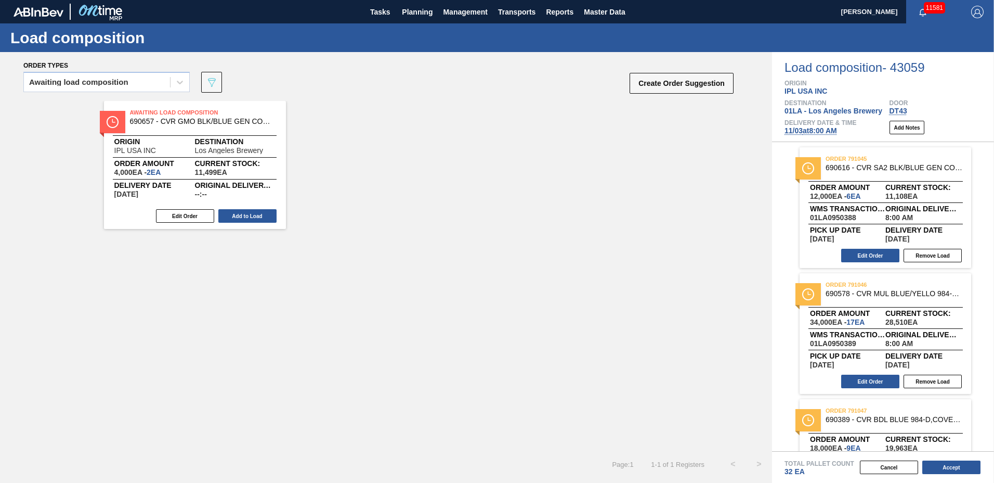
click at [261, 212] on button "Add to Load" at bounding box center [247, 216] width 58 height 14
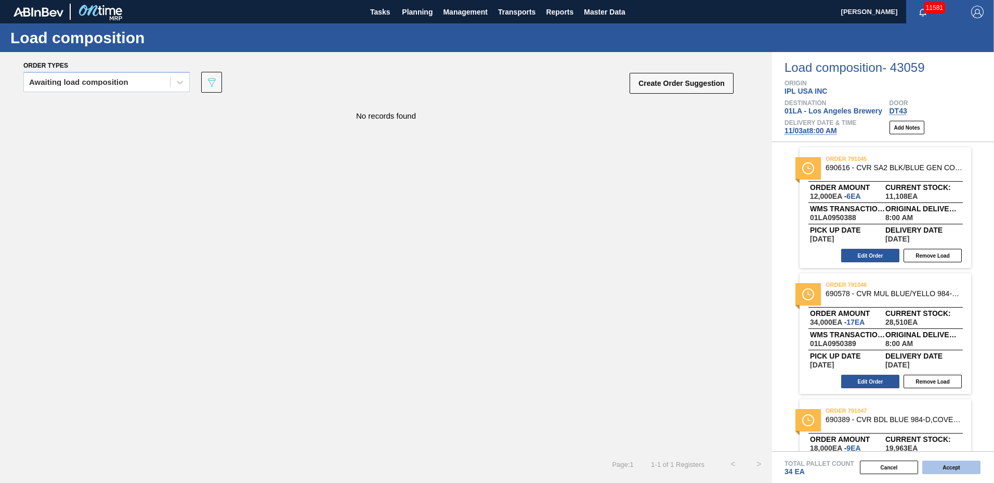
click at [963, 465] on button "Accept" at bounding box center [951, 467] width 58 height 14
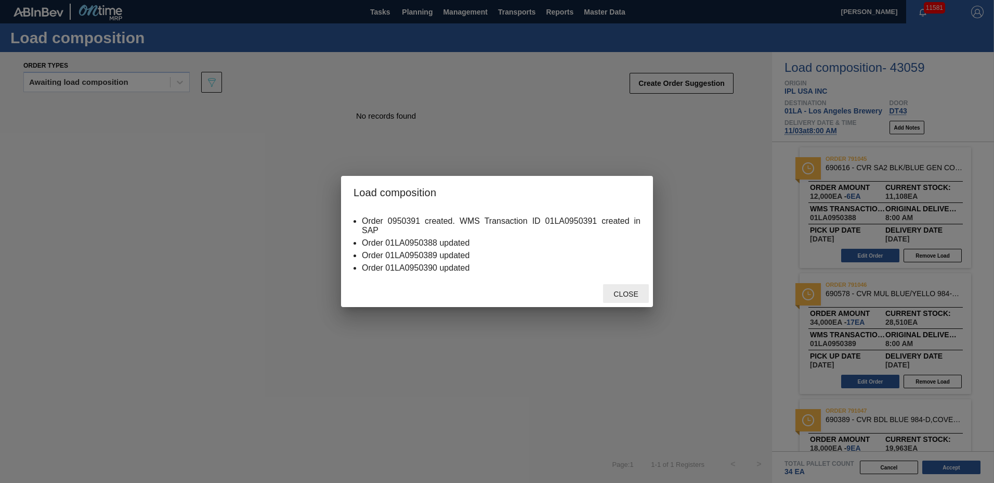
click at [623, 293] on span "Close" at bounding box center [625, 294] width 41 height 8
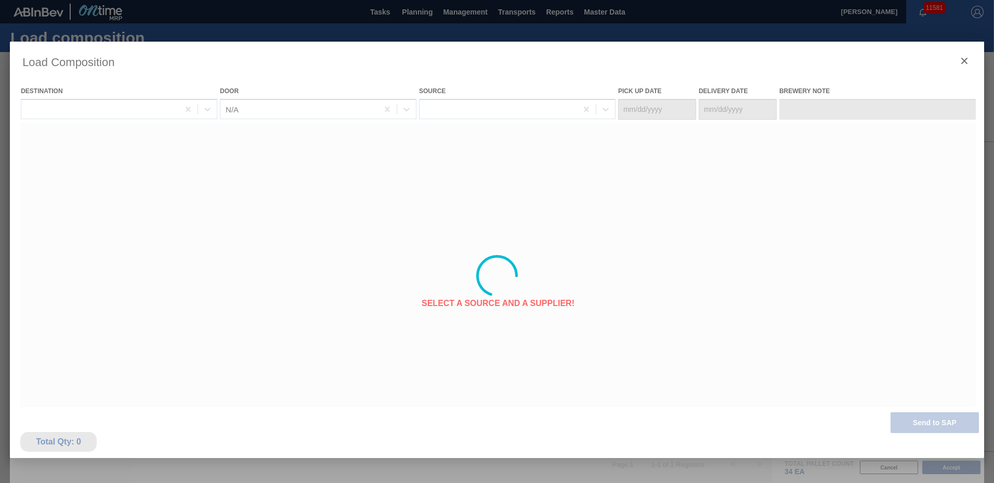
type Date "10/27/2025"
type Date "11/03/2025"
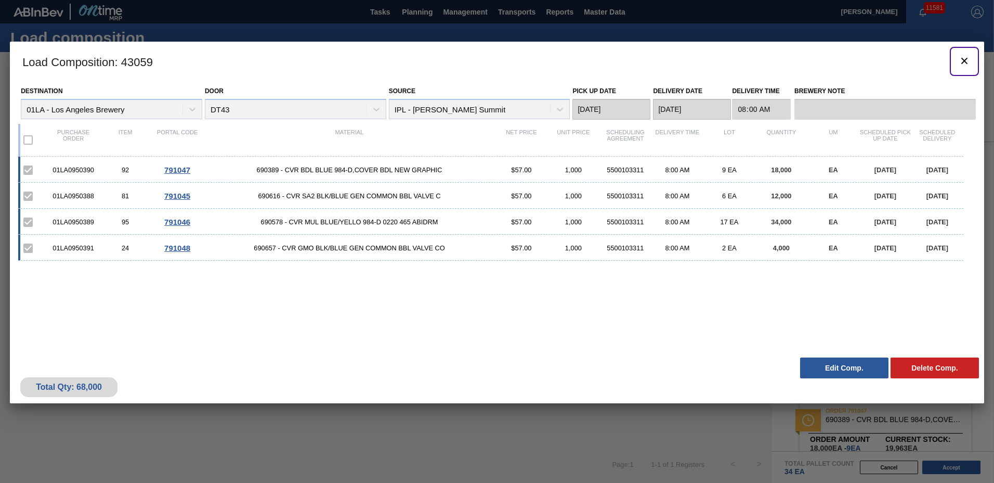
click at [967, 62] on icon "botão de ícone" at bounding box center [964, 61] width 6 height 6
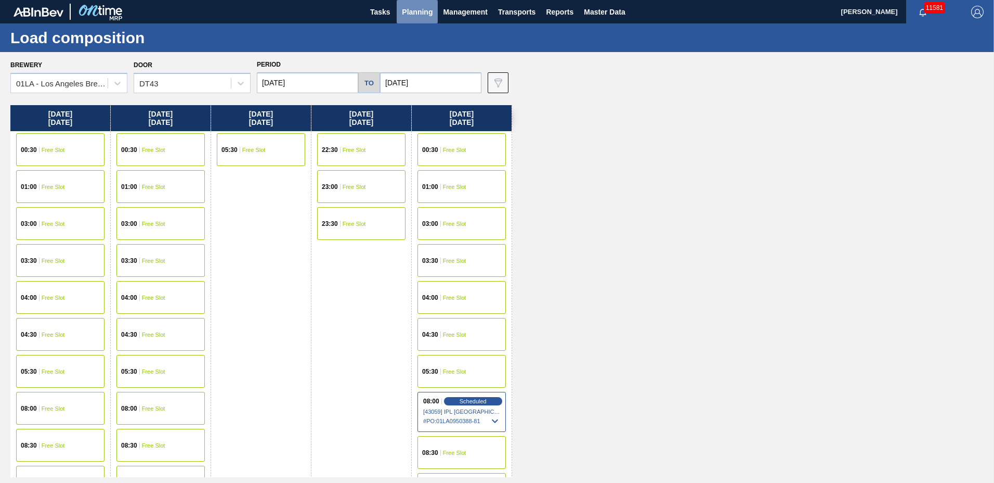
click at [430, 16] on span "Planning" at bounding box center [417, 12] width 31 height 12
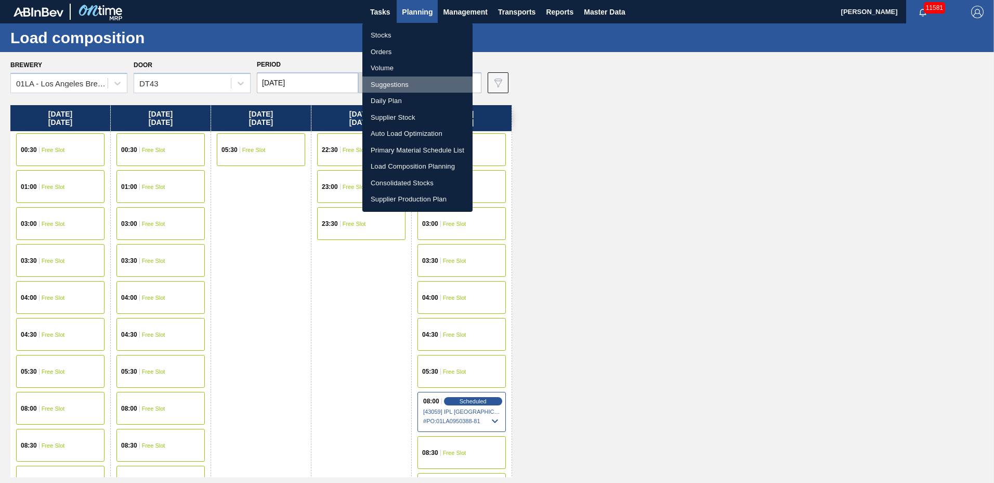
drag, startPoint x: 399, startPoint y: 86, endPoint x: 436, endPoint y: 84, distance: 37.5
click at [399, 87] on li "Suggestions" at bounding box center [417, 84] width 110 height 17
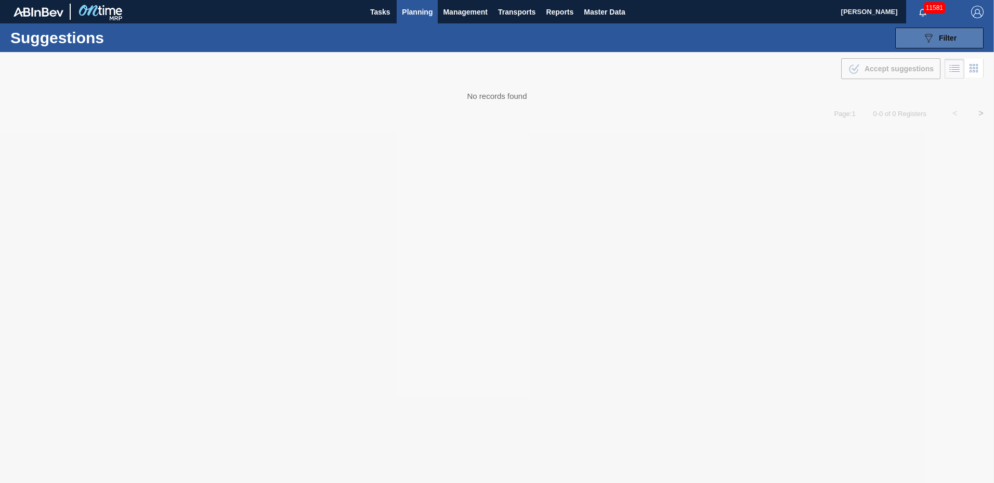
type to "12/05/2025"
click at [953, 35] on span "Filter" at bounding box center [948, 38] width 18 height 8
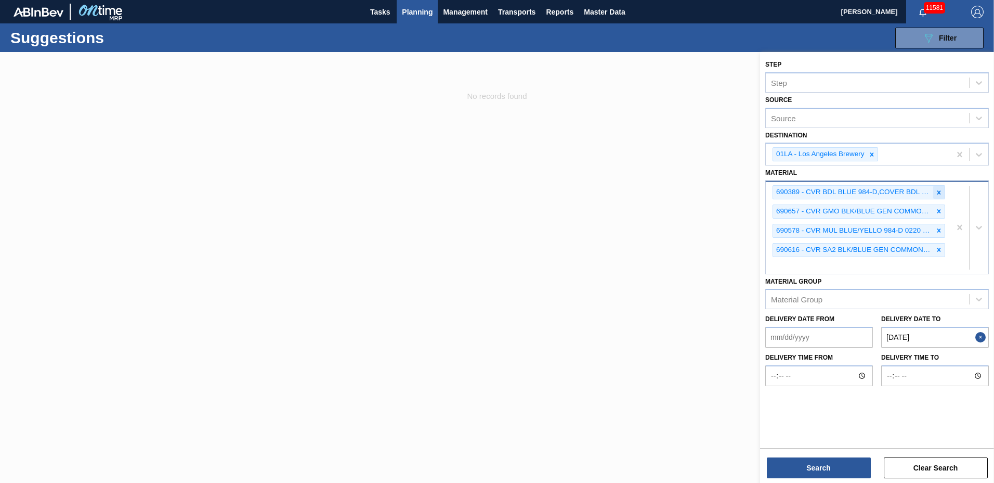
click at [938, 191] on icon at bounding box center [938, 192] width 7 height 7
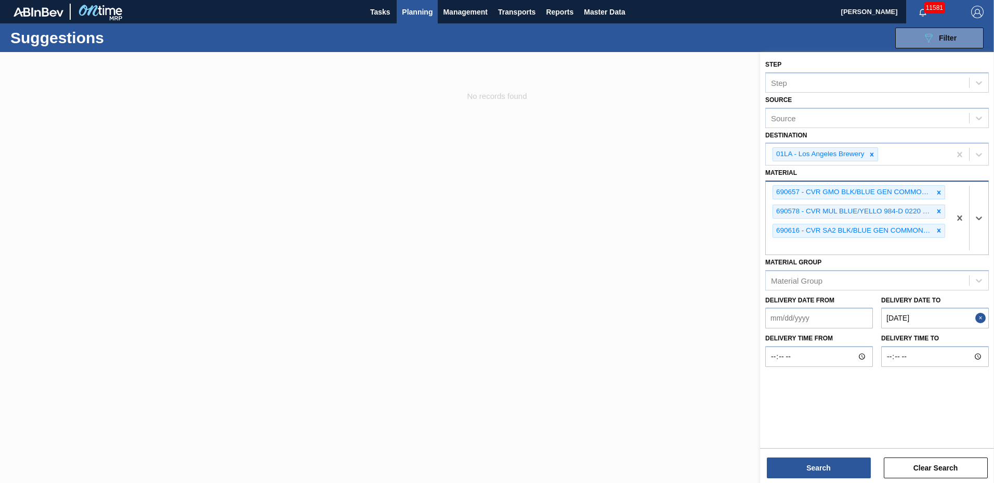
click at [938, 191] on icon at bounding box center [939, 192] width 4 height 4
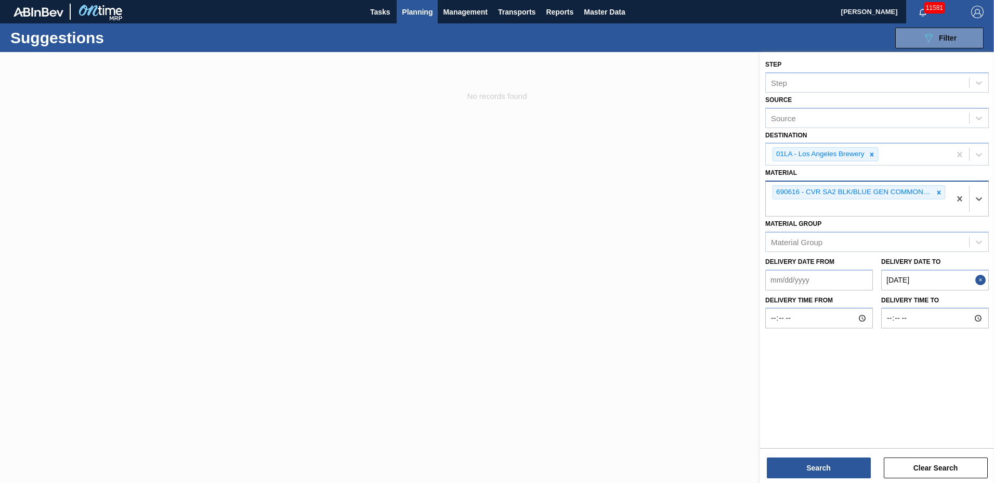
click at [938, 191] on icon at bounding box center [939, 192] width 4 height 4
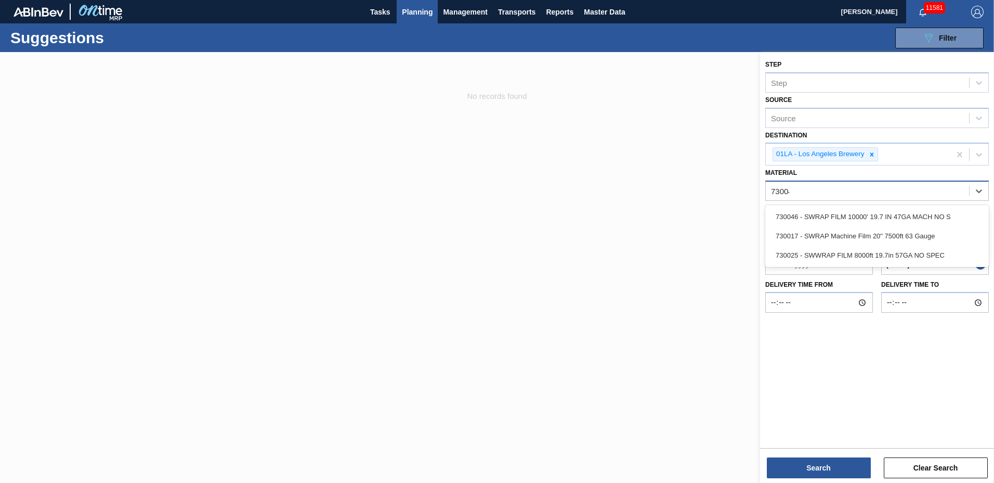
type input "730046"
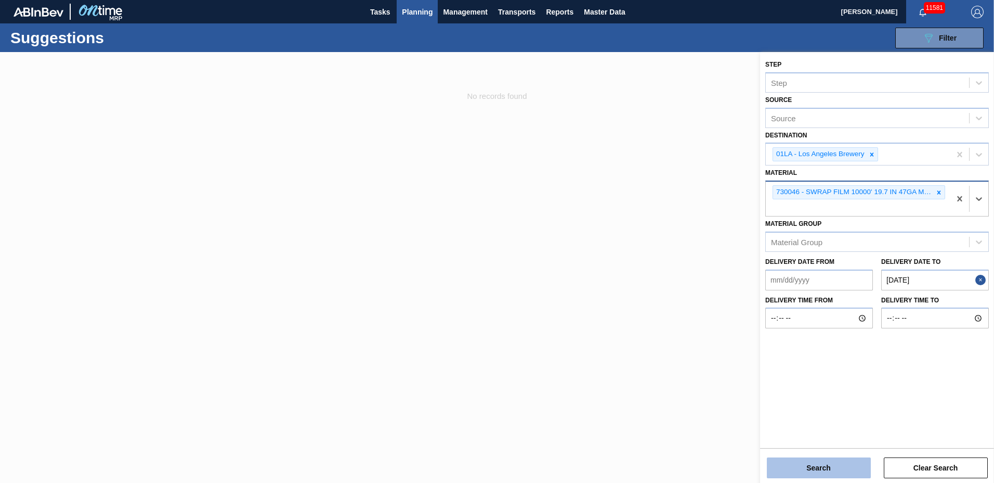
click at [818, 459] on button "Search" at bounding box center [819, 467] width 104 height 21
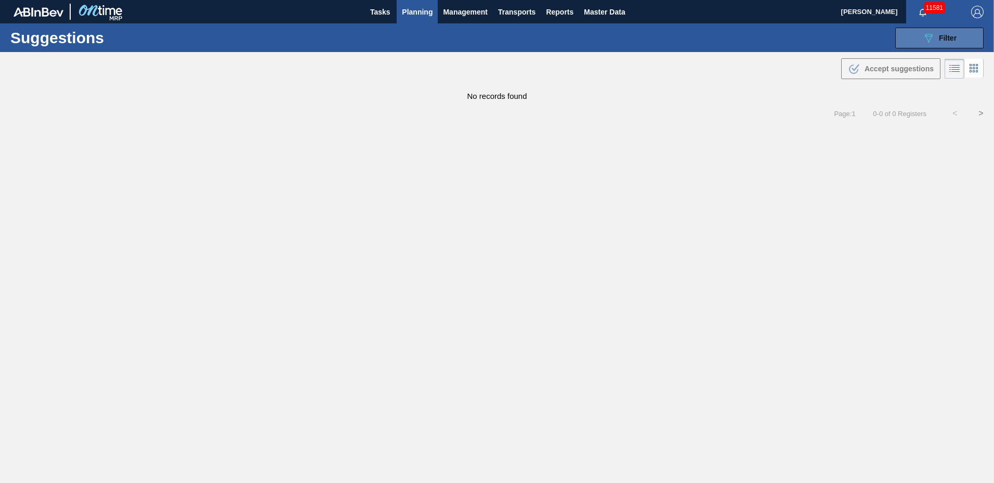
click at [945, 36] on span "Filter" at bounding box center [948, 38] width 18 height 8
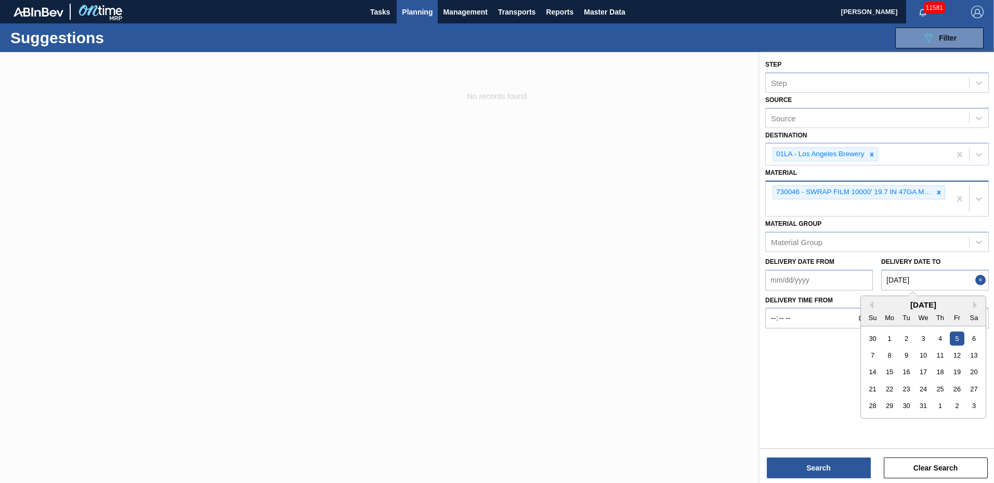
click at [933, 282] on to "12/05/2025" at bounding box center [935, 279] width 108 height 21
click at [981, 305] on button "Next Month" at bounding box center [976, 304] width 7 height 7
click at [937, 355] on div "12" at bounding box center [940, 355] width 14 height 14
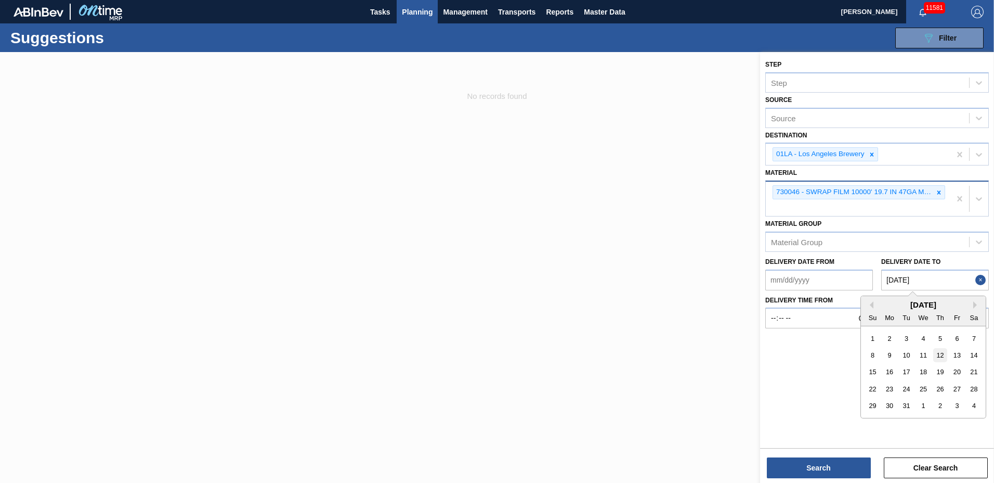
type to "03/12/2026"
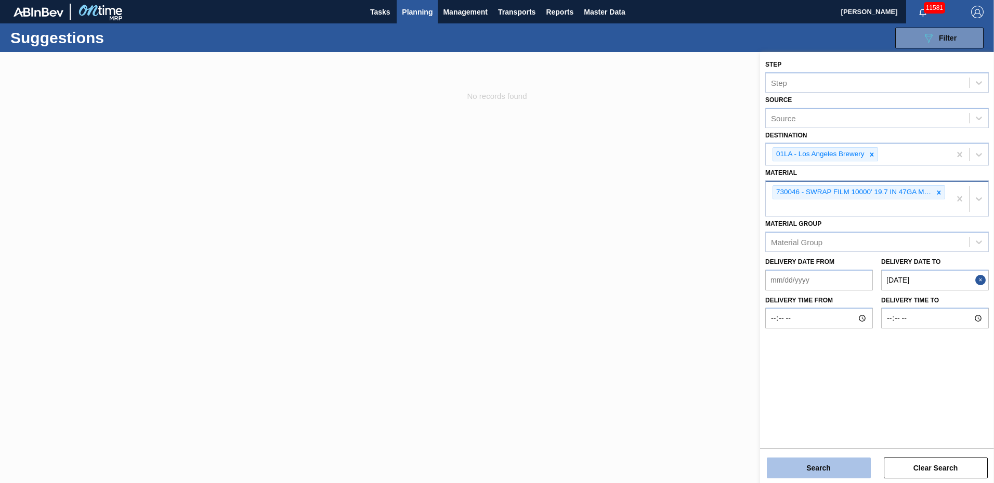
click at [832, 463] on button "Search" at bounding box center [819, 467] width 104 height 21
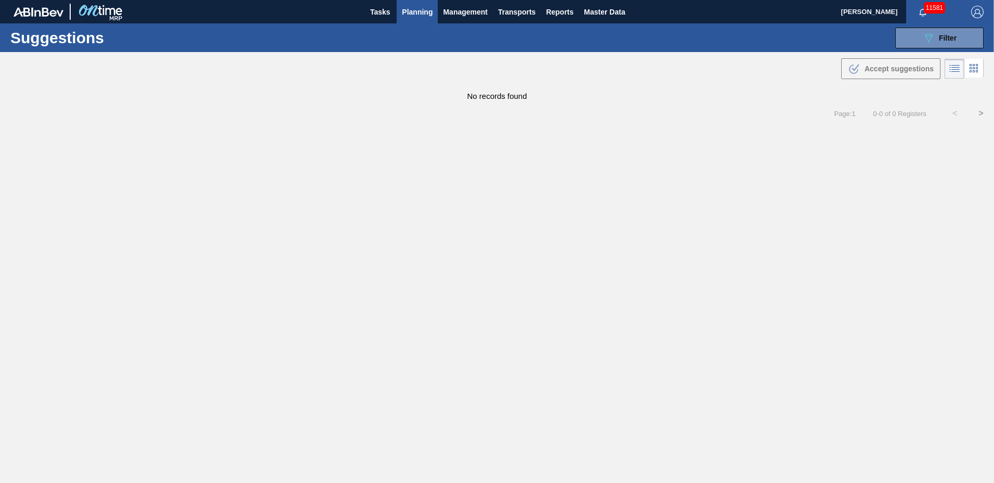
click at [422, 7] on span "Planning" at bounding box center [417, 12] width 31 height 12
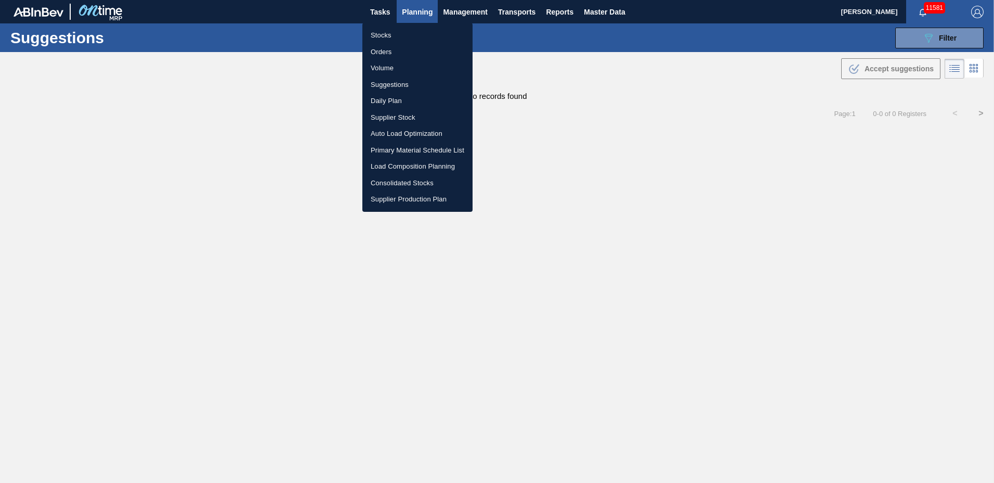
click at [420, 162] on li "Load Composition Planning" at bounding box center [417, 166] width 110 height 17
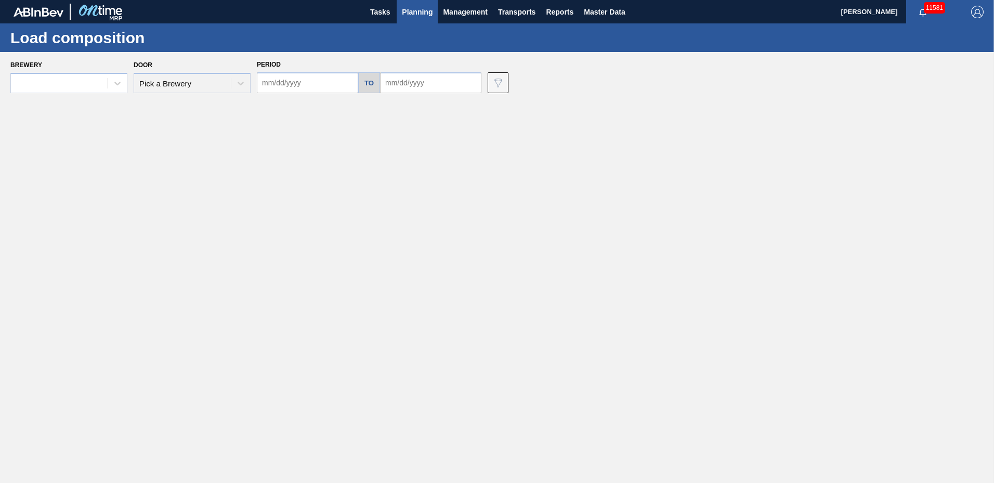
type input "10/30/2025"
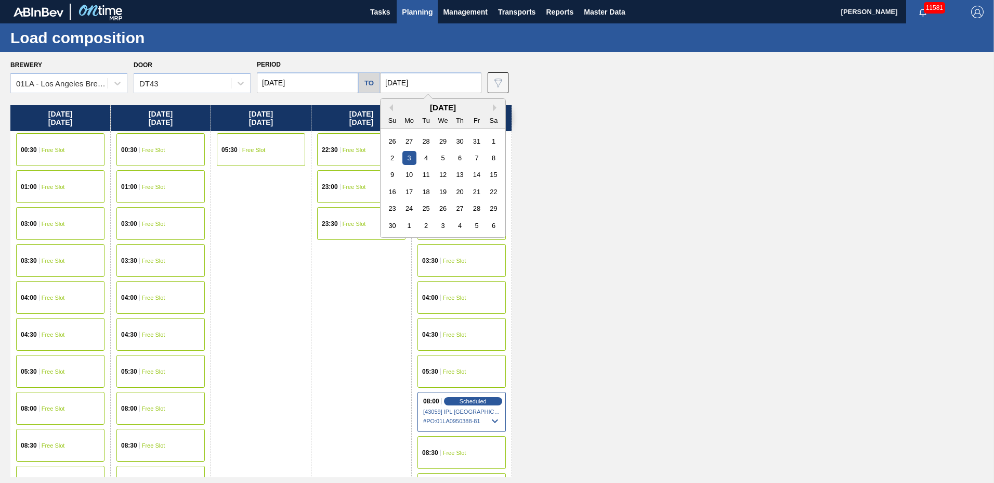
click at [436, 76] on input "11/03/2025" at bounding box center [430, 82] width 101 height 21
click at [448, 156] on div "2 3 4 5 6 7 8" at bounding box center [443, 157] width 118 height 17
click at [453, 156] on div "6" at bounding box center [460, 158] width 14 height 14
type input "11/06/2025"
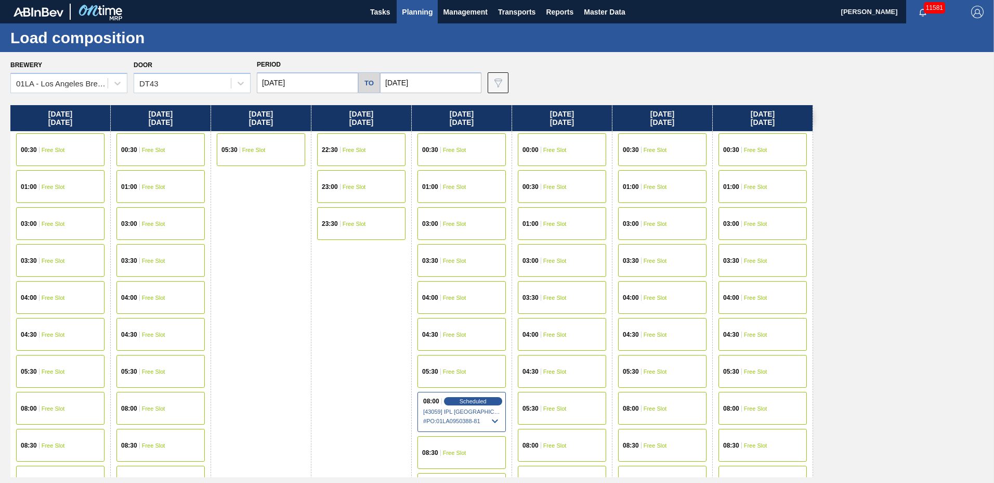
scroll to position [399, 0]
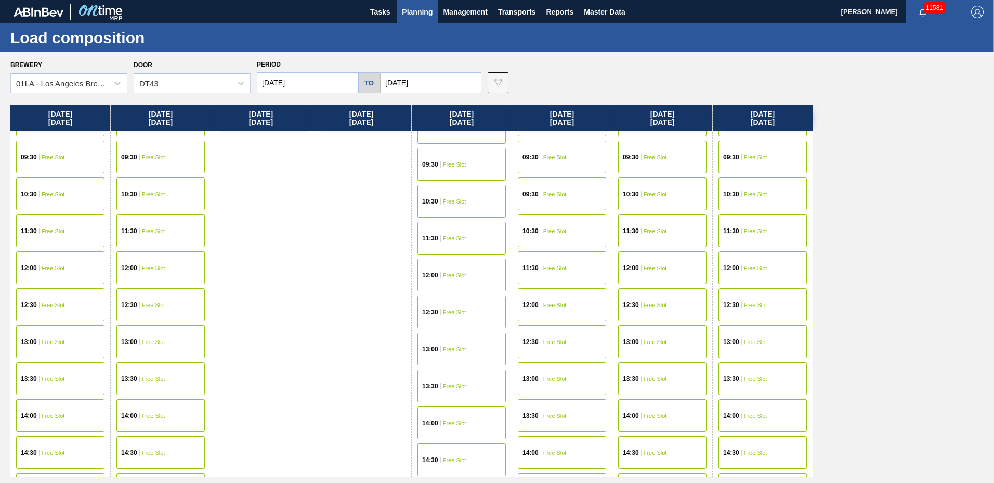
click at [749, 267] on span "Free Slot" at bounding box center [755, 268] width 23 height 6
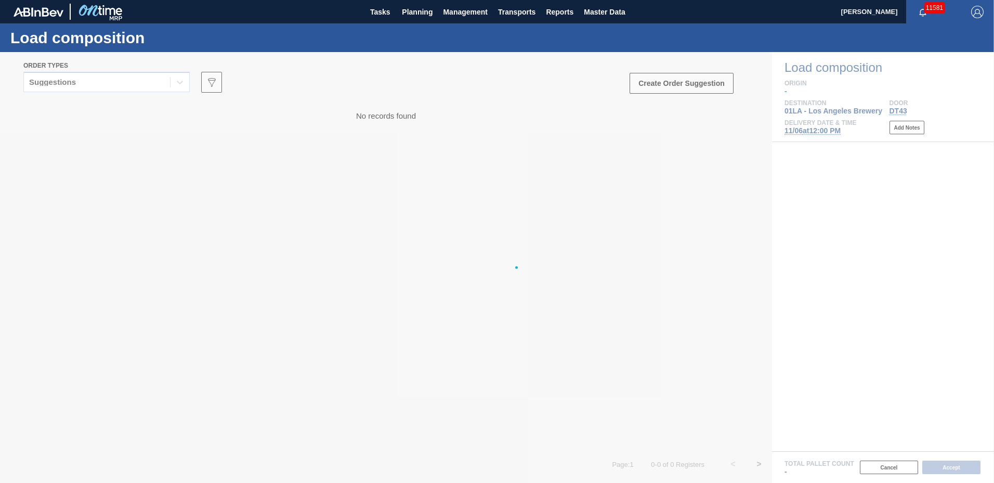
click at [691, 85] on div at bounding box center [497, 267] width 994 height 431
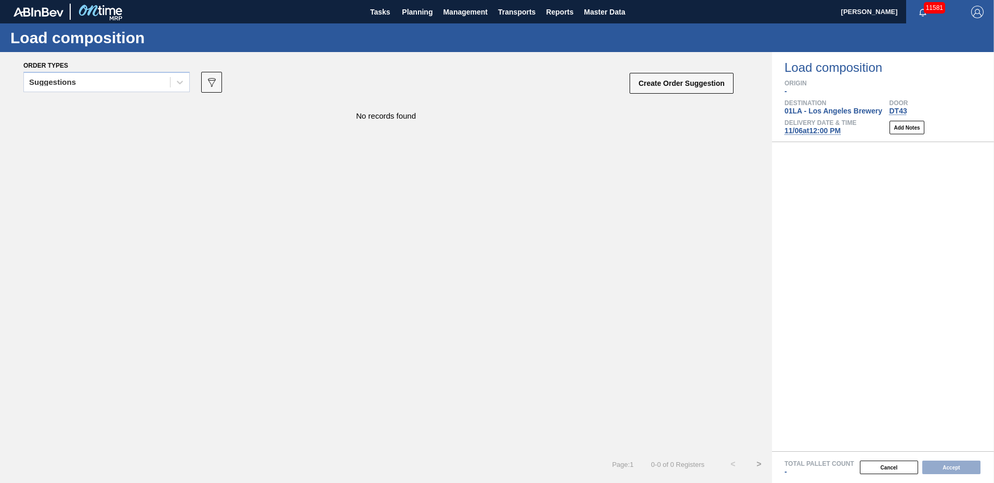
click at [691, 85] on button "Create Order Suggestion" at bounding box center [682, 83] width 104 height 21
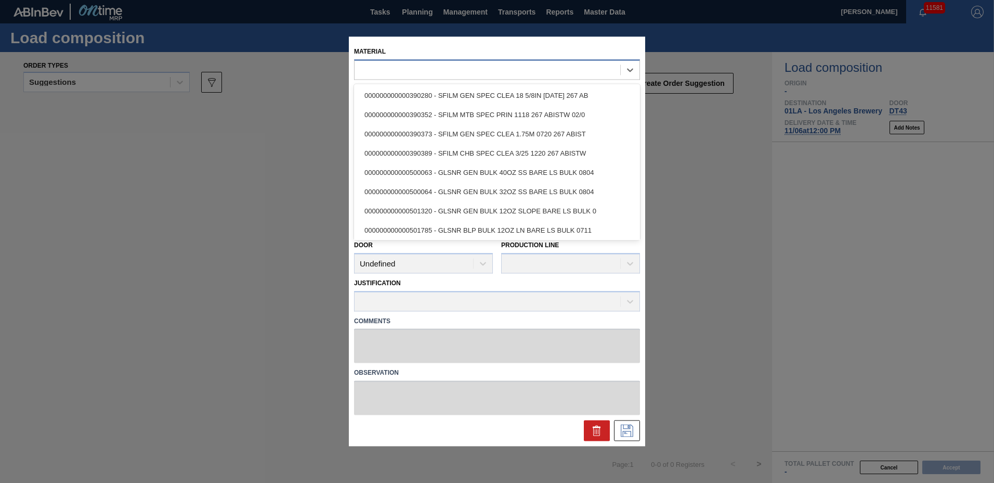
click at [466, 67] on div at bounding box center [488, 69] width 266 height 15
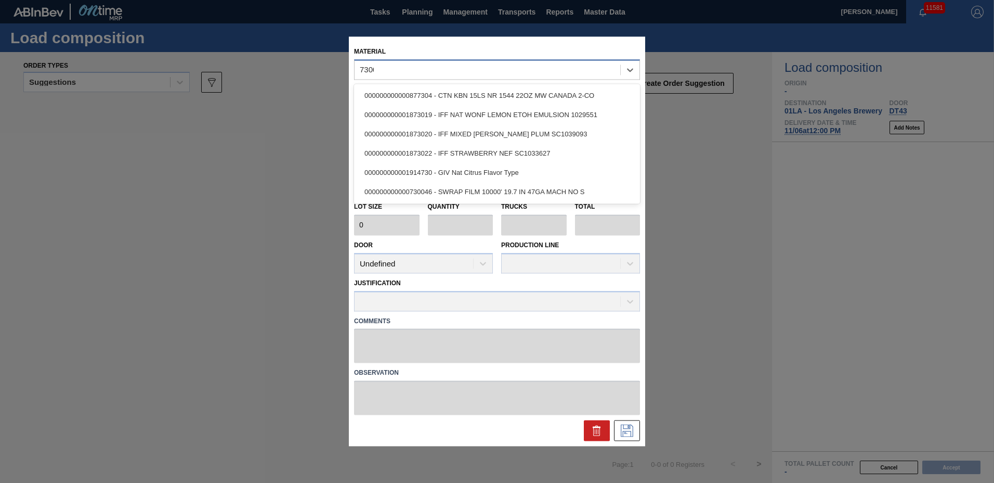
type input "730046"
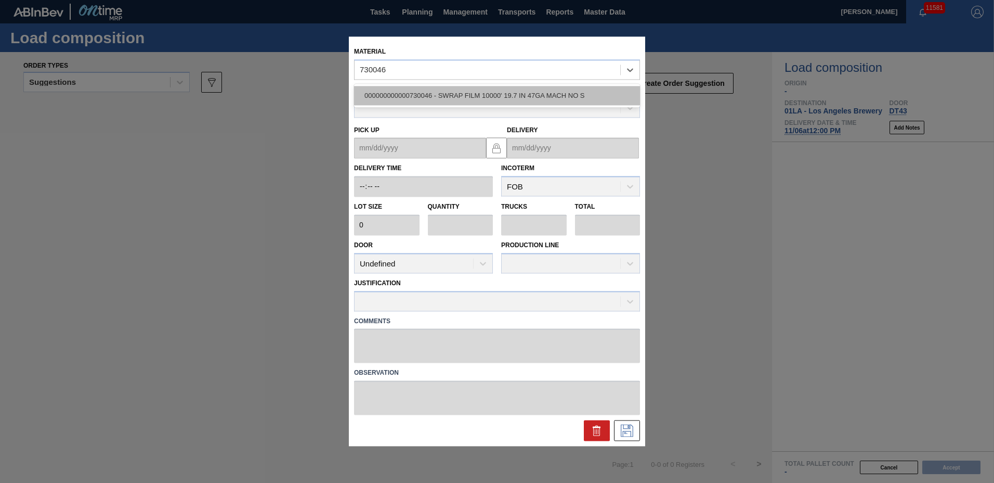
click at [468, 94] on div "000000000000730046 - SWRAP FILM 10000' 19.7 IN 47GA MACH NO S" at bounding box center [497, 95] width 286 height 19
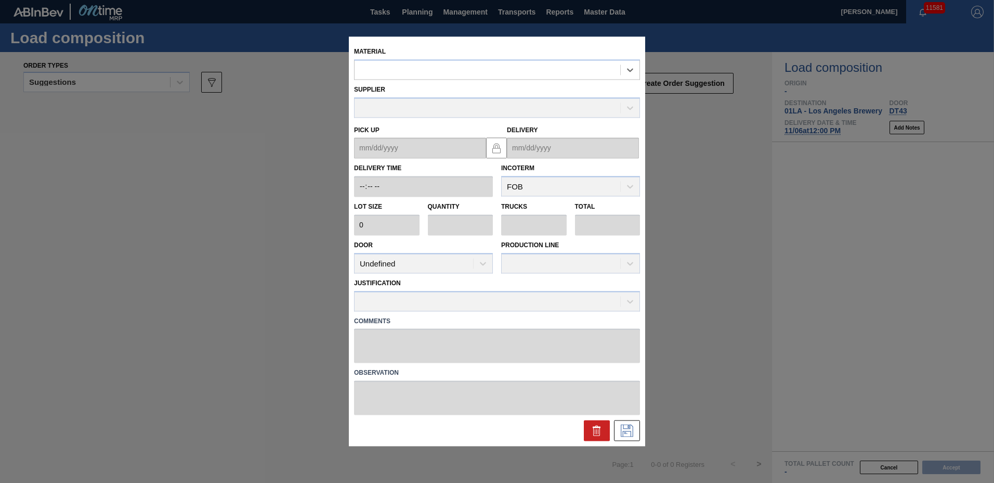
type input "1,437"
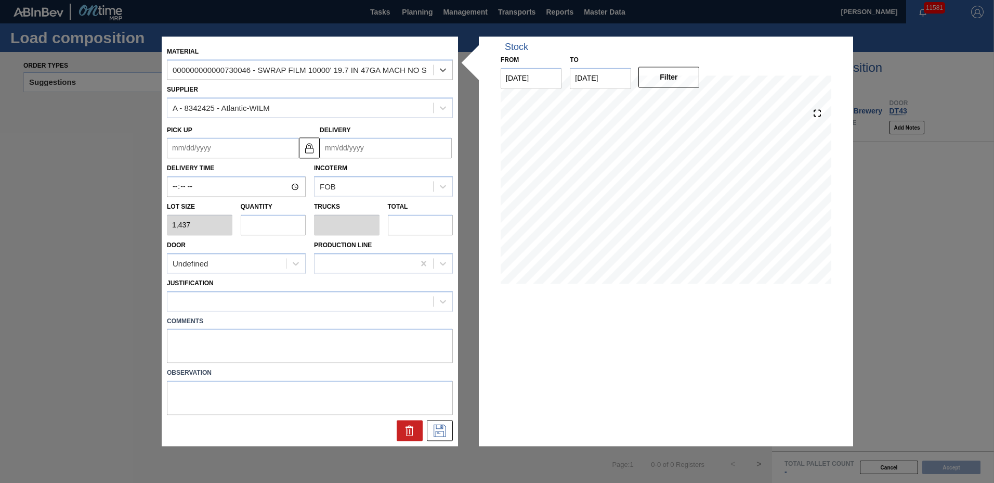
click at [409, 153] on input "Delivery" at bounding box center [386, 148] width 132 height 21
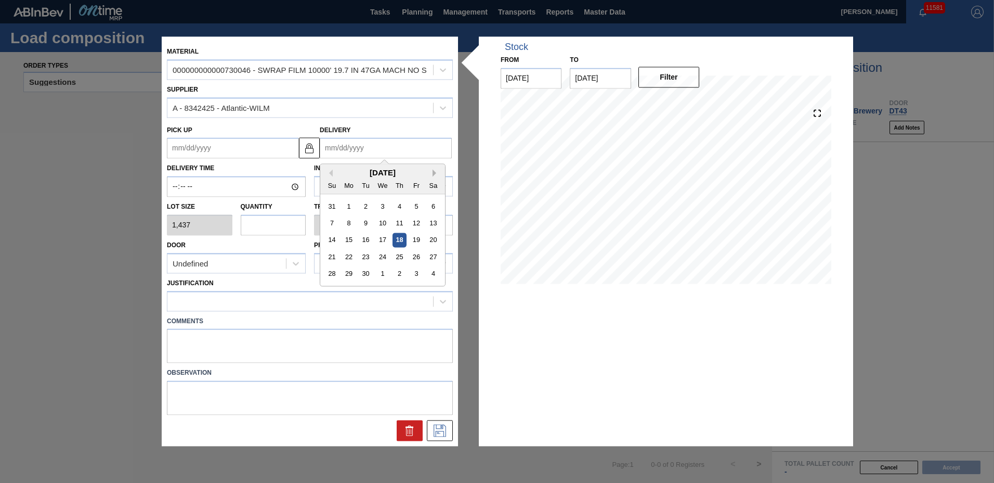
click at [436, 176] on button "Next Month" at bounding box center [436, 173] width 7 height 7
click at [436, 173] on button "Next Month" at bounding box center [436, 173] width 7 height 7
click at [399, 221] on div "6" at bounding box center [400, 223] width 14 height 14
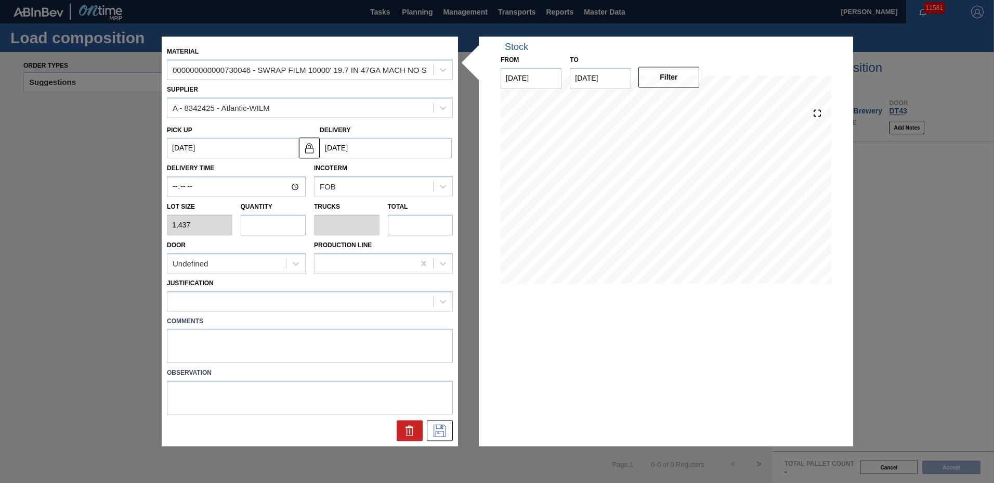
type up "11/03/2025"
type input "11/06/2025"
click at [266, 223] on input "text" at bounding box center [274, 224] width 66 height 21
type input "2"
type input "0.075"
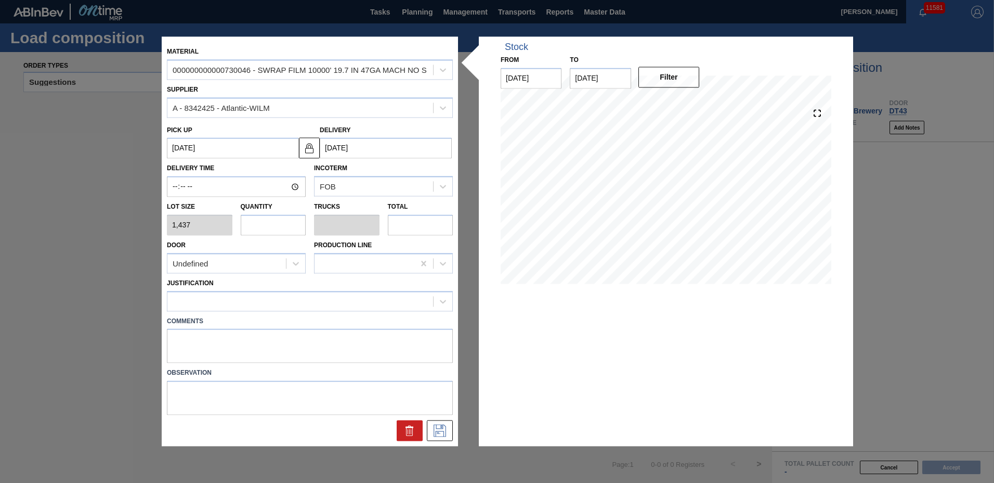
type input "2,874.4"
type input "24"
type input "0.895"
type input "34,492.8"
type input "2"
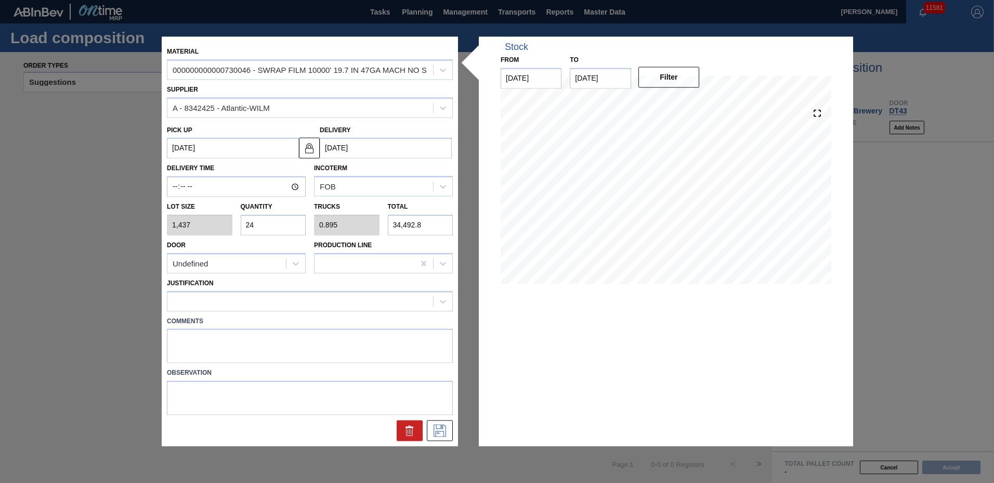
type input "0.075"
type input "2,874.4"
type input "26"
type input "0.97"
type input "37,367.2"
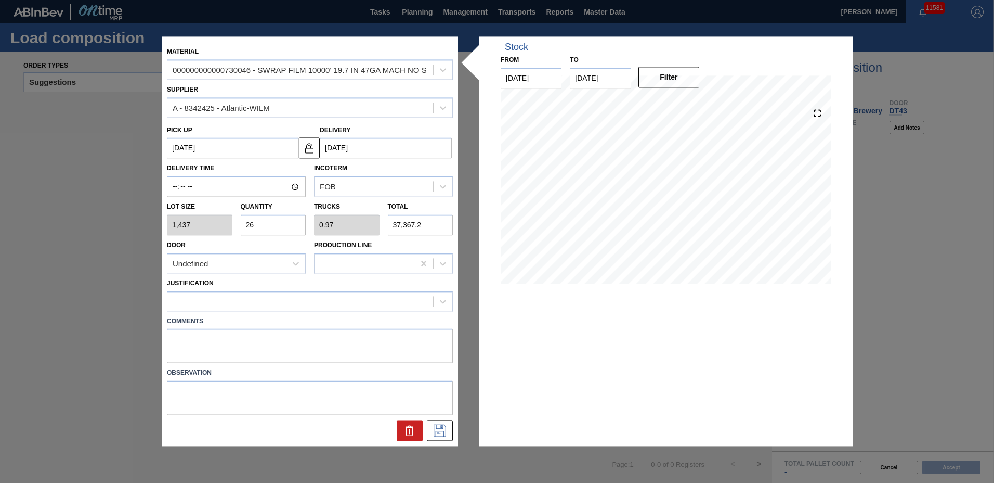
type input "26"
click at [303, 302] on div at bounding box center [300, 300] width 266 height 15
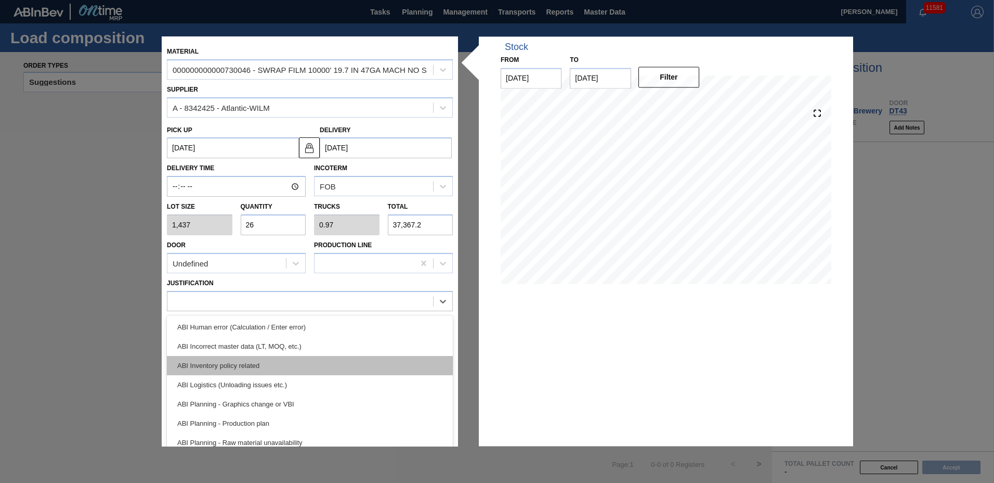
click at [247, 364] on div "ABI Inventory policy related" at bounding box center [310, 365] width 286 height 19
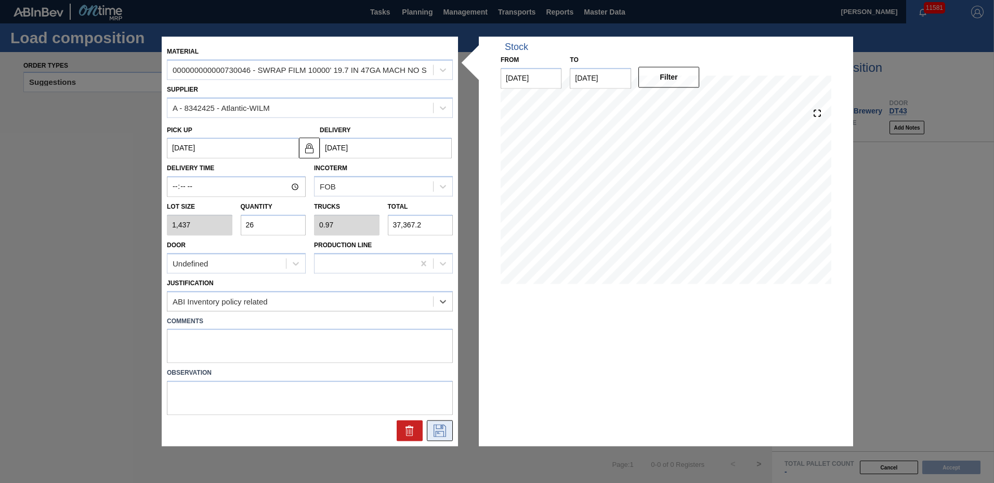
click at [444, 434] on icon at bounding box center [440, 430] width 17 height 12
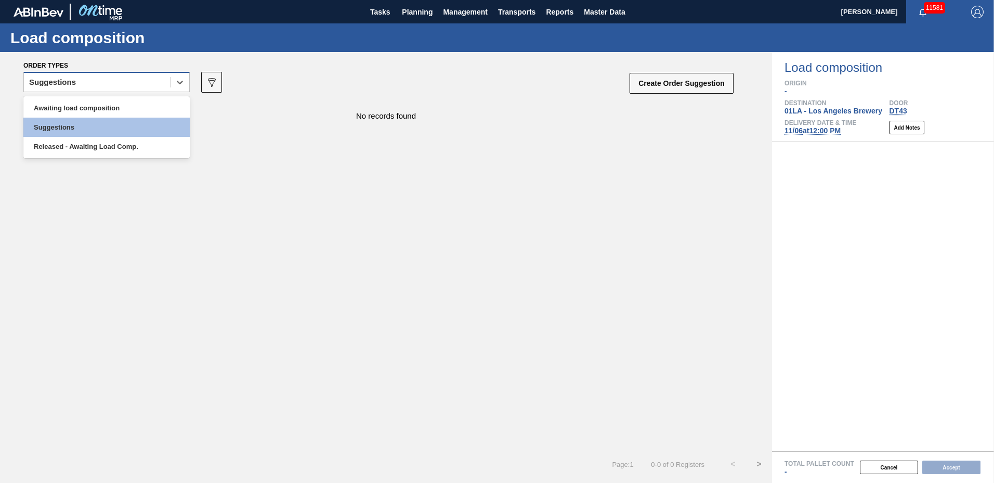
click at [140, 81] on div "Suggestions" at bounding box center [97, 82] width 146 height 15
click at [151, 107] on div "Awaiting load composition" at bounding box center [106, 107] width 166 height 19
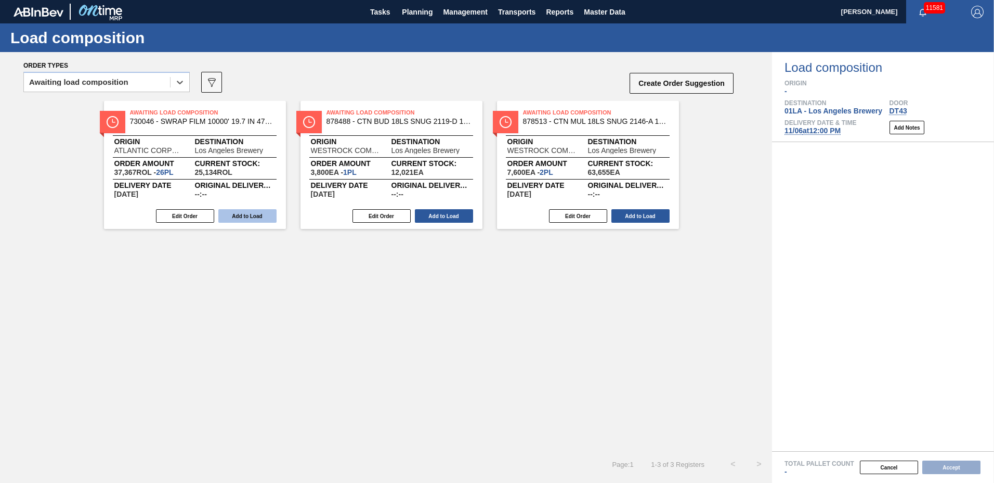
click at [253, 216] on button "Add to Load" at bounding box center [247, 216] width 58 height 14
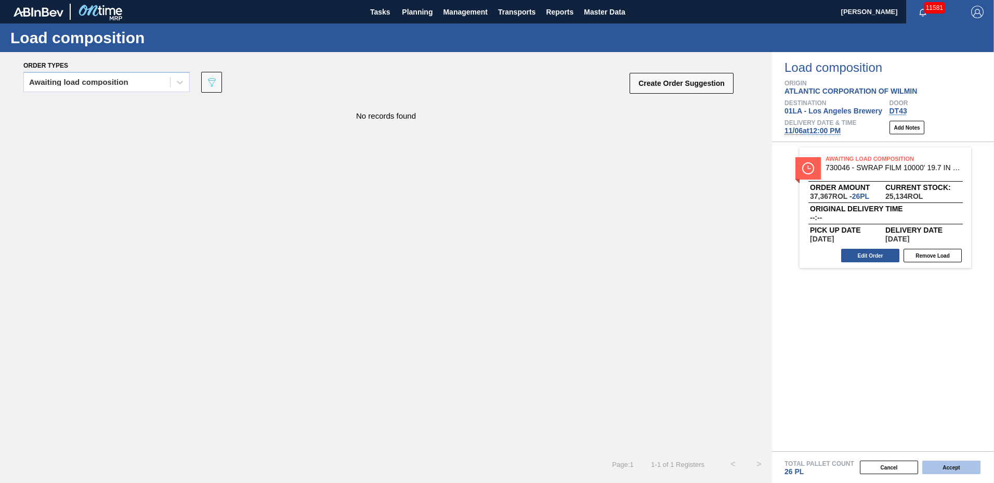
click at [948, 465] on button "Accept" at bounding box center [951, 467] width 58 height 14
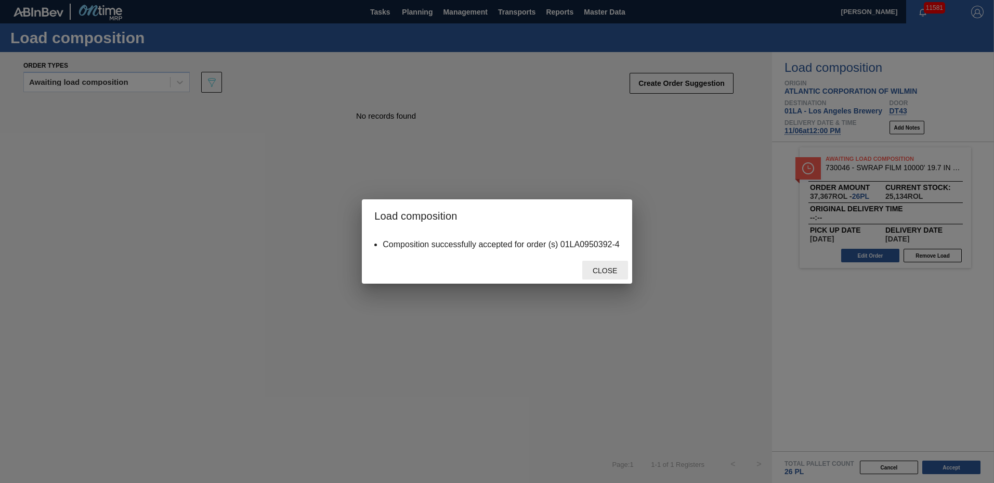
click at [605, 272] on span "Close" at bounding box center [604, 270] width 41 height 8
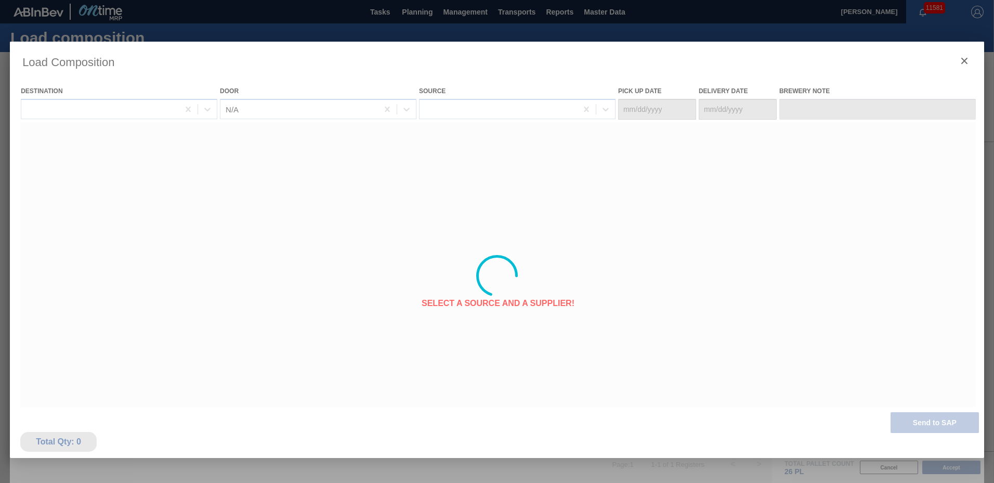
type Date "11/03/2025"
type Date "11/06/2025"
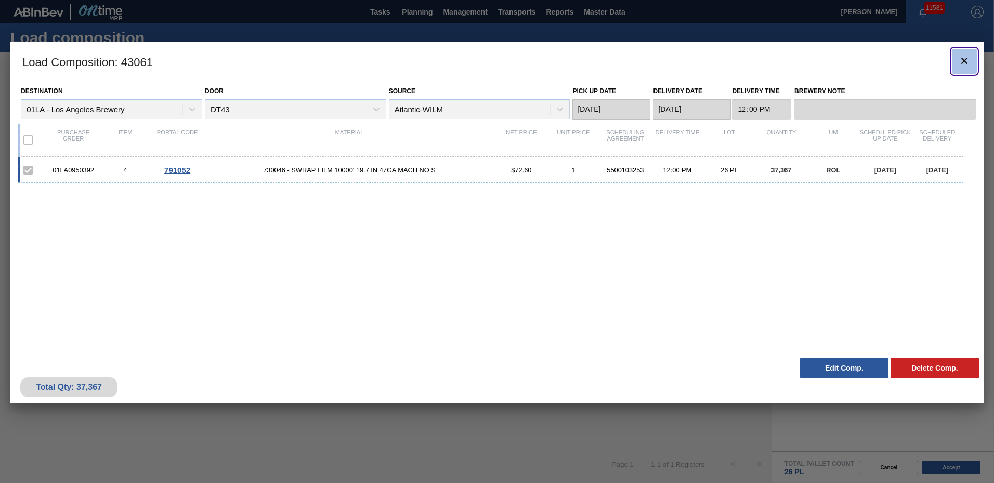
click at [970, 59] on icon "botão de ícone" at bounding box center [964, 61] width 12 height 12
